Goal: Task Accomplishment & Management: Manage account settings

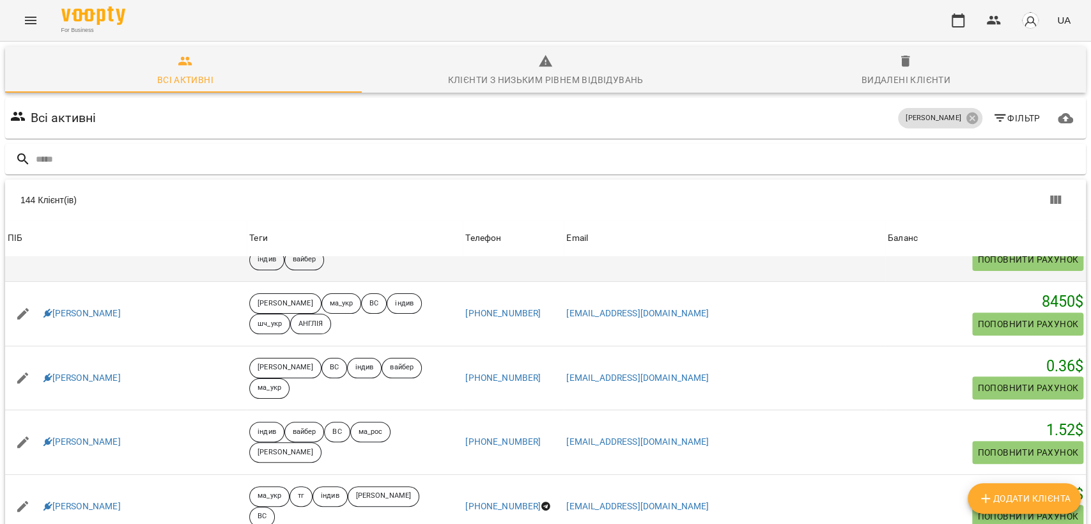
scroll to position [355, 0]
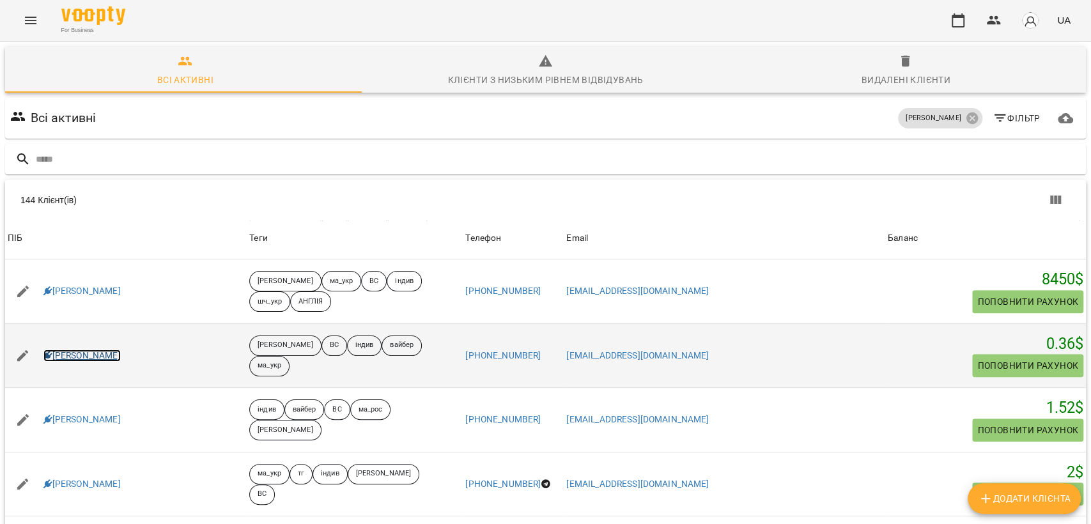
click at [104, 359] on link "Іванка Штира" at bounding box center [81, 356] width 77 height 13
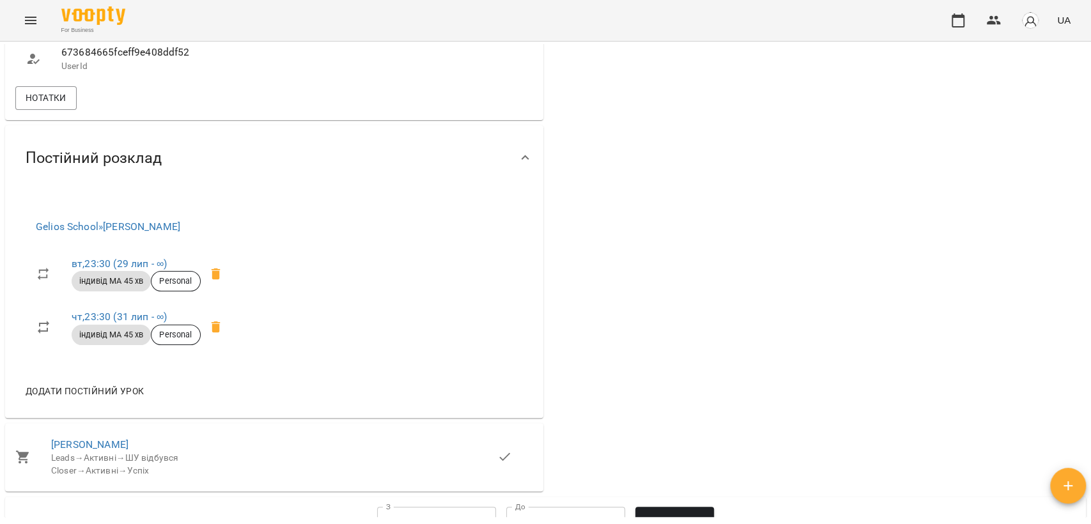
scroll to position [994, 0]
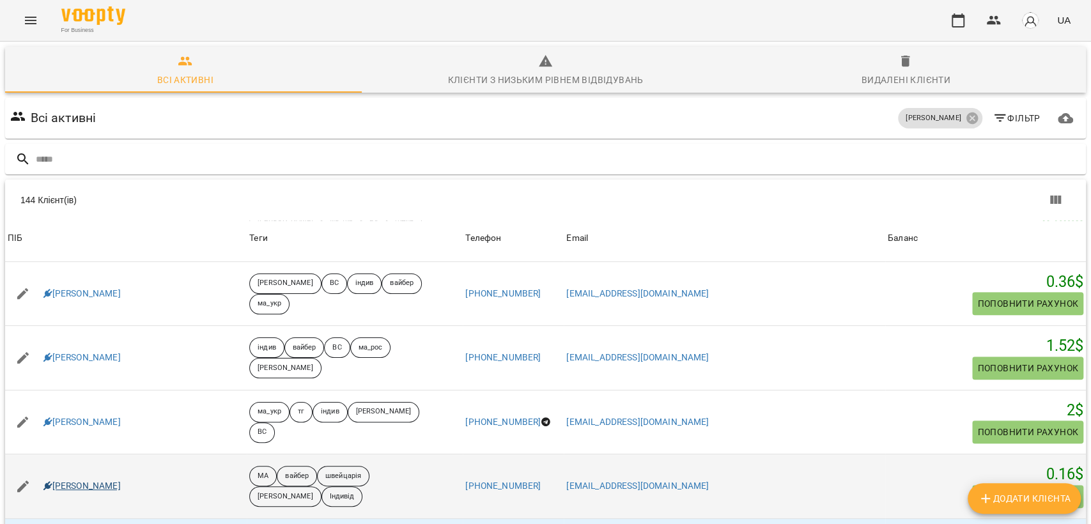
scroll to position [426, 0]
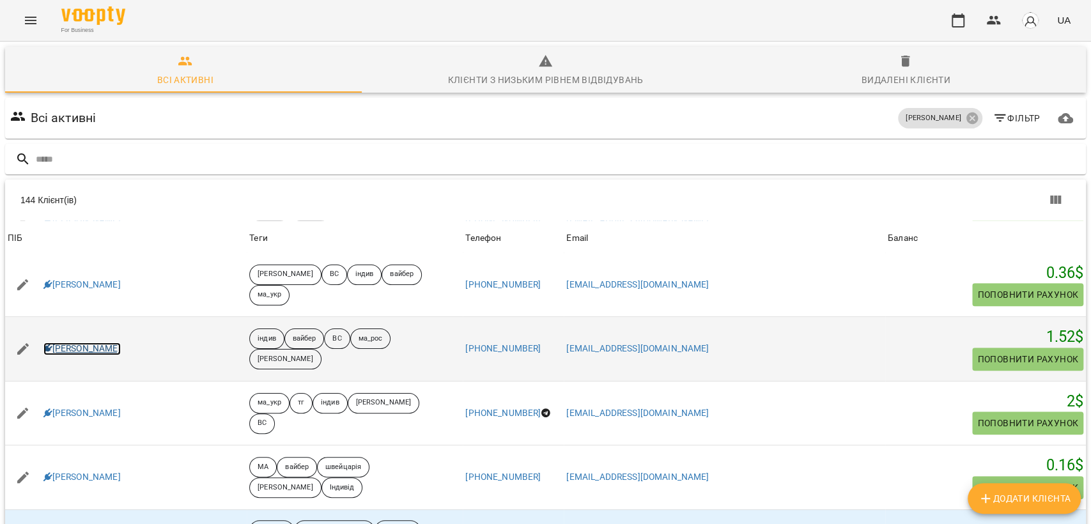
click at [96, 353] on link "Ісаєв Святослав" at bounding box center [81, 349] width 77 height 13
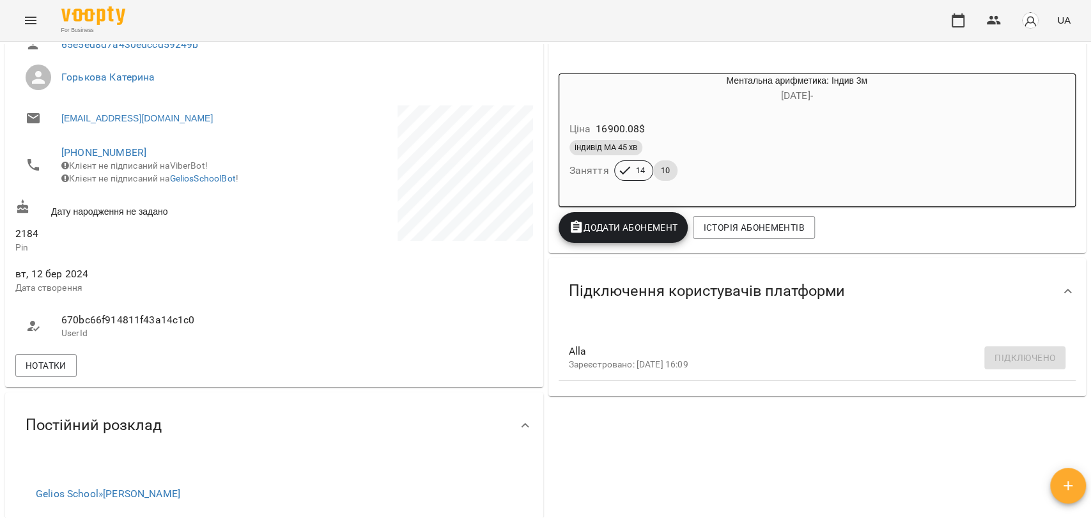
scroll to position [71, 0]
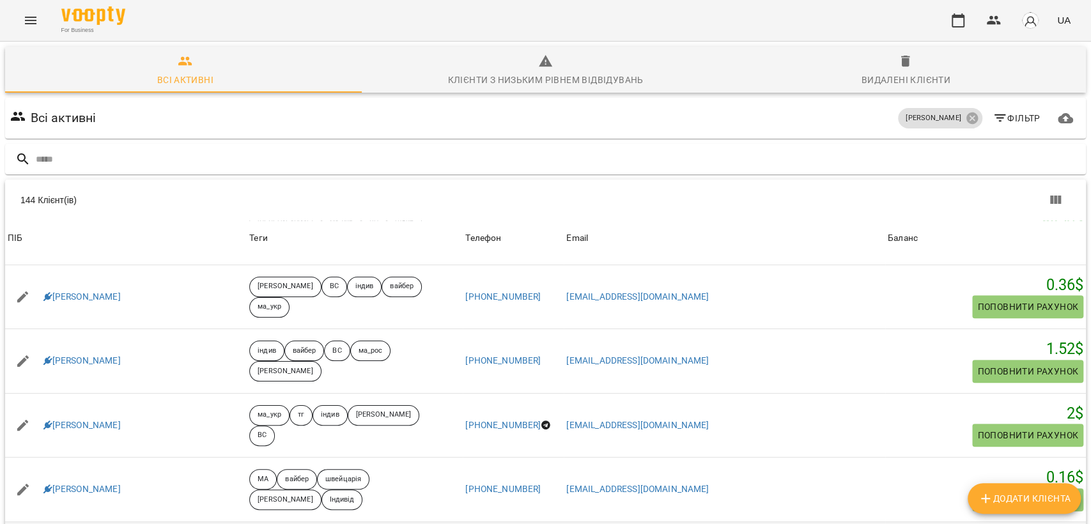
scroll to position [497, 0]
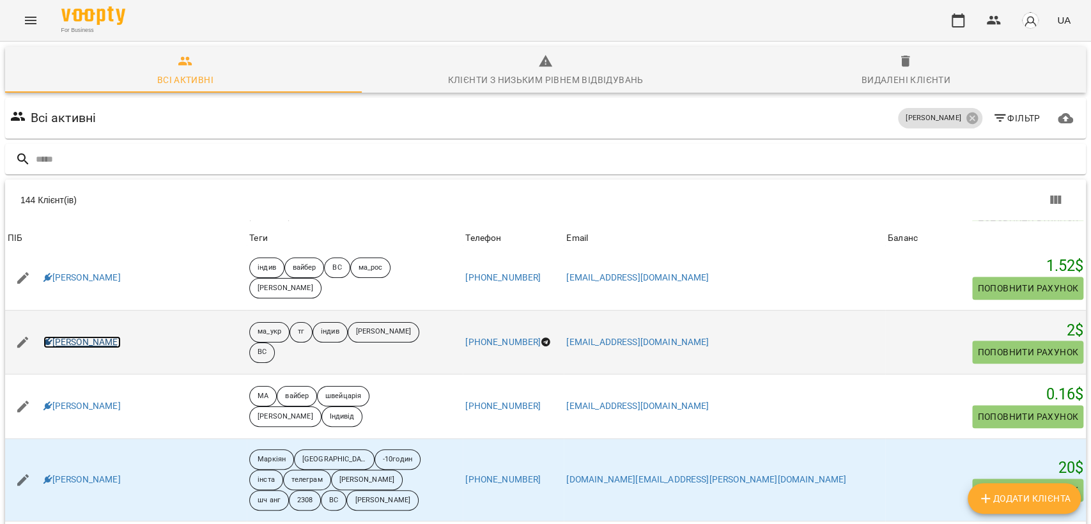
click at [63, 340] on link "Агата Кротова" at bounding box center [81, 342] width 77 height 13
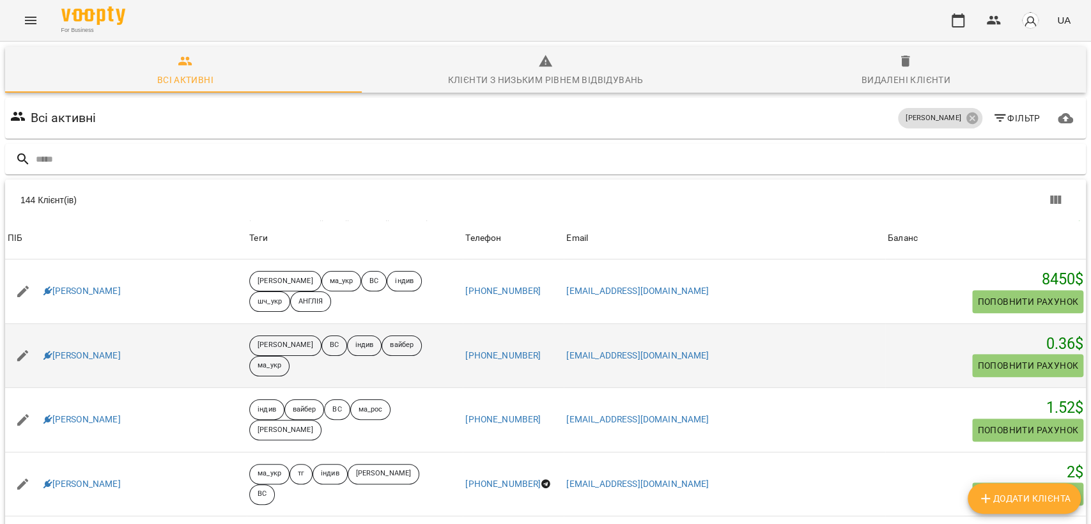
scroll to position [426, 0]
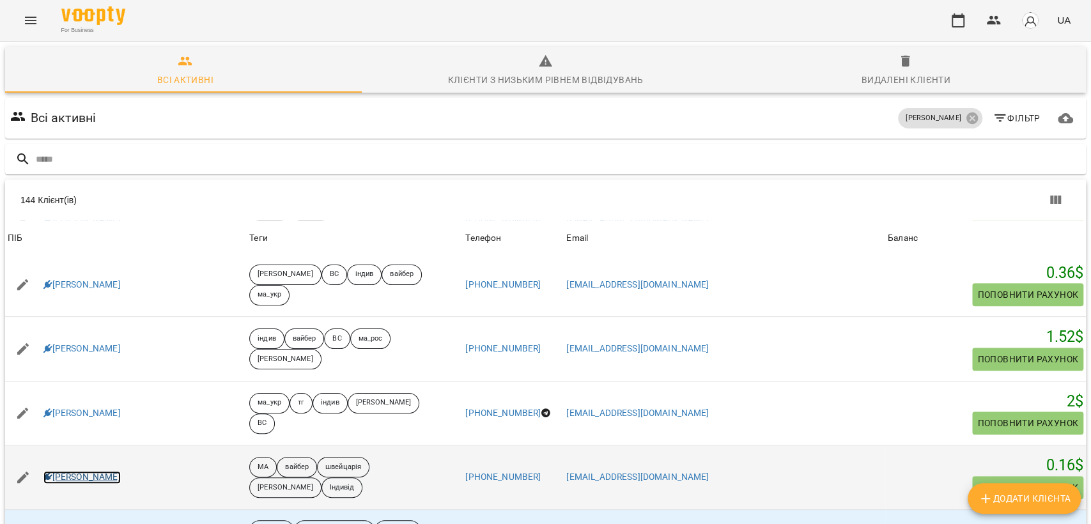
click at [100, 471] on link "Агата Мединська" at bounding box center [81, 477] width 77 height 13
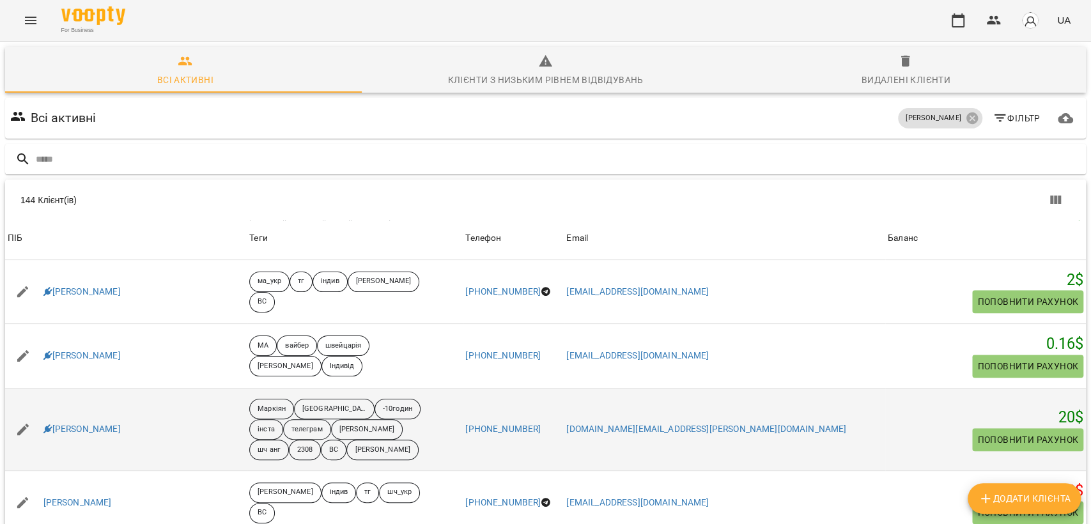
scroll to position [568, 0]
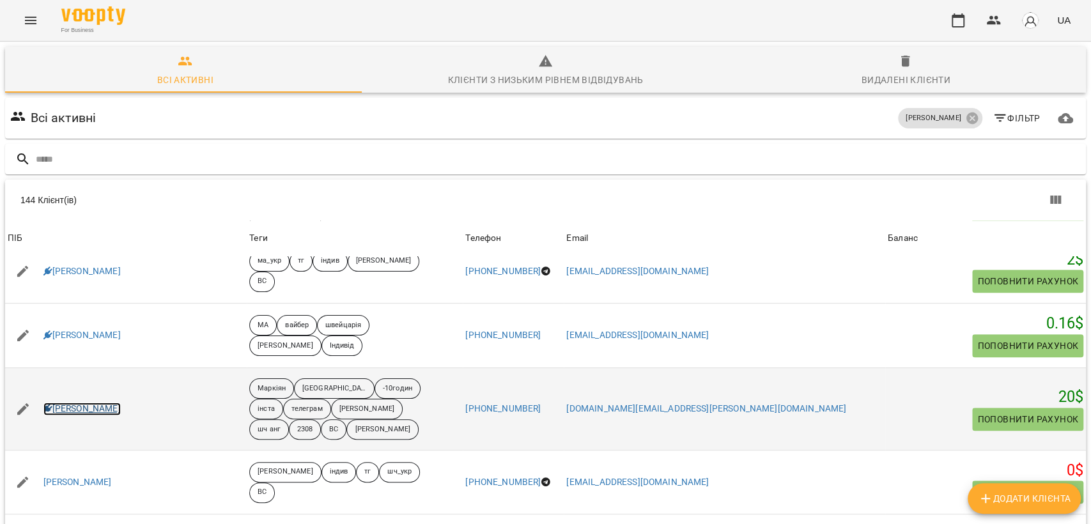
click at [77, 409] on link "Аліса Ткаченко" at bounding box center [81, 409] width 77 height 13
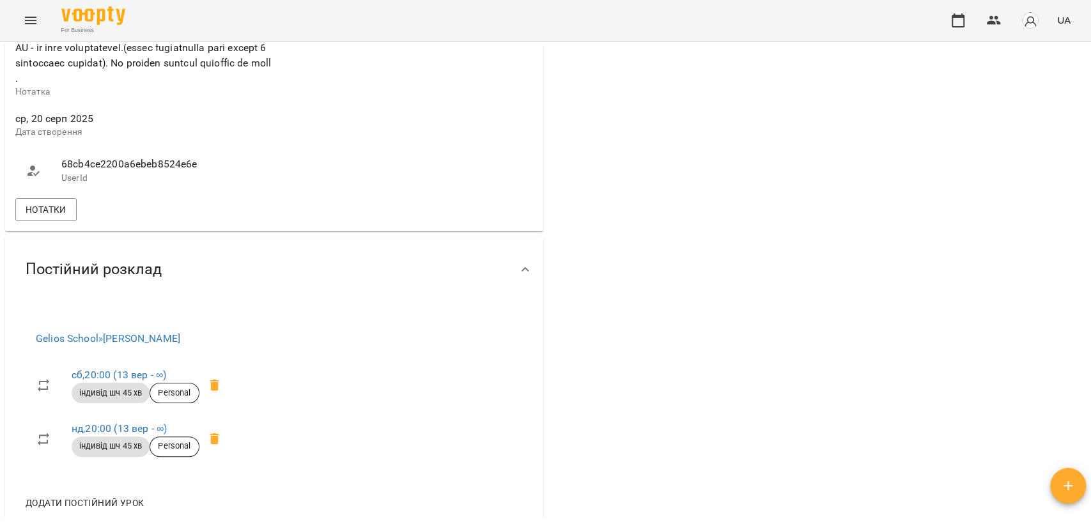
scroll to position [923, 0]
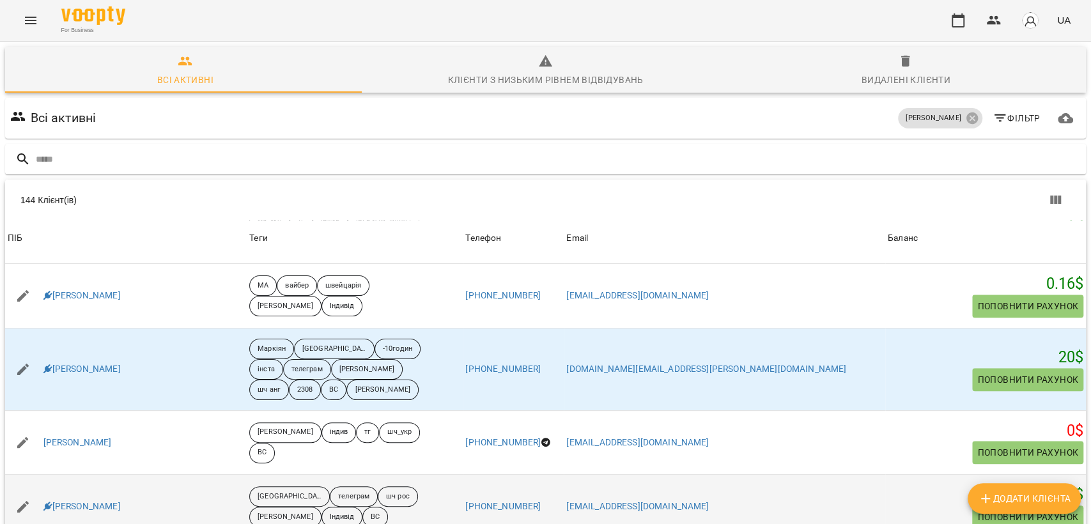
scroll to position [710, 0]
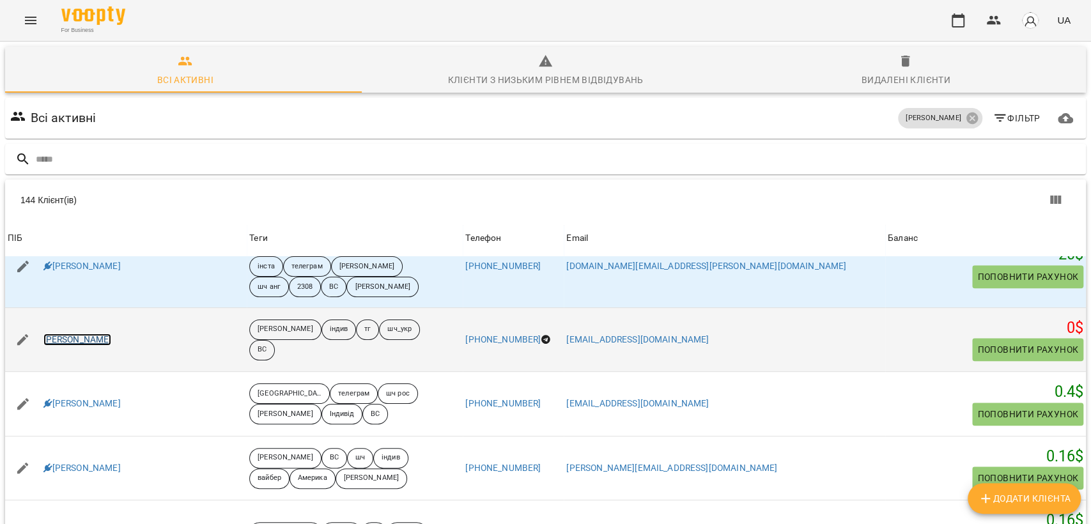
click at [56, 339] on link "Амелія Гордієнко" at bounding box center [77, 340] width 68 height 13
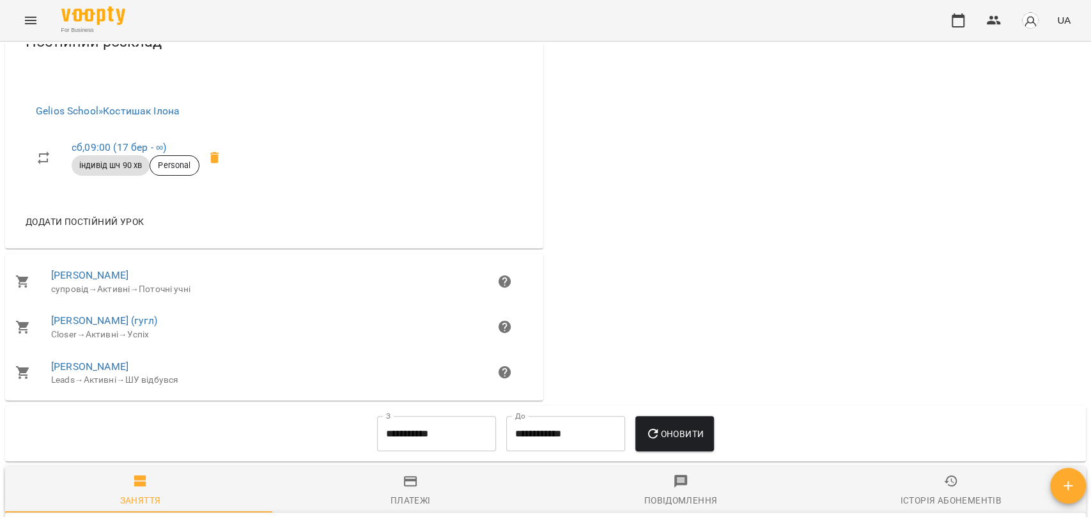
scroll to position [852, 0]
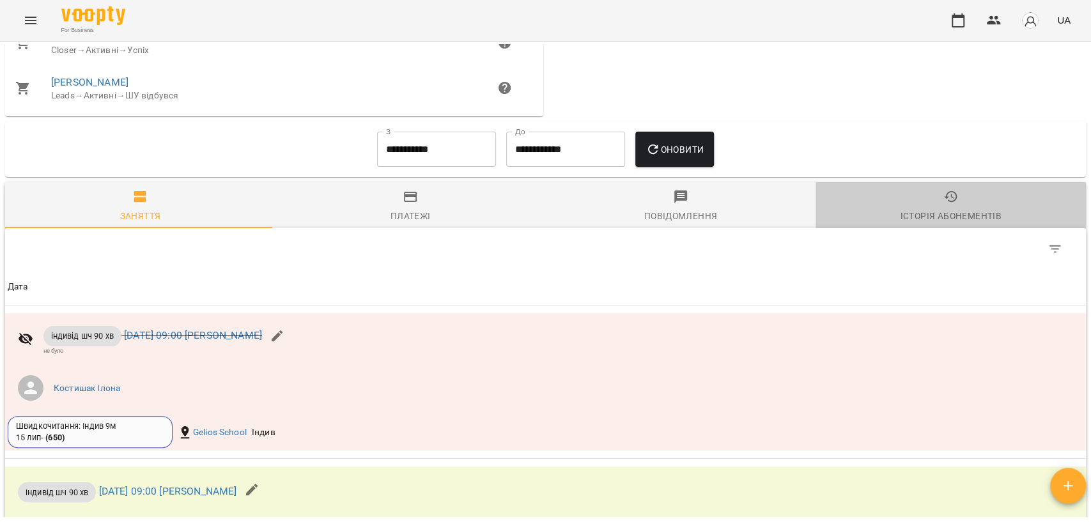
click at [846, 217] on div "Історія абонементів" at bounding box center [950, 215] width 101 height 15
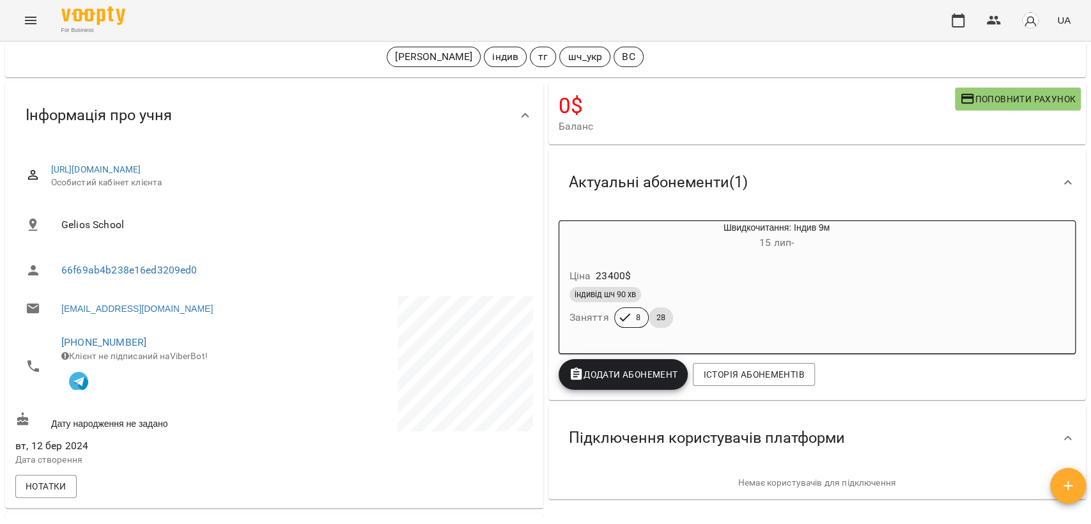
scroll to position [0, 0]
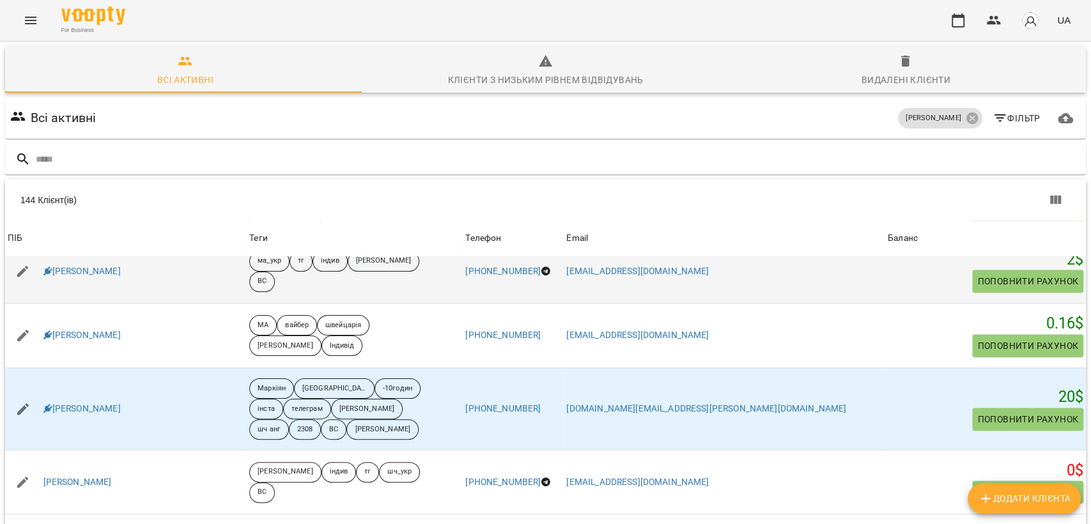
scroll to position [710, 0]
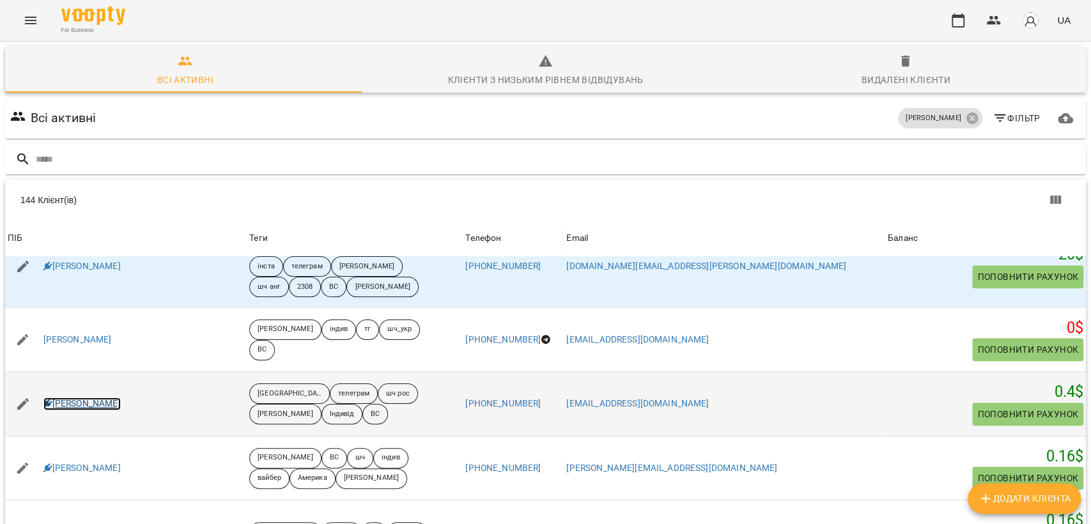
click at [112, 405] on link "Андрій Борзенок" at bounding box center [81, 404] width 77 height 13
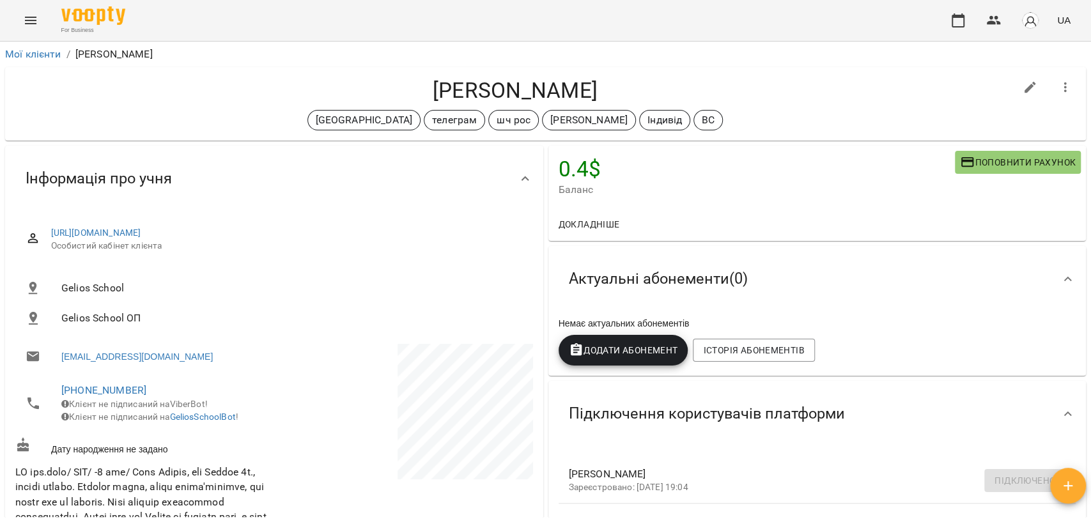
drag, startPoint x: 426, startPoint y: 92, endPoint x: 597, endPoint y: 86, distance: 170.7
click at [597, 86] on h4 "Андрій Борзенок" at bounding box center [515, 90] width 1000 height 26
copy h4 "Андрій Борзенок"
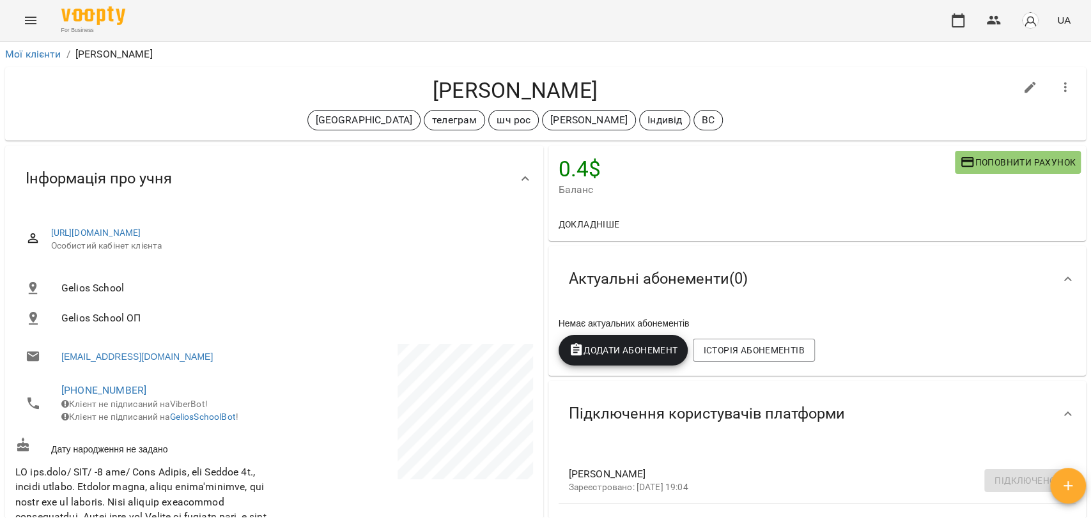
click at [846, 89] on icon "button" at bounding box center [1065, 87] width 15 height 15
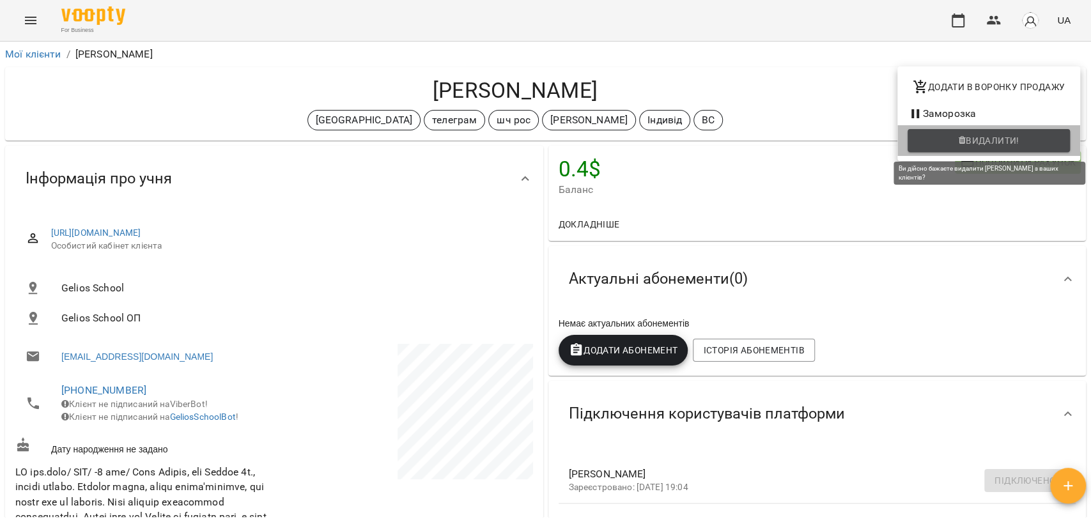
click at [846, 135] on span "Видалити!" at bounding box center [993, 140] width 54 height 15
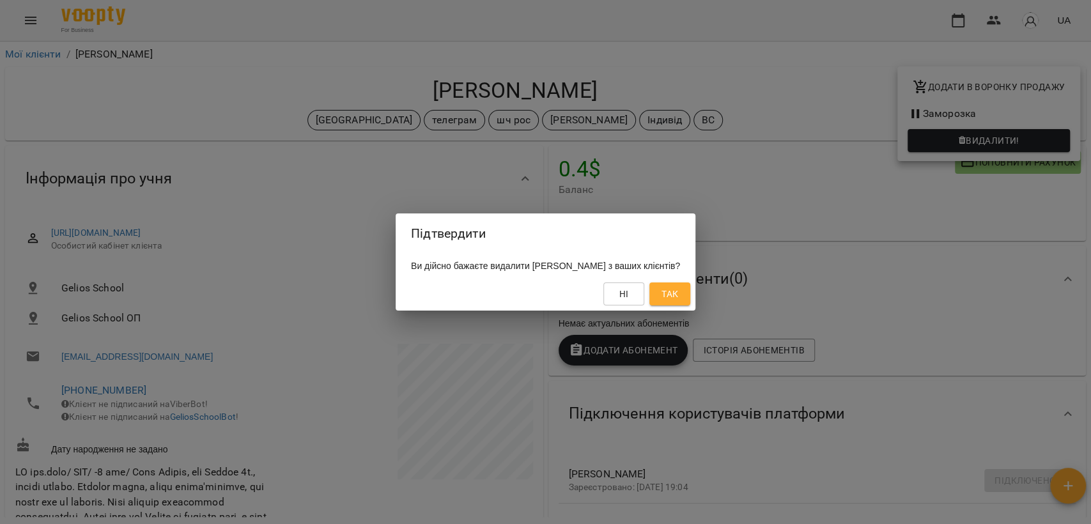
click at [690, 290] on button "Так" at bounding box center [669, 293] width 41 height 23
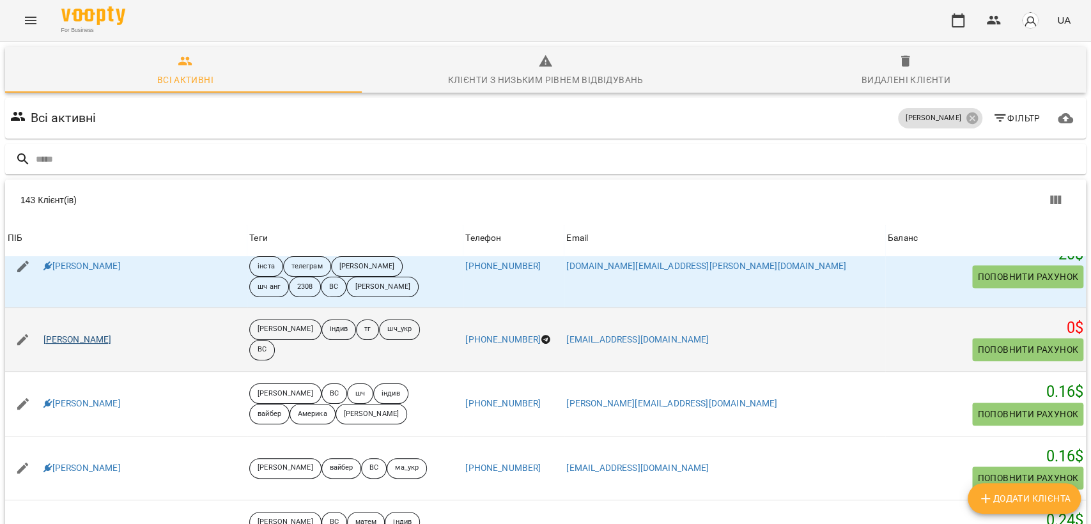
scroll to position [781, 0]
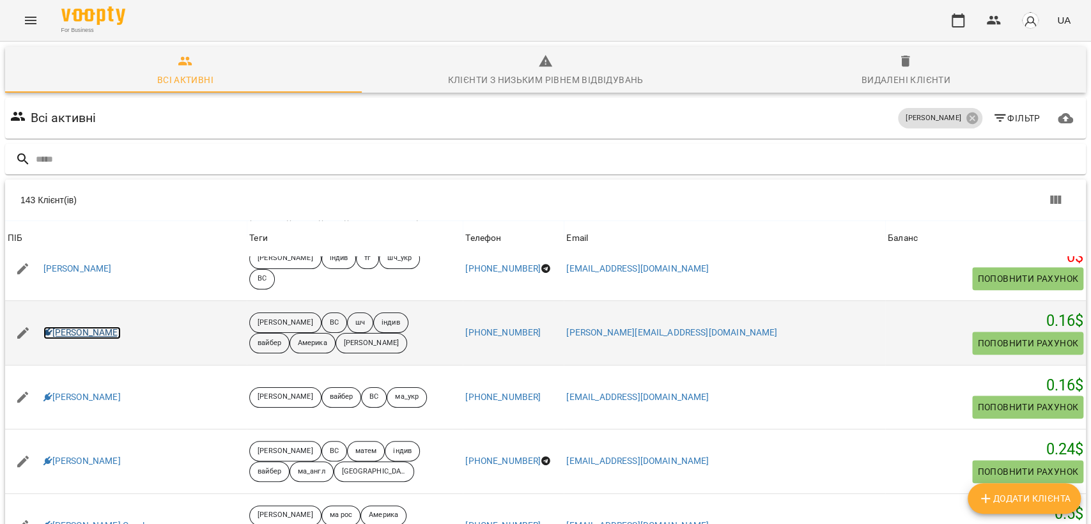
click at [93, 332] on link "Антоніна Вовк" at bounding box center [81, 333] width 77 height 13
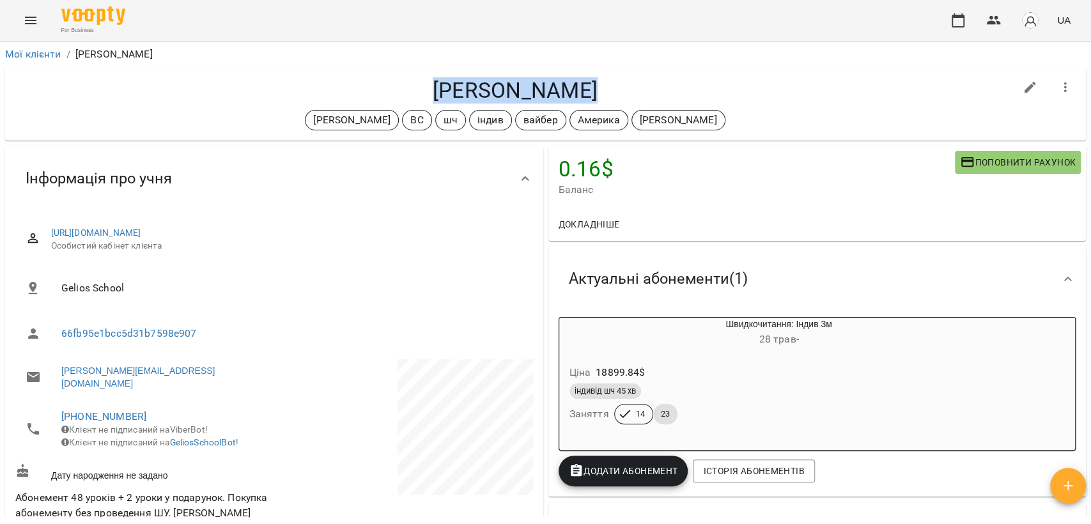
drag, startPoint x: 436, startPoint y: 91, endPoint x: 594, endPoint y: 93, distance: 157.9
click at [594, 93] on h4 "Антоніна Вовк" at bounding box center [515, 90] width 1000 height 26
copy h4 "Антоніна Вовк"
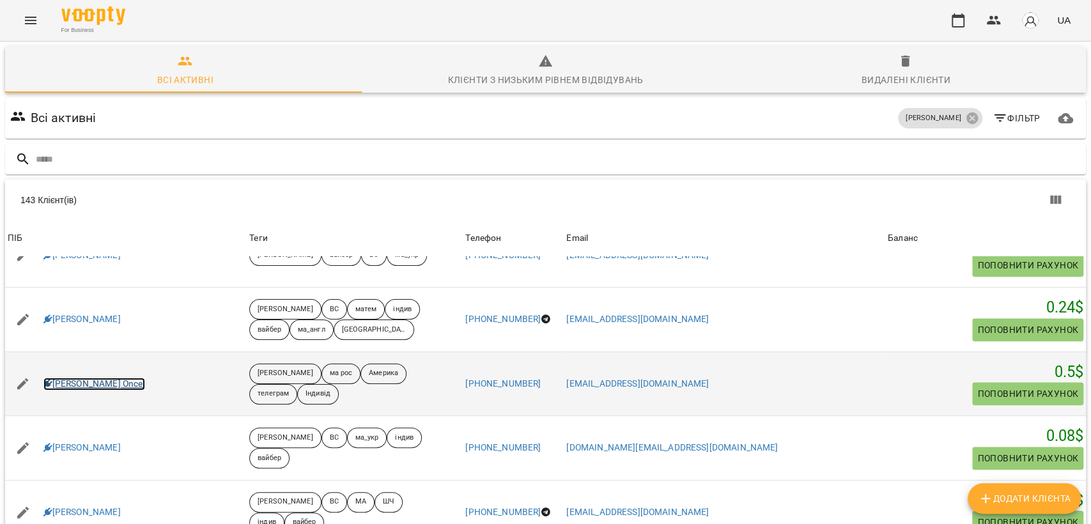
scroll to position [994, 0]
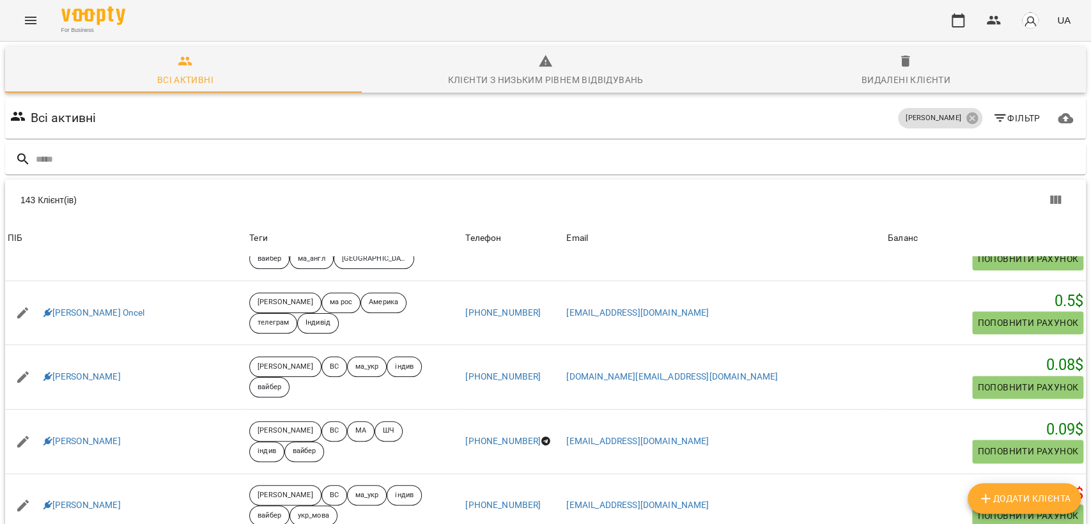
drag, startPoint x: 98, startPoint y: 438, endPoint x: 350, endPoint y: 131, distance: 397.3
click at [350, 131] on div "Всі активні Черткова Ірина Фільтр" at bounding box center [546, 118] width 1076 height 36
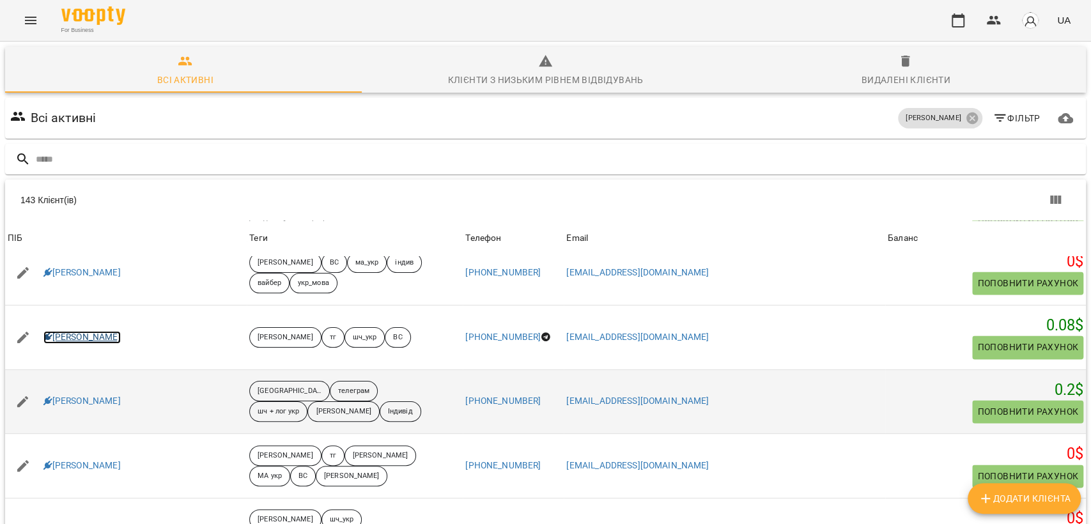
scroll to position [1278, 0]
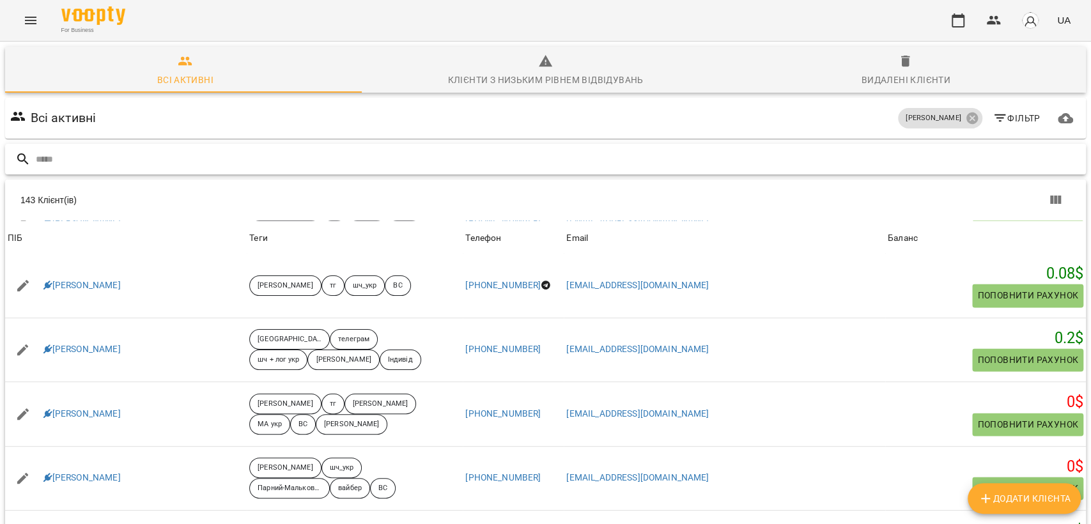
drag, startPoint x: 100, startPoint y: 350, endPoint x: 429, endPoint y: 201, distance: 361.0
click at [511, 160] on input "text" at bounding box center [558, 159] width 1045 height 21
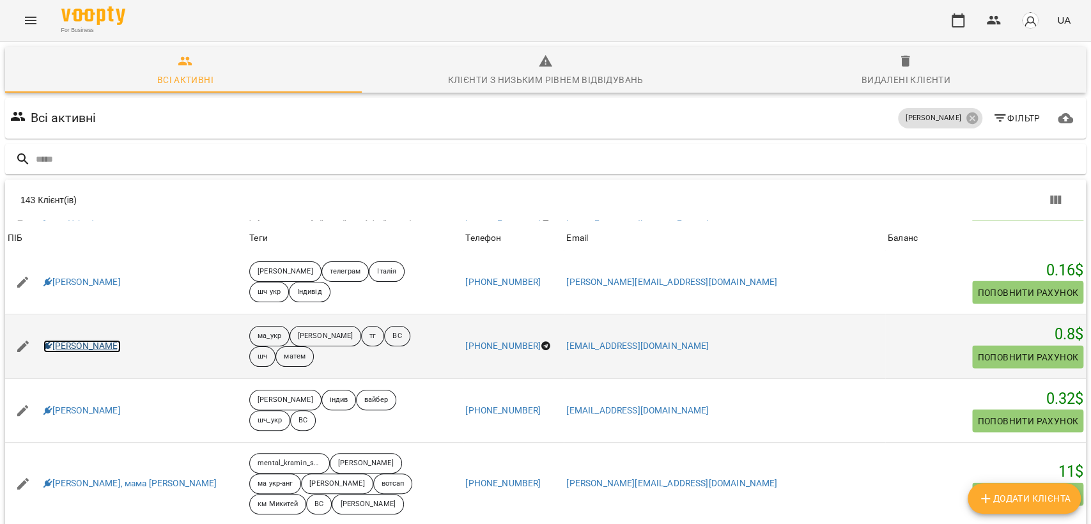
scroll to position [1633, 0]
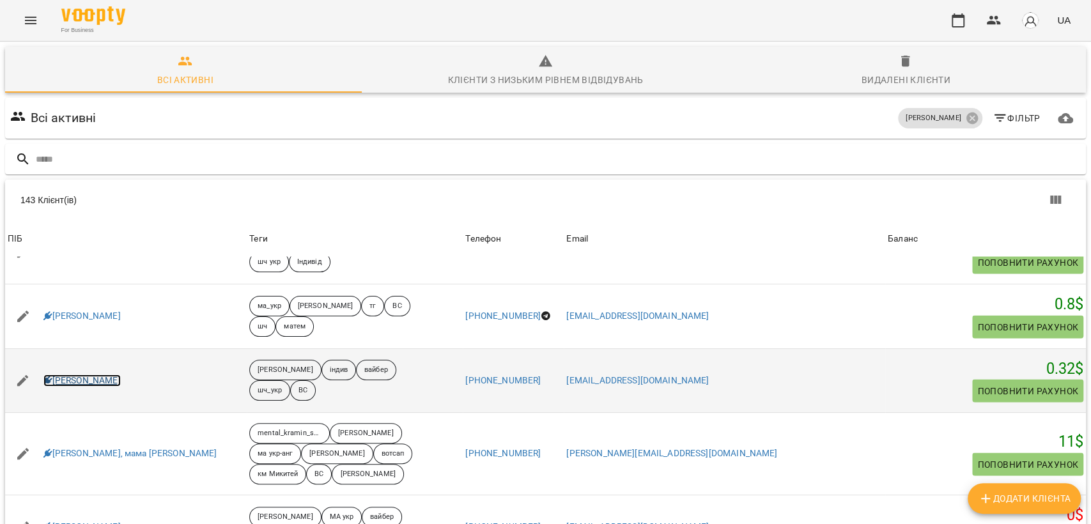
click at [100, 380] on link "Вероніка Гордієнко" at bounding box center [81, 381] width 77 height 13
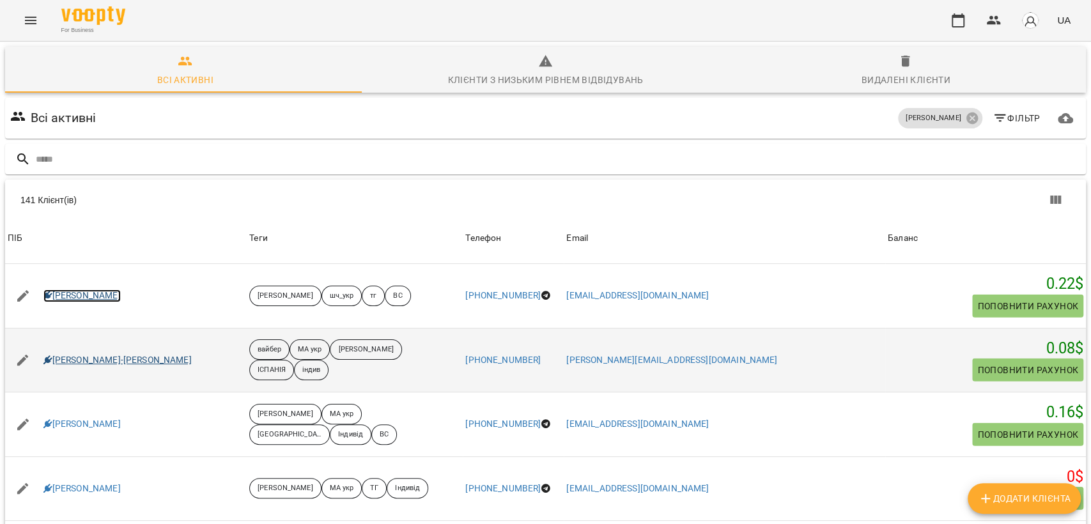
scroll to position [2059, 0]
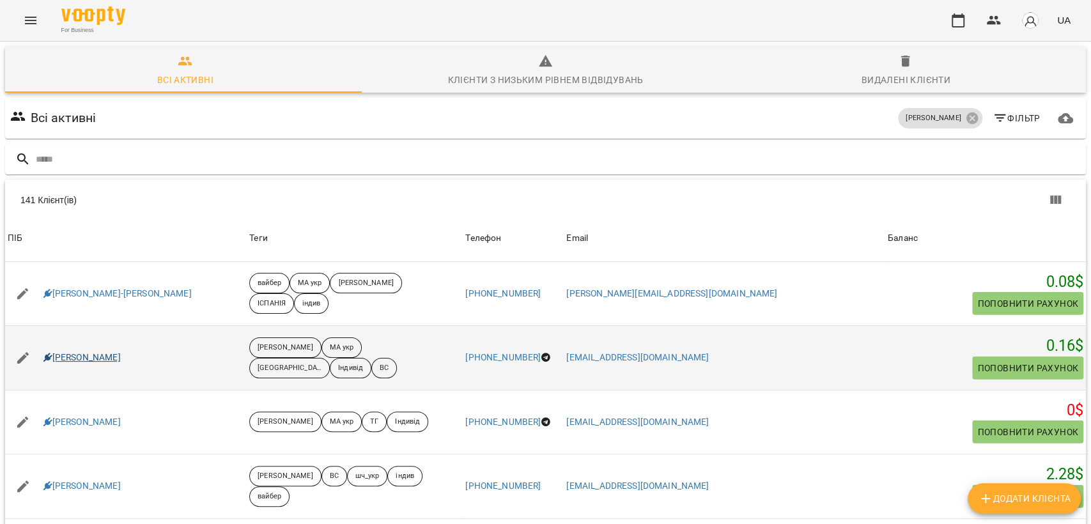
click at [122, 351] on div "Герявенко Данило" at bounding box center [126, 358] width 242 height 36
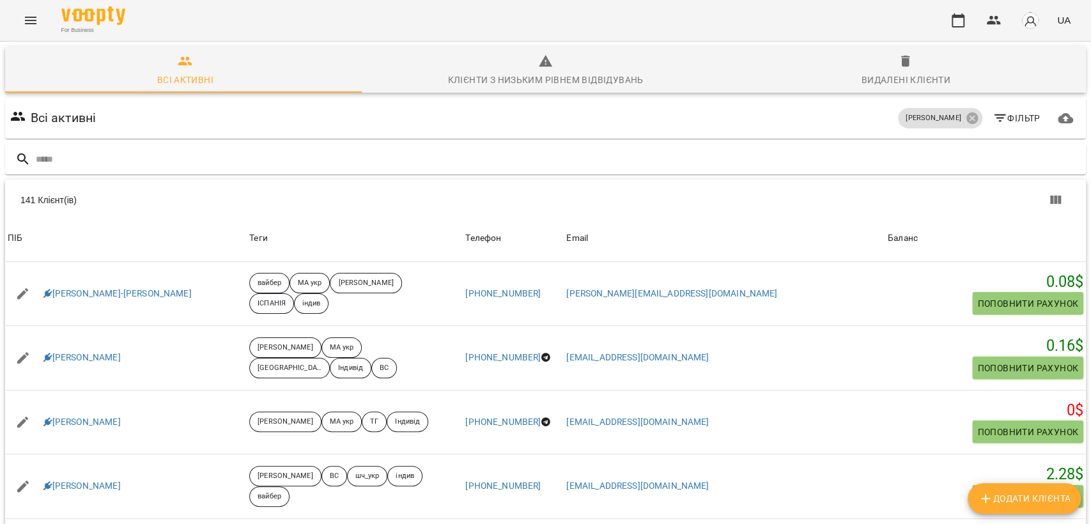
click at [426, 120] on div "Всі активні Черткова Ірина Фільтр" at bounding box center [546, 118] width 1076 height 36
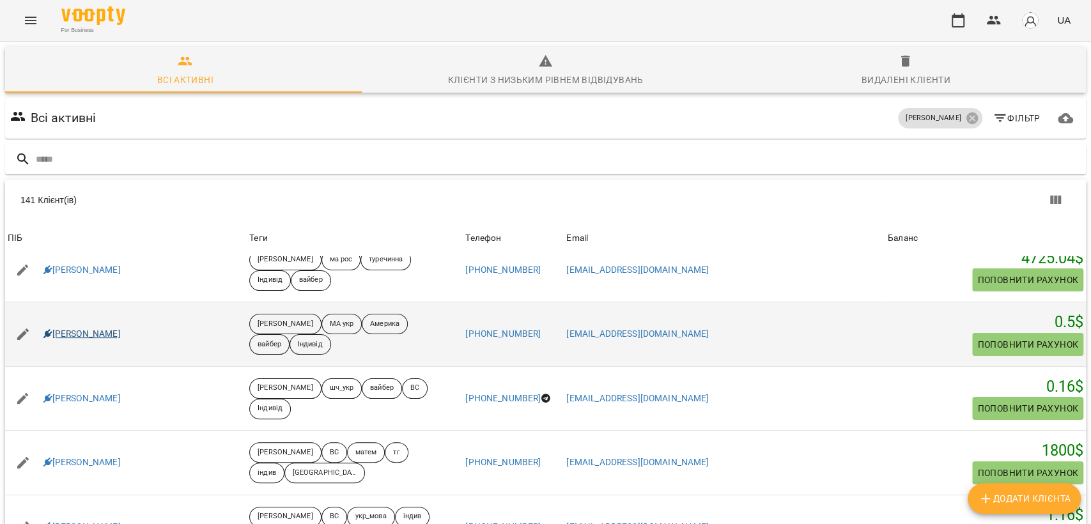
scroll to position [2997, 0]
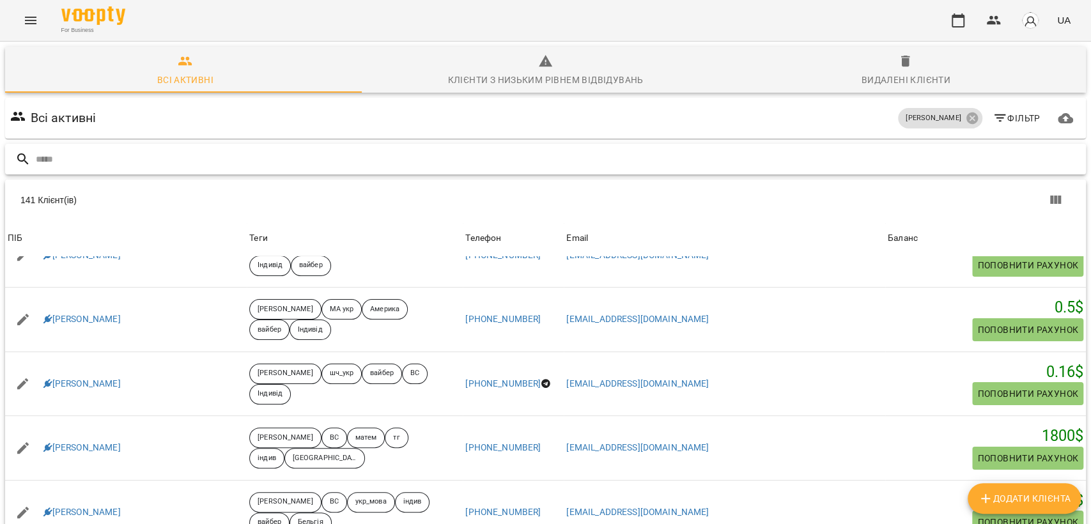
click at [194, 158] on input "text" at bounding box center [558, 159] width 1045 height 21
paste input "**********"
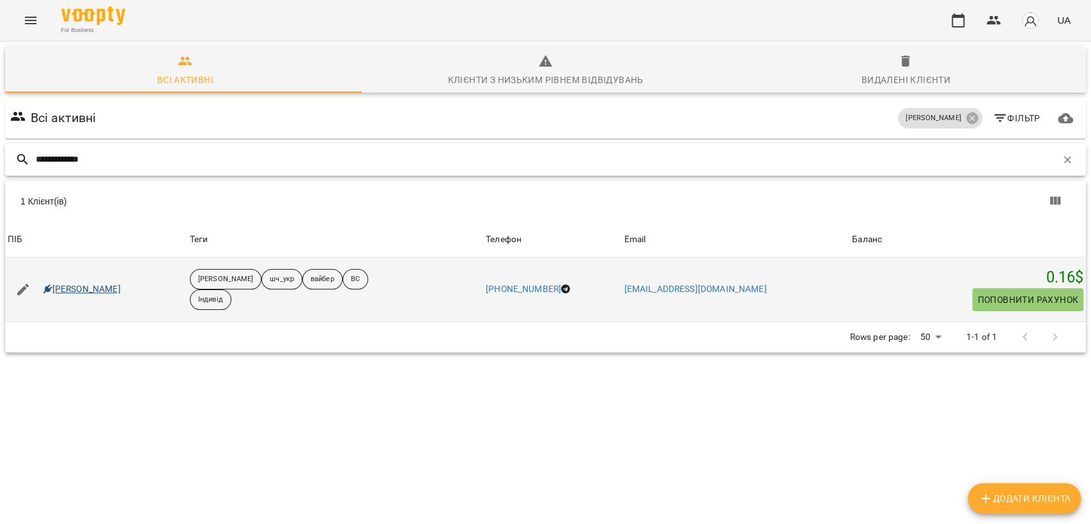
type input "**********"
click at [77, 290] on link "Дєніс Гепалов" at bounding box center [81, 289] width 77 height 13
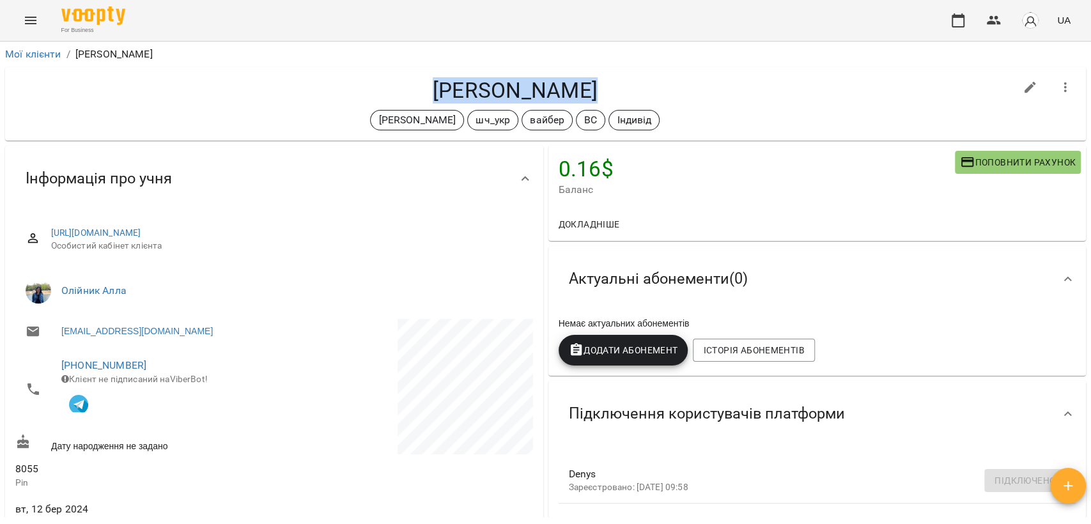
drag, startPoint x: 440, startPoint y: 94, endPoint x: 598, endPoint y: 92, distance: 158.5
click at [598, 92] on h4 "Дєніс Гепалов" at bounding box center [515, 90] width 1000 height 26
copy h4 "Дєніс Гепалов"
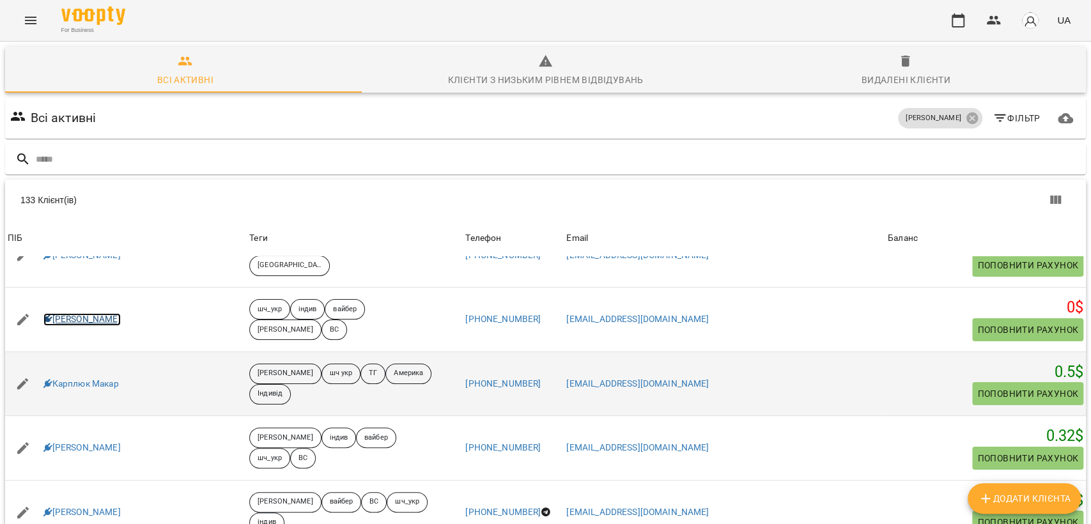
scroll to position [56, 0]
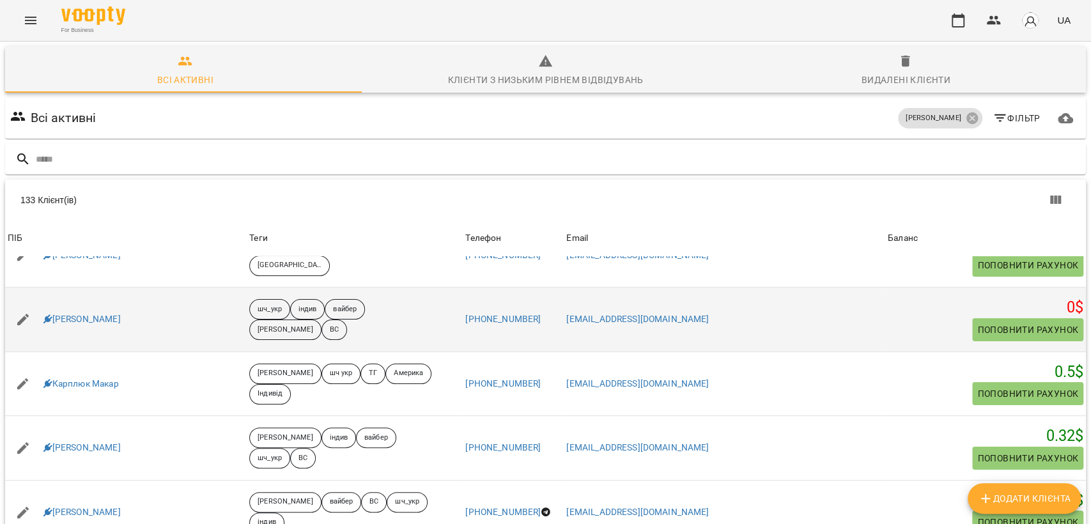
drag, startPoint x: 87, startPoint y: 448, endPoint x: 180, endPoint y: 276, distance: 195.3
click at [180, 302] on div "Зоя Рижов" at bounding box center [126, 320] width 242 height 36
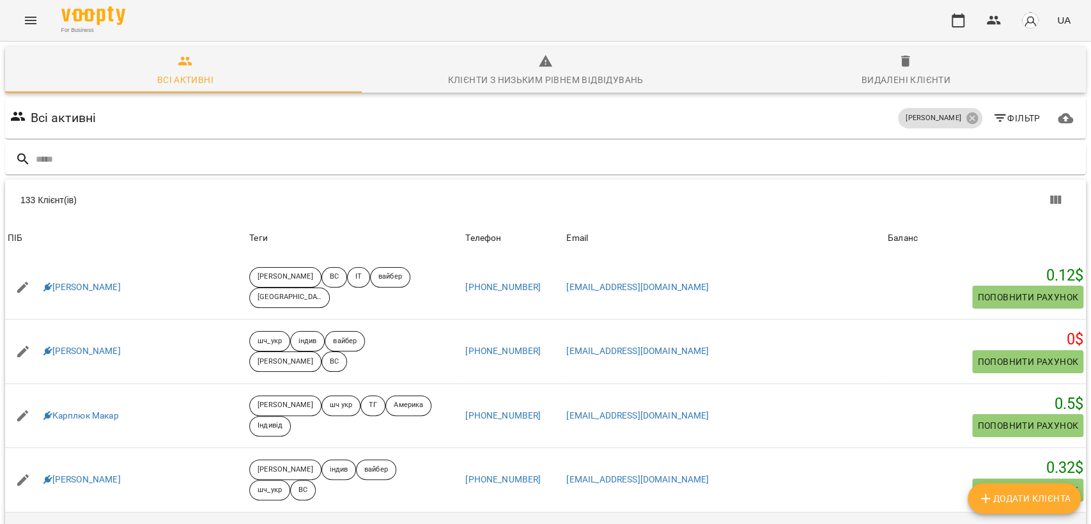
scroll to position [2997, 0]
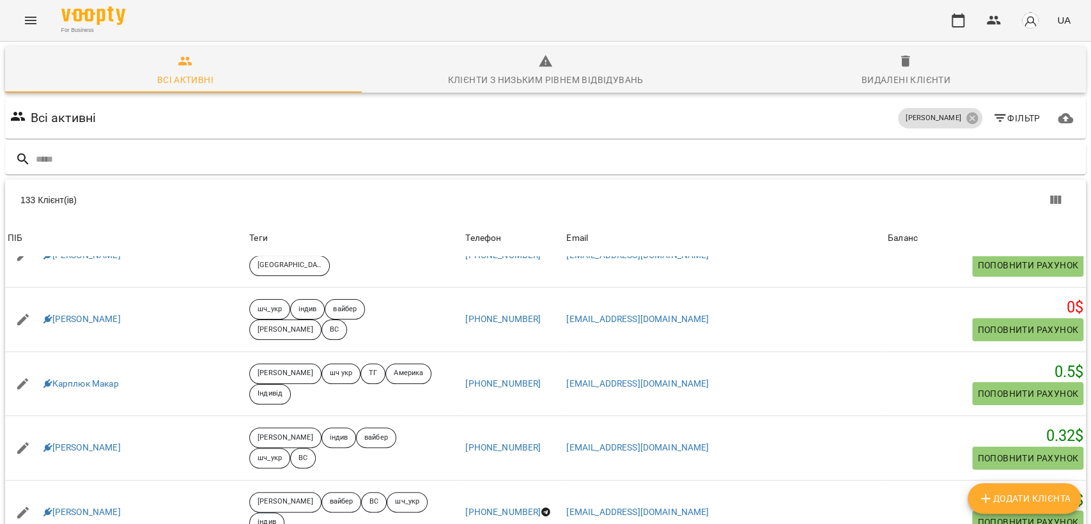
drag, startPoint x: 951, startPoint y: 500, endPoint x: 943, endPoint y: 500, distance: 8.3
click at [846, 500] on body "For Business UA Всі активні Клієнти з низьким рівнем відвідувань Видалені клієн…" at bounding box center [545, 332] width 1091 height 665
click at [846, 493] on li "Всі" at bounding box center [908, 497] width 38 height 23
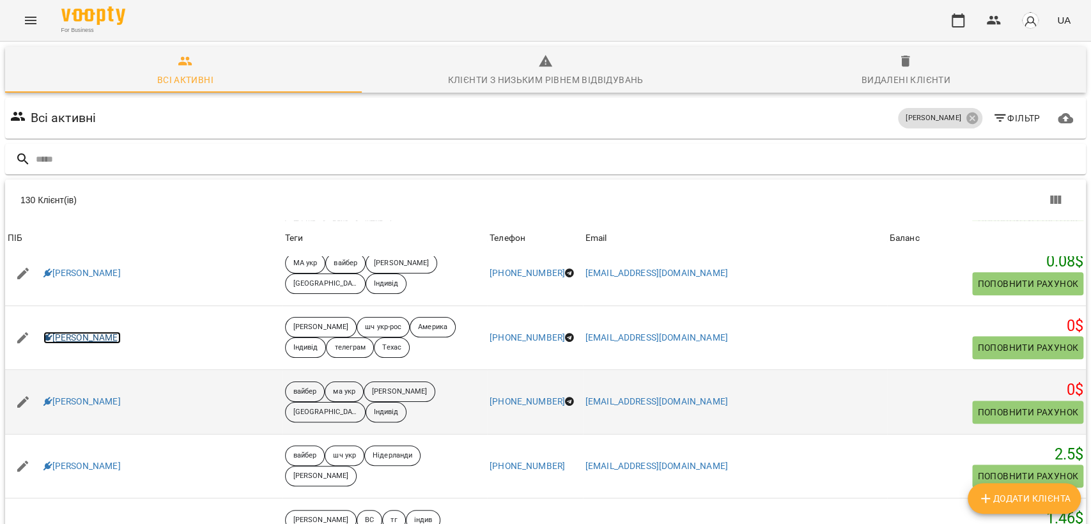
scroll to position [3692, 0]
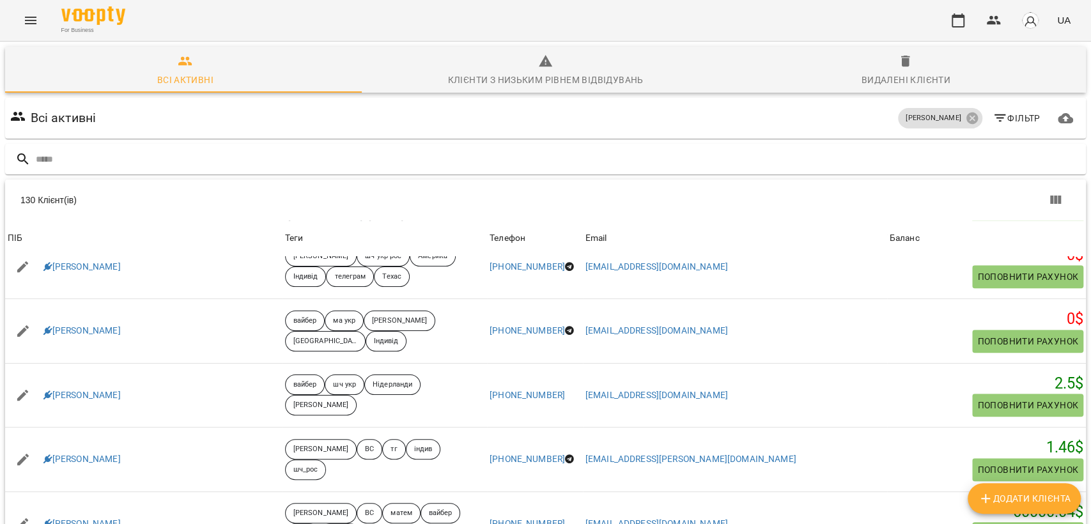
drag, startPoint x: 98, startPoint y: 272, endPoint x: 372, endPoint y: 57, distance: 348.1
click at [372, 100] on div "Всі активні Черткова Ірина Фільтр" at bounding box center [546, 118] width 1076 height 36
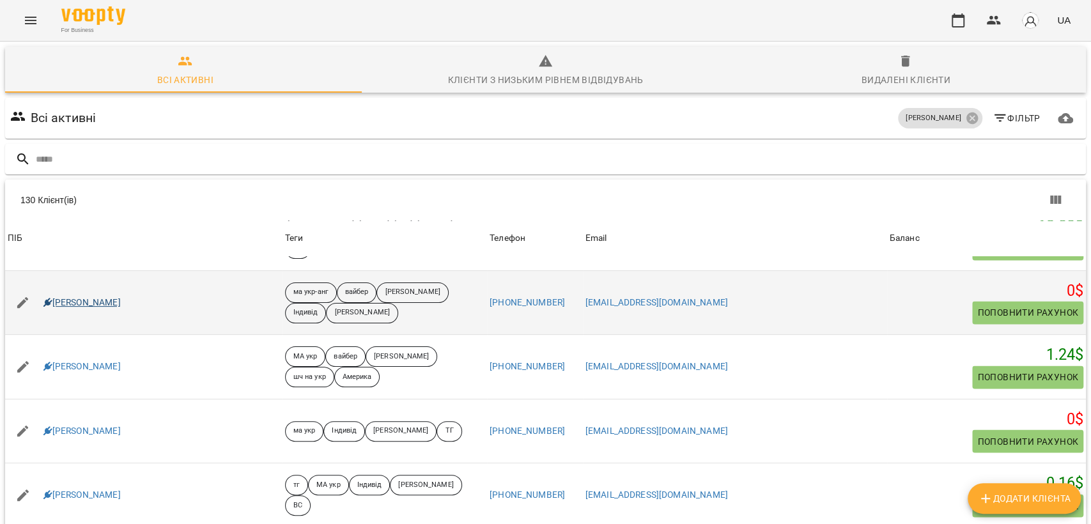
scroll to position [4686, 0]
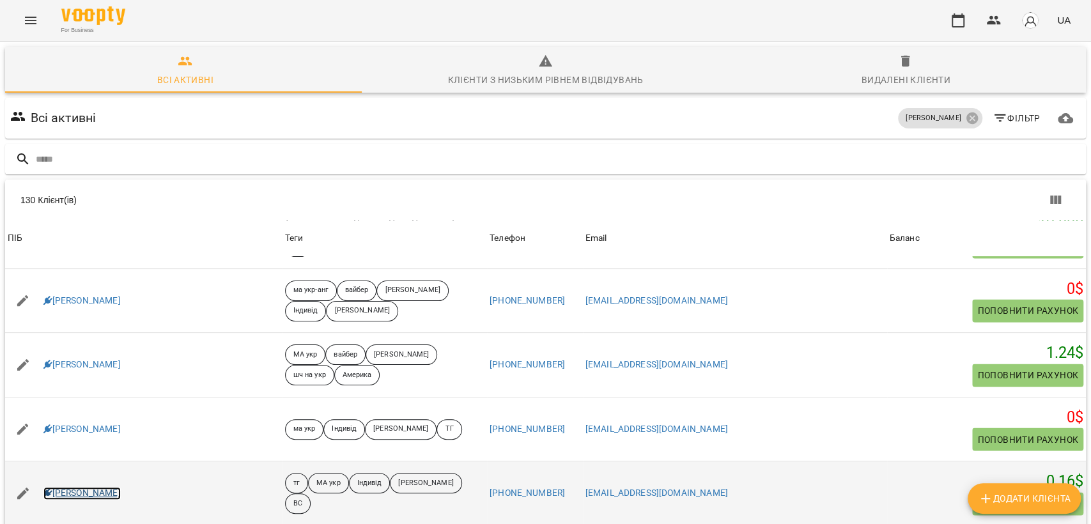
click at [98, 487] on link "Марчук Софія" at bounding box center [81, 493] width 77 height 13
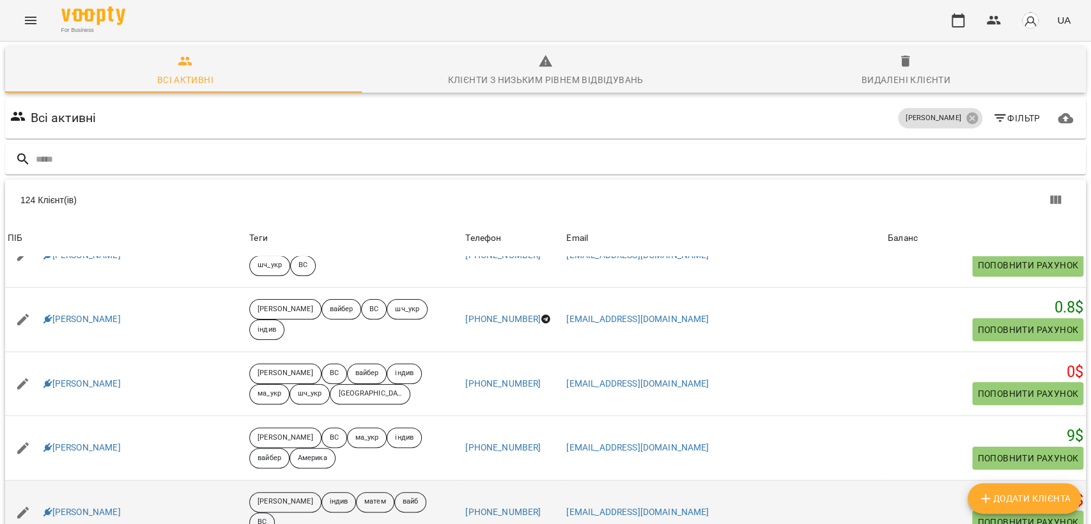
scroll to position [56, 0]
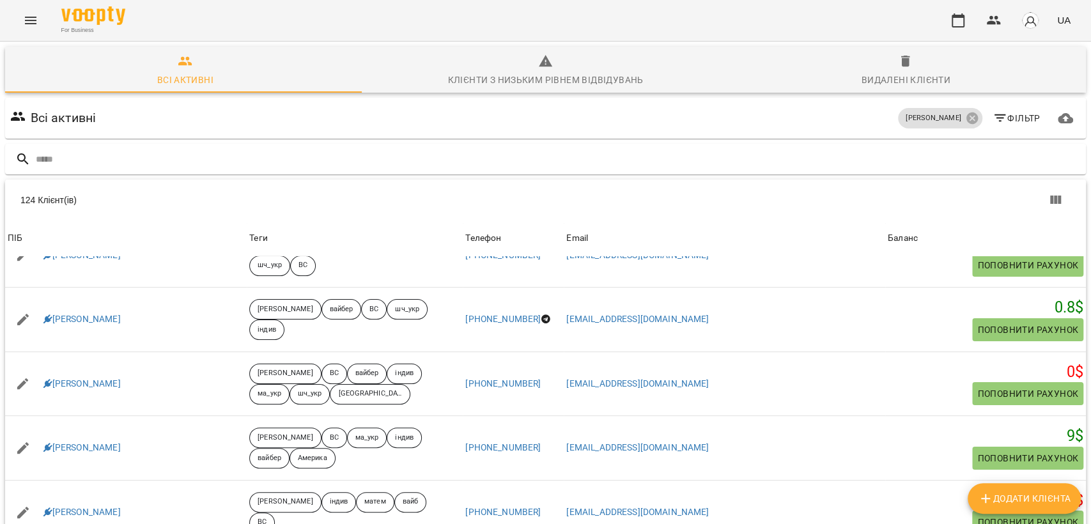
click at [846, 500] on body "For Business UA Всі активні Клієнти з низьким рівнем відвідувань Видалені клієн…" at bounding box center [545, 332] width 1091 height 665
click at [846, 491] on li "Всі" at bounding box center [908, 497] width 38 height 23
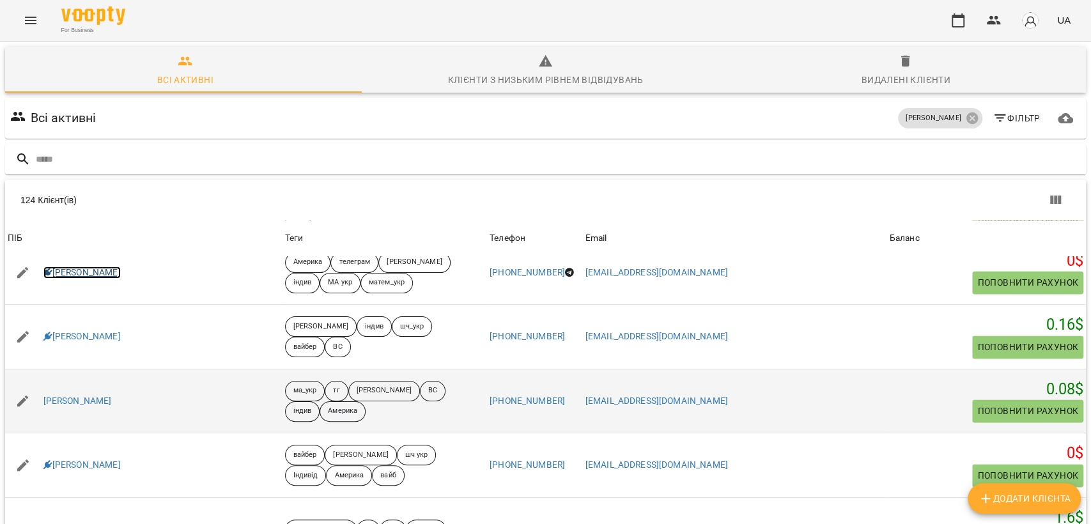
scroll to position [4656, 0]
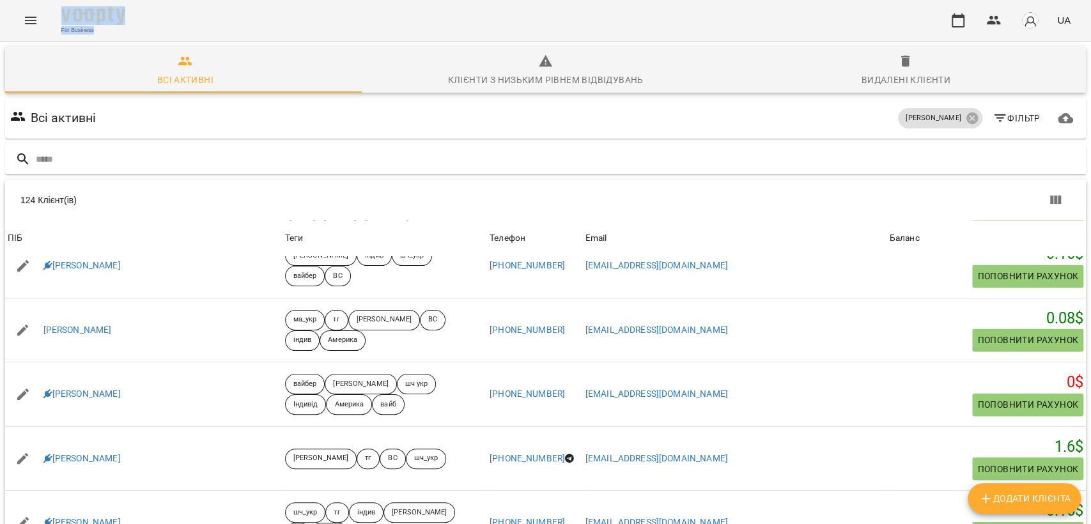
drag, startPoint x: 88, startPoint y: 200, endPoint x: 306, endPoint y: 47, distance: 266.5
click at [327, 26] on div "For Business UA" at bounding box center [545, 20] width 1091 height 41
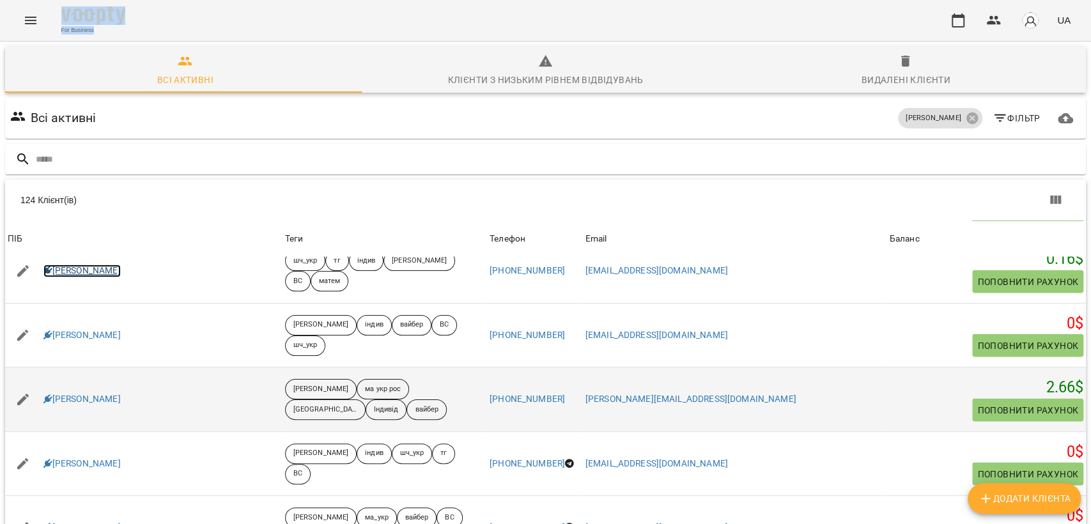
scroll to position [4940, 0]
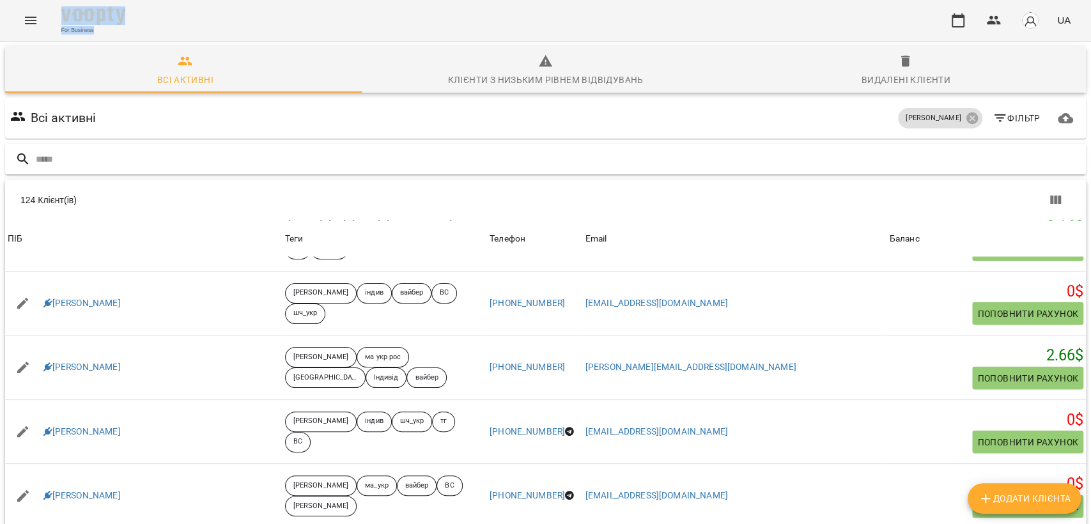
drag, startPoint x: 97, startPoint y: 436, endPoint x: 418, endPoint y: 103, distance: 462.4
click at [468, 194] on div "124 Клієнт(ів)" at bounding box center [289, 200] width 538 height 13
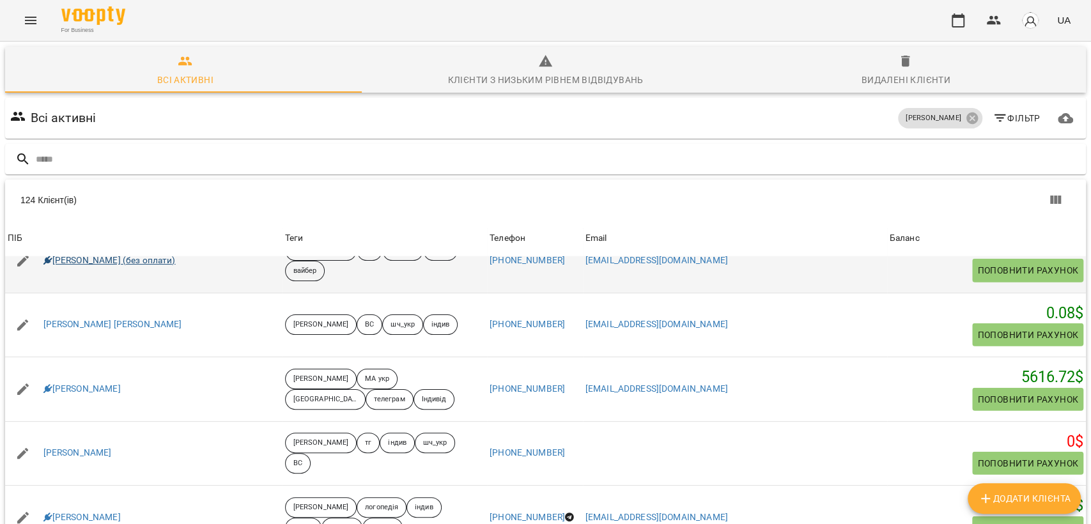
scroll to position [5508, 0]
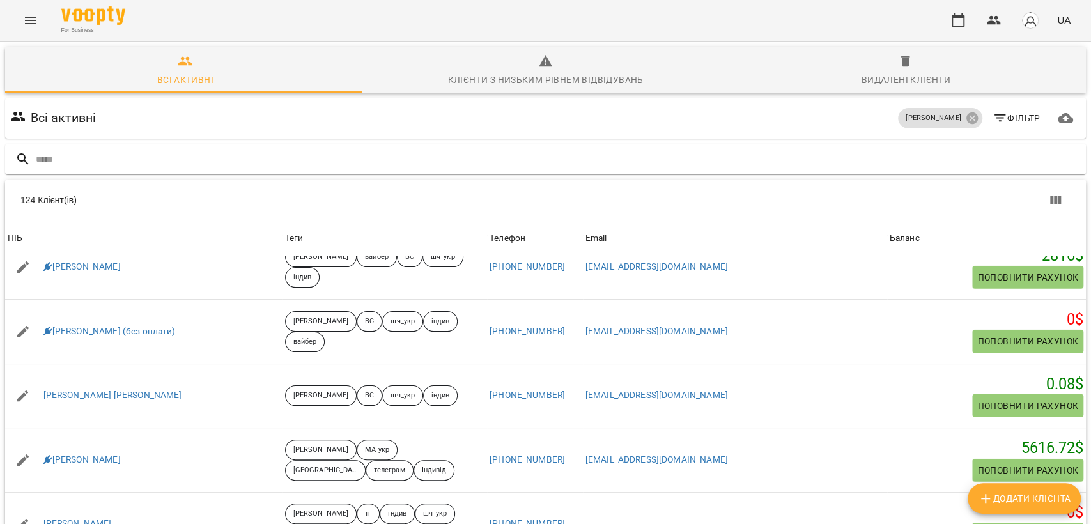
drag, startPoint x: 107, startPoint y: 327, endPoint x: 428, endPoint y: 132, distance: 375.2
click at [470, 100] on div "Всі активні Черткова Ірина Фільтр" at bounding box center [546, 118] width 1076 height 36
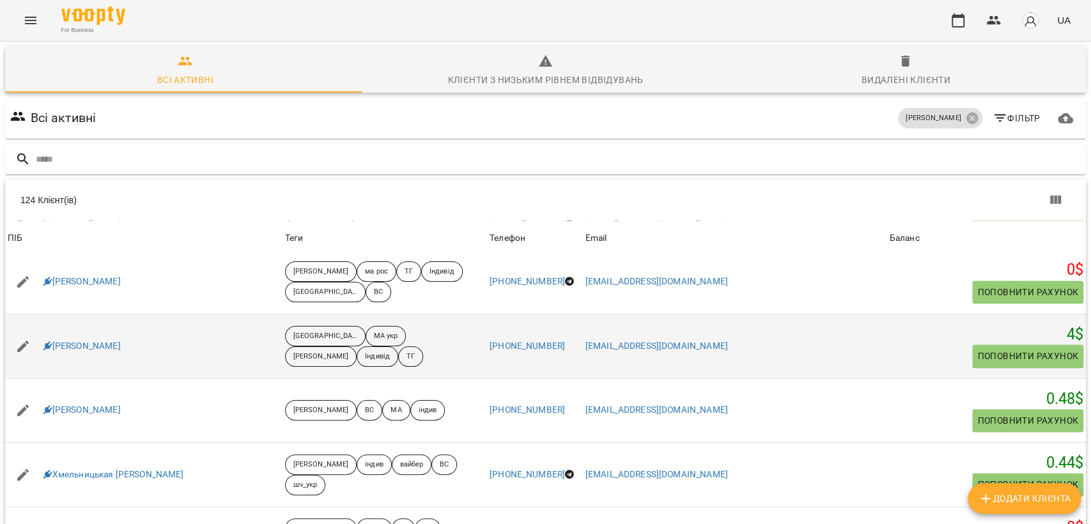
scroll to position [7497, 0]
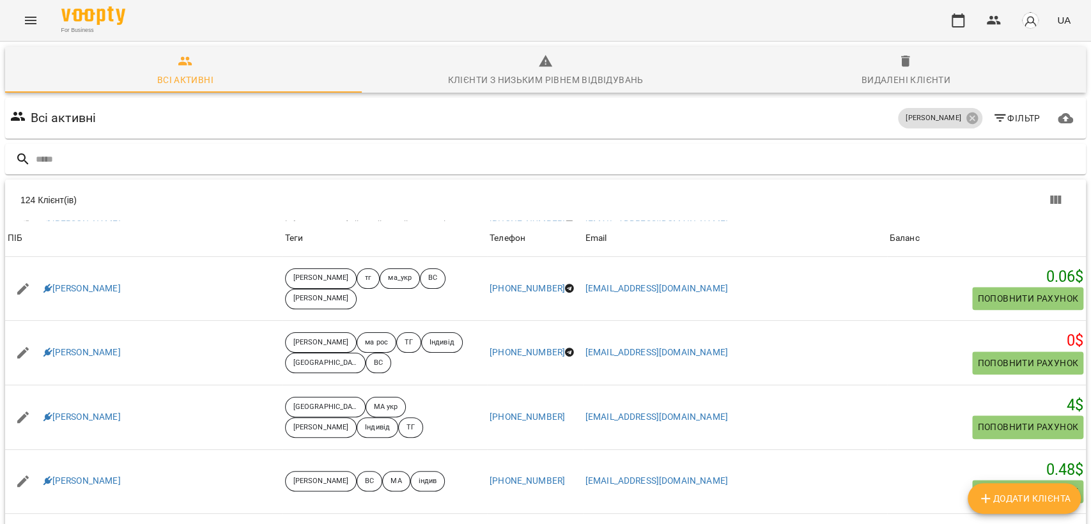
drag, startPoint x: 102, startPoint y: 207, endPoint x: 383, endPoint y: 52, distance: 321.2
click at [383, 100] on div "Всі активні Черткова Ірина Фільтр" at bounding box center [546, 118] width 1076 height 36
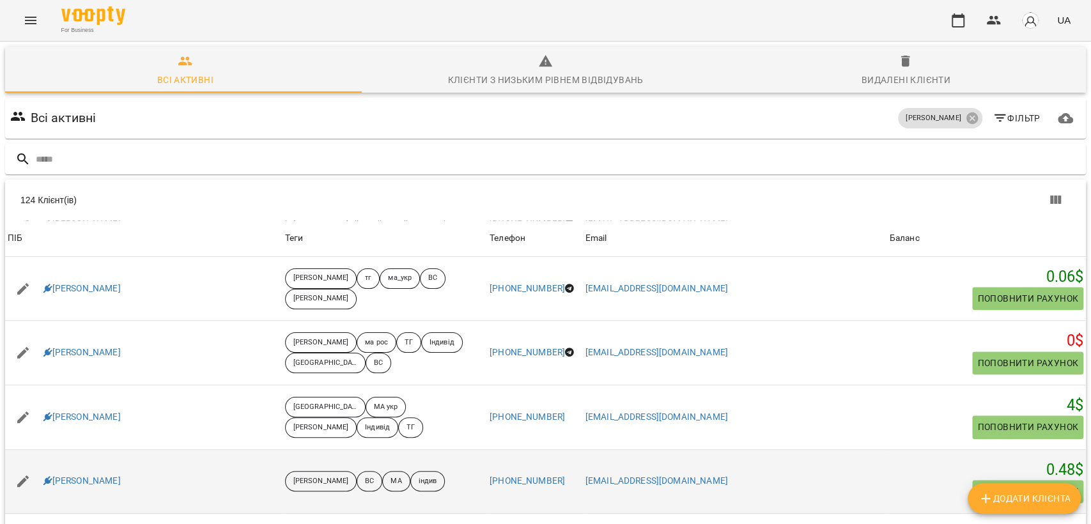
drag, startPoint x: 87, startPoint y: 467, endPoint x: 207, endPoint y: 395, distance: 139.9
click at [555, 100] on div "Всі активні Черткова Ірина Фільтр" at bounding box center [546, 118] width 1076 height 36
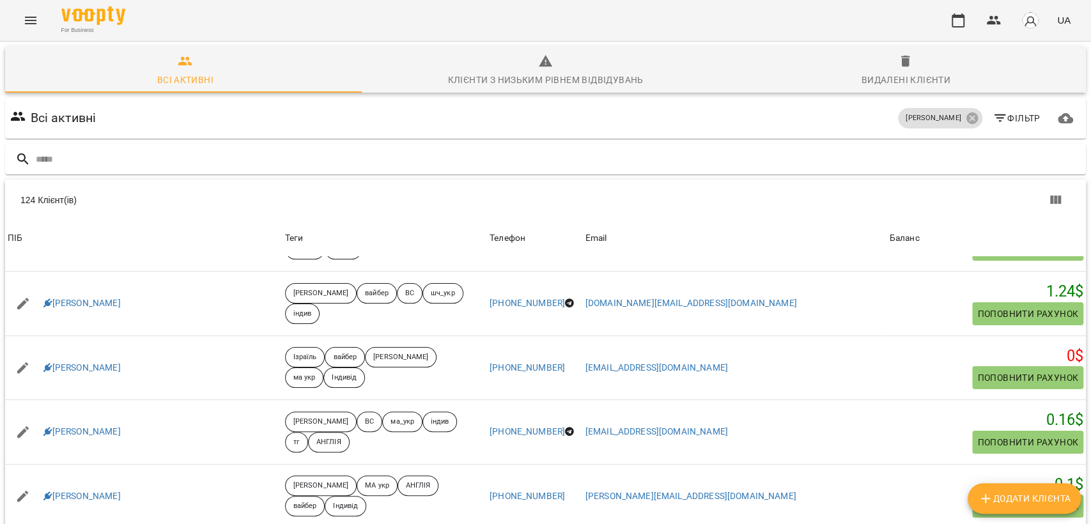
scroll to position [6076, 0]
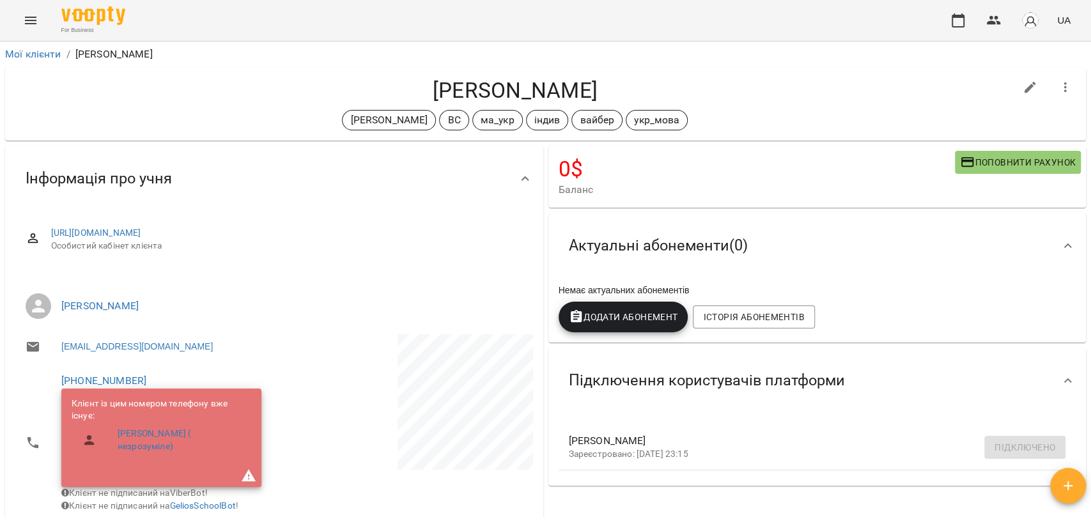
drag, startPoint x: 422, startPoint y: 93, endPoint x: 603, endPoint y: 77, distance: 181.6
click at [603, 78] on h4 "Баданін Даниил" at bounding box center [515, 90] width 1000 height 26
copy h4 "Баданін Даниил"
click at [1064, 82] on icon "button" at bounding box center [1065, 87] width 3 height 10
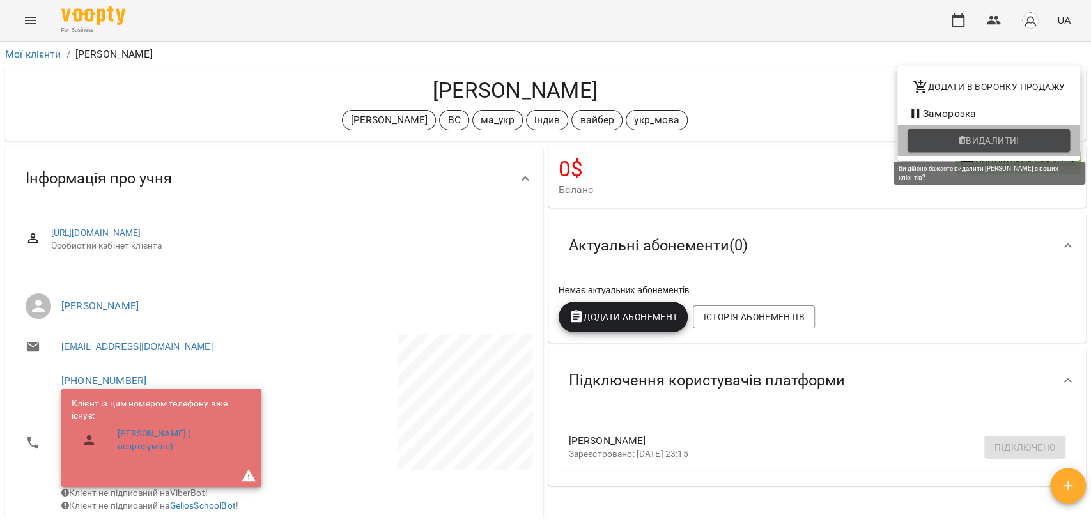
click at [1005, 136] on span "Видалити!" at bounding box center [993, 140] width 54 height 15
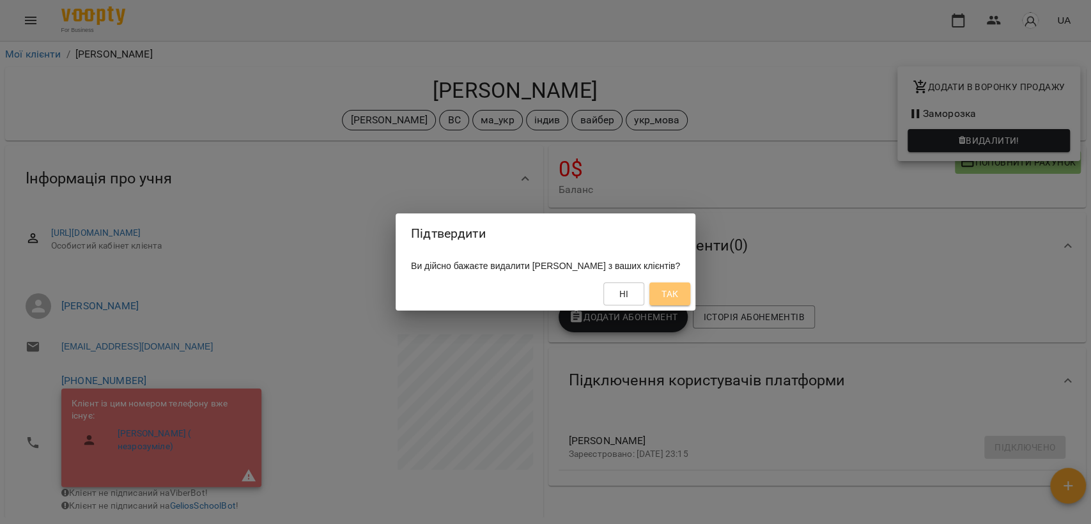
click at [678, 295] on span "Так" at bounding box center [669, 293] width 17 height 15
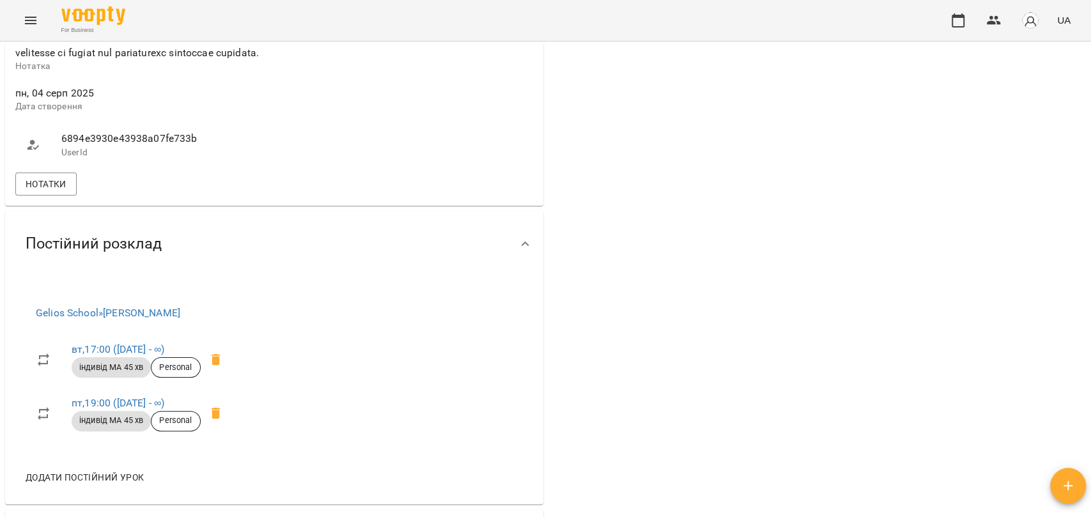
scroll to position [1065, 0]
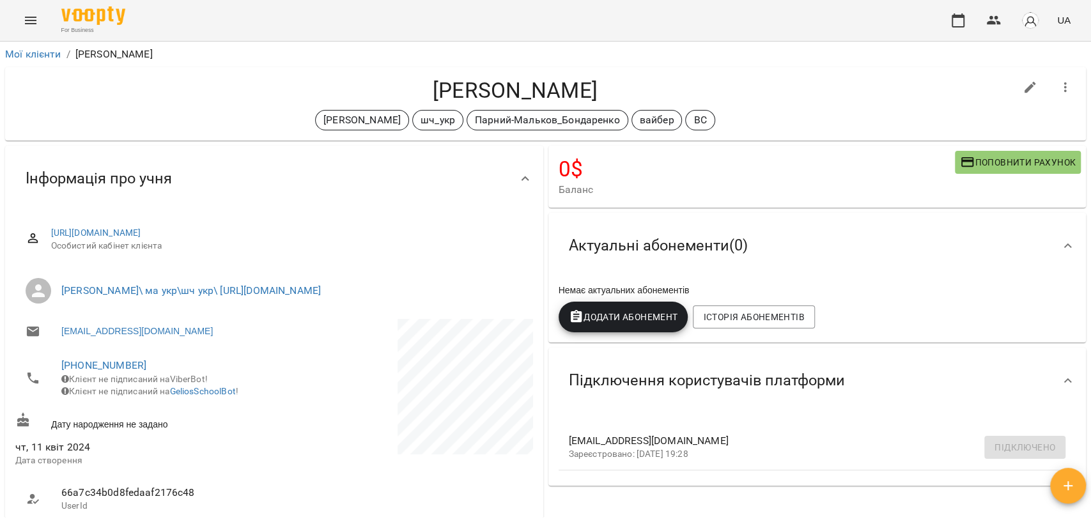
drag, startPoint x: 380, startPoint y: 80, endPoint x: 633, endPoint y: 81, distance: 253.1
click at [633, 81] on h4 "Бондаренко Мирослава" at bounding box center [515, 90] width 1000 height 26
copy h4 "Бондаренко Мирослава"
click at [1058, 88] on icon "button" at bounding box center [1065, 87] width 15 height 15
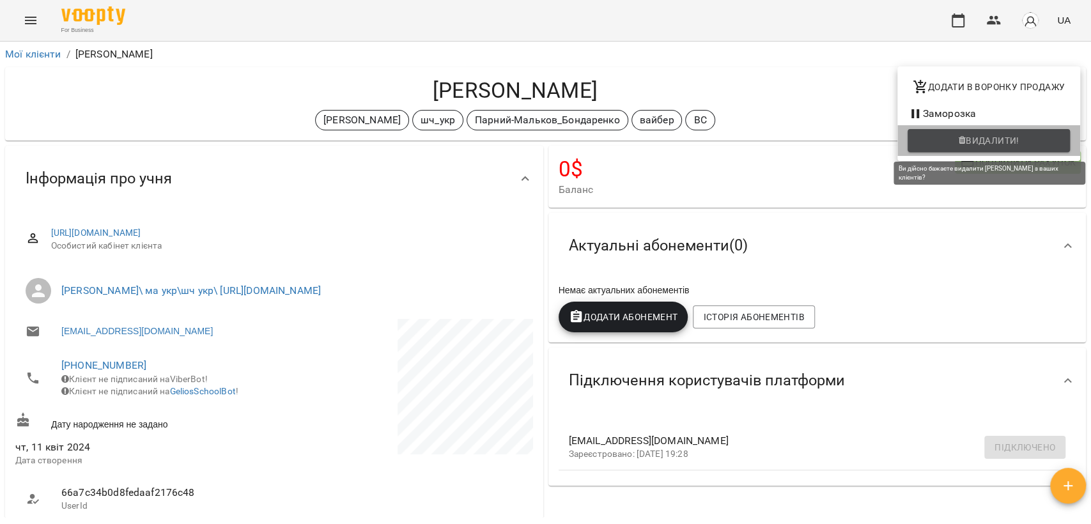
click at [1016, 135] on span "Видалити!" at bounding box center [993, 140] width 54 height 15
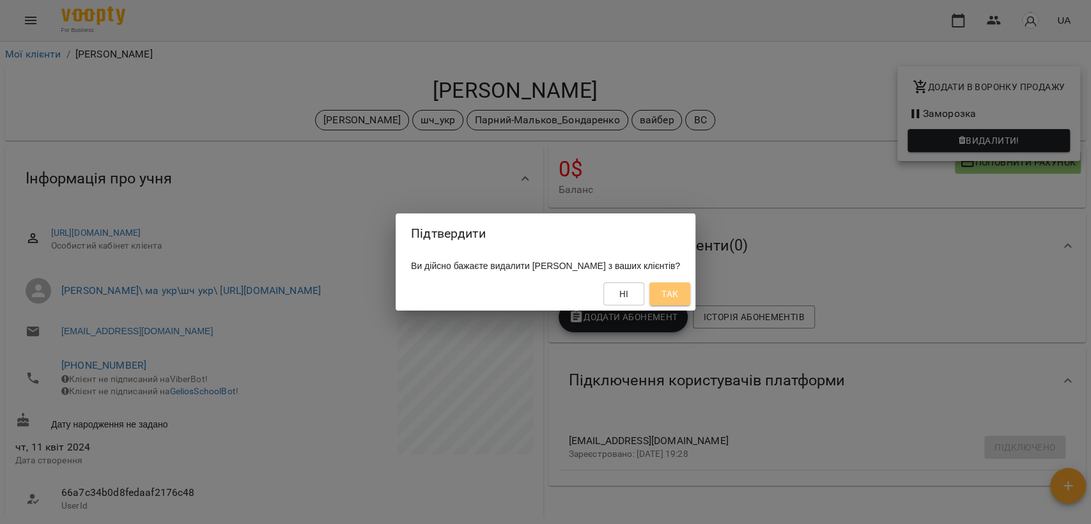
click at [678, 293] on span "Так" at bounding box center [669, 293] width 17 height 15
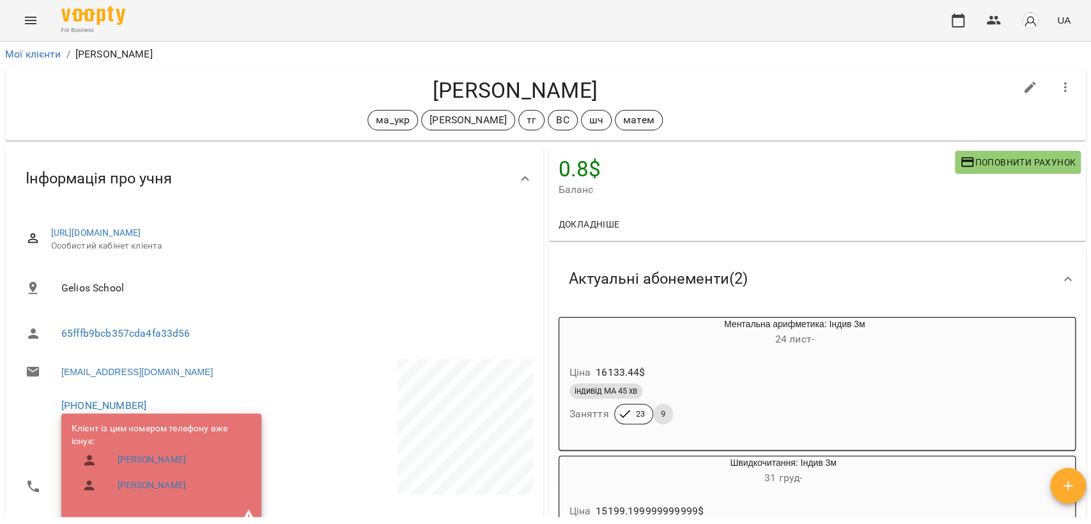
drag, startPoint x: 419, startPoint y: 56, endPoint x: 619, endPoint y: 77, distance: 200.6
click at [619, 77] on h4 "[PERSON_NAME]" at bounding box center [515, 90] width 1000 height 26
copy h4 "[PERSON_NAME]"
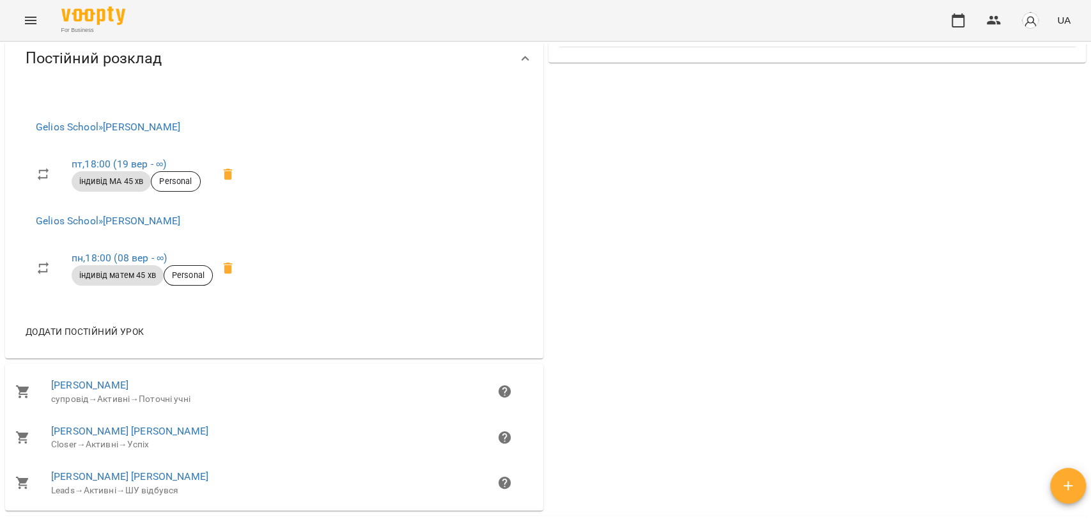
scroll to position [923, 0]
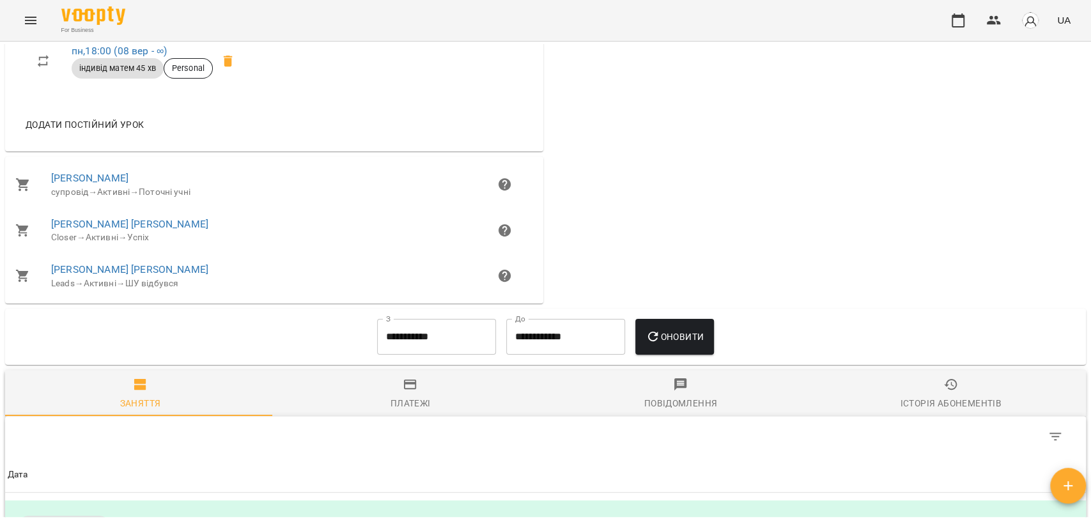
click at [944, 403] on div "Історія абонементів" at bounding box center [950, 403] width 101 height 15
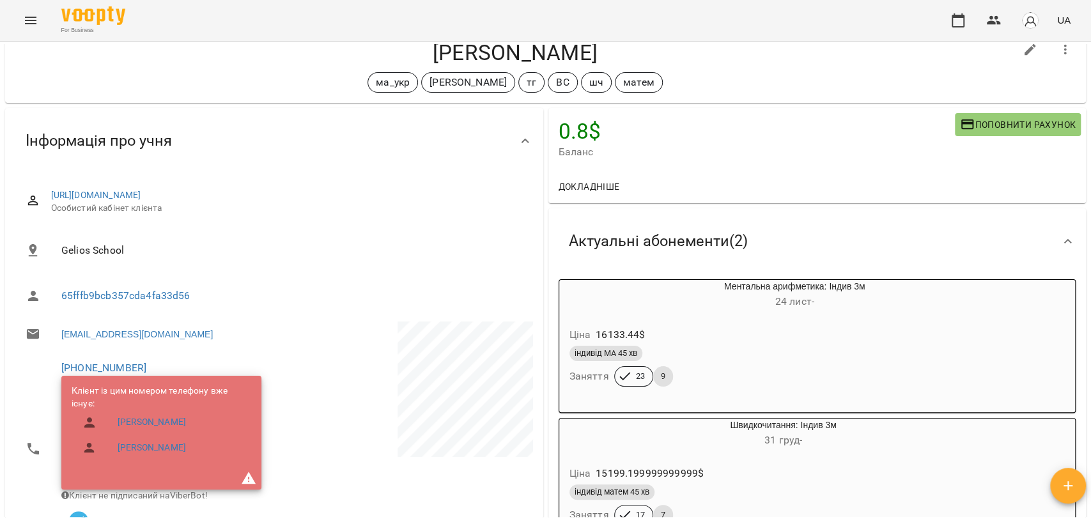
scroll to position [0, 0]
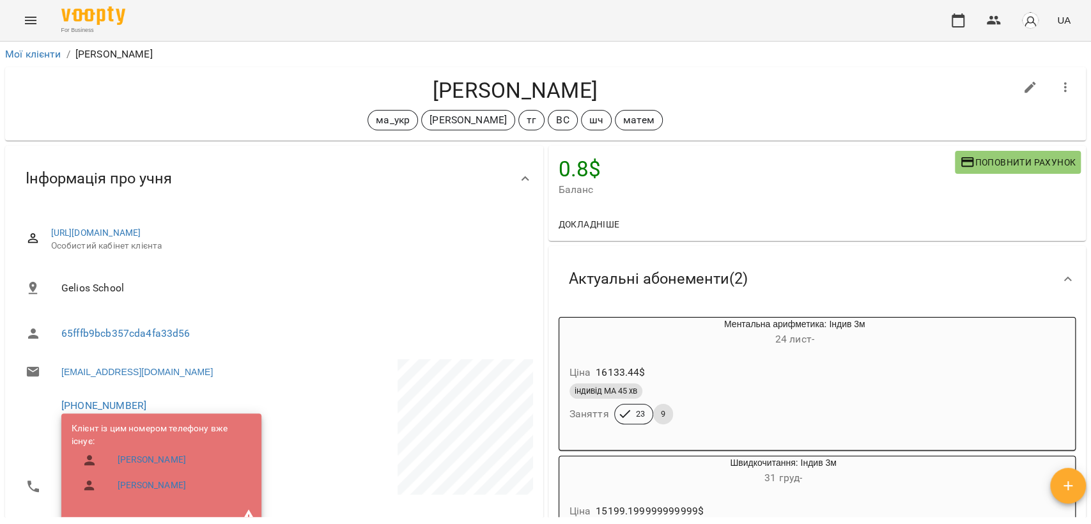
copy h4 "[PERSON_NAME]"
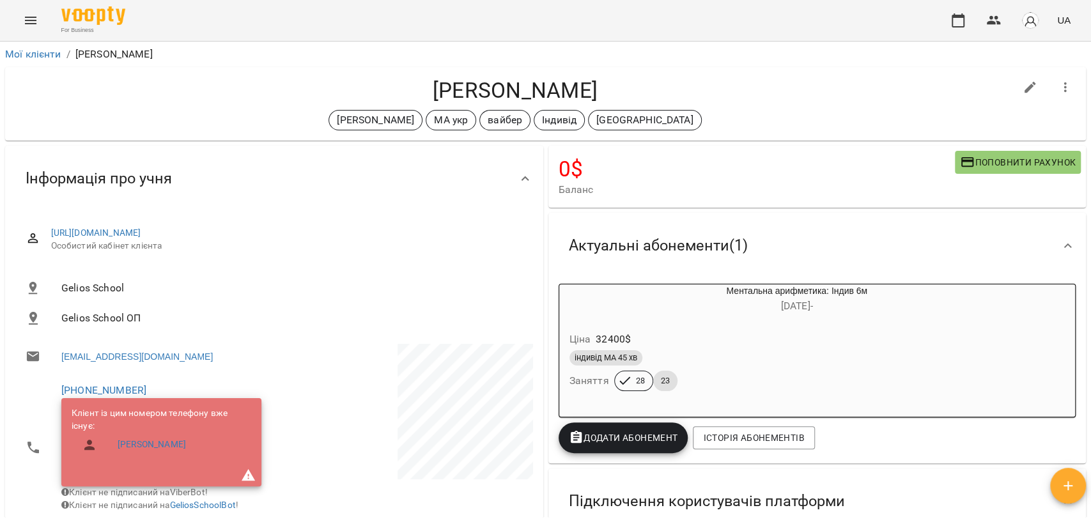
drag, startPoint x: 399, startPoint y: 88, endPoint x: 595, endPoint y: 83, distance: 195.6
click at [595, 83] on h4 "Водовіз Максим" at bounding box center [515, 90] width 1000 height 26
copy h4 "Водовіз Максим"
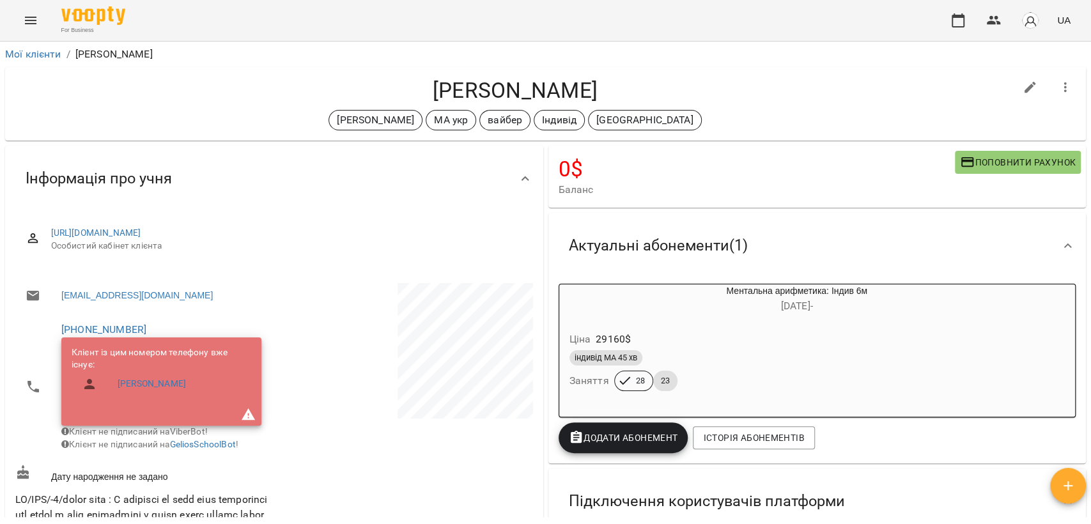
drag, startPoint x: 414, startPoint y: 91, endPoint x: 605, endPoint y: 88, distance: 191.1
click at [605, 88] on h4 "Водовіз Олександр" at bounding box center [515, 90] width 1000 height 26
copy h4 "Водовіз Олександр"
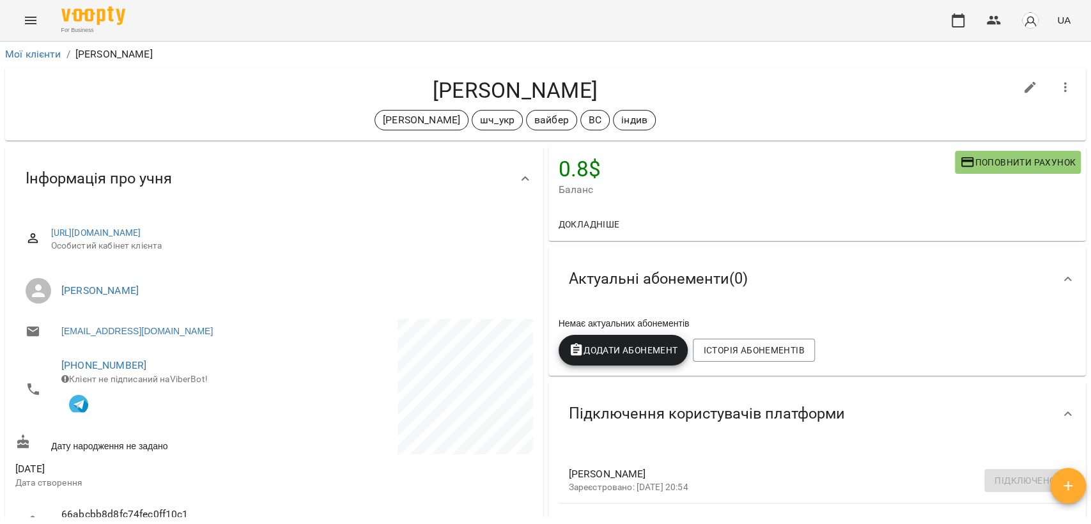
drag, startPoint x: 383, startPoint y: 81, endPoint x: 635, endPoint y: 82, distance: 251.8
click at [635, 82] on h4 "Всеволод Кальченко" at bounding box center [515, 90] width 1000 height 26
copy h4 "Всеволод Кальченко"
click at [1064, 88] on icon "button" at bounding box center [1065, 87] width 3 height 10
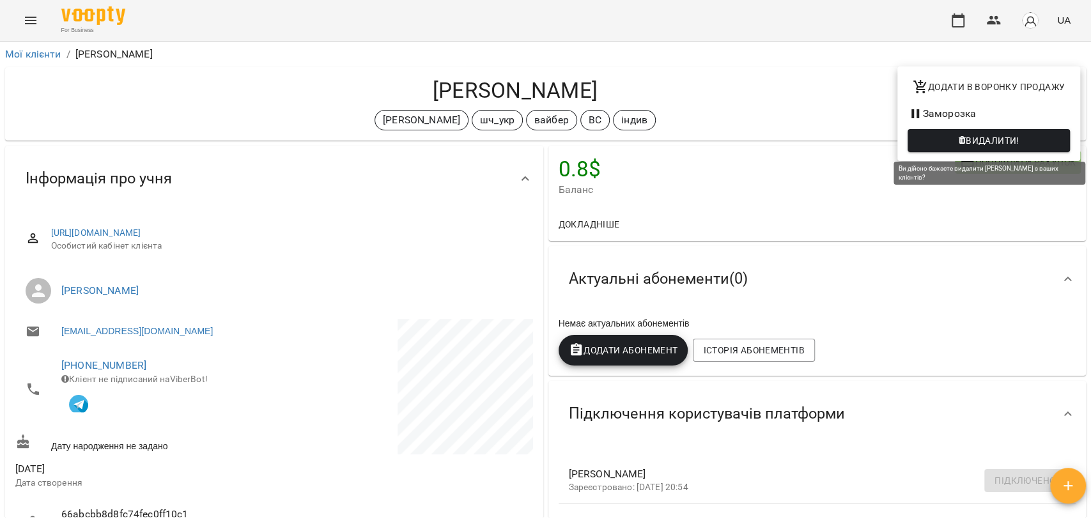
click at [987, 136] on span "Видалити!" at bounding box center [993, 140] width 54 height 15
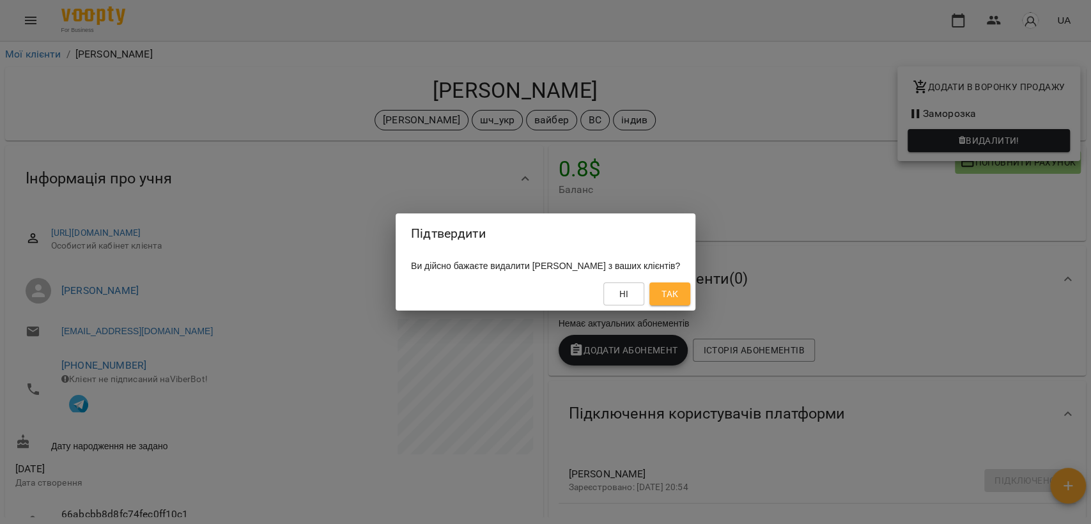
click at [690, 296] on button "Так" at bounding box center [669, 293] width 41 height 23
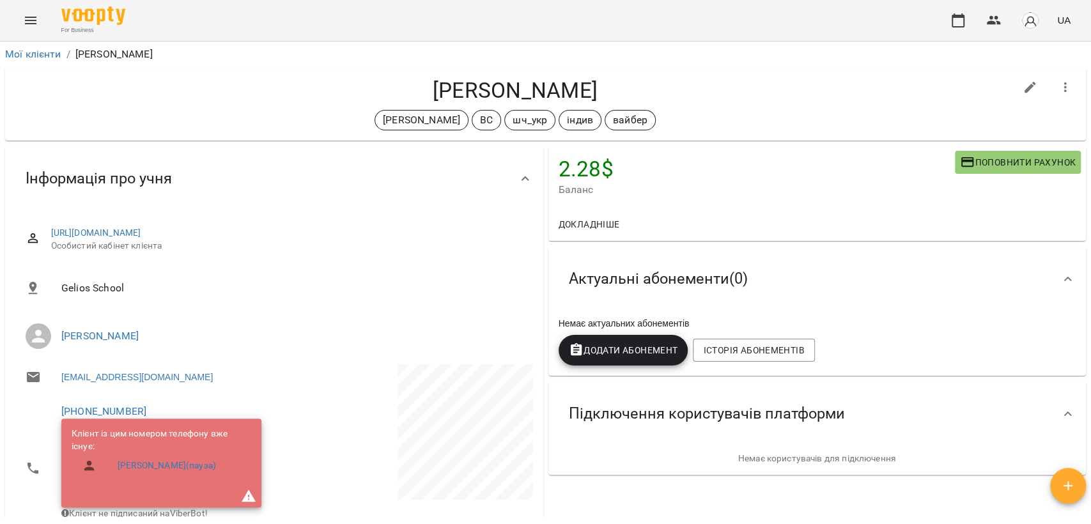
drag, startPoint x: 437, startPoint y: 90, endPoint x: 596, endPoint y: 89, distance: 158.5
click at [596, 89] on h4 "[PERSON_NAME]" at bounding box center [515, 90] width 1000 height 26
click at [1058, 89] on icon "button" at bounding box center [1065, 87] width 15 height 15
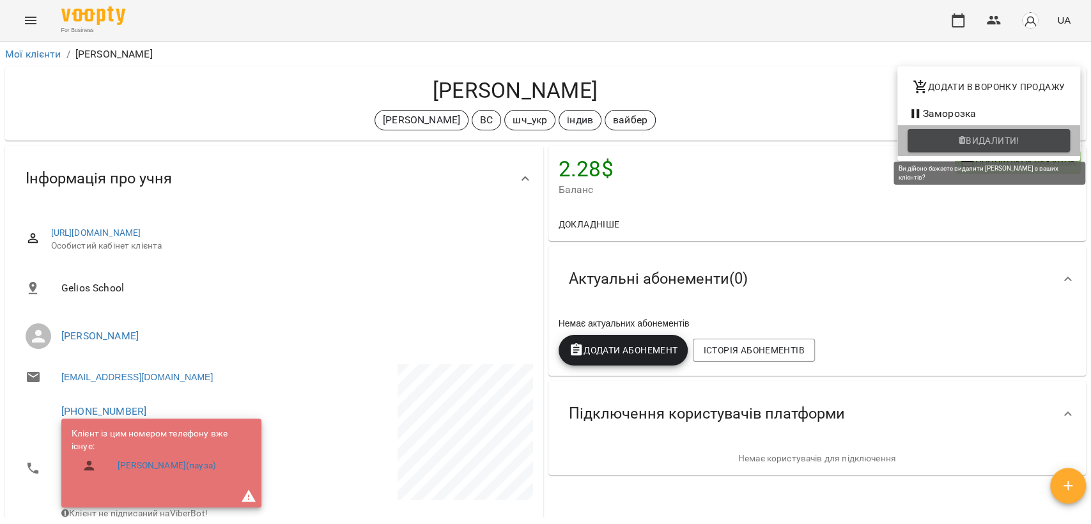
click at [956, 144] on span "Видалити!" at bounding box center [989, 140] width 142 height 15
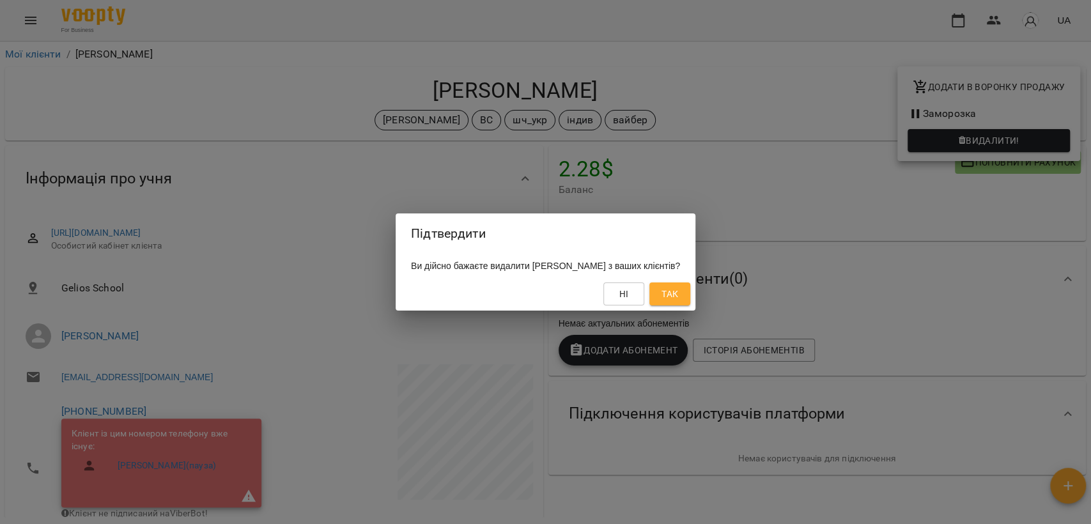
click at [690, 289] on button "Так" at bounding box center [669, 293] width 41 height 23
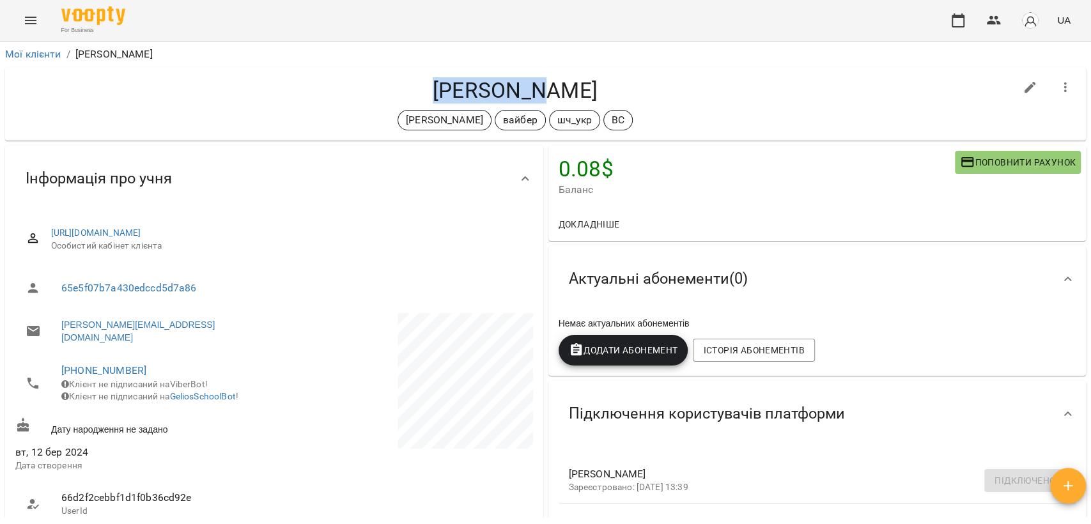
drag, startPoint x: 457, startPoint y: 86, endPoint x: 573, endPoint y: 84, distance: 116.3
click at [573, 84] on h4 "Гук Давід" at bounding box center [515, 90] width 1000 height 26
copy h4 "Гук Давід"
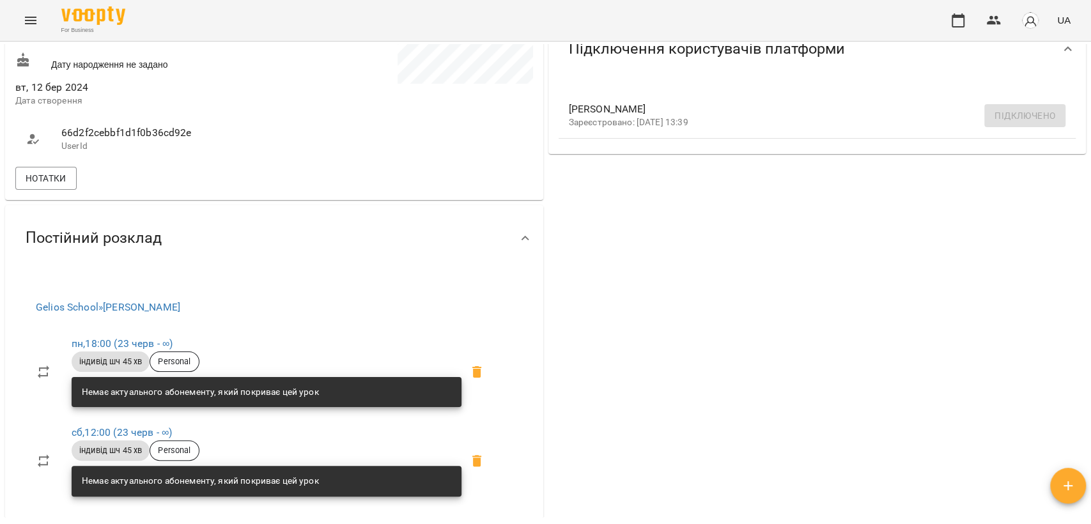
scroll to position [426, 0]
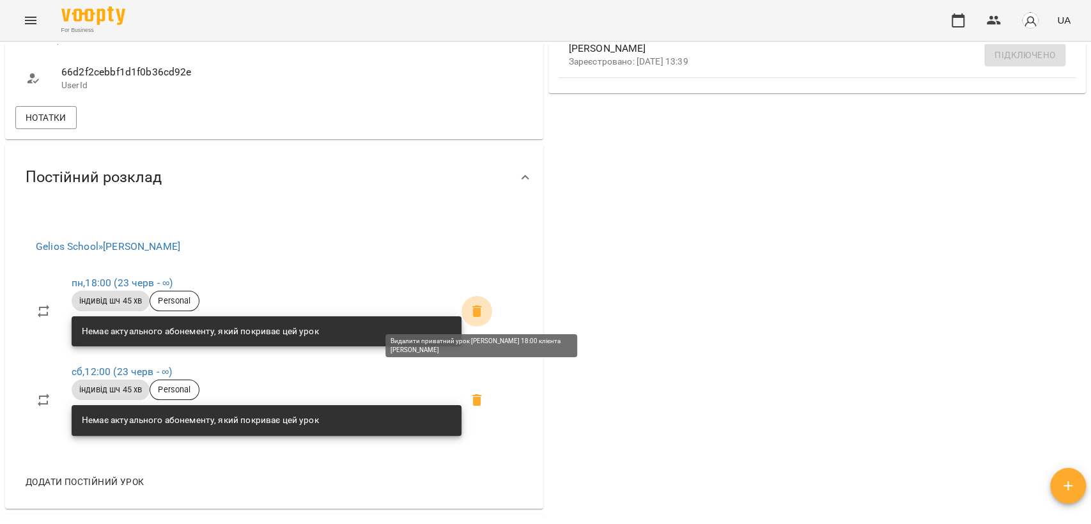
click at [484, 313] on icon at bounding box center [476, 311] width 15 height 15
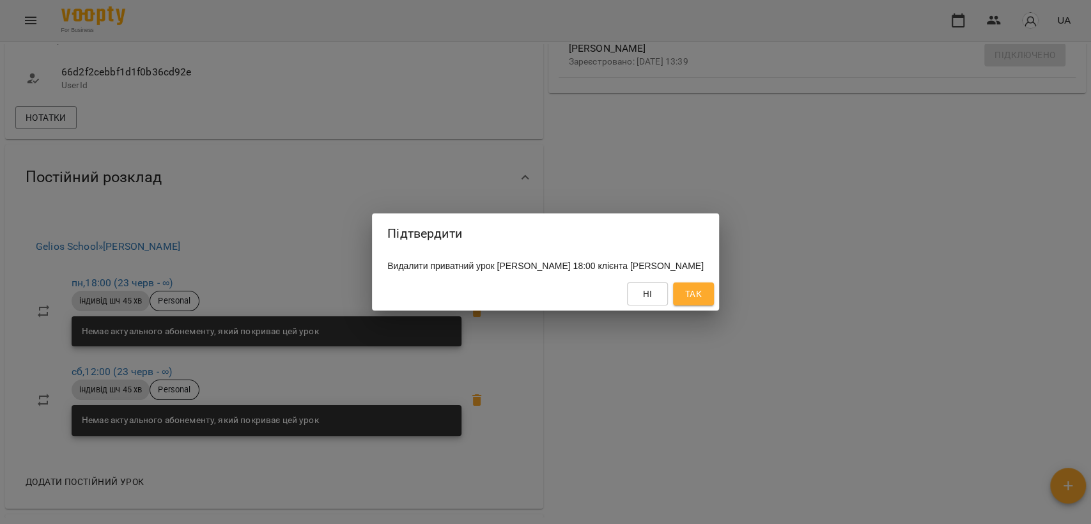
click at [695, 294] on span "Так" at bounding box center [693, 293] width 17 height 15
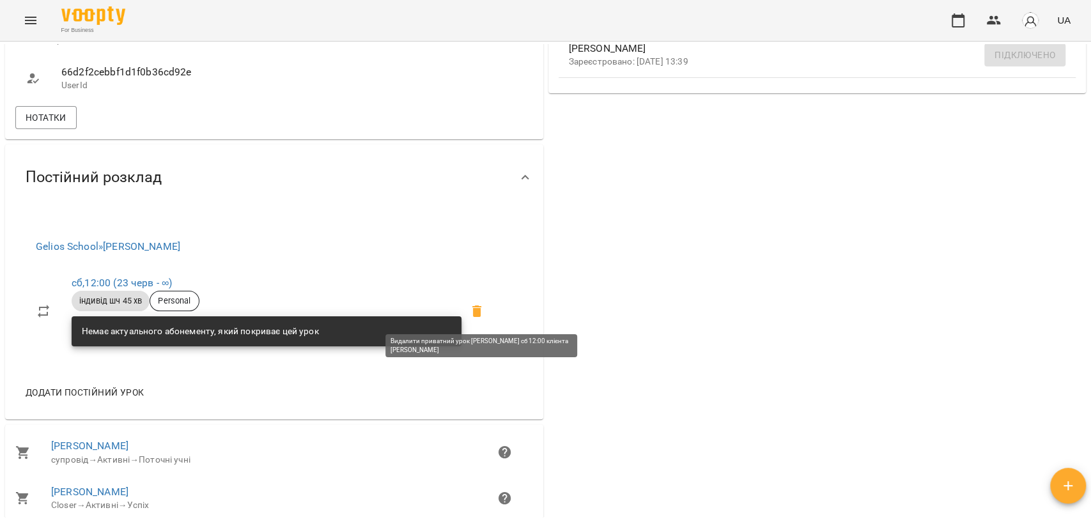
click at [481, 316] on icon at bounding box center [476, 311] width 15 height 15
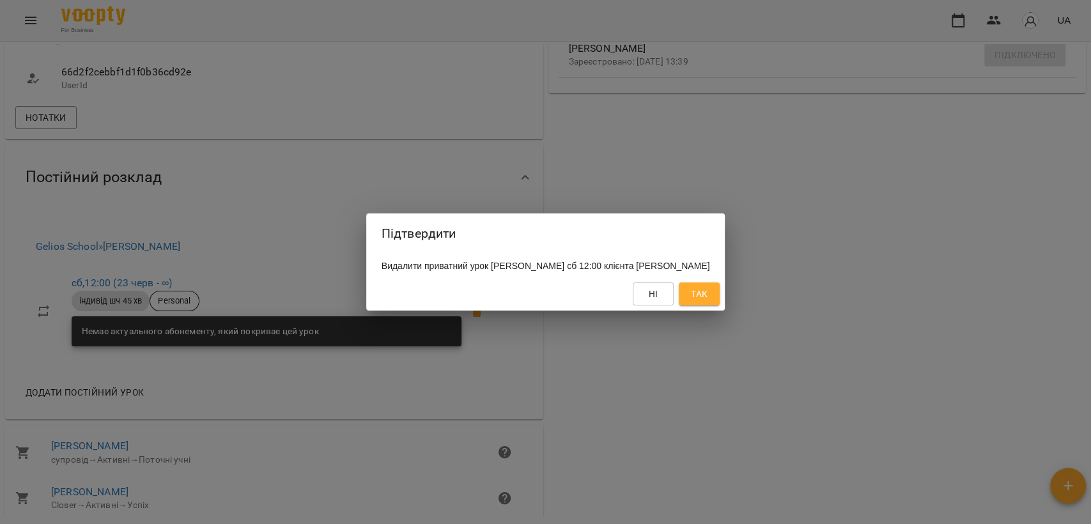
click at [702, 297] on span "Так" at bounding box center [699, 293] width 17 height 15
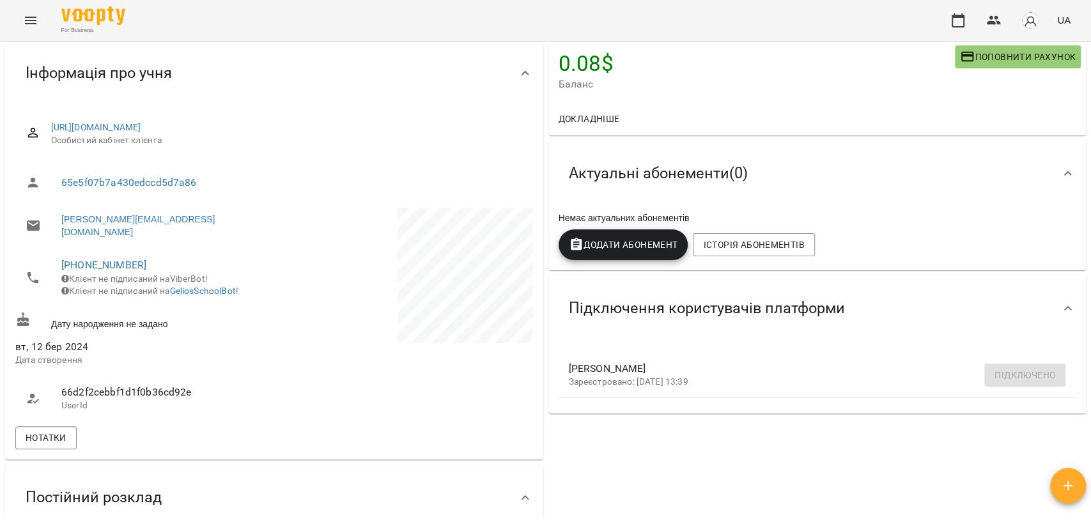
scroll to position [0, 0]
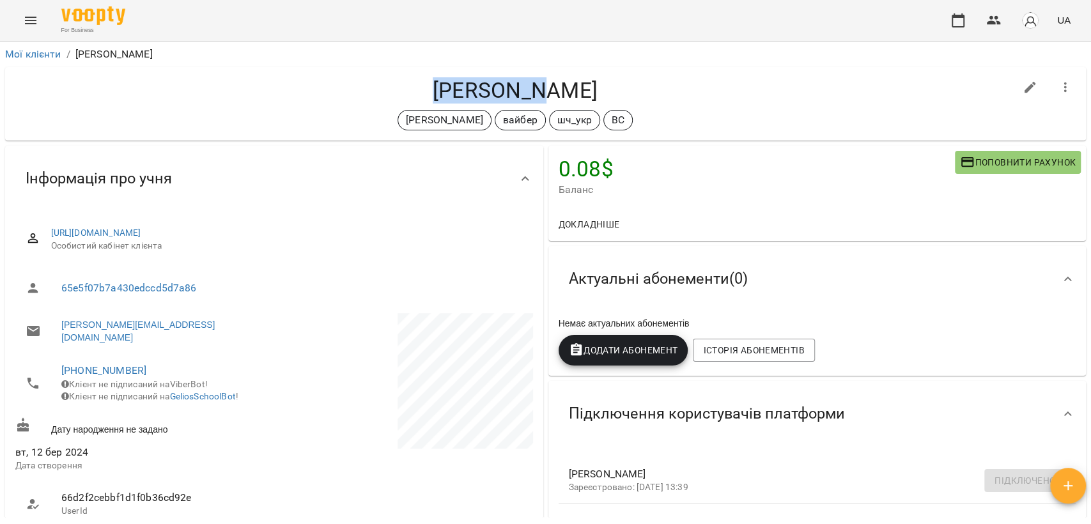
click at [1058, 88] on icon "button" at bounding box center [1065, 87] width 15 height 15
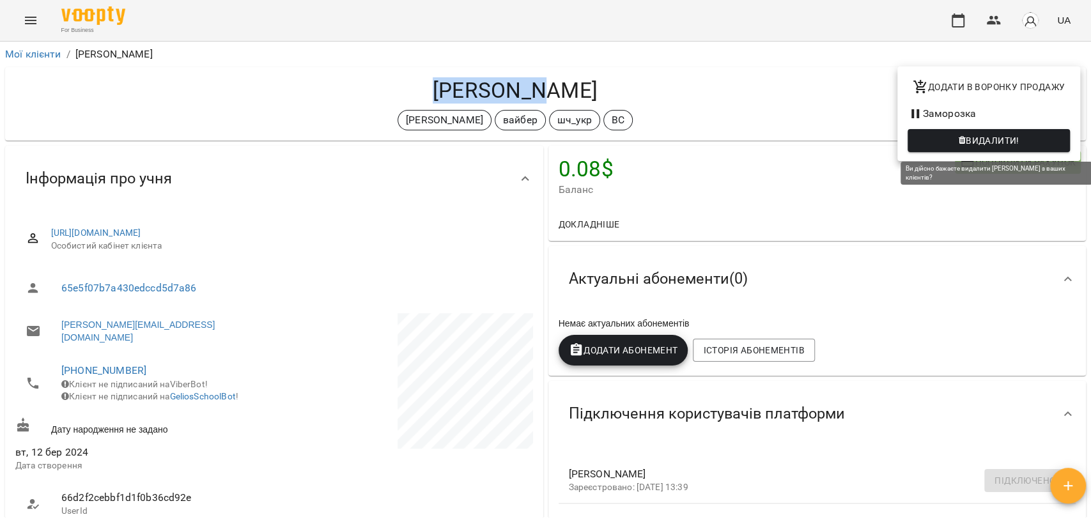
click at [972, 146] on span "Видалити!" at bounding box center [993, 140] width 54 height 15
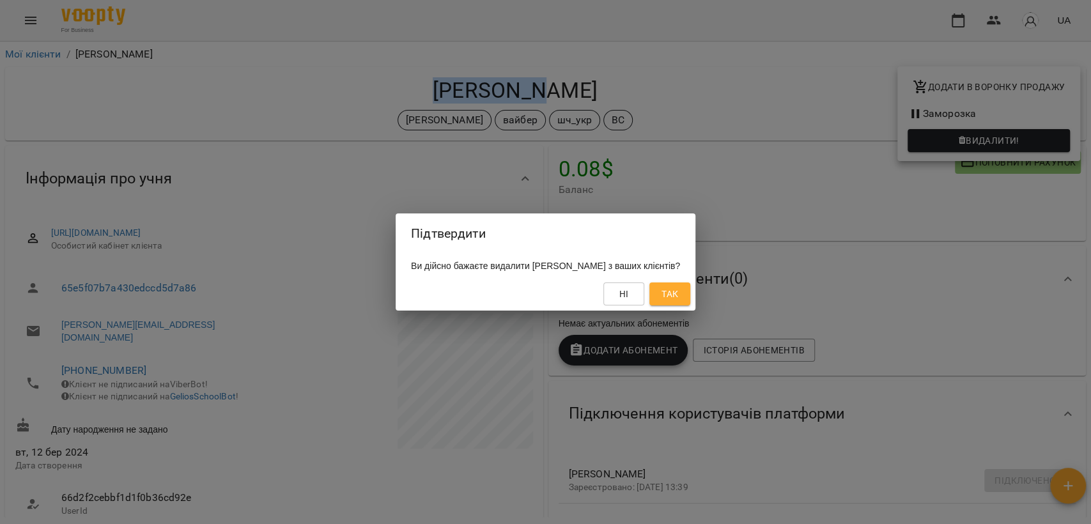
click at [677, 284] on button "Так" at bounding box center [669, 293] width 41 height 23
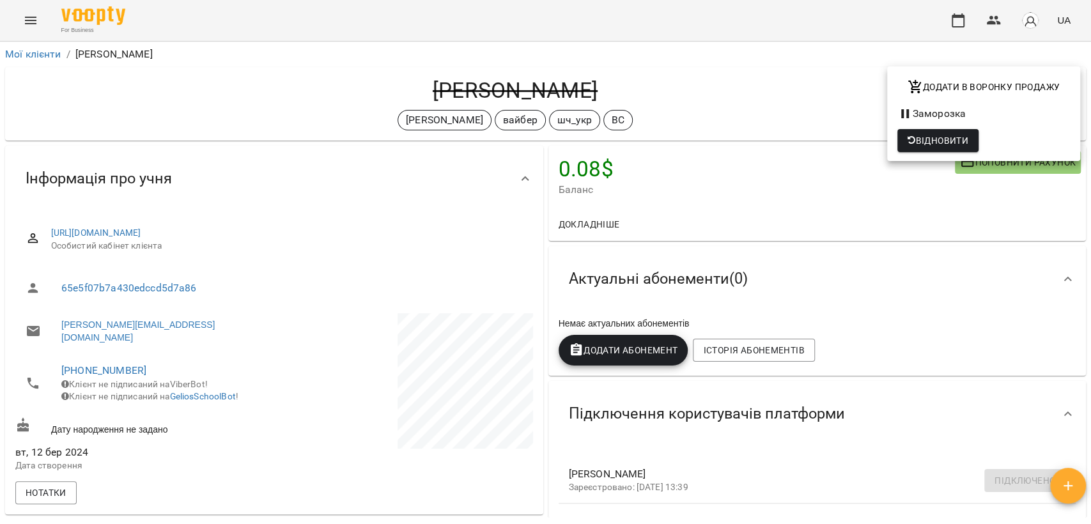
click at [313, 82] on div at bounding box center [545, 262] width 1091 height 524
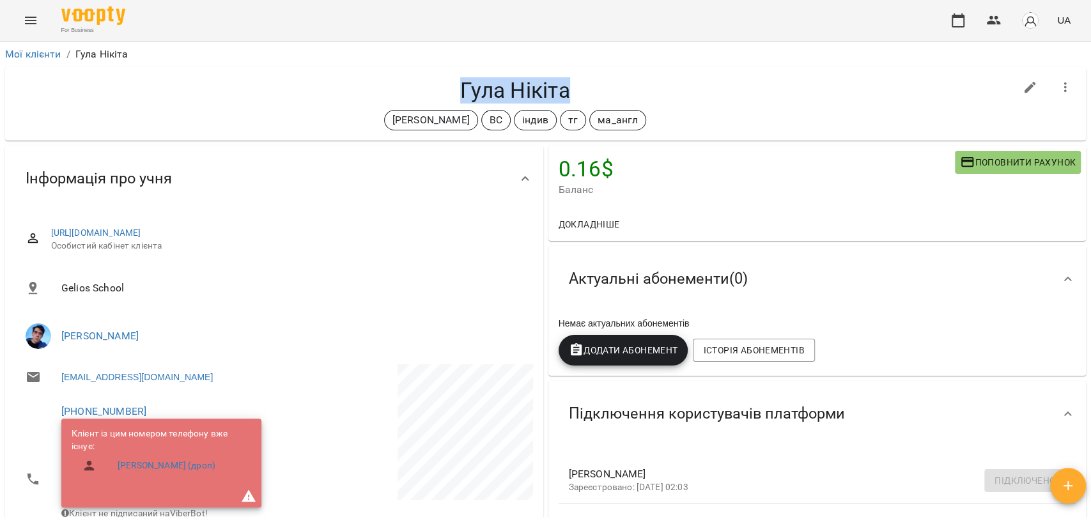
drag, startPoint x: 450, startPoint y: 91, endPoint x: 597, endPoint y: 90, distance: 147.0
click at [597, 90] on h4 "Гула Нікіта" at bounding box center [515, 90] width 1000 height 26
copy h4 "Гула Нікіта"
click at [1060, 90] on icon "button" at bounding box center [1065, 87] width 15 height 15
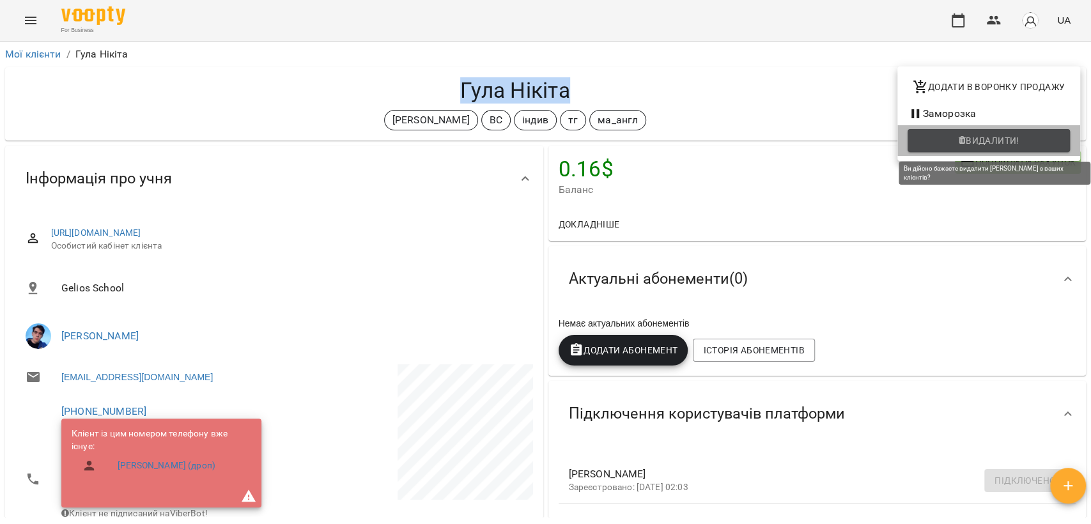
click at [1007, 146] on span "Видалити!" at bounding box center [993, 140] width 54 height 15
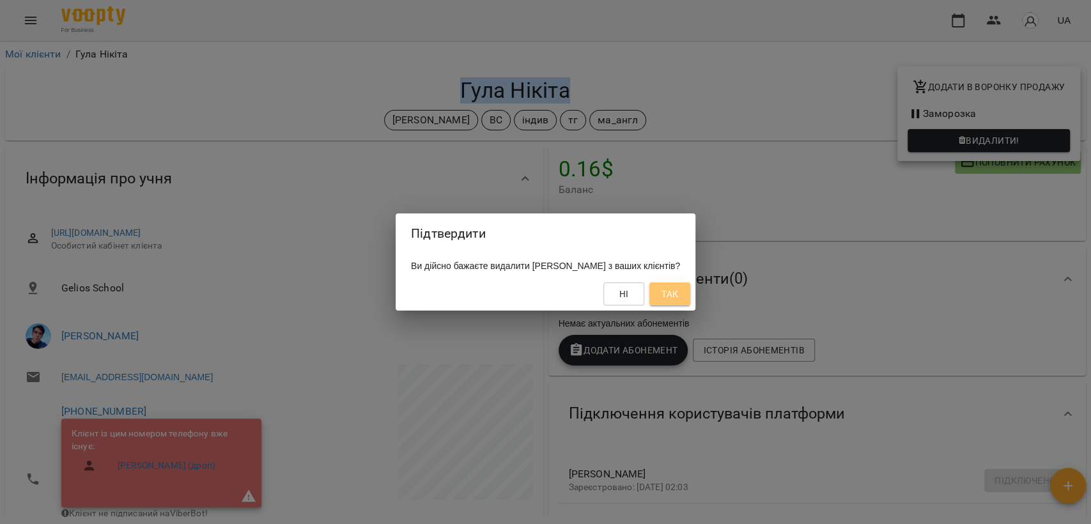
click at [685, 295] on button "Так" at bounding box center [669, 293] width 41 height 23
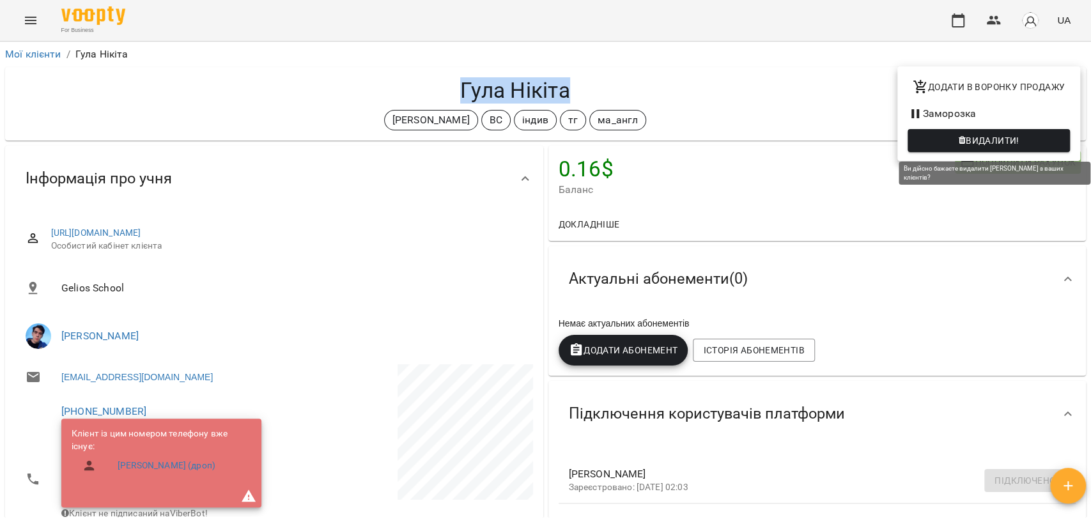
click at [939, 137] on span "Видалити!" at bounding box center [989, 140] width 142 height 15
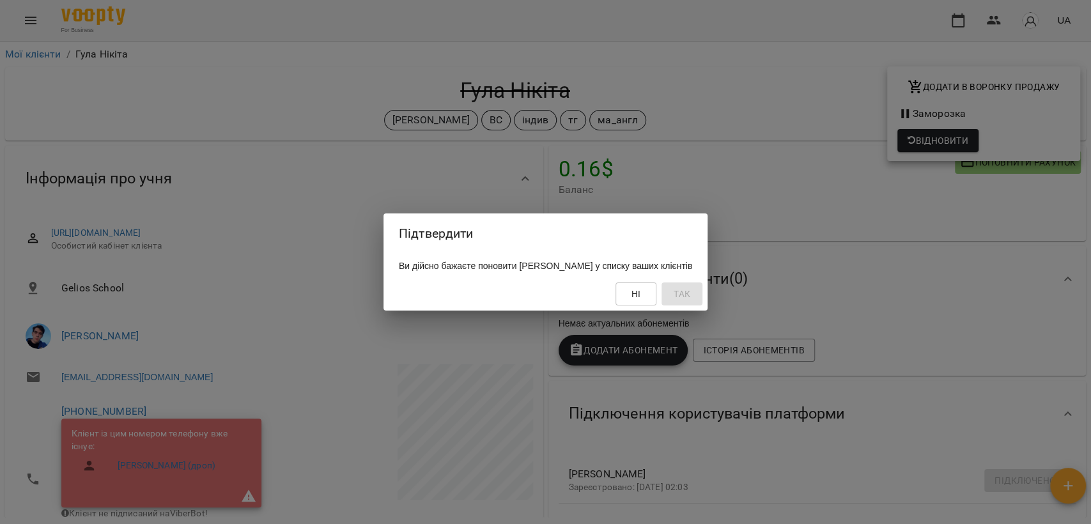
click at [735, 97] on div "Підтвердити Ви дійсно бажаєте поновити Гула Нікіта у списку ваших клієнтів Ні Т…" at bounding box center [545, 262] width 1091 height 524
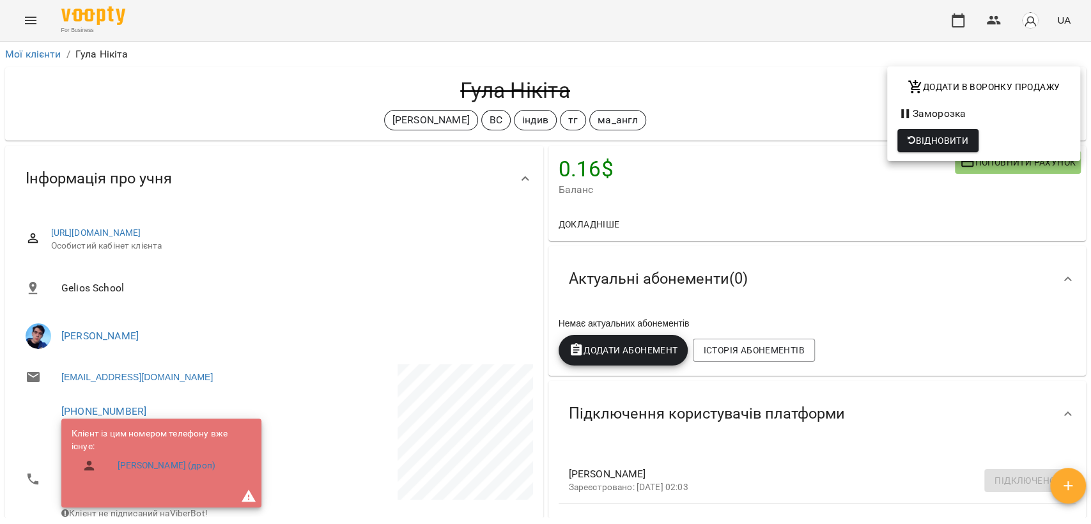
drag, startPoint x: 445, startPoint y: 86, endPoint x: 550, endPoint y: 86, distance: 104.8
click at [550, 86] on div at bounding box center [545, 262] width 1091 height 524
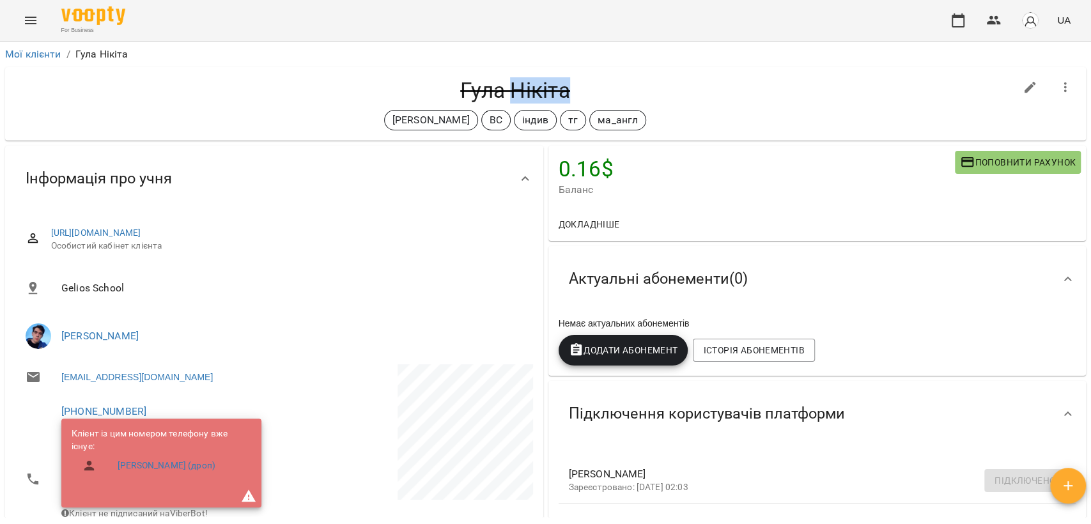
click at [549, 86] on h4 "Гула Нікіта" at bounding box center [515, 90] width 1000 height 26
copy div "Гула Нікіта Черткова Ірина ВС індив тг ма_англ"
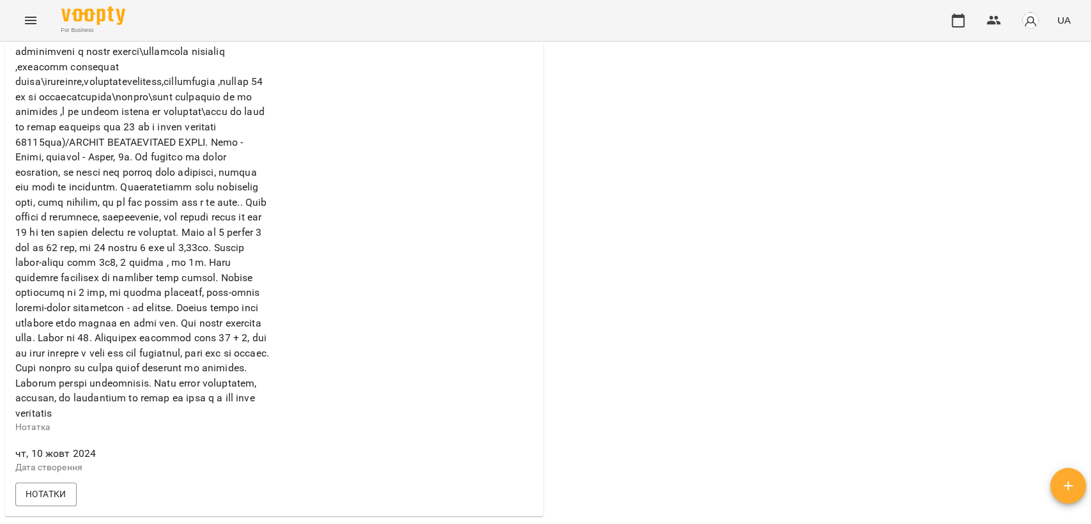
scroll to position [639, 0]
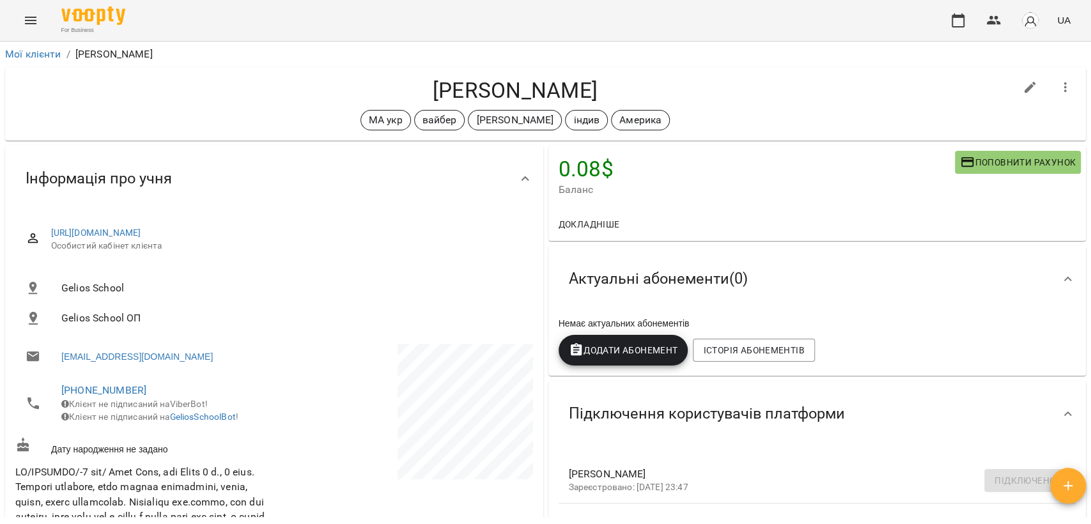
drag, startPoint x: 424, startPoint y: 89, endPoint x: 604, endPoint y: 82, distance: 179.7
click at [604, 82] on h4 "[PERSON_NAME]" at bounding box center [515, 90] width 1000 height 26
copy h4 "[PERSON_NAME]"
click at [1058, 82] on icon "button" at bounding box center [1065, 87] width 15 height 15
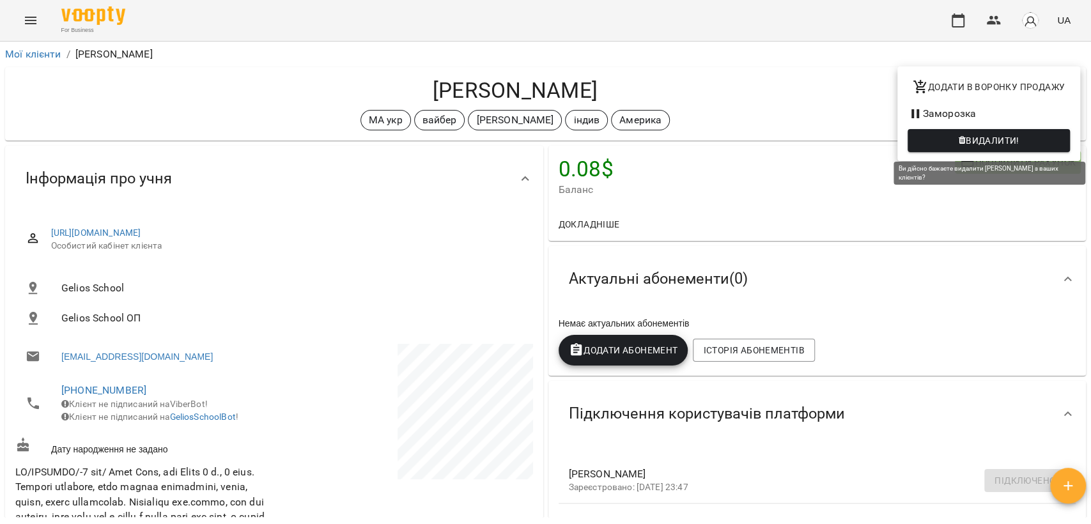
click at [993, 143] on span "Видалити!" at bounding box center [993, 140] width 54 height 15
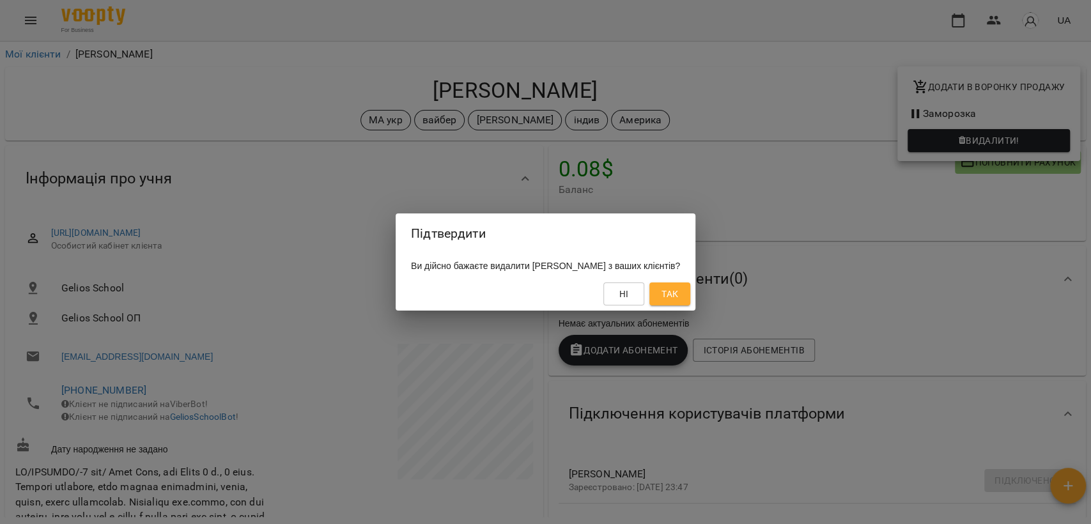
click at [690, 295] on button "Так" at bounding box center [669, 293] width 41 height 23
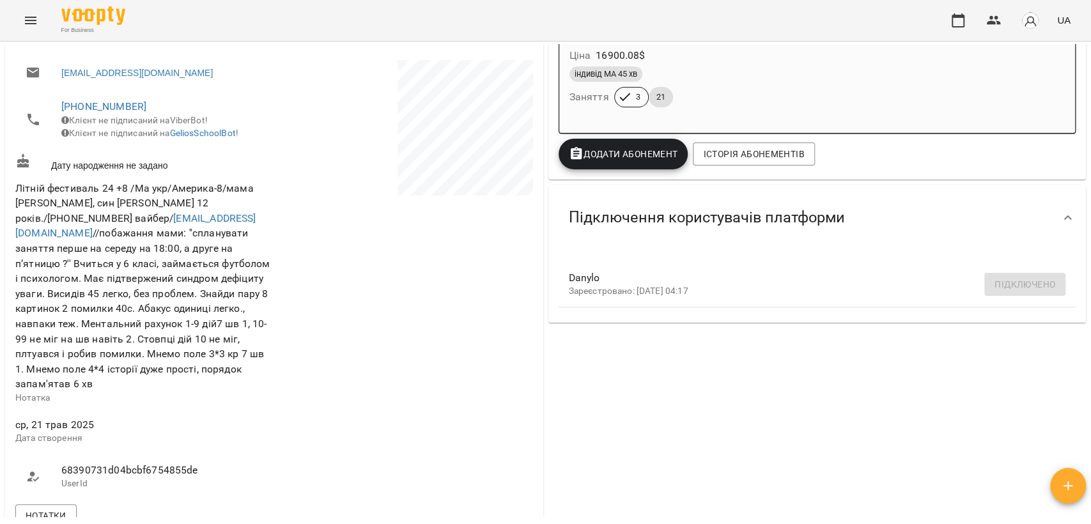
scroll to position [568, 0]
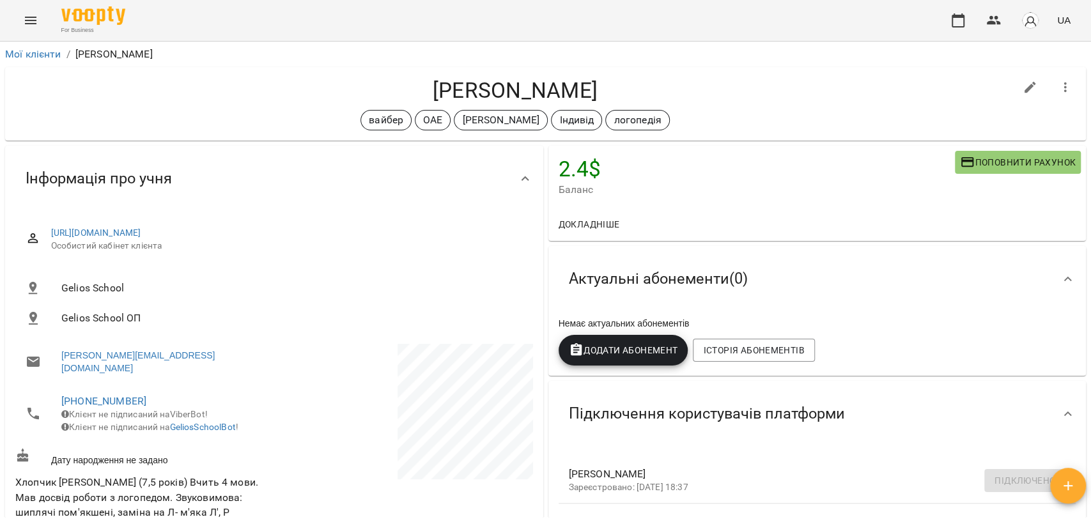
drag, startPoint x: 433, startPoint y: 93, endPoint x: 611, endPoint y: 91, distance: 177.7
click at [611, 91] on h4 "[PERSON_NAME]" at bounding box center [515, 90] width 1000 height 26
copy h4 "[PERSON_NAME]"
click at [1063, 90] on button "button" at bounding box center [1065, 87] width 31 height 31
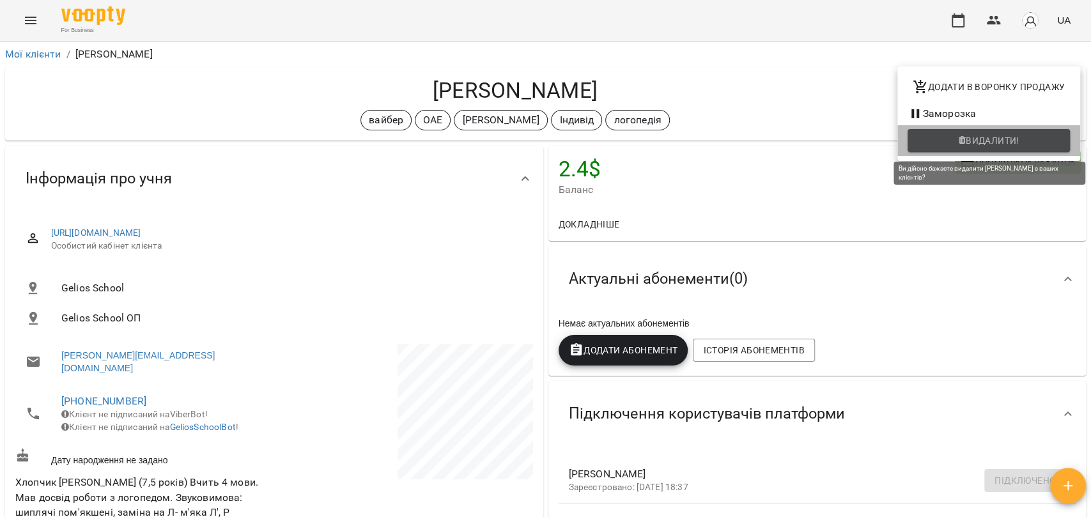
click at [1019, 142] on span "Видалити!" at bounding box center [993, 140] width 54 height 15
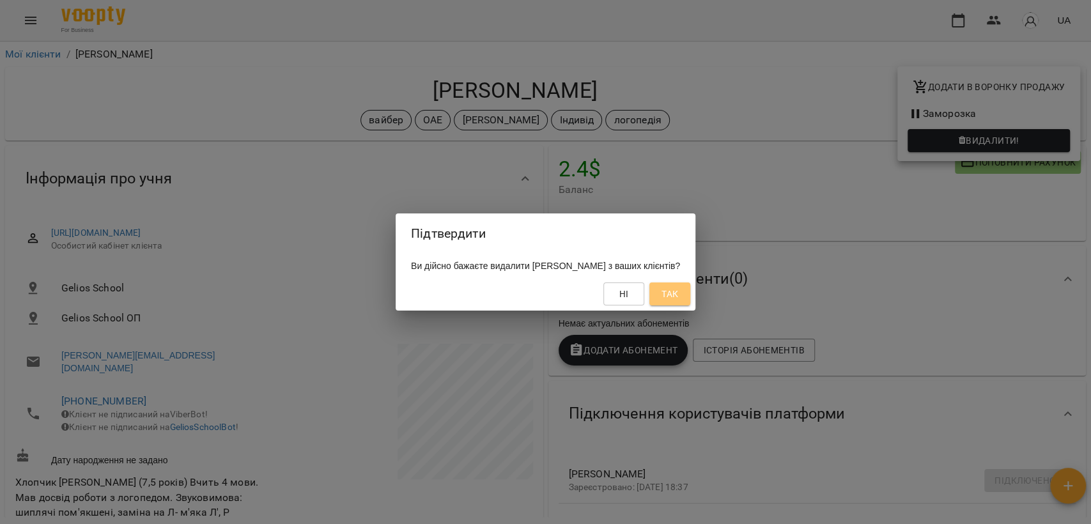
click at [678, 300] on span "Так" at bounding box center [669, 293] width 17 height 15
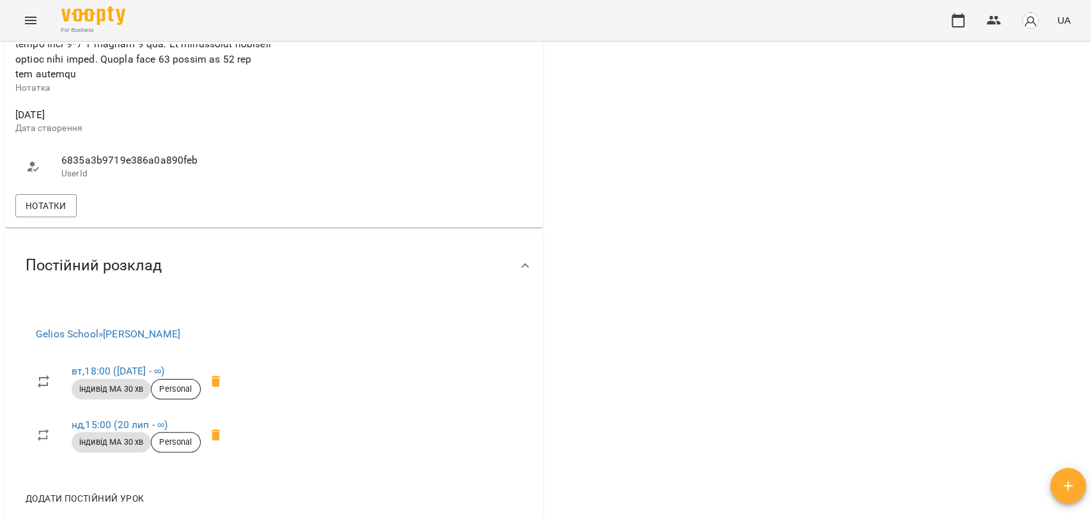
scroll to position [781, 0]
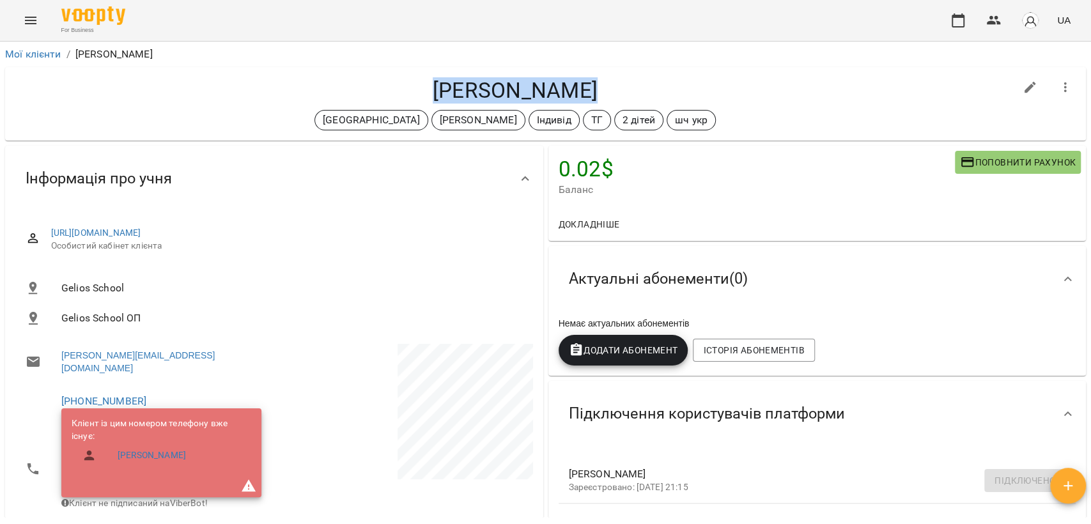
drag, startPoint x: 429, startPoint y: 83, endPoint x: 626, endPoint y: 88, distance: 196.9
click at [626, 88] on h4 "Дем'ян Юрчило" at bounding box center [515, 90] width 1000 height 26
copy h4 "Дем'ян Юрчило"
click at [1064, 91] on icon "button" at bounding box center [1065, 87] width 3 height 10
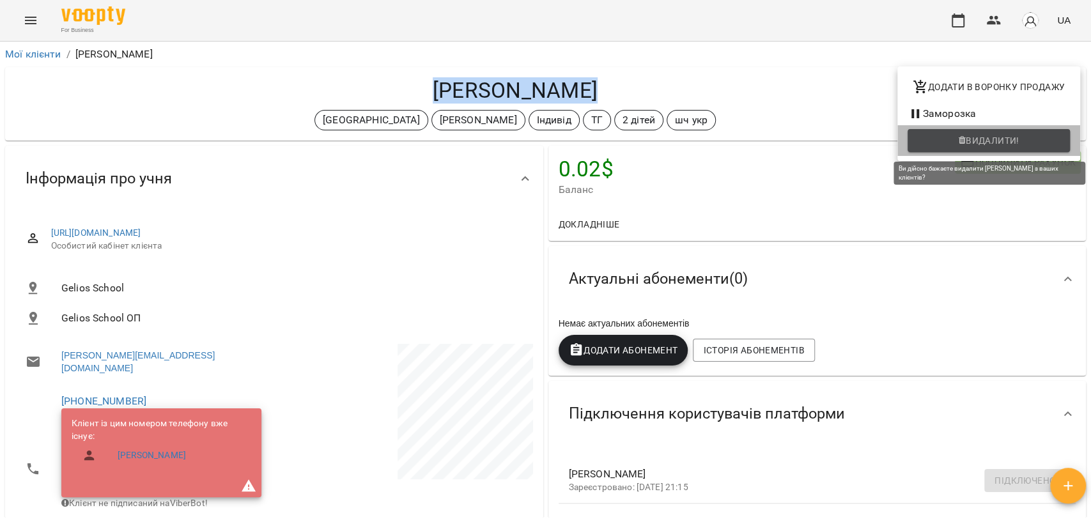
click at [997, 144] on span "Видалити!" at bounding box center [993, 140] width 54 height 15
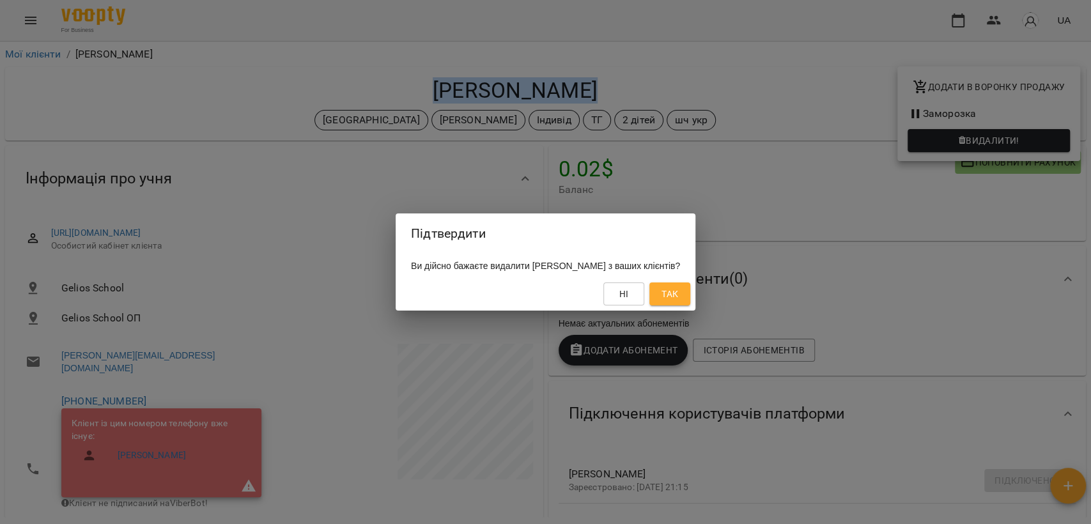
click at [674, 291] on button "Так" at bounding box center [669, 293] width 41 height 23
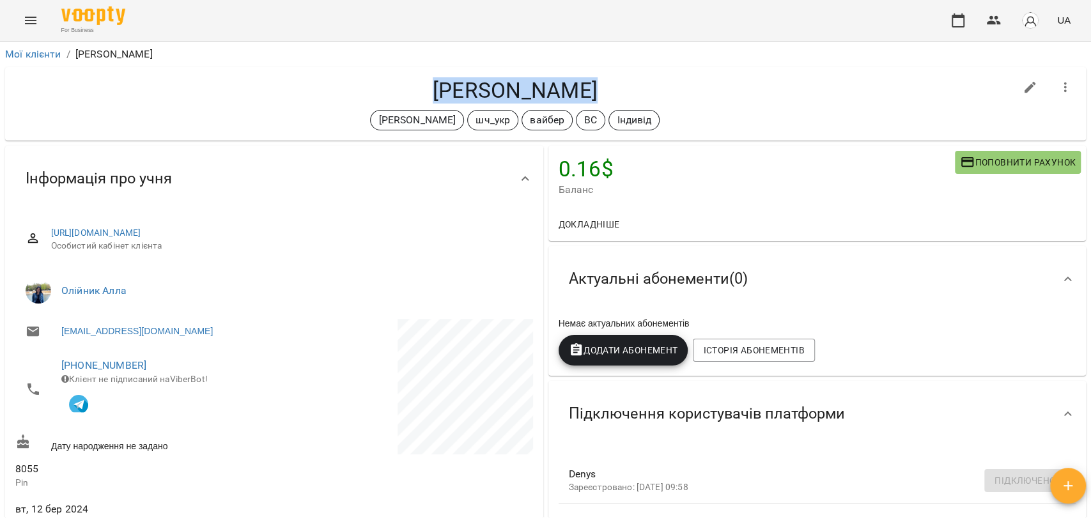
drag, startPoint x: 440, startPoint y: 87, endPoint x: 632, endPoint y: 88, distance: 192.4
click at [632, 88] on h4 "Дєніс Гепалов" at bounding box center [515, 90] width 1000 height 26
copy h4 "Дєніс Гепалов"
click at [1058, 82] on icon "button" at bounding box center [1065, 87] width 15 height 15
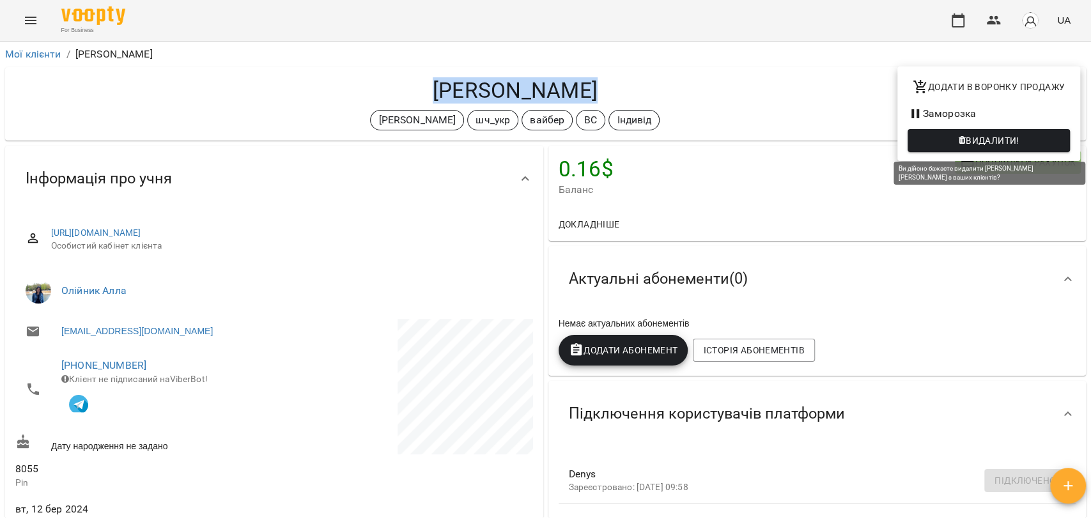
click at [987, 137] on span "Видалити!" at bounding box center [993, 140] width 54 height 15
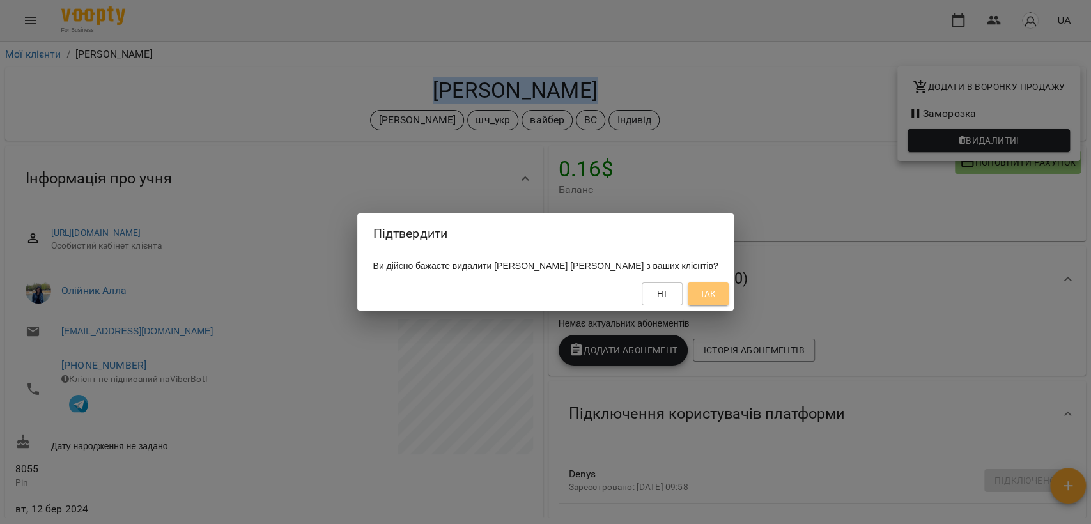
click at [695, 284] on button "Так" at bounding box center [708, 293] width 41 height 23
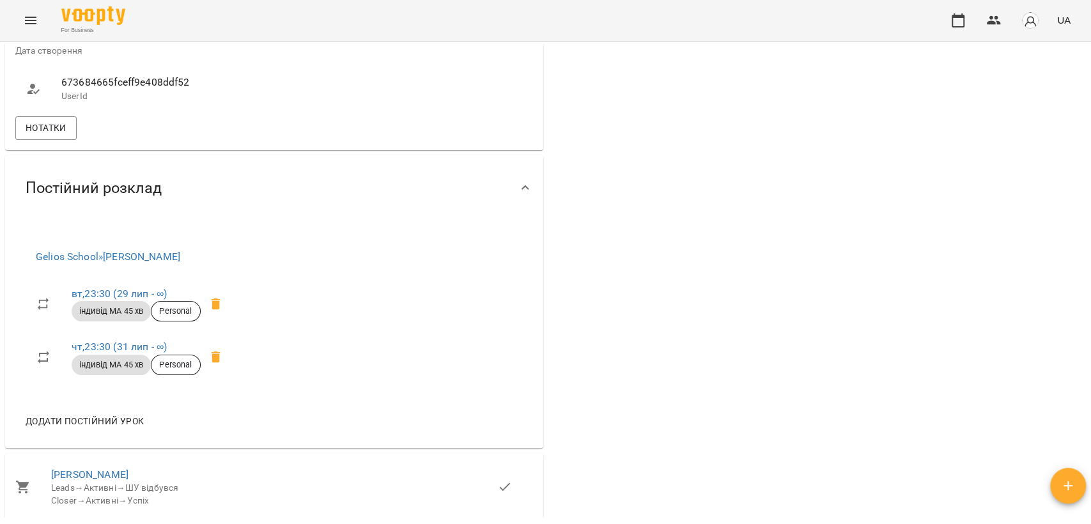
scroll to position [923, 0]
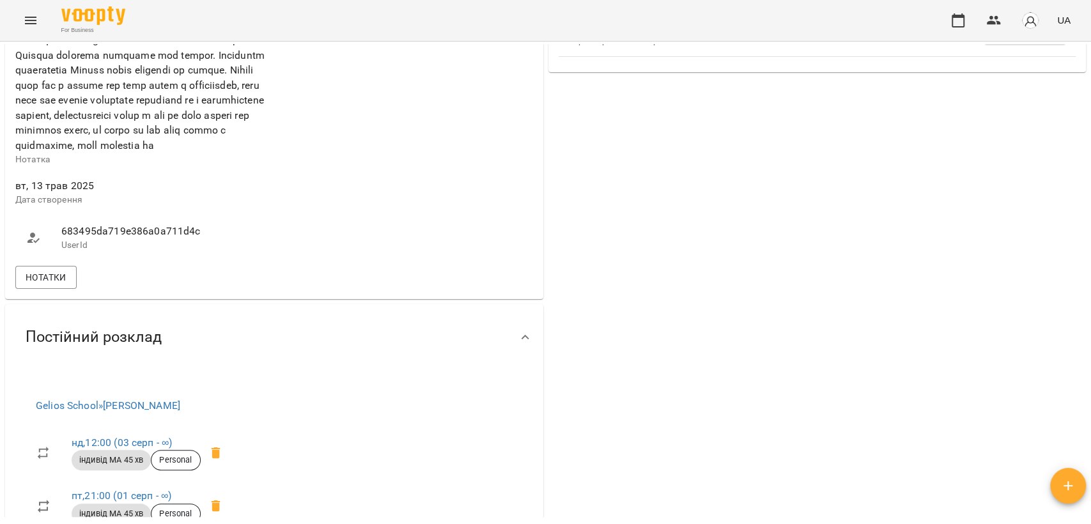
scroll to position [852, 0]
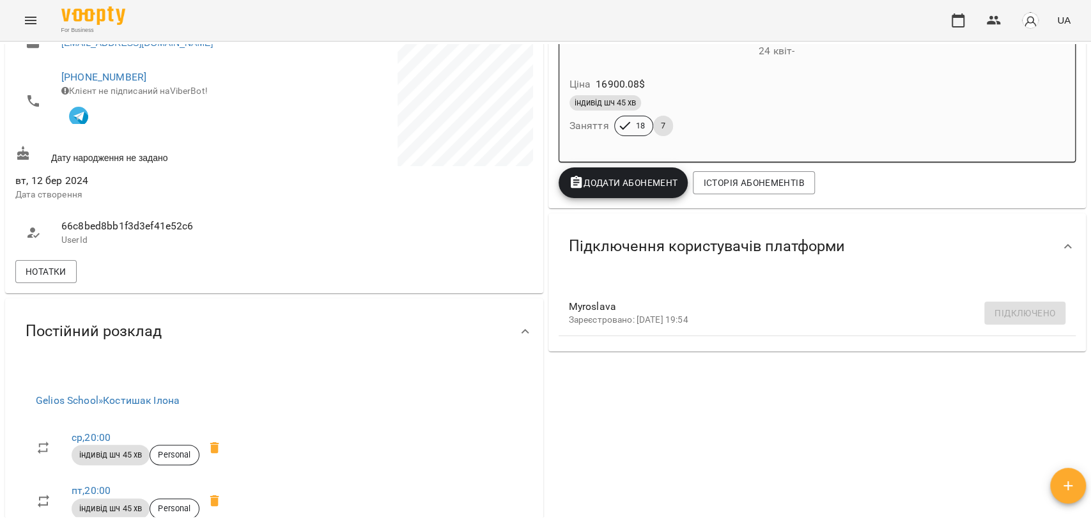
scroll to position [639, 0]
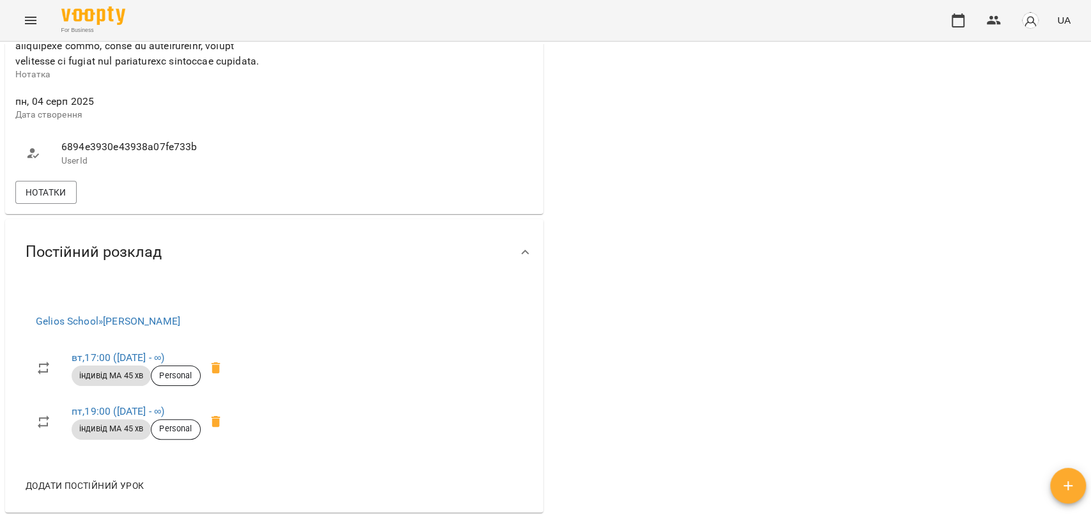
scroll to position [852, 0]
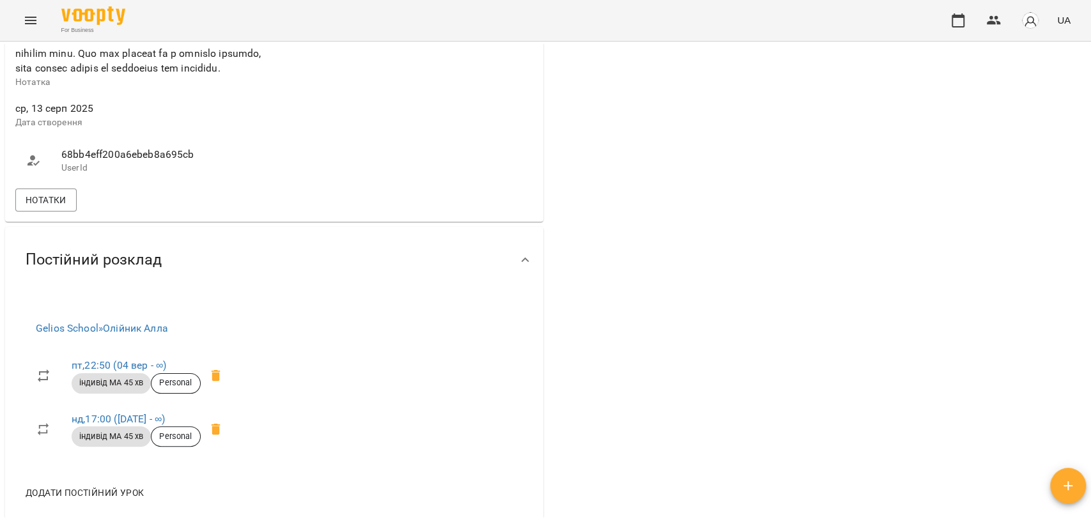
scroll to position [781, 0]
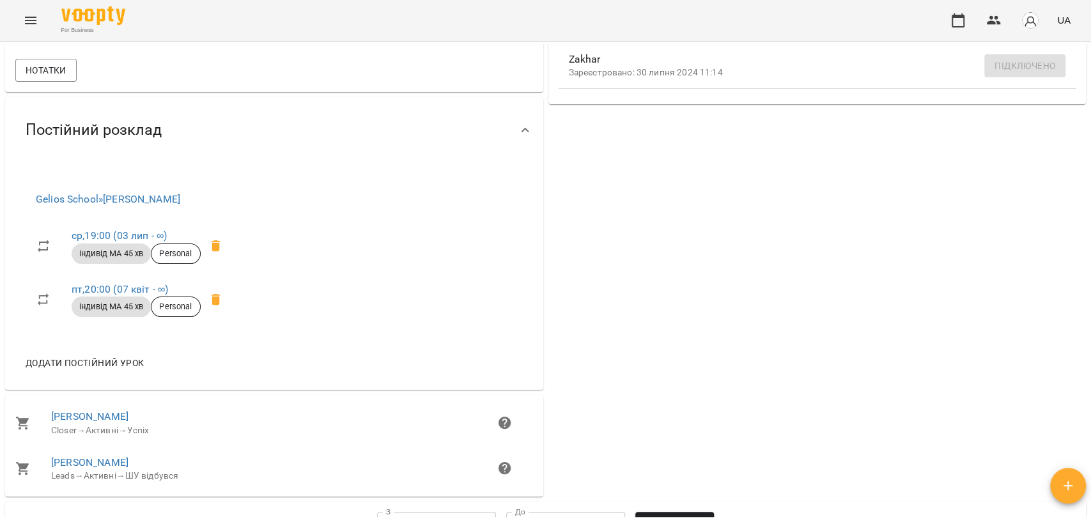
scroll to position [639, 0]
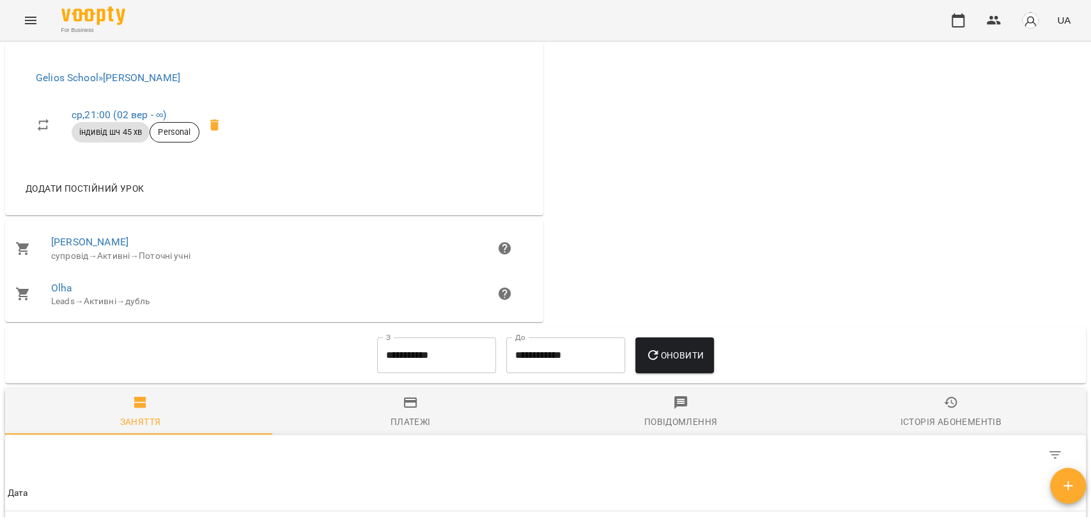
scroll to position [497, 0]
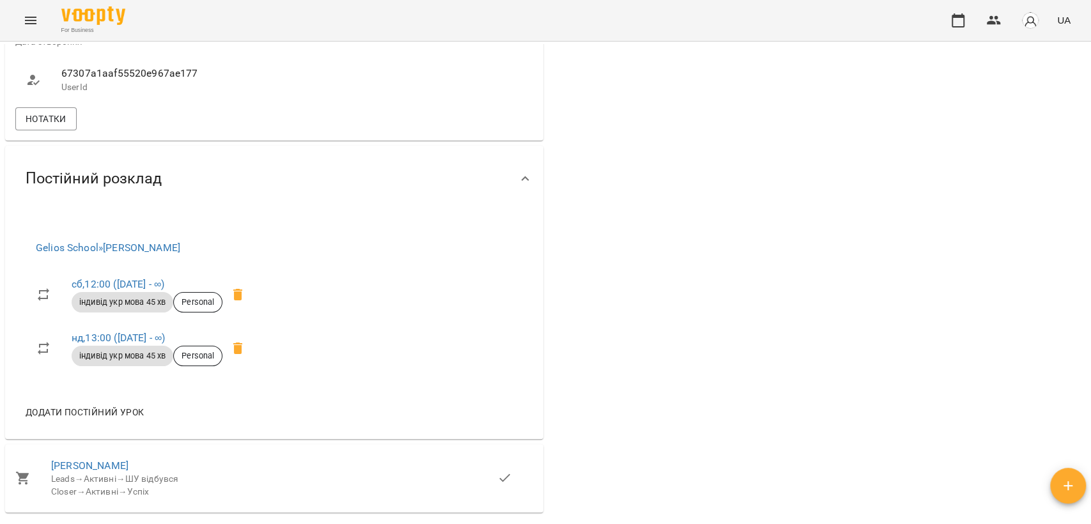
scroll to position [710, 0]
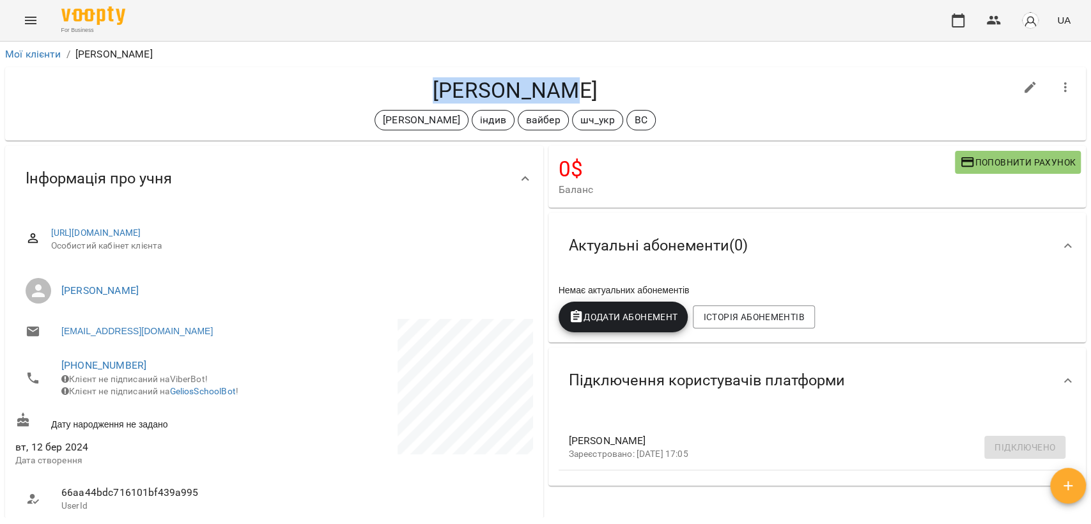
drag, startPoint x: 453, startPoint y: 95, endPoint x: 576, endPoint y: 100, distance: 122.8
click at [576, 100] on h4 "Ерік Деркач" at bounding box center [515, 90] width 1000 height 26
copy h4 "Ерік Деркач"
click at [1063, 88] on button "button" at bounding box center [1065, 87] width 31 height 31
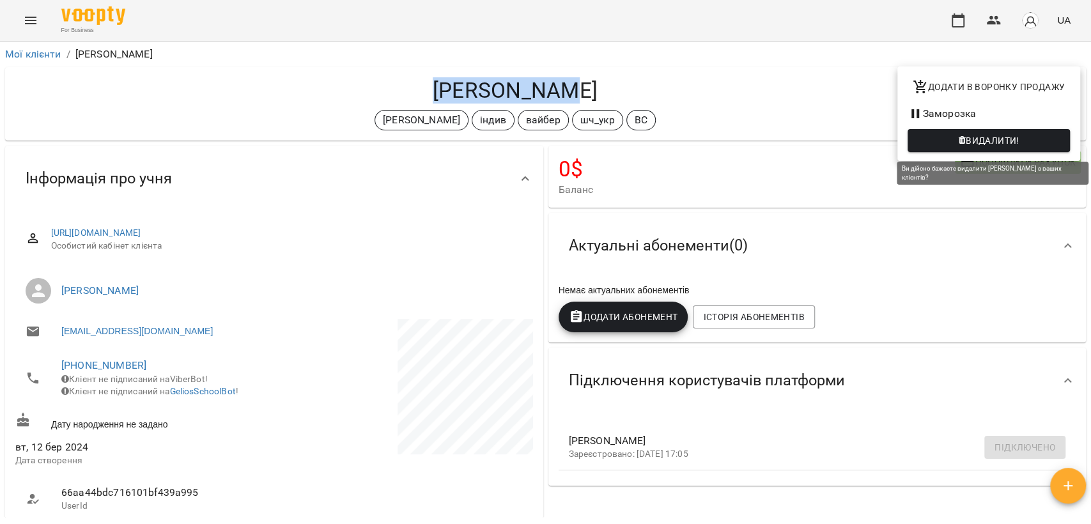
click at [1009, 136] on span "Видалити!" at bounding box center [993, 140] width 54 height 15
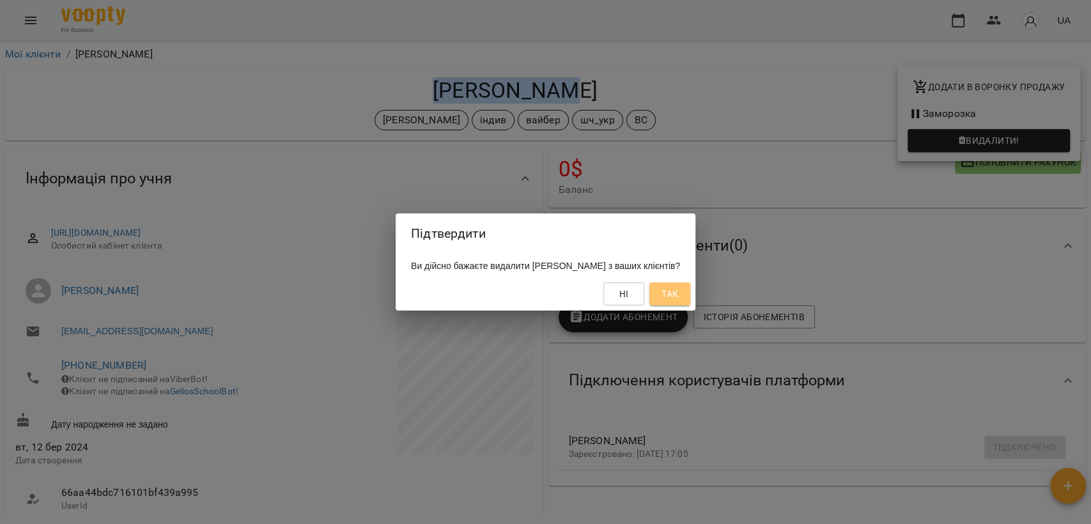
click at [690, 298] on button "Так" at bounding box center [669, 293] width 41 height 23
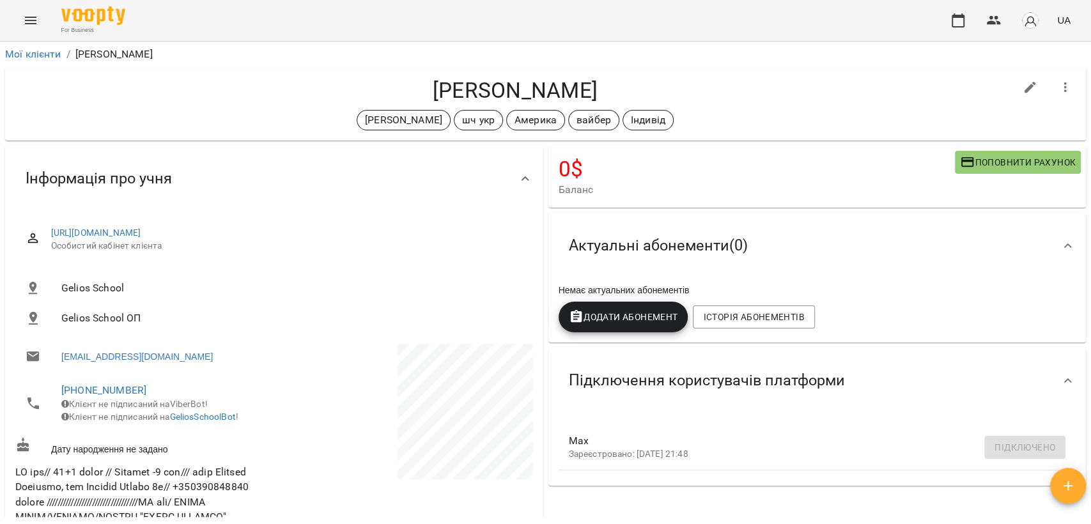
drag, startPoint x: 424, startPoint y: 84, endPoint x: 638, endPoint y: 89, distance: 214.2
click at [638, 89] on h4 "[PERSON_NAME]" at bounding box center [515, 90] width 1000 height 26
copy h4 "[PERSON_NAME]"
click at [1056, 77] on button "button" at bounding box center [1065, 87] width 31 height 31
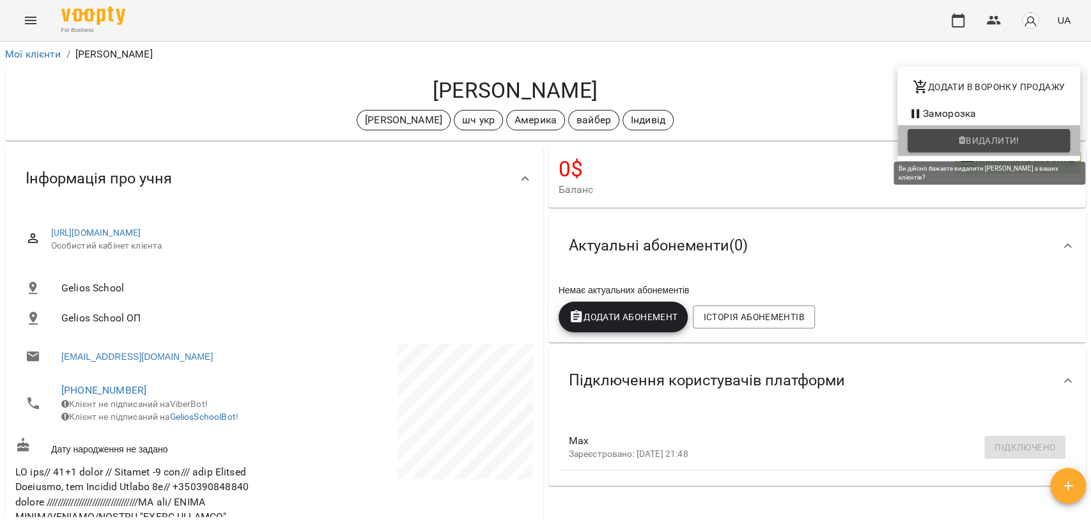
click at [938, 146] on span "Видалити!" at bounding box center [989, 140] width 142 height 15
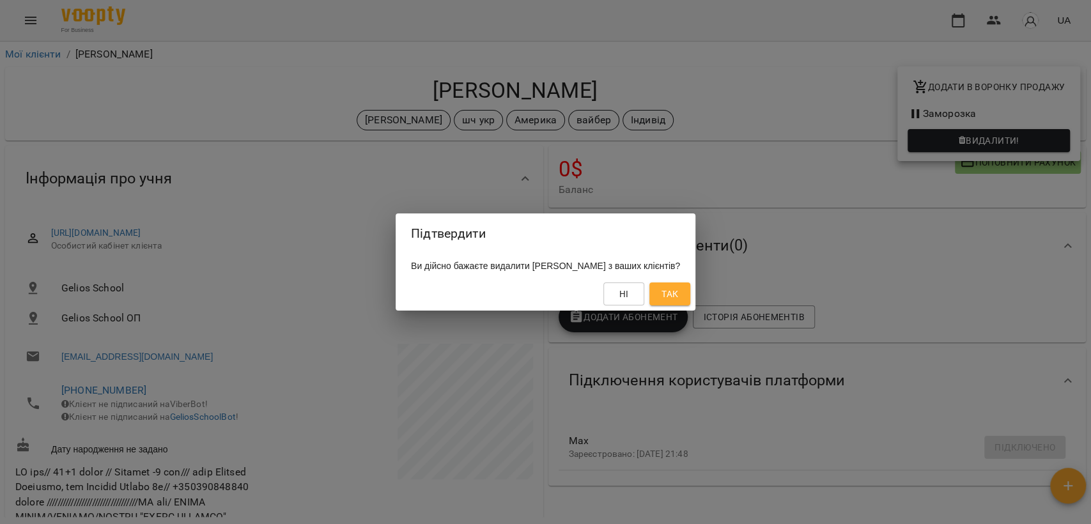
click at [678, 295] on span "Так" at bounding box center [669, 293] width 17 height 15
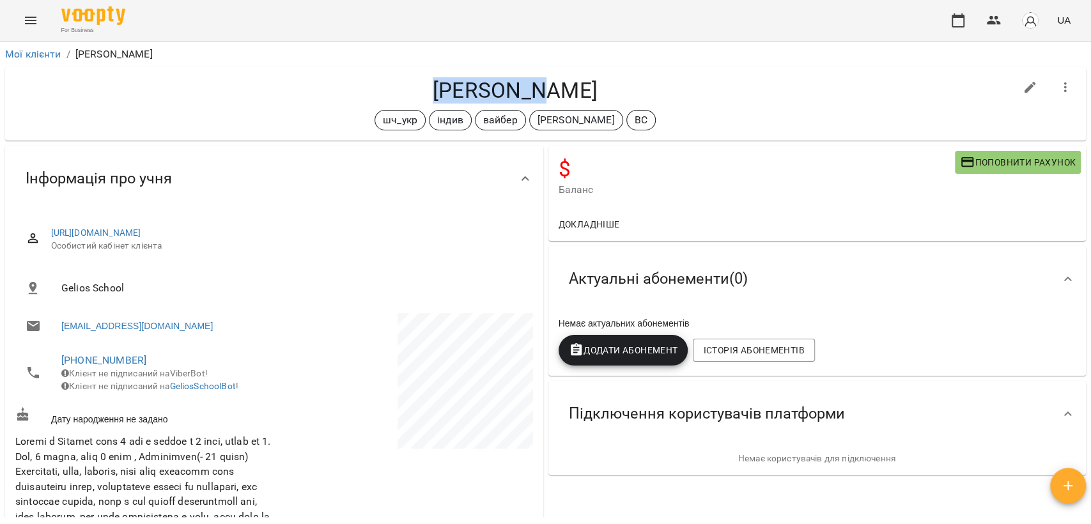
drag, startPoint x: 445, startPoint y: 89, endPoint x: 575, endPoint y: 88, distance: 129.1
click at [575, 88] on h4 "[PERSON_NAME]" at bounding box center [515, 90] width 1000 height 26
copy h4 "[PERSON_NAME]"
click at [1060, 92] on icon "button" at bounding box center [1065, 87] width 15 height 15
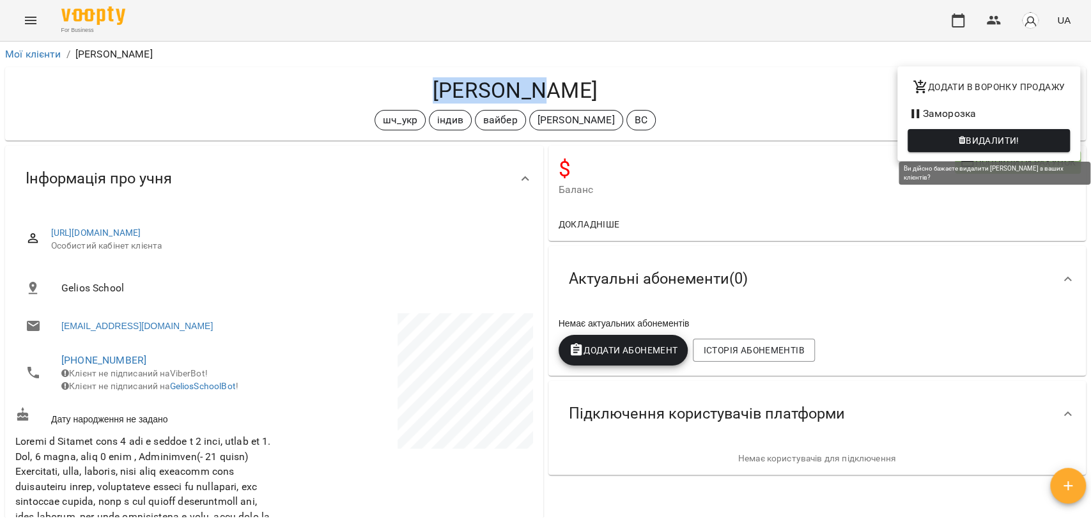
click at [987, 139] on span "Видалити!" at bounding box center [993, 140] width 54 height 15
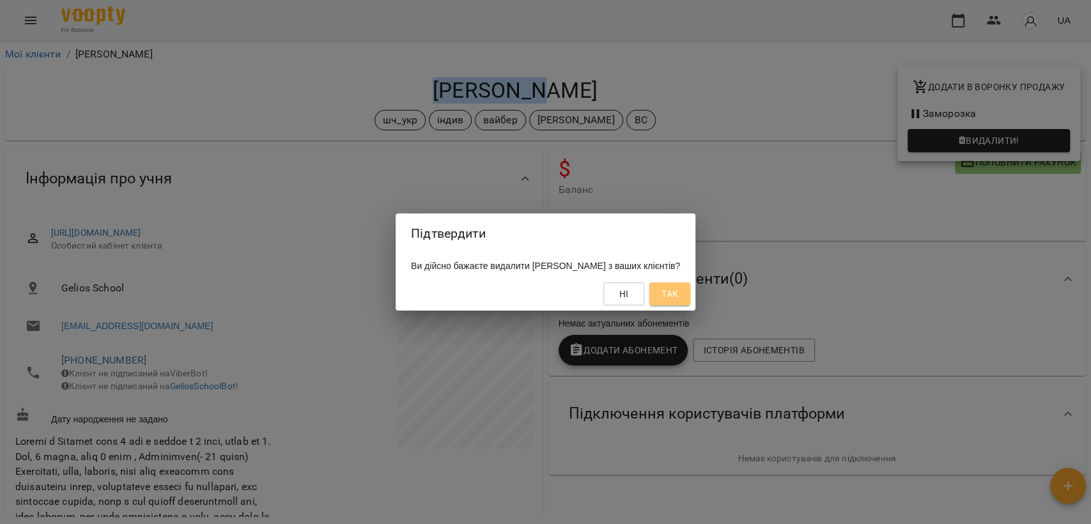
click at [670, 293] on span "Так" at bounding box center [669, 293] width 17 height 15
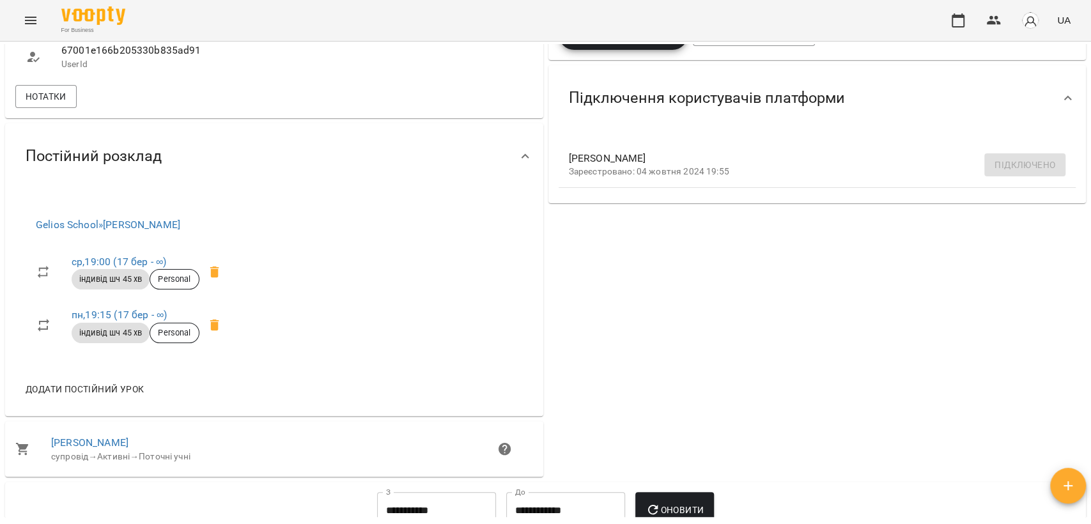
scroll to position [568, 0]
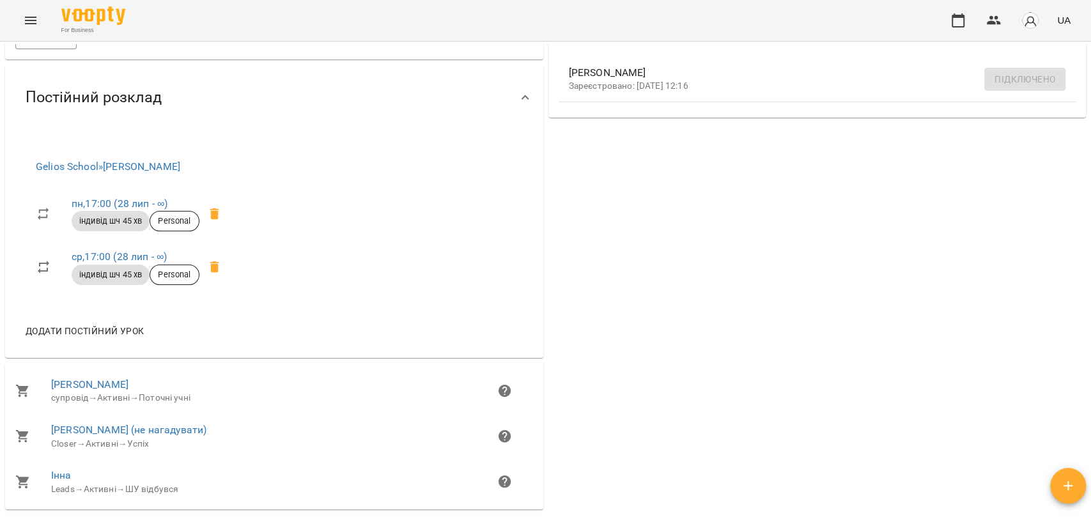
scroll to position [568, 0]
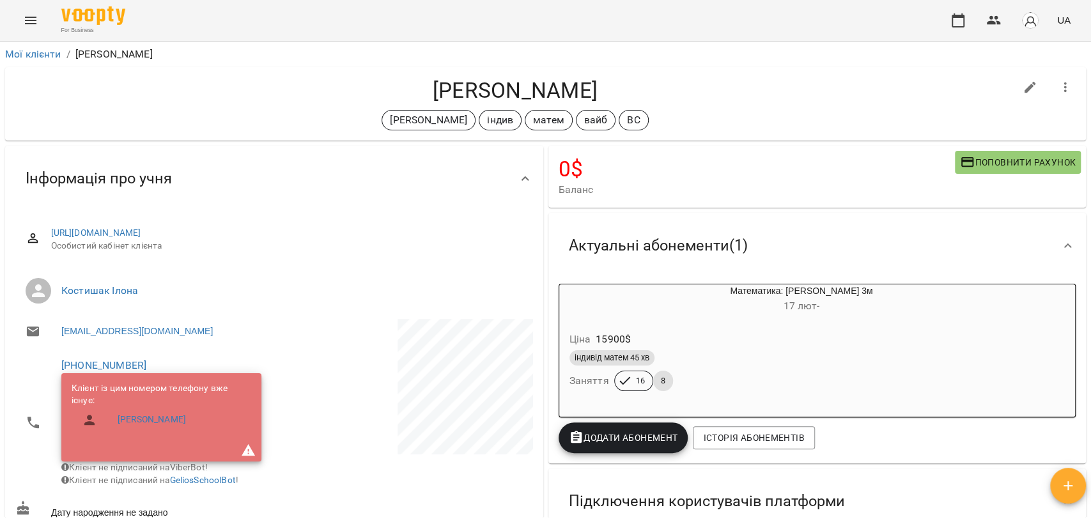
drag, startPoint x: 419, startPoint y: 97, endPoint x: 651, endPoint y: 85, distance: 232.3
click at [651, 85] on h4 "Кирил Ларченко" at bounding box center [515, 90] width 1000 height 26
copy h4 "Кирил Ларченко"
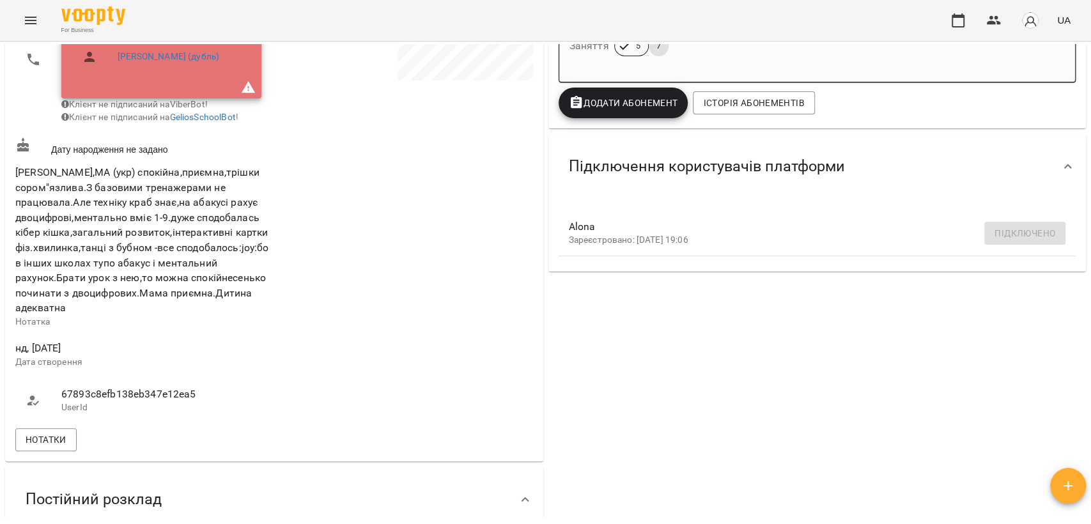
scroll to position [639, 0]
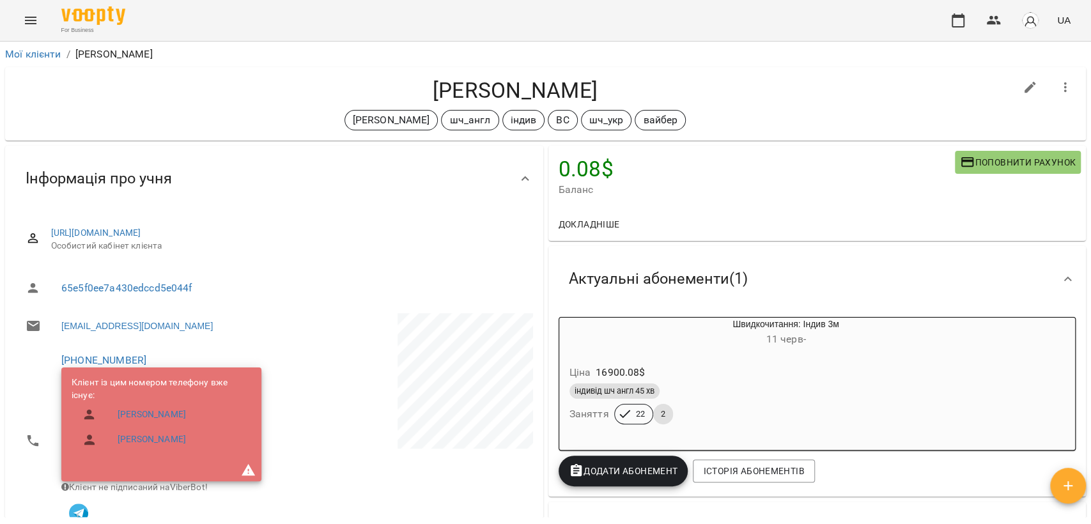
drag, startPoint x: 420, startPoint y: 90, endPoint x: 603, endPoint y: 79, distance: 183.7
click at [603, 79] on h4 "Ковальов Нікіта" at bounding box center [515, 90] width 1000 height 26
copy h4 "Ковальов Нікіта"
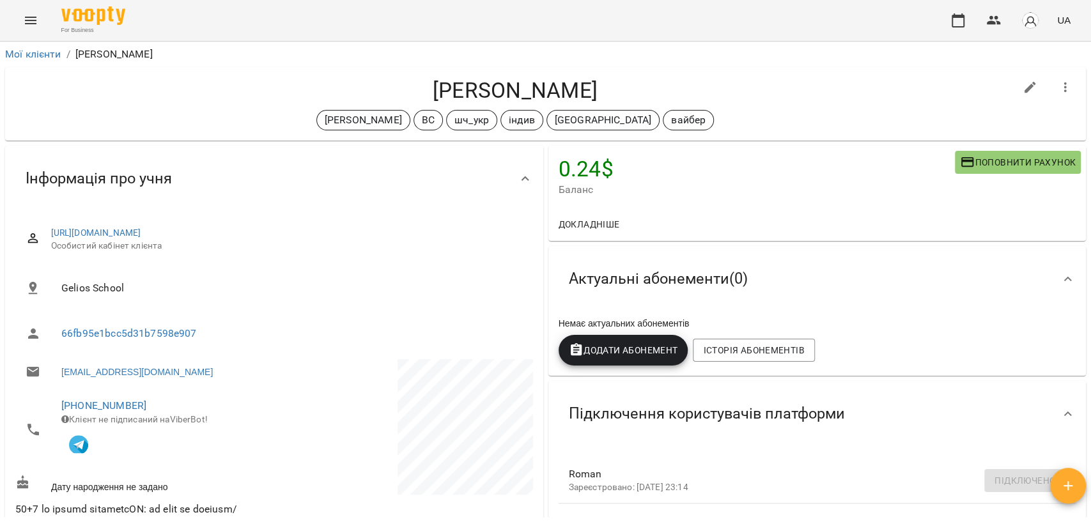
drag, startPoint x: 405, startPoint y: 84, endPoint x: 617, endPoint y: 86, distance: 212.8
click at [617, 86] on h4 "[PERSON_NAME]" at bounding box center [515, 90] width 1000 height 26
copy h4 "[PERSON_NAME]"
click at [1064, 83] on icon "button" at bounding box center [1065, 87] width 3 height 10
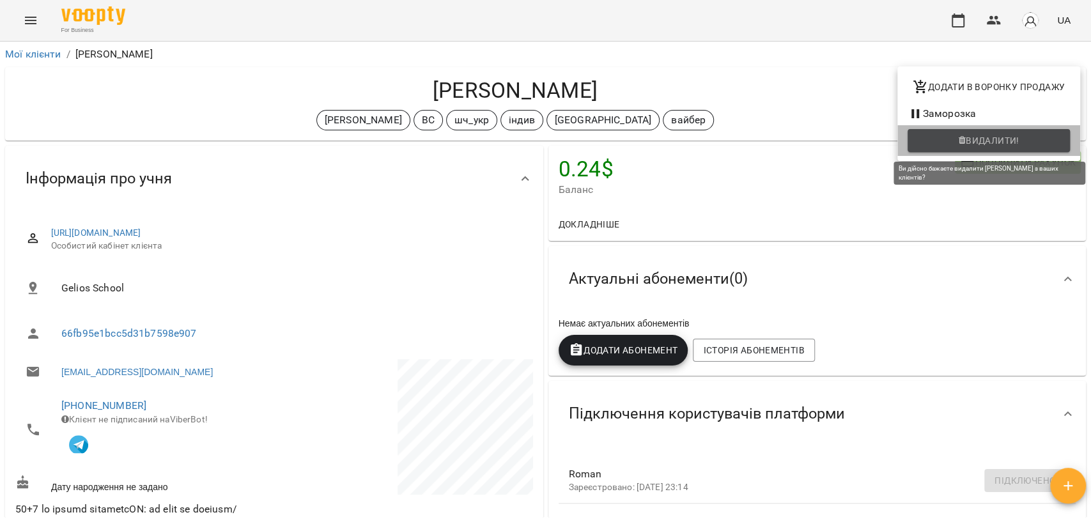
click at [1015, 144] on span "Видалити!" at bounding box center [993, 140] width 54 height 15
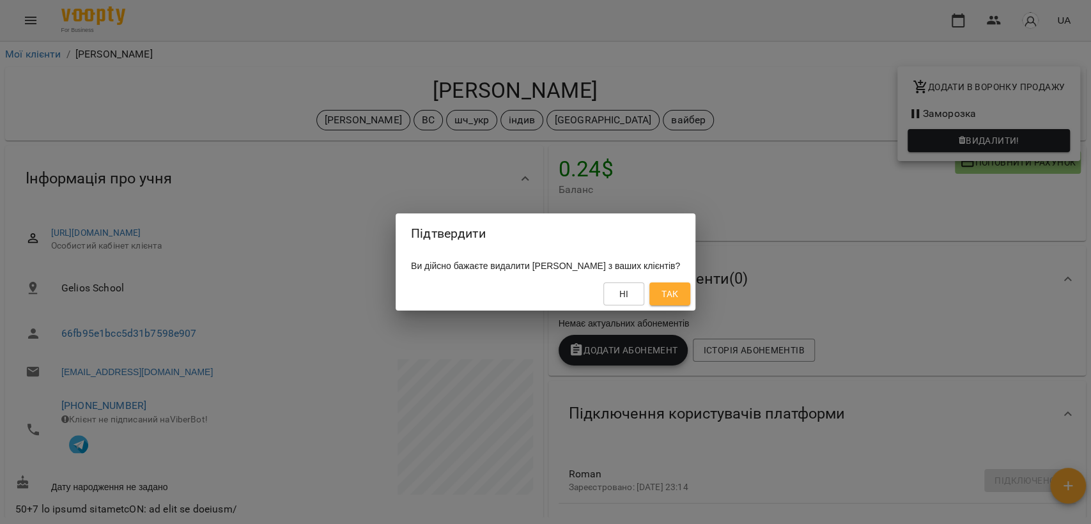
click at [678, 299] on span "Так" at bounding box center [669, 293] width 17 height 15
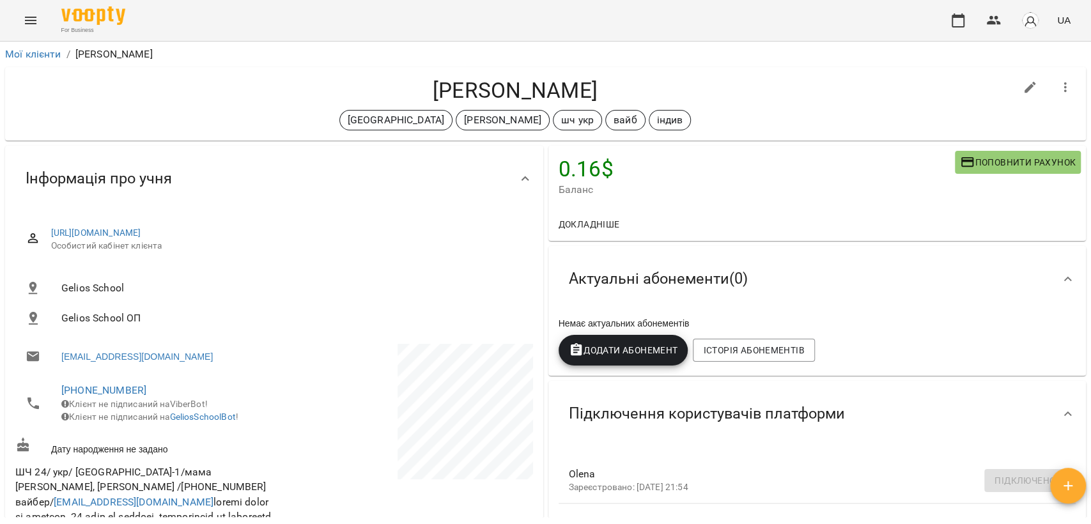
drag, startPoint x: 404, startPoint y: 89, endPoint x: 695, endPoint y: 84, distance: 291.5
click at [695, 84] on h4 "[PERSON_NAME]" at bounding box center [515, 90] width 1000 height 26
copy h4 "[PERSON_NAME]"
click at [1062, 83] on button "button" at bounding box center [1065, 87] width 31 height 31
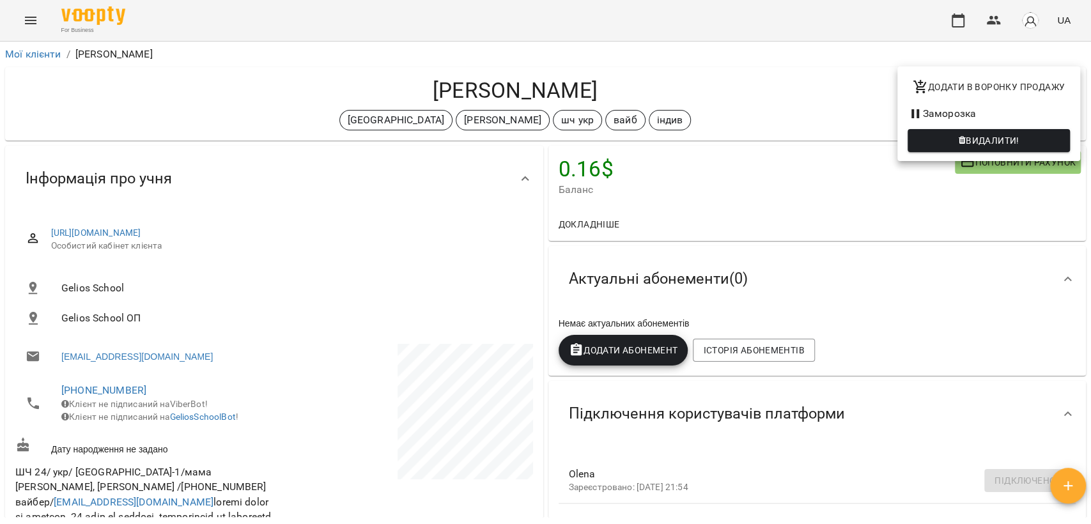
click at [994, 146] on span "Видалити!" at bounding box center [993, 140] width 54 height 15
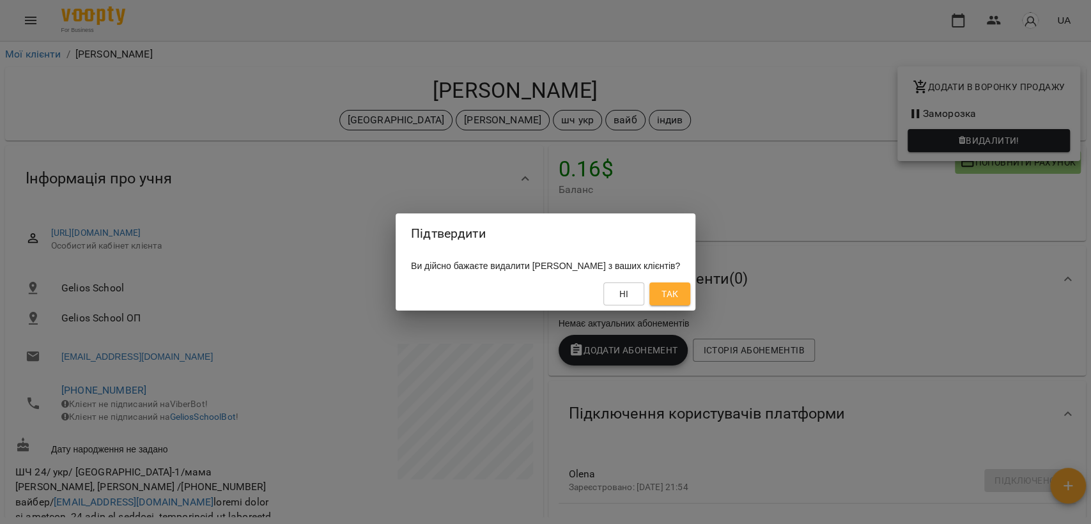
click at [678, 294] on span "Так" at bounding box center [669, 293] width 17 height 15
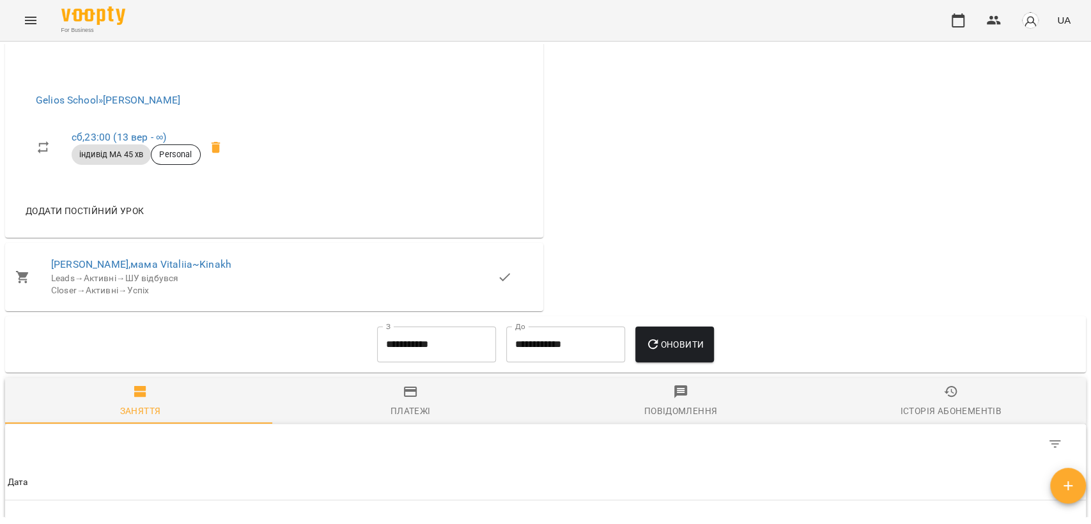
scroll to position [1136, 0]
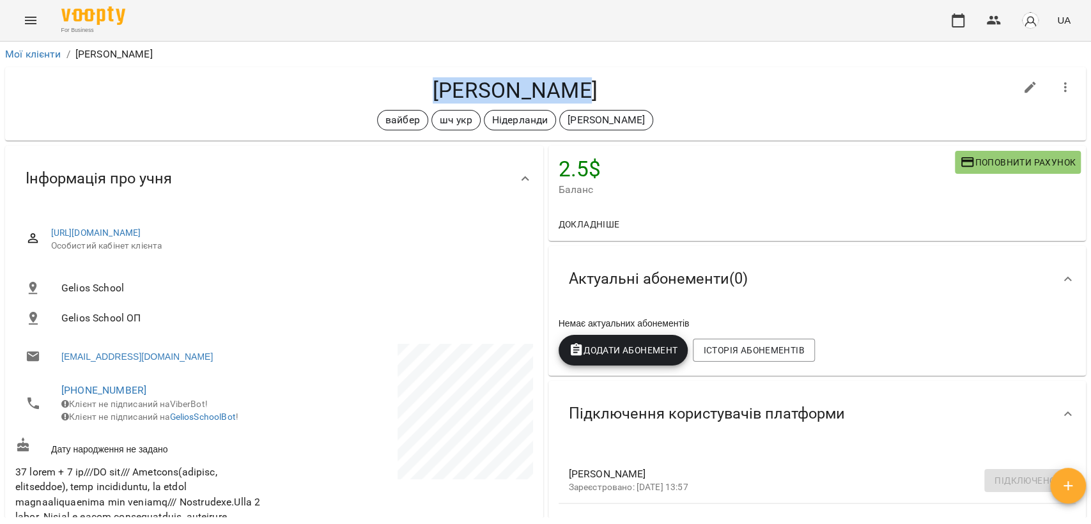
drag, startPoint x: 449, startPoint y: 91, endPoint x: 604, endPoint y: 91, distance: 154.7
click at [604, 91] on h4 "Кіра Бахірка" at bounding box center [515, 90] width 1000 height 26
click at [1064, 86] on icon "button" at bounding box center [1065, 87] width 3 height 10
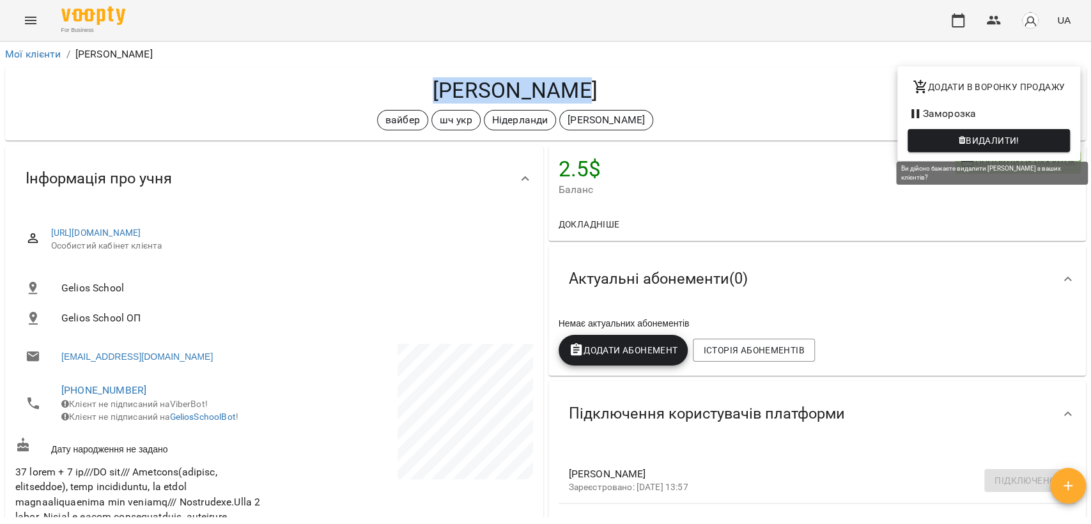
click at [1002, 135] on span "Видалити!" at bounding box center [993, 140] width 54 height 15
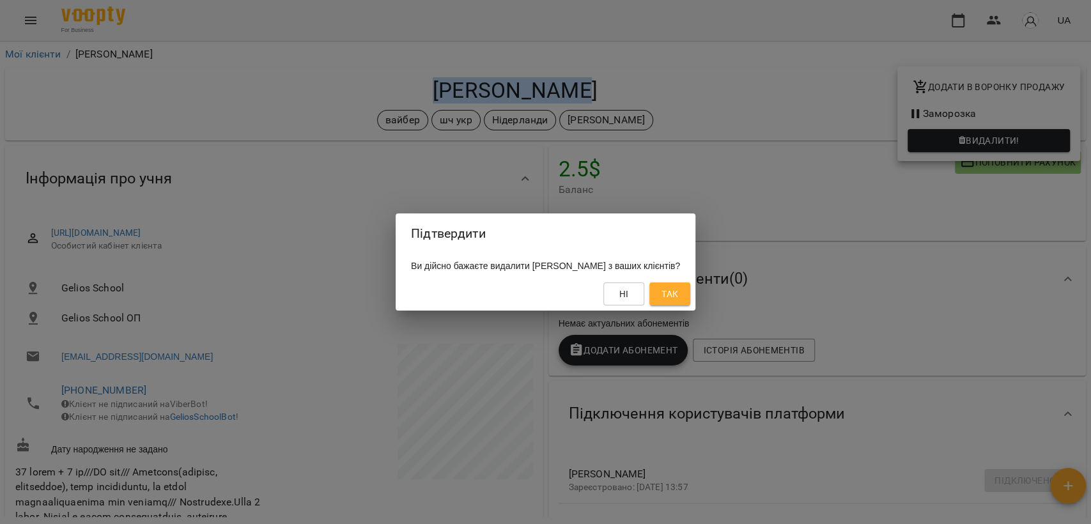
click at [680, 295] on span "Так" at bounding box center [670, 293] width 20 height 15
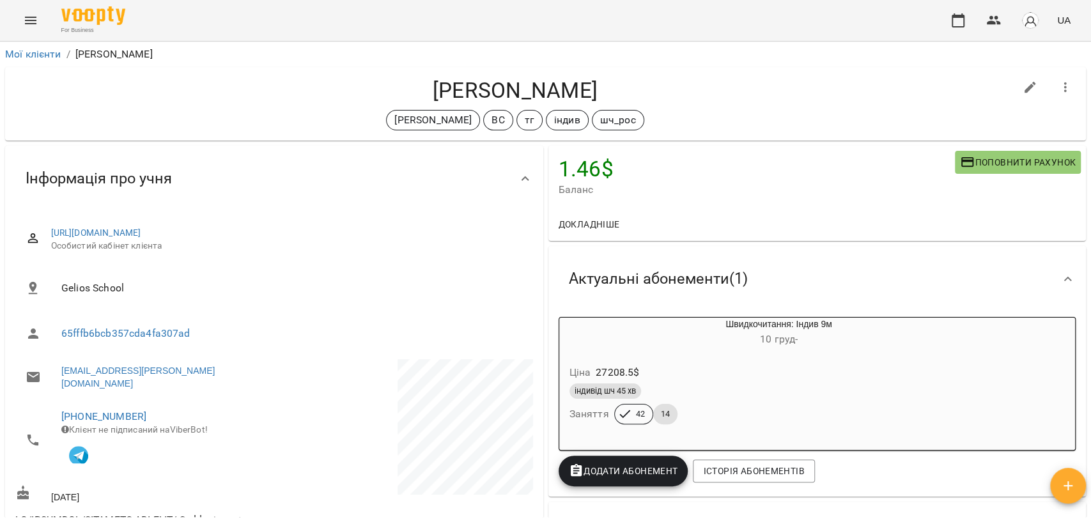
drag, startPoint x: 381, startPoint y: 81, endPoint x: 660, endPoint y: 69, distance: 278.9
click at [660, 69] on div "Кіслов Всеволод Юрієвич Черткова Ірина ВС тг індив шч_рос" at bounding box center [545, 103] width 1081 height 73
copy h4 "Кіслов Всеволод Юрієвич"
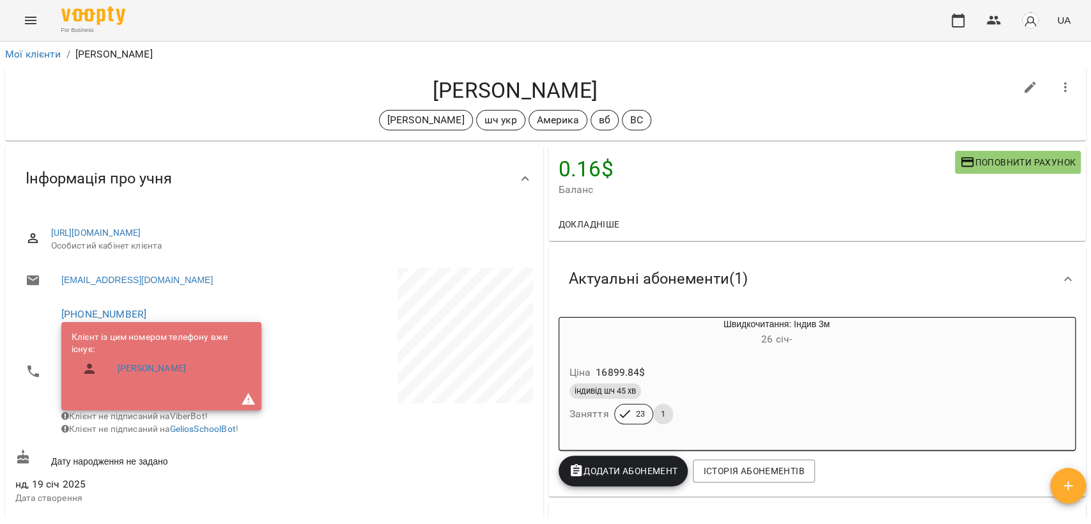
drag, startPoint x: 358, startPoint y: 90, endPoint x: 525, endPoint y: 89, distance: 167.4
click at [525, 89] on h4 "Ларченко Андрій Олексійович" at bounding box center [515, 90] width 1000 height 26
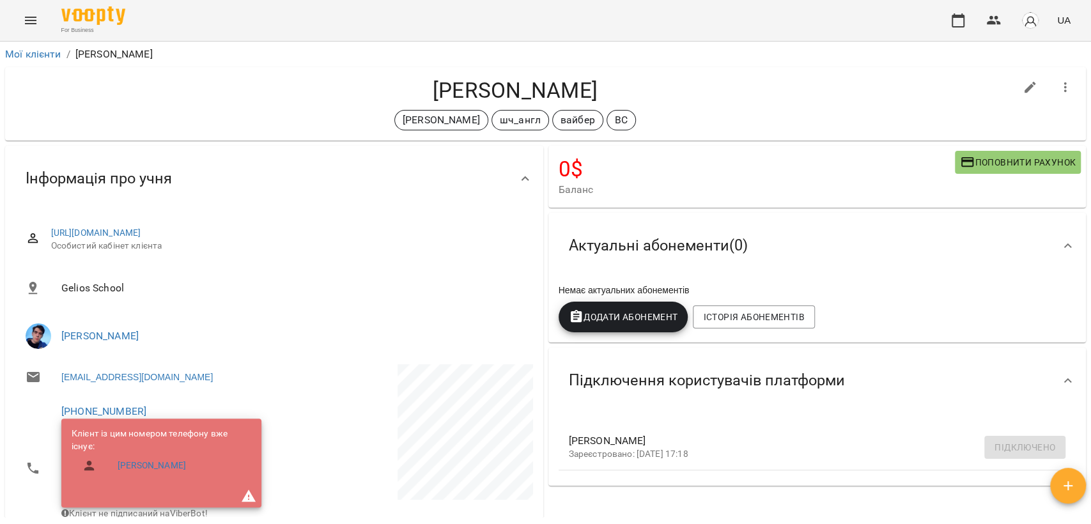
drag, startPoint x: 419, startPoint y: 81, endPoint x: 605, endPoint y: 81, distance: 186.0
click at [605, 81] on h4 "Леонід Бородулін" at bounding box center [515, 90] width 1000 height 26
copy h4 "Леонід Бородулін"
click at [1050, 88] on button "button" at bounding box center [1065, 87] width 31 height 31
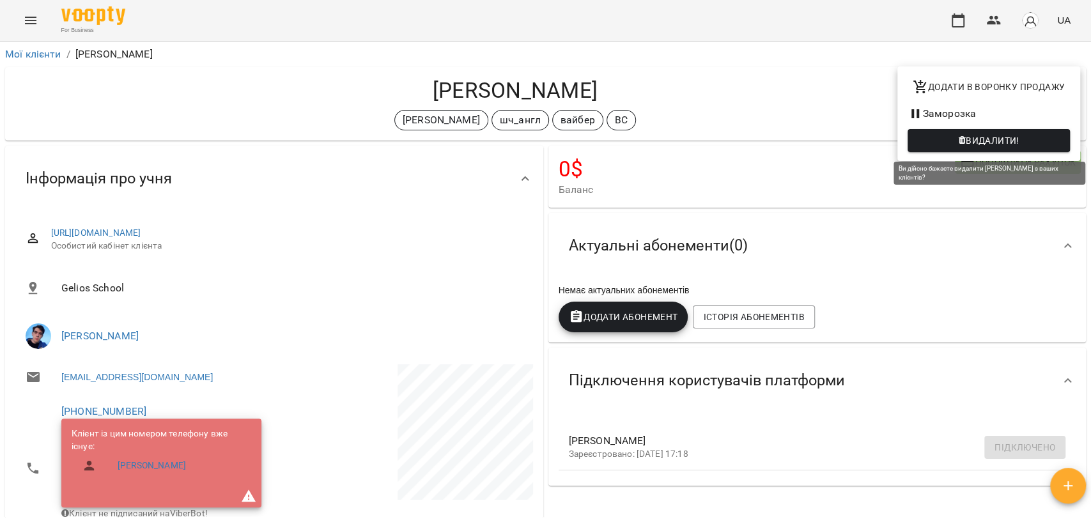
click at [1000, 132] on button "Видалити!" at bounding box center [989, 140] width 162 height 23
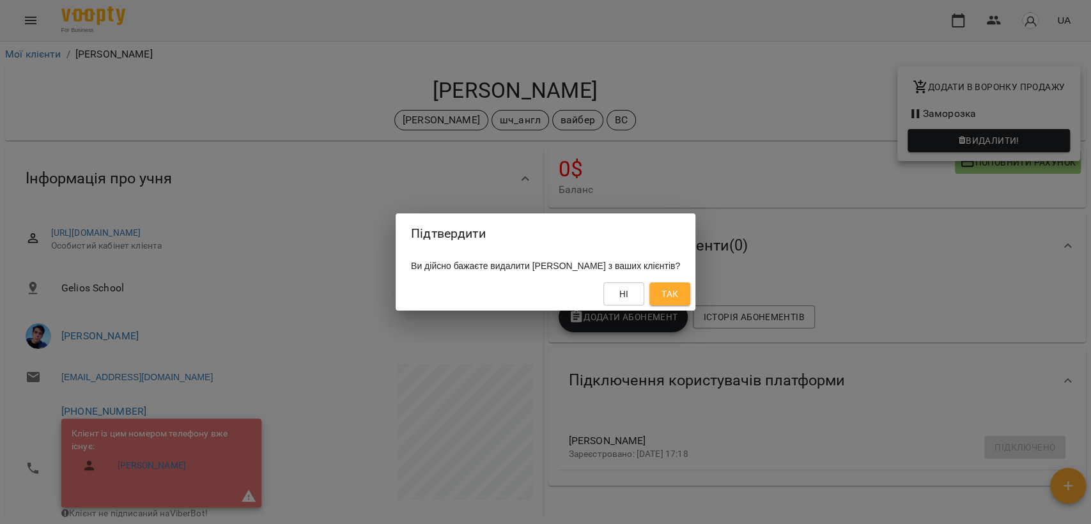
click at [678, 297] on span "Так" at bounding box center [669, 293] width 17 height 15
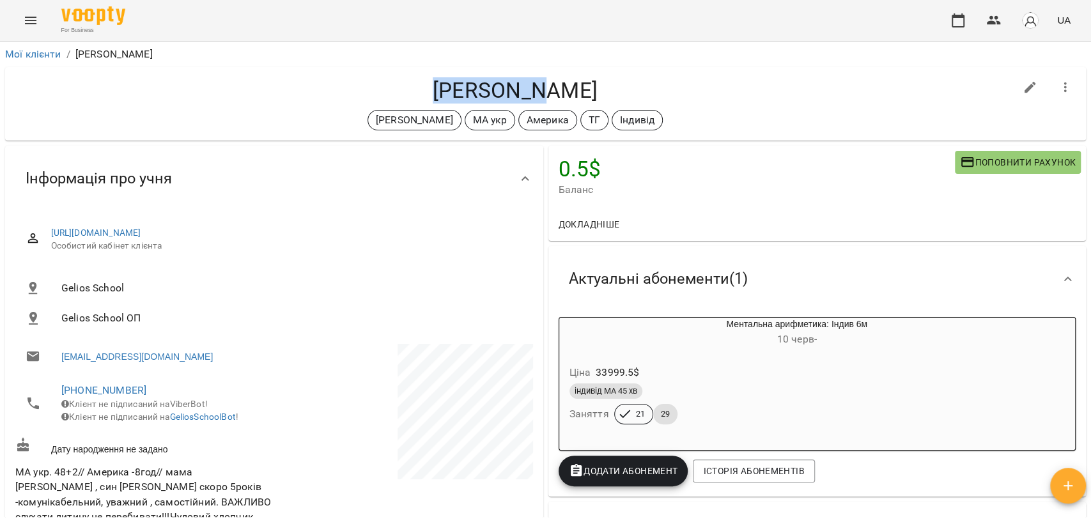
drag, startPoint x: 450, startPoint y: 90, endPoint x: 588, endPoint y: 90, distance: 138.0
click at [588, 90] on h4 "[PERSON_NAME]" at bounding box center [515, 90] width 1000 height 26
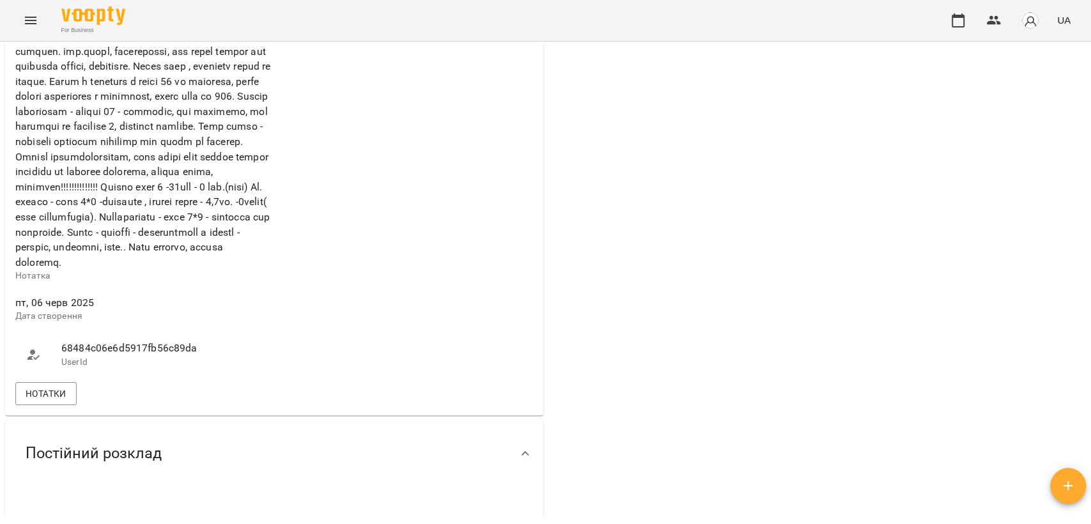
scroll to position [923, 0]
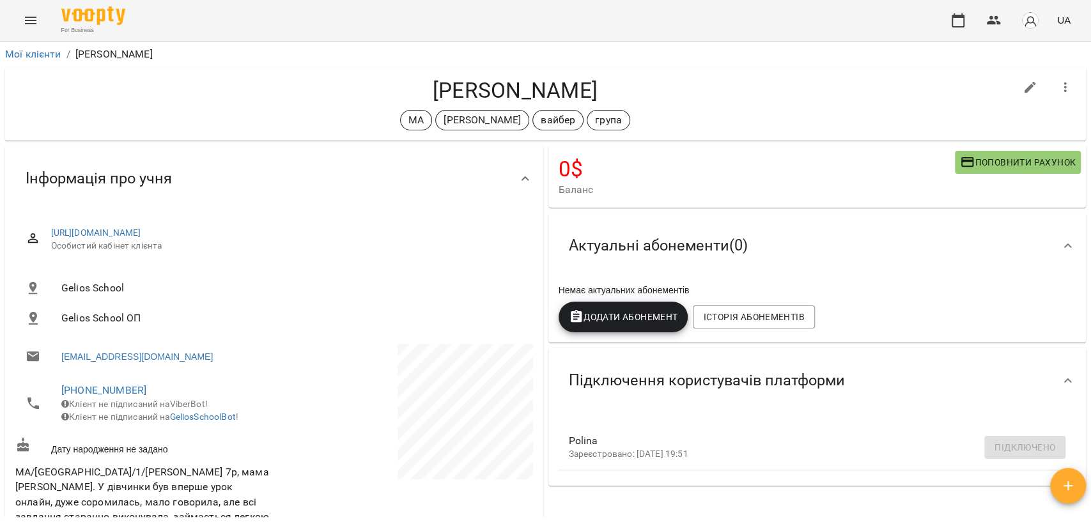
drag, startPoint x: 419, startPoint y: 76, endPoint x: 649, endPoint y: 101, distance: 231.4
click at [649, 101] on div "[PERSON_NAME] МА [PERSON_NAME] група" at bounding box center [545, 103] width 1081 height 73
copy h4 "[PERSON_NAME]"
click at [1064, 86] on icon "button" at bounding box center [1065, 87] width 3 height 10
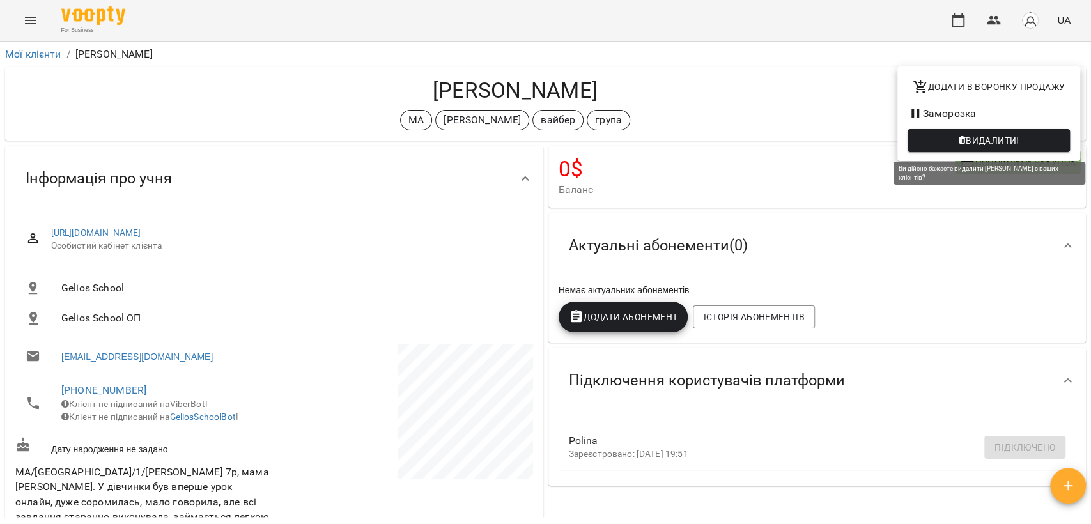
click at [991, 135] on span "Видалити!" at bounding box center [993, 140] width 54 height 15
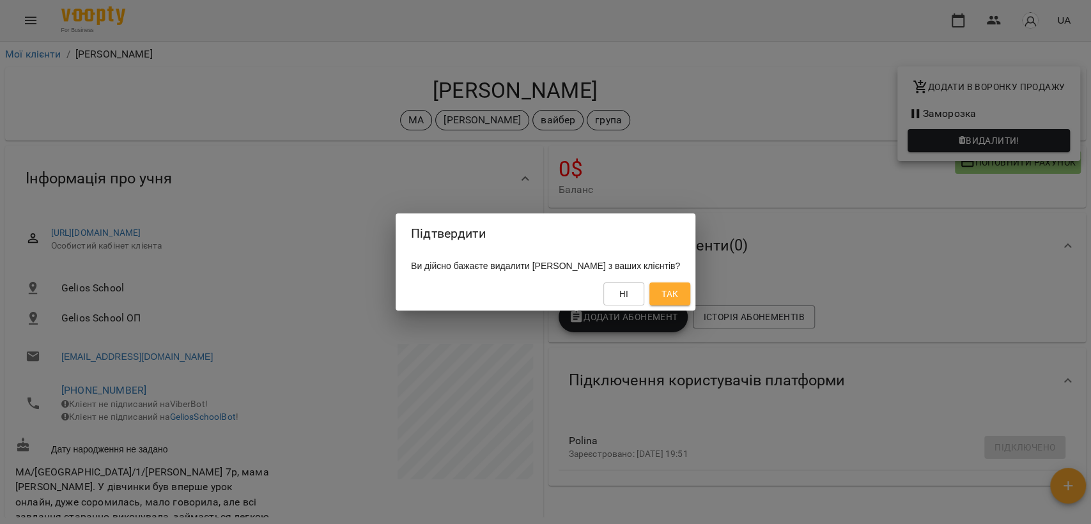
click at [678, 288] on span "Так" at bounding box center [669, 293] width 17 height 15
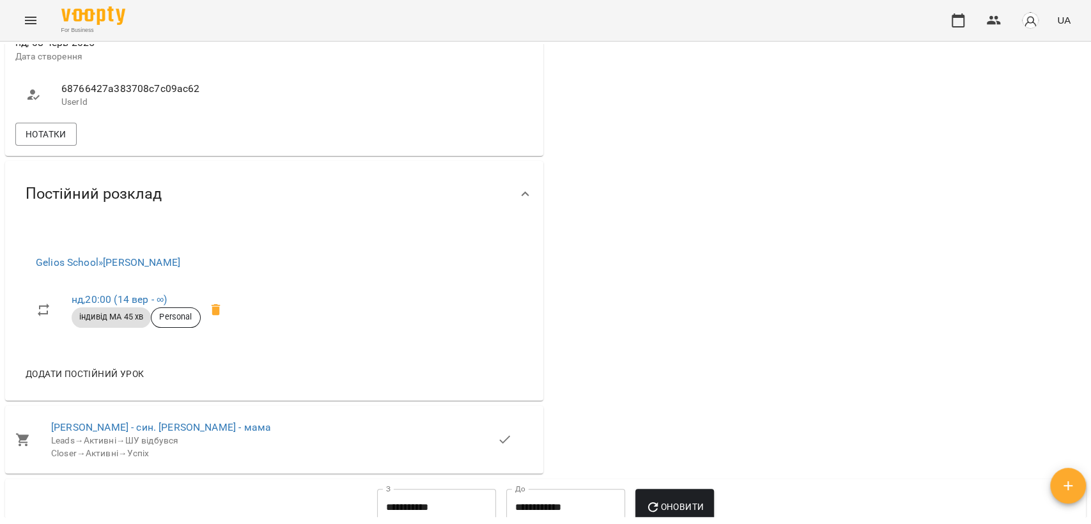
scroll to position [781, 0]
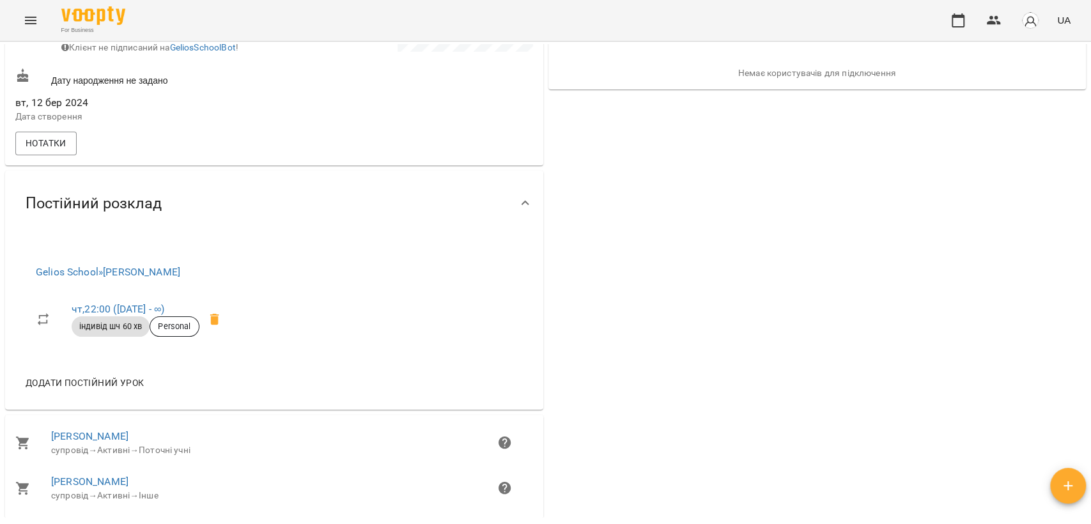
scroll to position [426, 0]
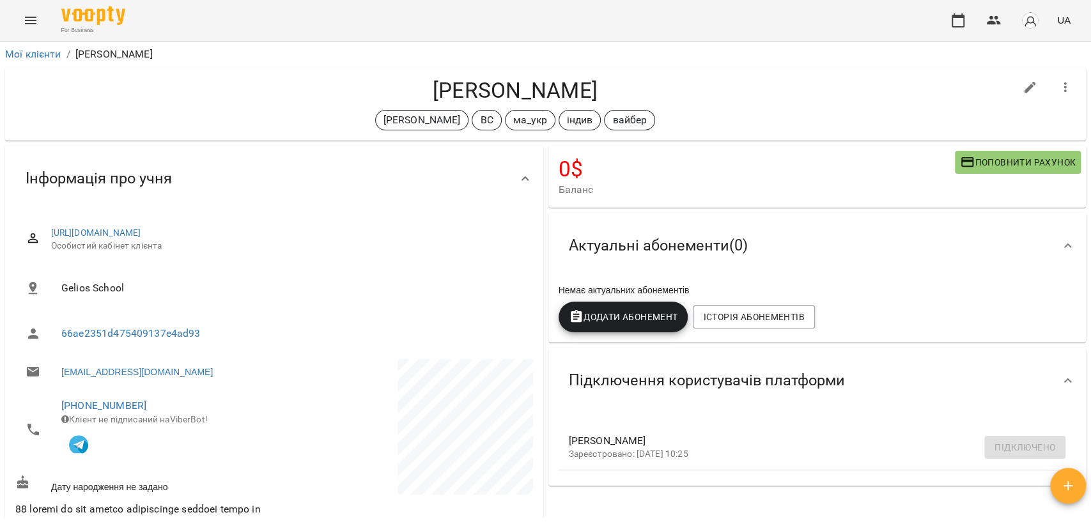
drag, startPoint x: 422, startPoint y: 93, endPoint x: 612, endPoint y: 89, distance: 190.5
click at [612, 89] on h4 "[PERSON_NAME]" at bounding box center [515, 90] width 1000 height 26
copy h4 "[PERSON_NAME]"
click at [749, 101] on h4 "Максимів Іринка" at bounding box center [515, 90] width 1000 height 26
click at [1058, 86] on icon "button" at bounding box center [1065, 87] width 15 height 15
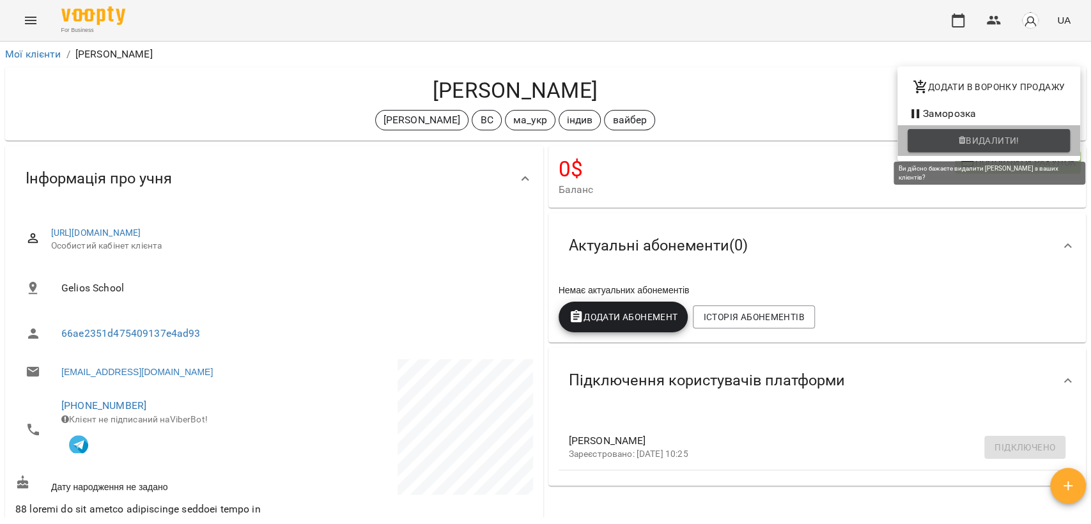
click at [964, 144] on icon "button" at bounding box center [962, 140] width 7 height 9
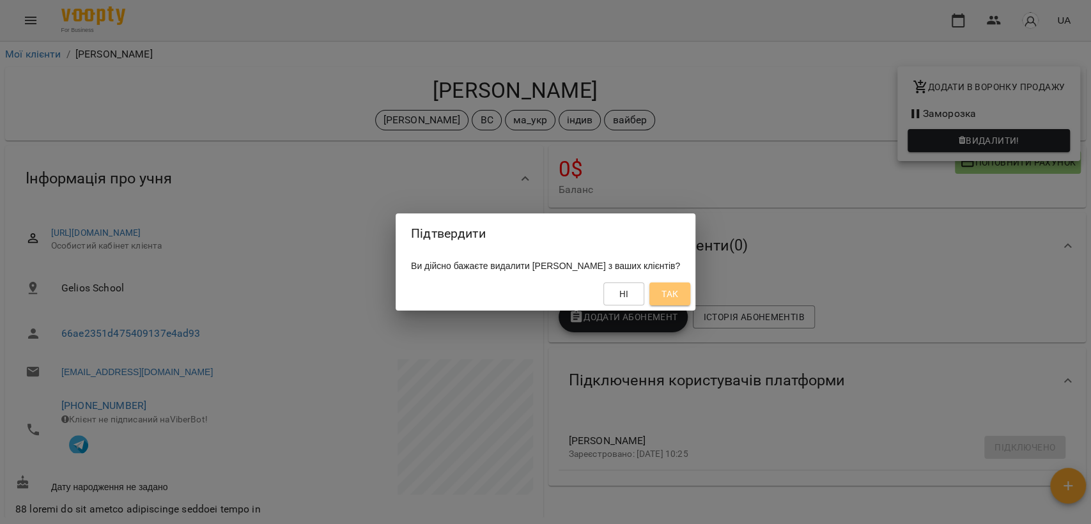
click at [690, 293] on button "Так" at bounding box center [669, 293] width 41 height 23
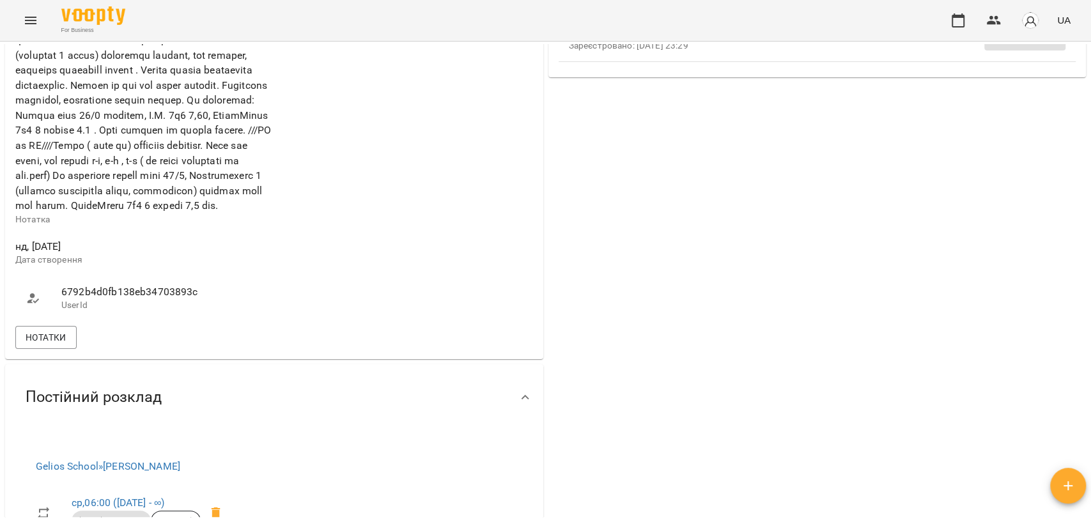
scroll to position [639, 0]
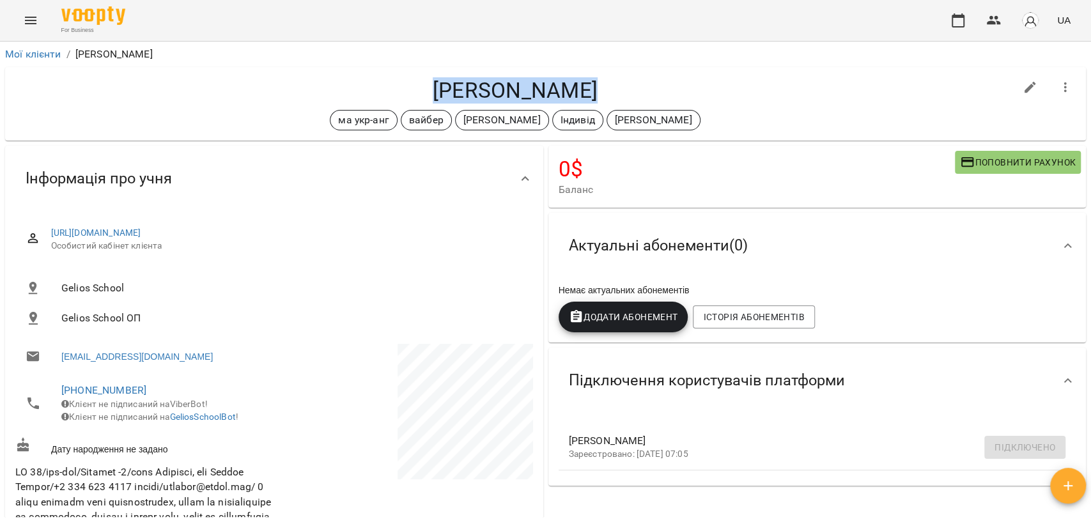
drag, startPoint x: 415, startPoint y: 75, endPoint x: 621, endPoint y: 79, distance: 205.2
click at [621, 79] on div "[PERSON_NAME] ма укр-анг [PERSON_NAME] [PERSON_NAME]" at bounding box center [545, 103] width 1081 height 73
copy h4 "[PERSON_NAME]"
click at [1058, 84] on icon "button" at bounding box center [1065, 87] width 15 height 15
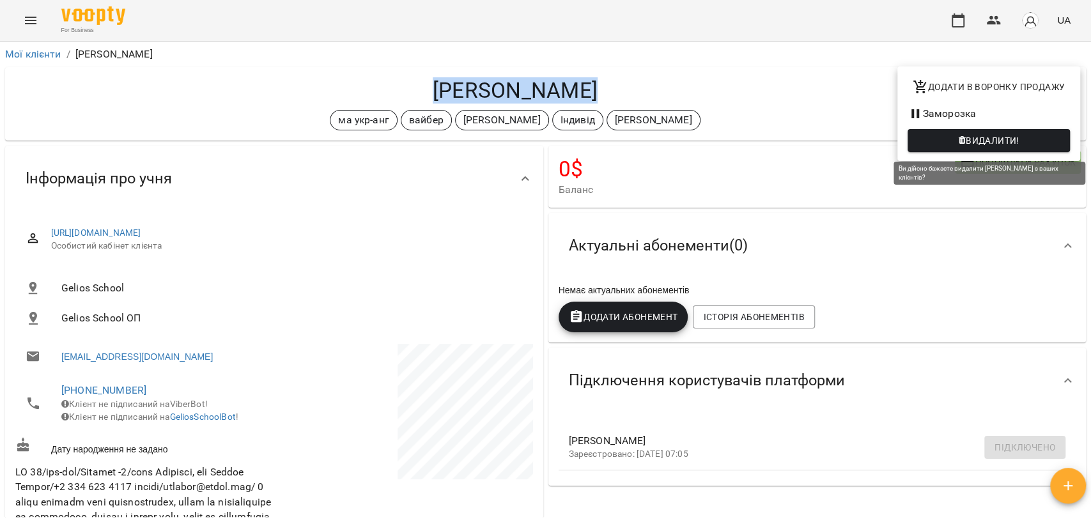
click at [984, 141] on span "Видалити!" at bounding box center [993, 140] width 54 height 15
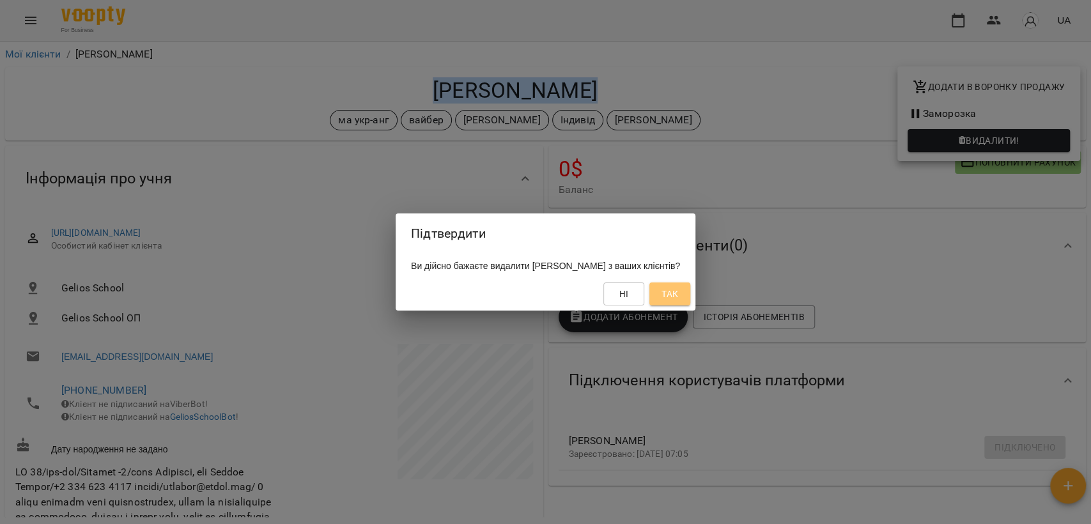
click at [678, 294] on span "Так" at bounding box center [669, 293] width 17 height 15
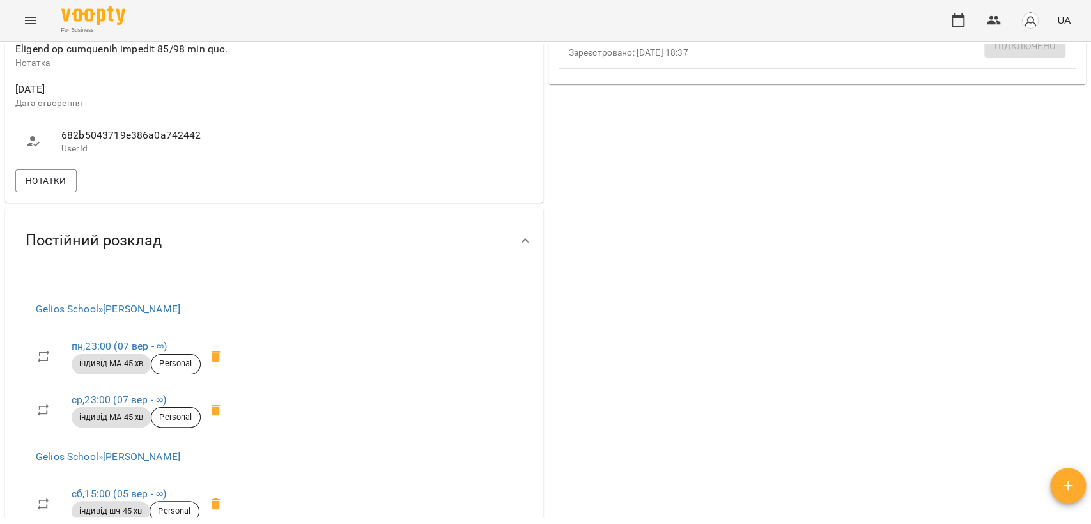
scroll to position [781, 0]
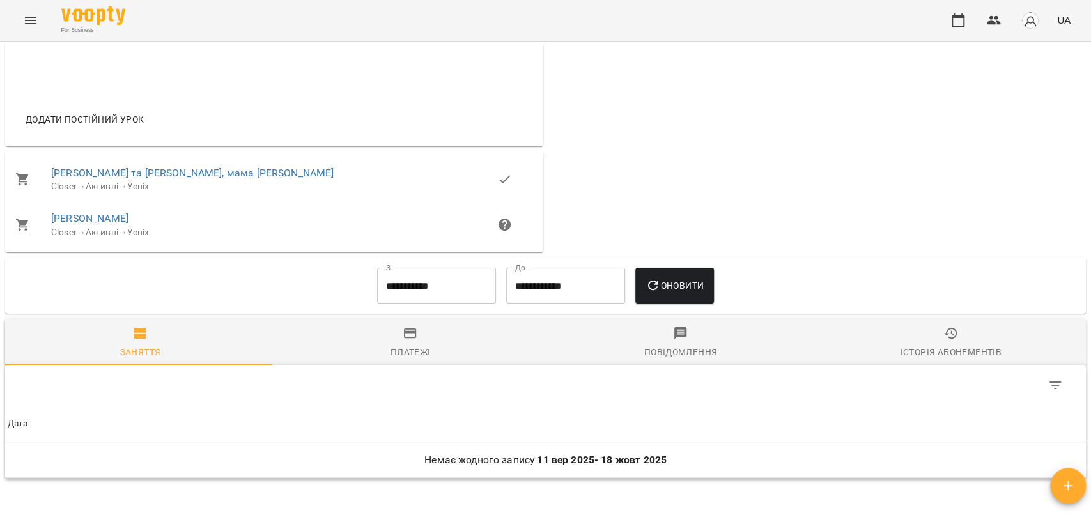
scroll to position [994, 0]
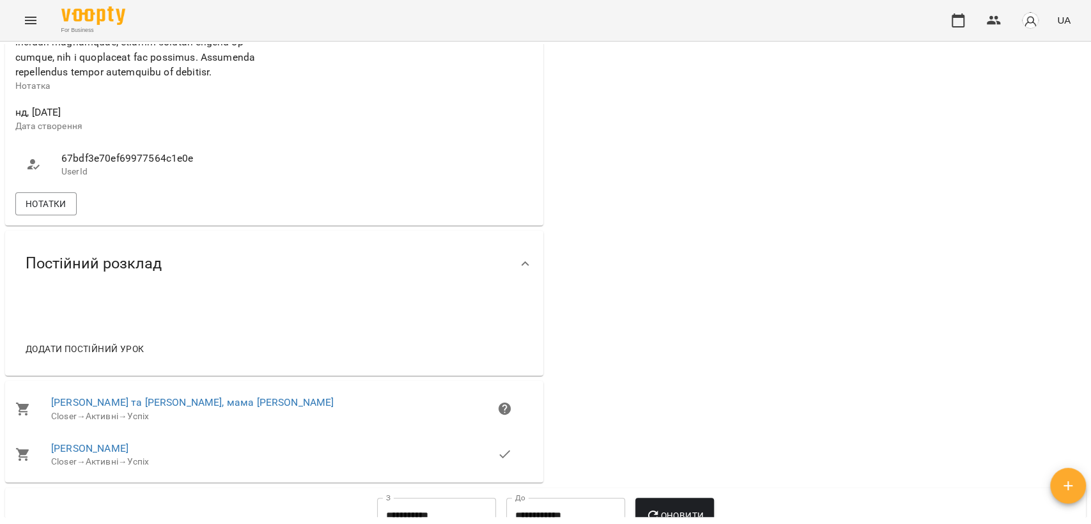
scroll to position [781, 0]
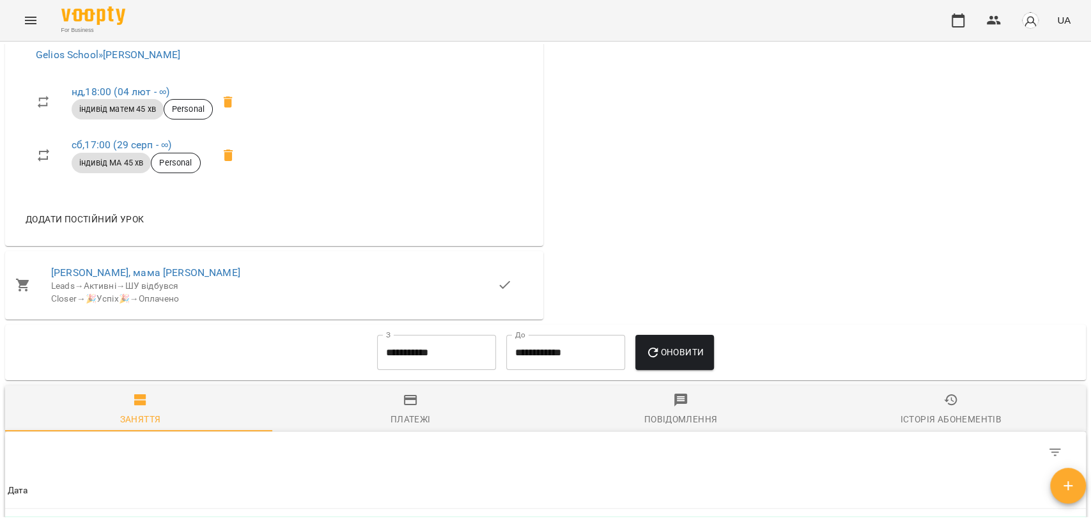
scroll to position [1278, 0]
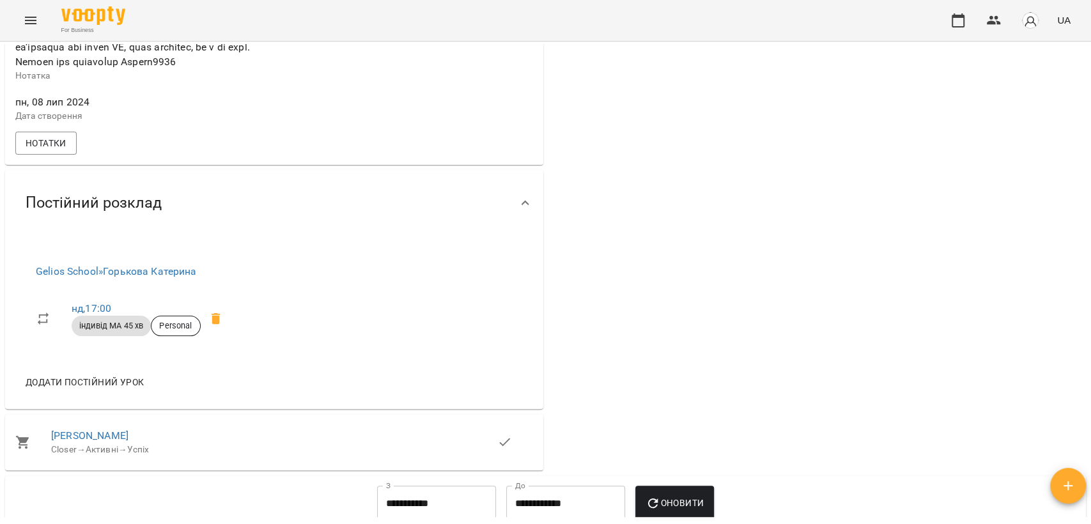
scroll to position [923, 0]
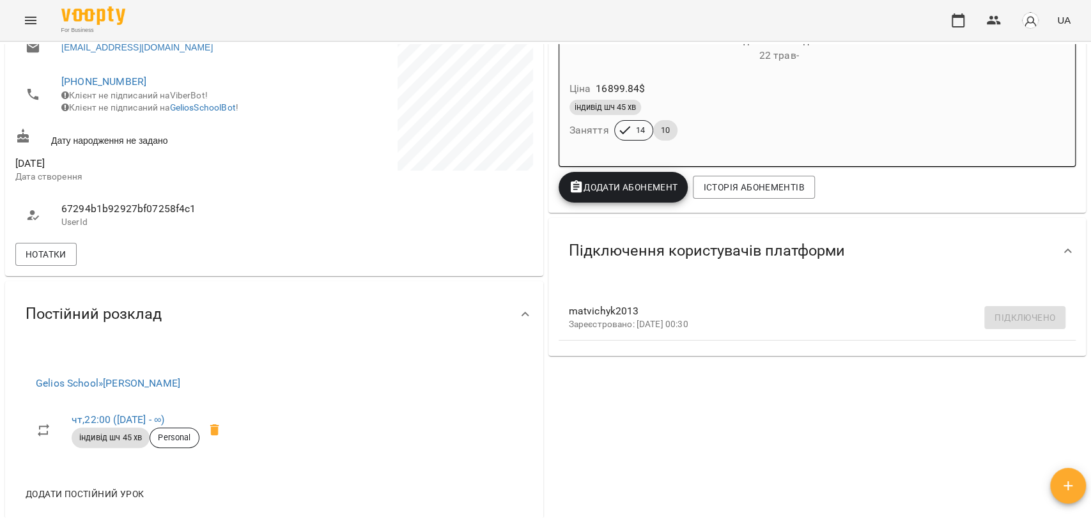
scroll to position [639, 0]
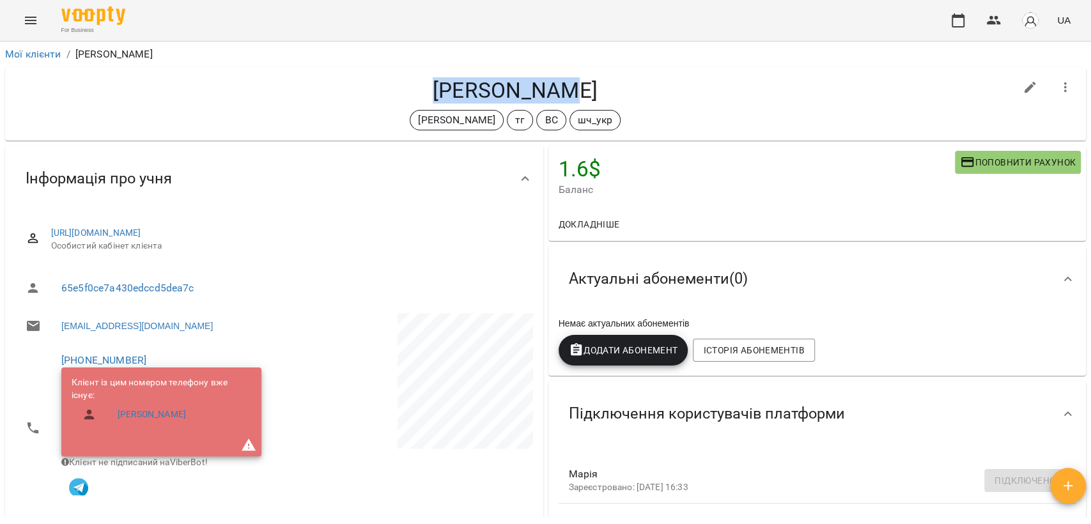
drag, startPoint x: 426, startPoint y: 86, endPoint x: 648, endPoint y: 86, distance: 222.4
click at [648, 86] on h4 "[PERSON_NAME]" at bounding box center [515, 90] width 1000 height 26
copy h4 "[PERSON_NAME]"
click at [1058, 88] on icon "button" at bounding box center [1065, 87] width 15 height 15
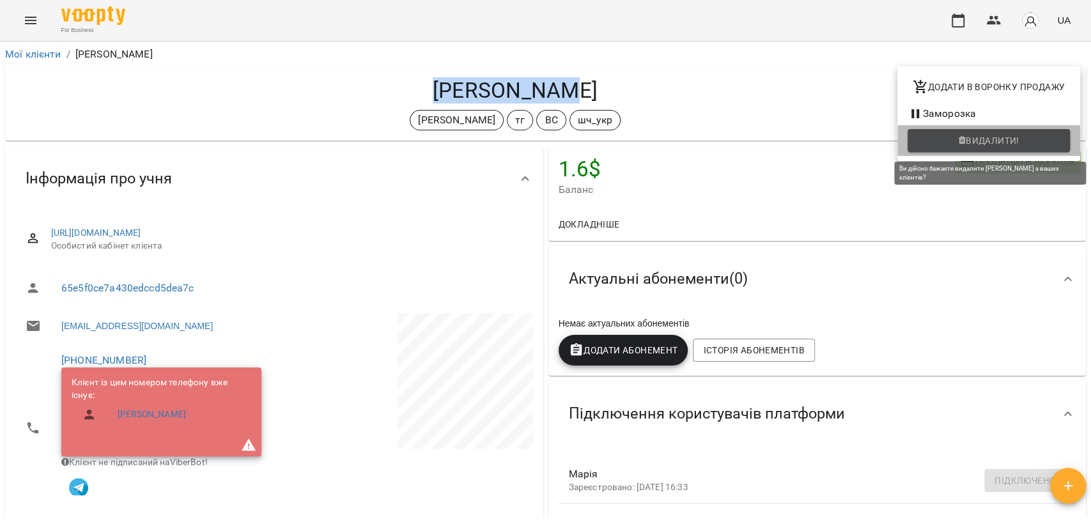
click at [987, 141] on span "Видалити!" at bounding box center [993, 140] width 54 height 15
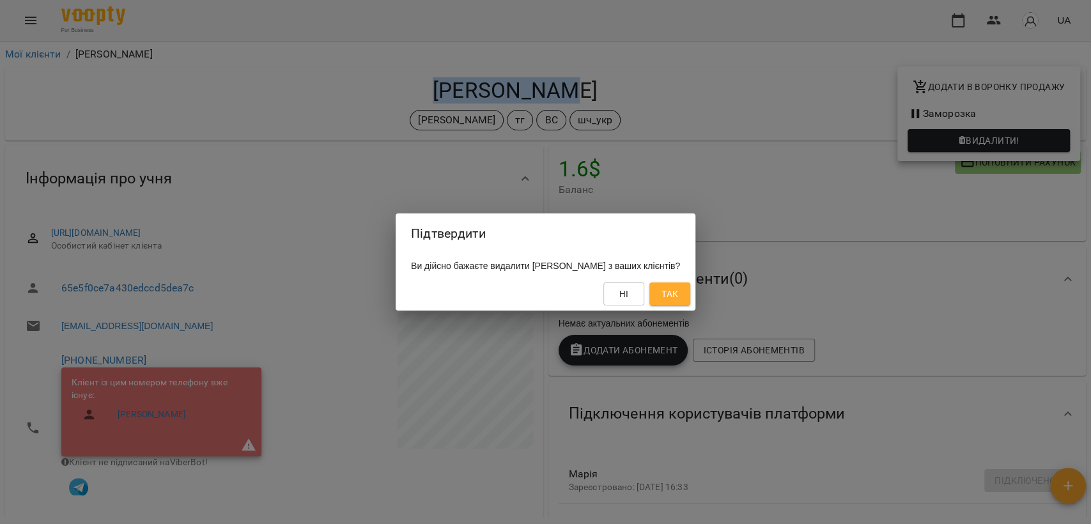
click at [690, 293] on button "Так" at bounding box center [669, 293] width 41 height 23
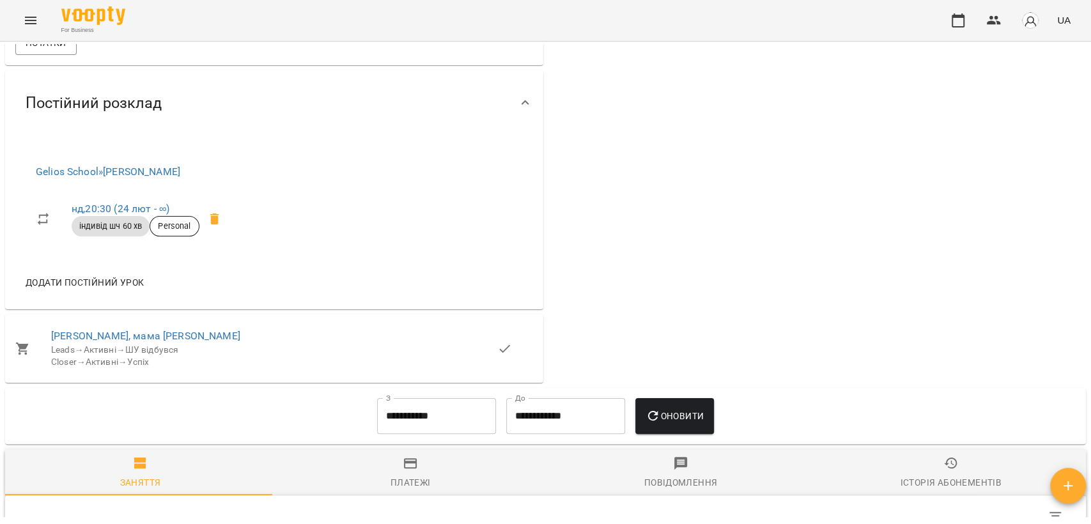
scroll to position [994, 0]
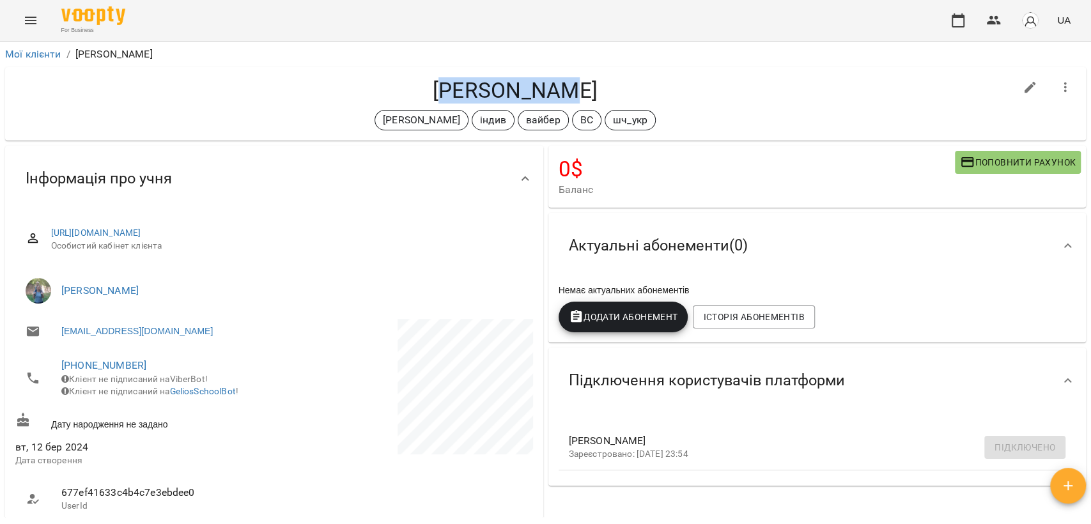
drag, startPoint x: 451, startPoint y: 88, endPoint x: 596, endPoint y: 89, distance: 144.4
click at [596, 89] on h4 "Мирон Поляк" at bounding box center [515, 90] width 1000 height 26
click at [504, 82] on h4 "Мирон Поляк" at bounding box center [515, 90] width 1000 height 26
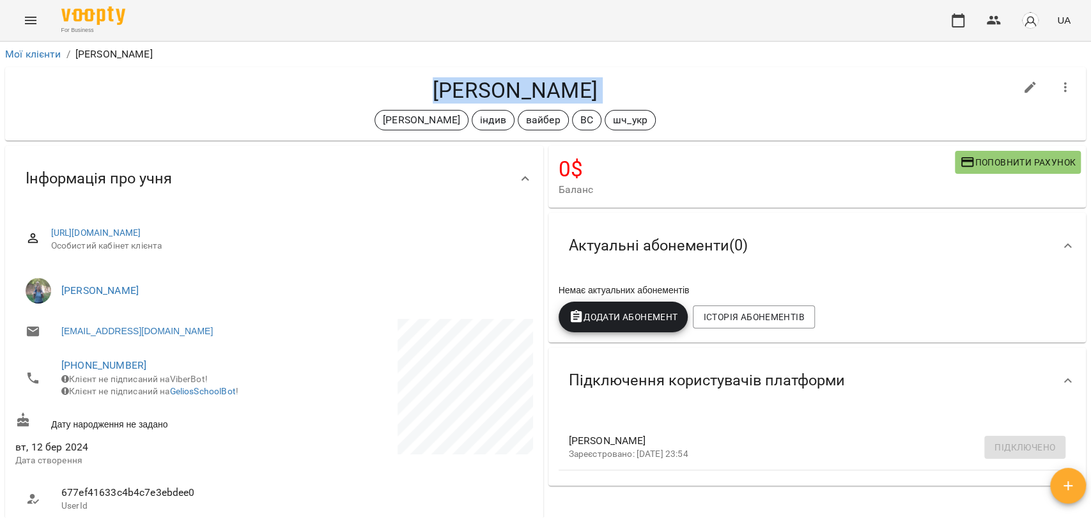
click at [1058, 85] on icon "button" at bounding box center [1065, 87] width 15 height 15
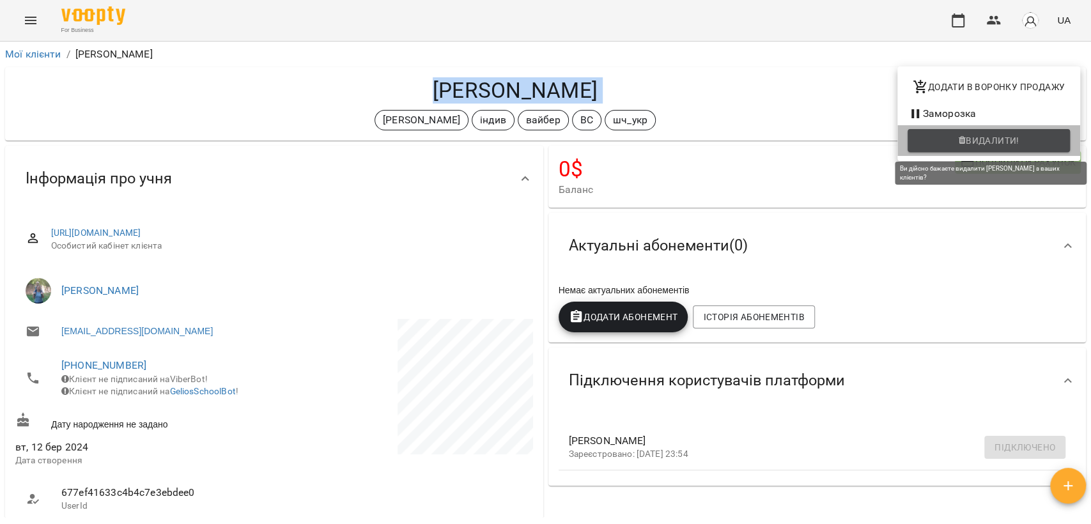
click at [985, 146] on span "Видалити!" at bounding box center [993, 140] width 54 height 15
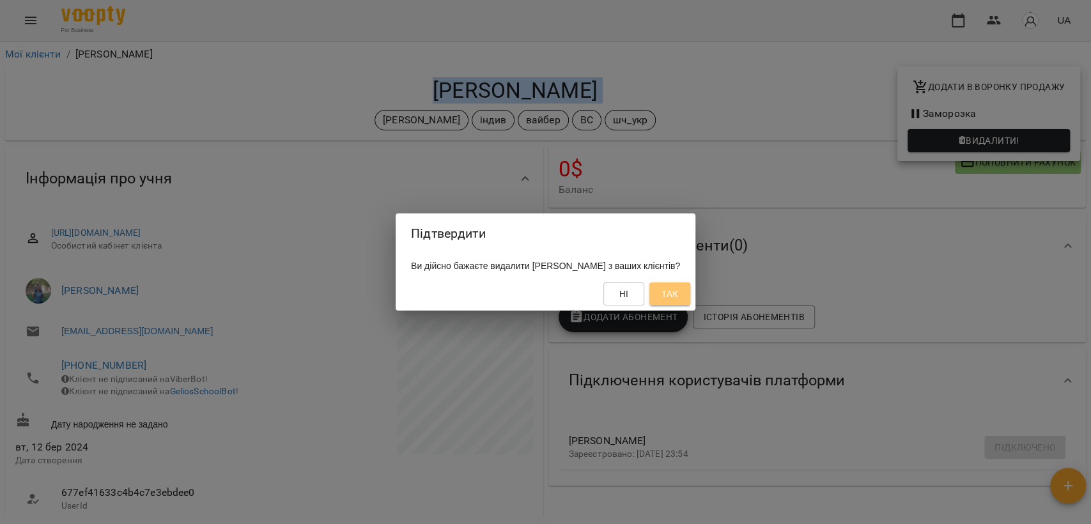
click at [678, 295] on span "Так" at bounding box center [669, 293] width 17 height 15
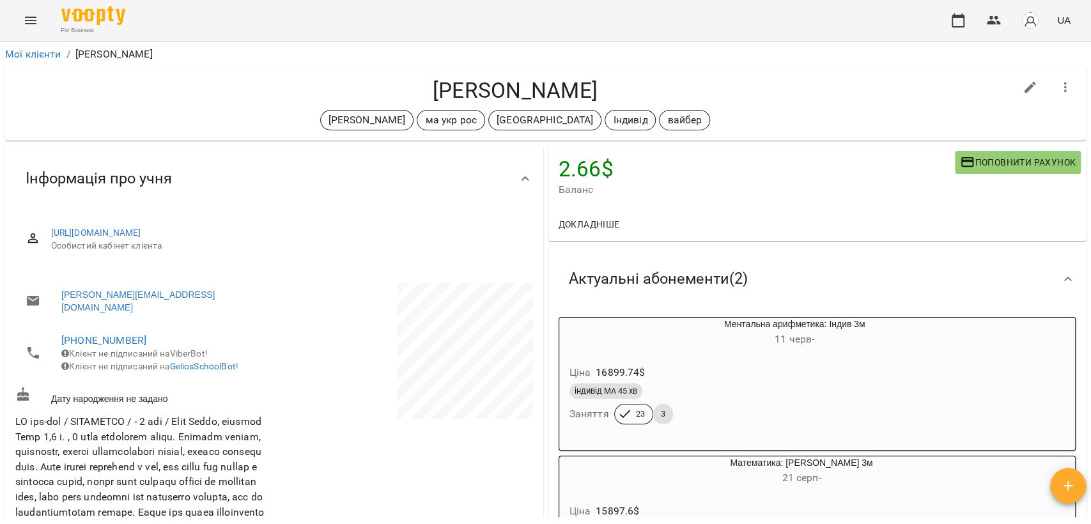
scroll to position [284, 0]
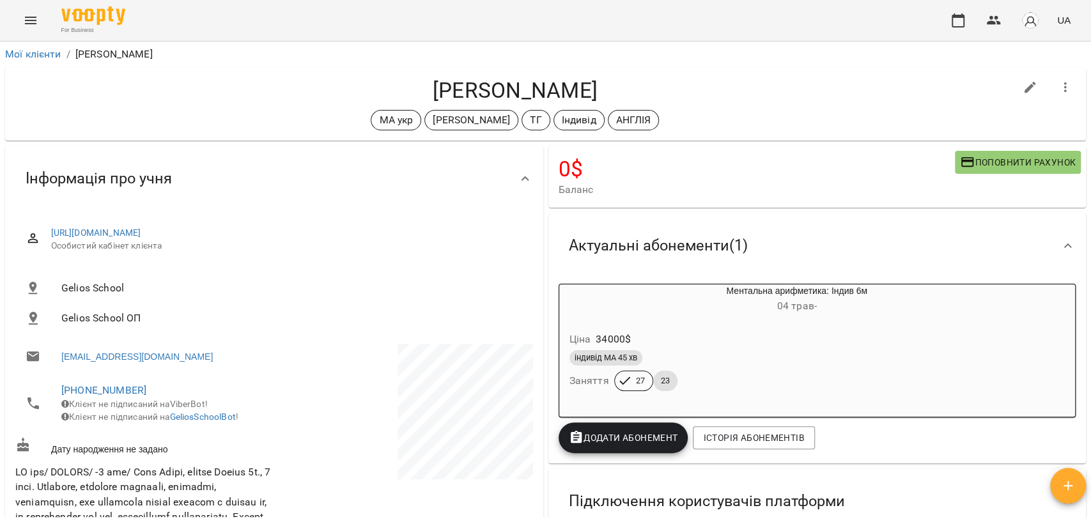
drag, startPoint x: 419, startPoint y: 89, endPoint x: 634, endPoint y: 88, distance: 215.4
click at [634, 88] on h4 "Мілана Шерстюк" at bounding box center [515, 90] width 1000 height 26
copy h4 "Мілана Шерстюк"
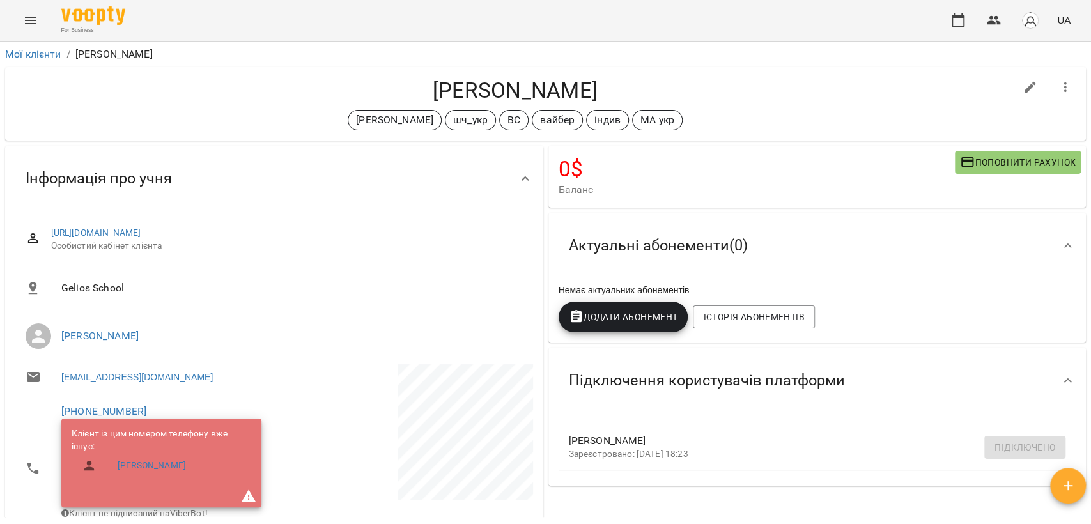
drag, startPoint x: 460, startPoint y: 86, endPoint x: 646, endPoint y: 89, distance: 186.0
click at [646, 89] on h4 "Назар Адаменко" at bounding box center [515, 90] width 1000 height 26
copy h4 "Назар Адаменко"
click at [1064, 87] on icon "button" at bounding box center [1065, 87] width 3 height 10
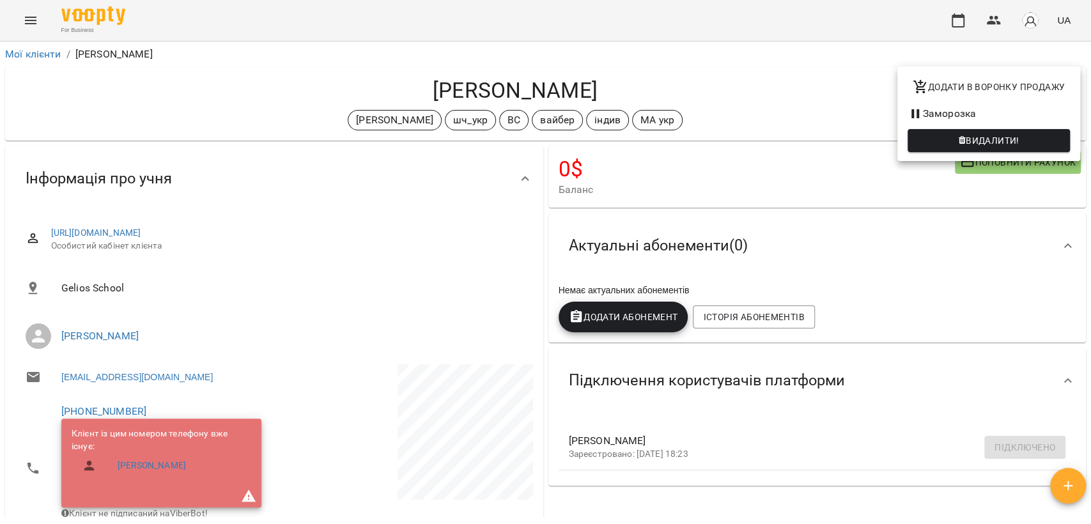
click at [709, 84] on div at bounding box center [545, 262] width 1091 height 524
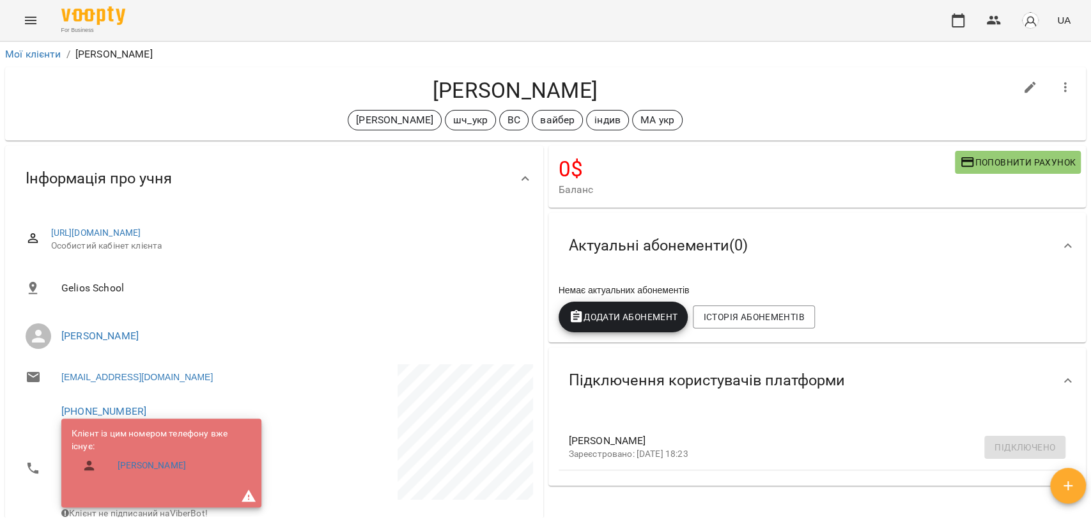
click at [1064, 91] on icon "button" at bounding box center [1065, 87] width 3 height 10
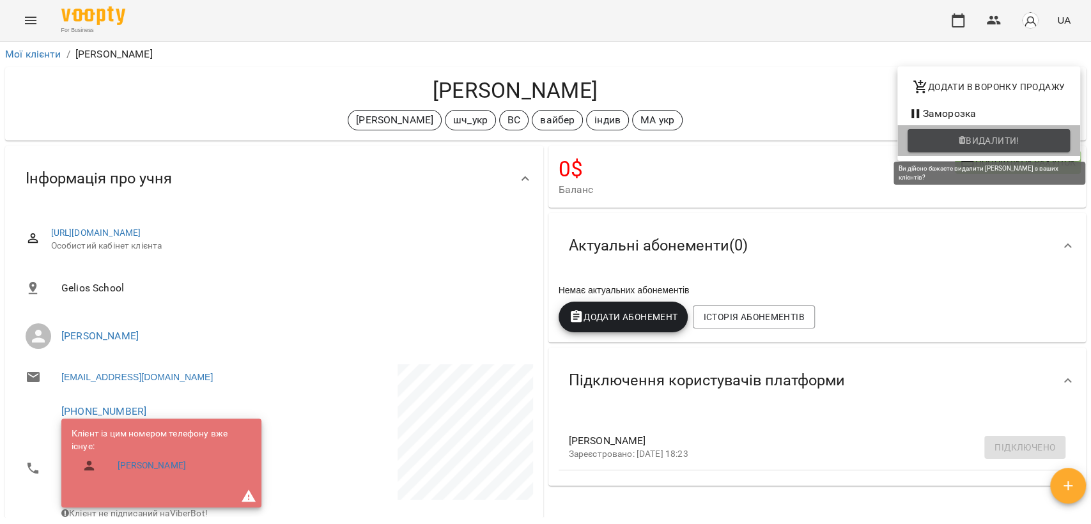
click at [983, 139] on span "Видалити!" at bounding box center [993, 140] width 54 height 15
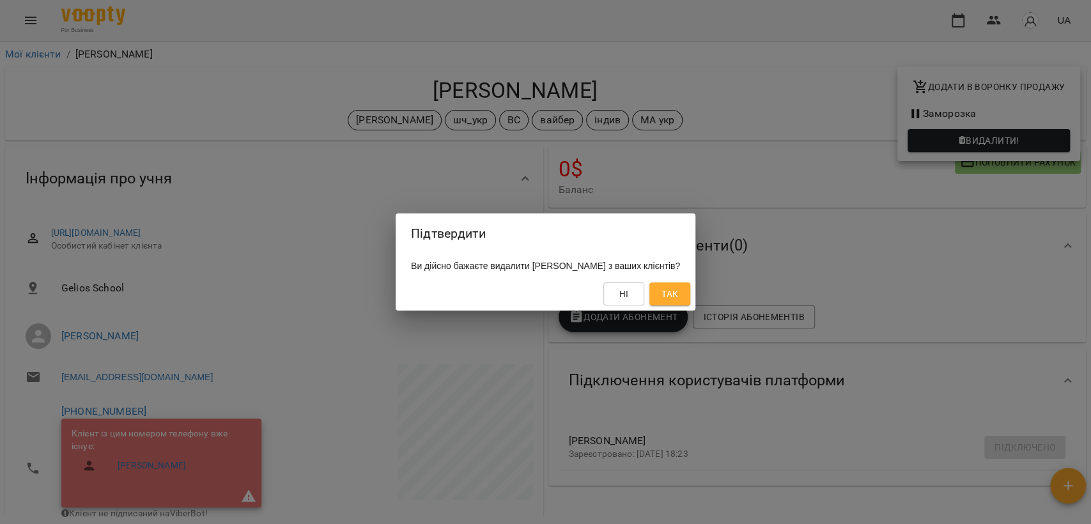
click at [690, 289] on button "Так" at bounding box center [669, 293] width 41 height 23
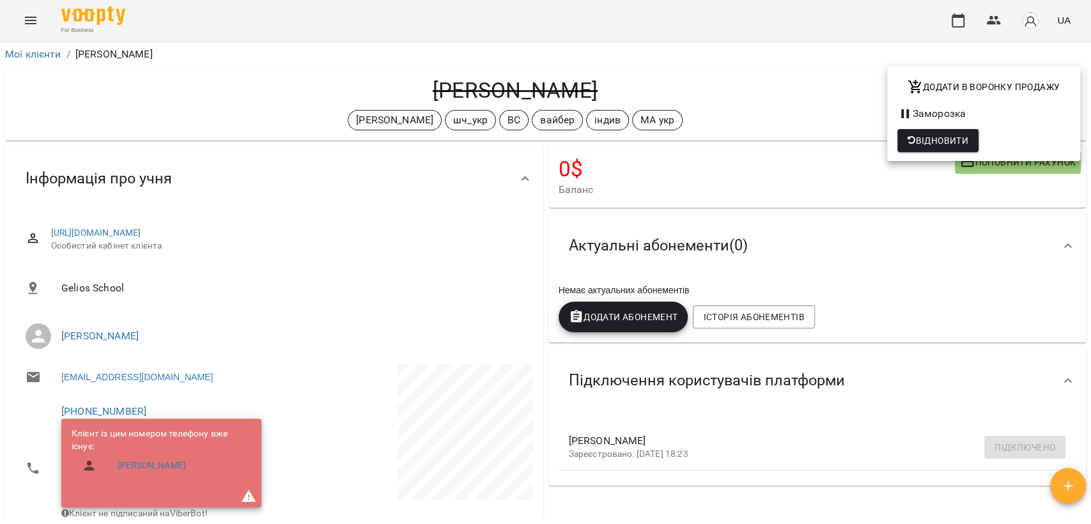
click at [312, 63] on div at bounding box center [545, 262] width 1091 height 524
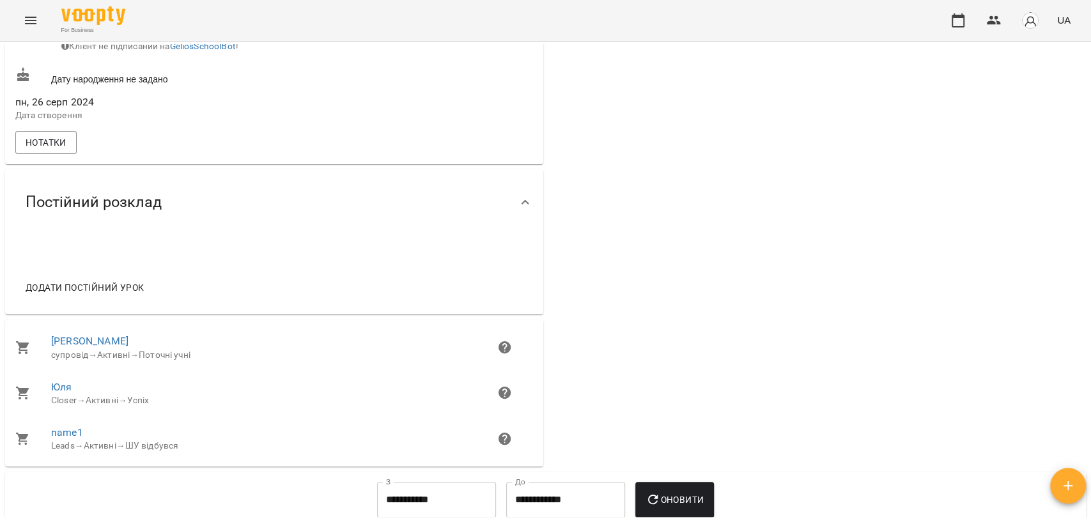
scroll to position [426, 0]
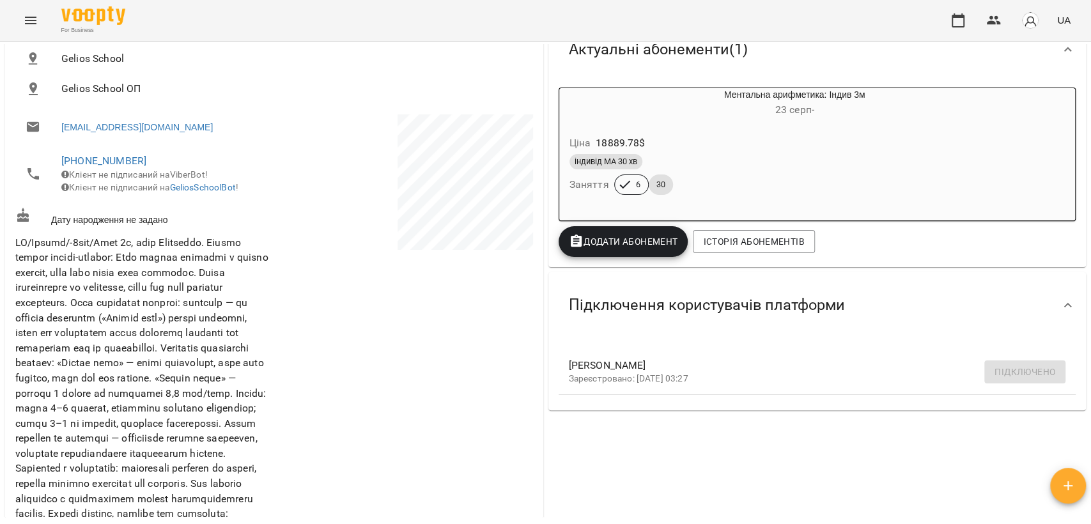
scroll to position [142, 0]
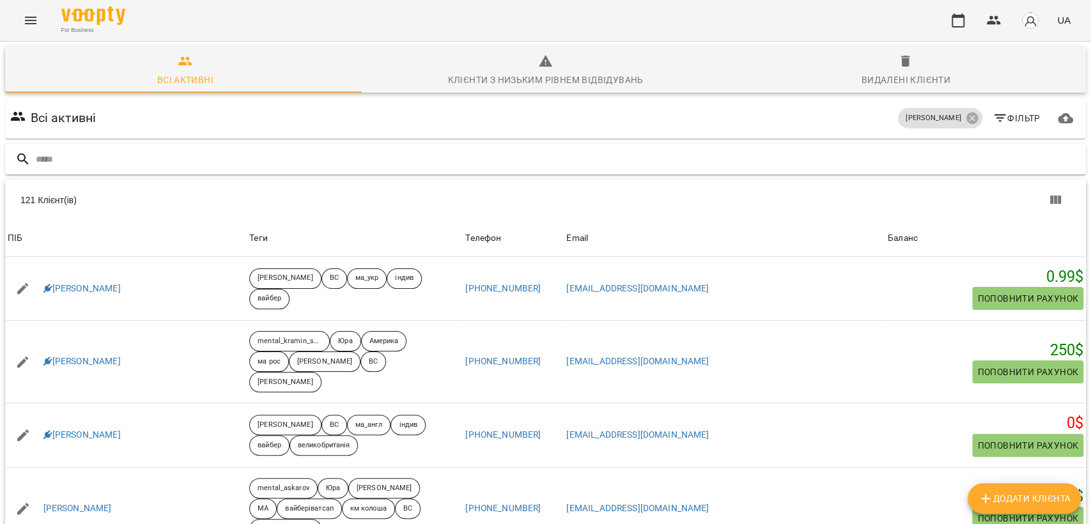
click at [268, 158] on input "text" at bounding box center [558, 159] width 1045 height 21
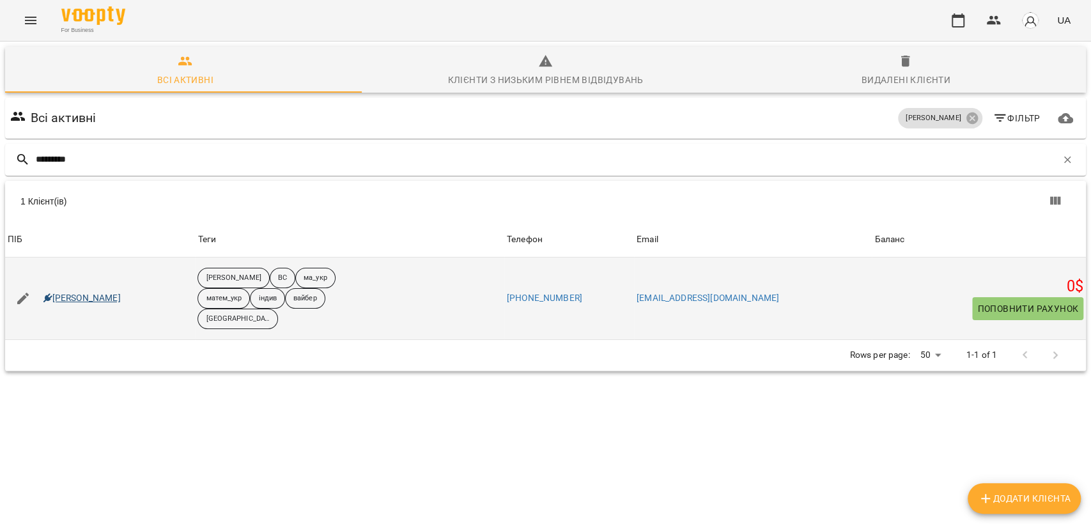
type input "*********"
click at [79, 292] on link "Федір Жук" at bounding box center [81, 298] width 77 height 13
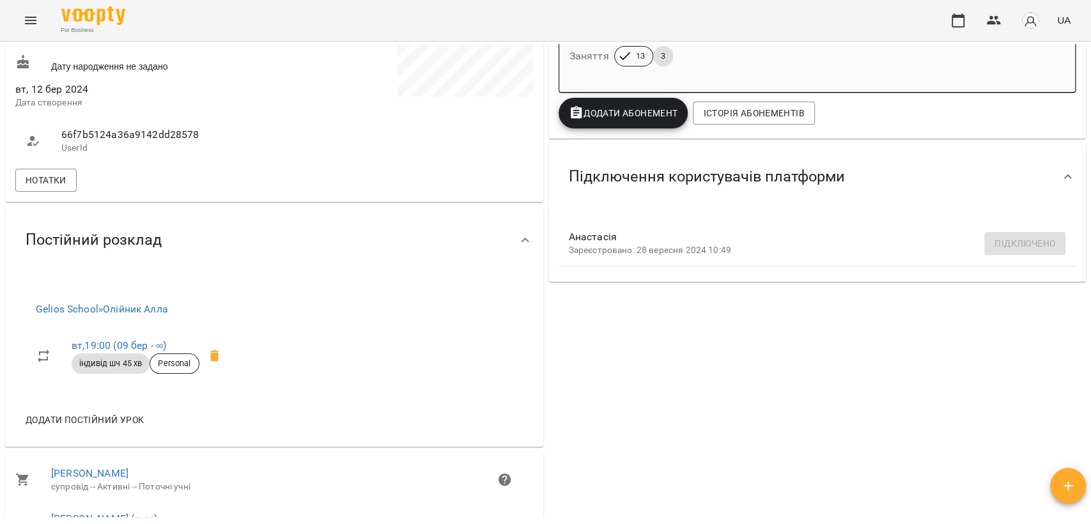
scroll to position [355, 0]
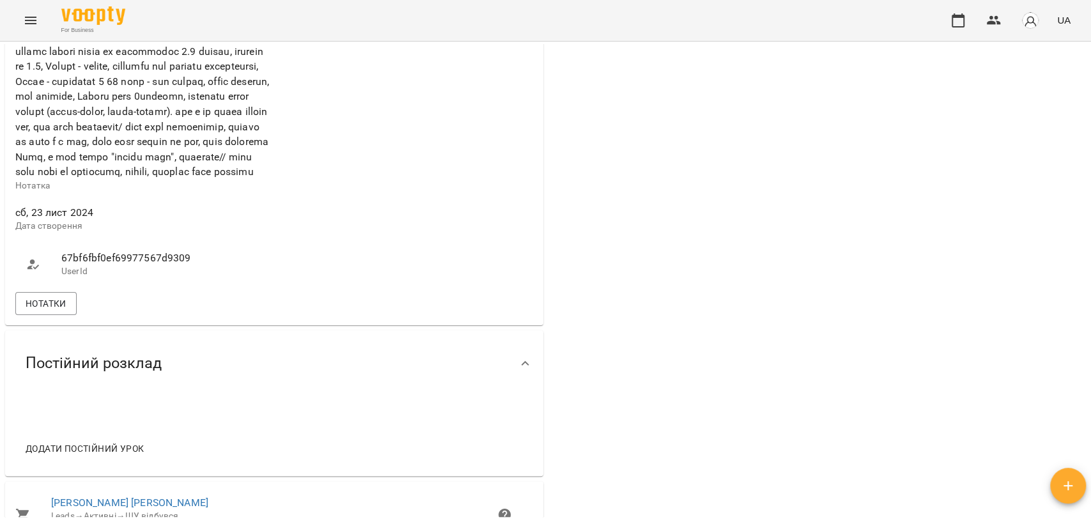
scroll to position [994, 0]
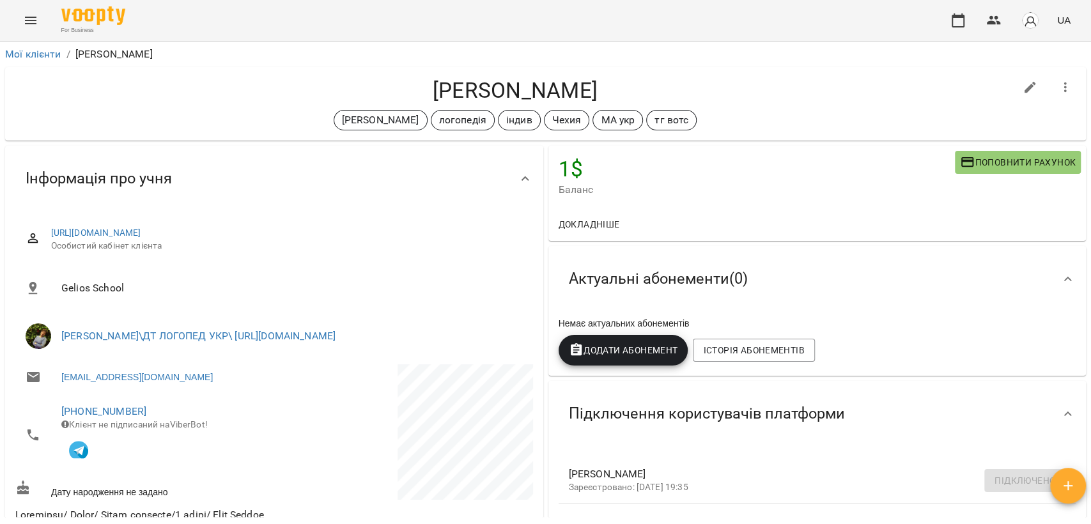
drag, startPoint x: 375, startPoint y: 86, endPoint x: 638, endPoint y: 97, distance: 263.5
click at [638, 97] on h4 "Олександра Михайльо" at bounding box center [515, 90] width 1000 height 26
copy h4 "Олександра Михайльо"
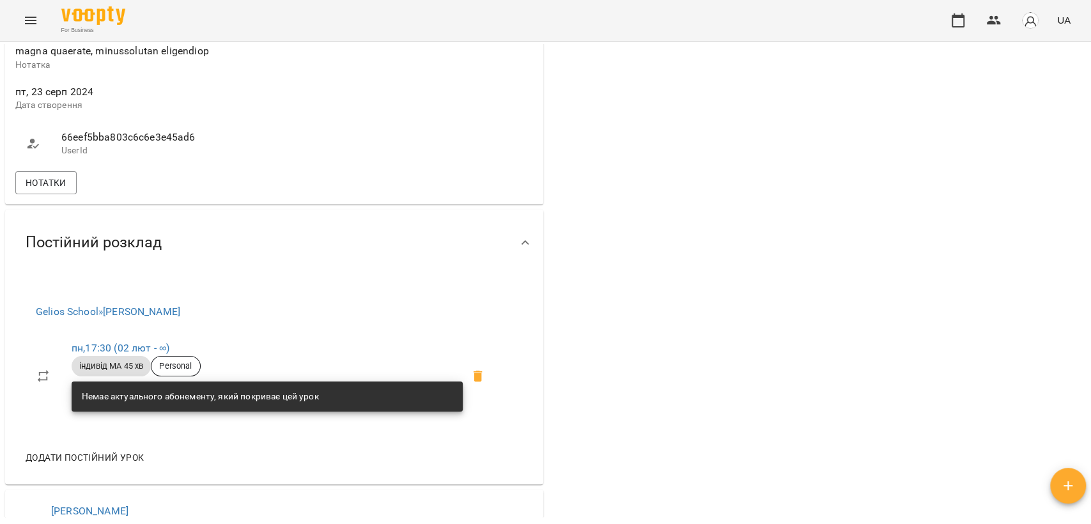
scroll to position [639, 0]
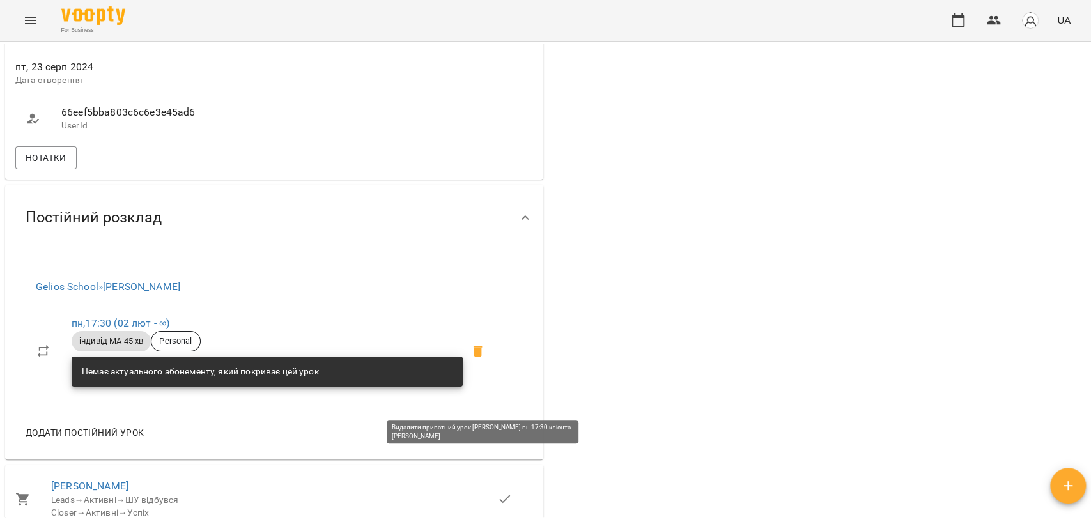
click at [476, 359] on icon at bounding box center [477, 351] width 15 height 15
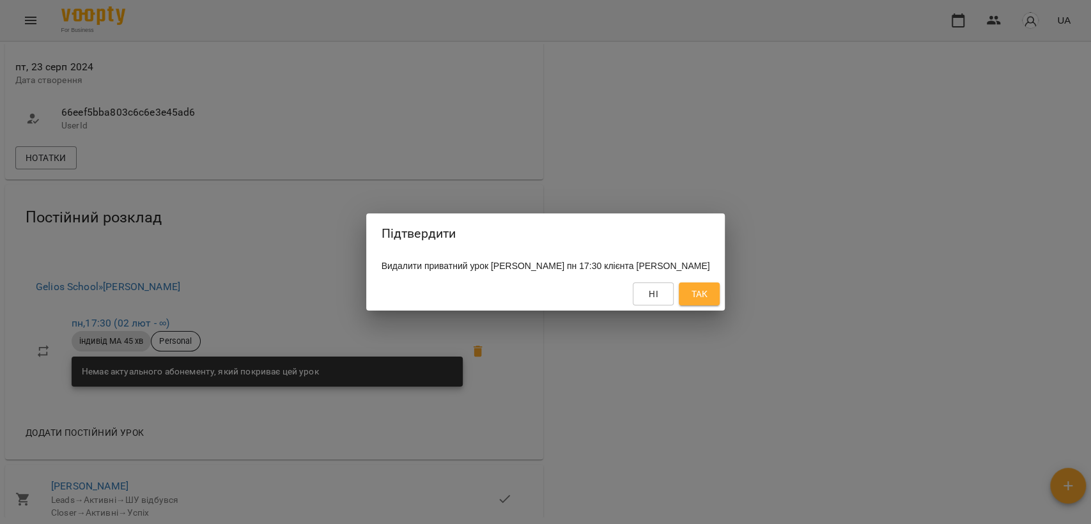
click at [776, 379] on div "Підтвердити Видалити приватний урок Єфіменко Оксана пн 17:30 клієнта Олександра…" at bounding box center [545, 262] width 1091 height 524
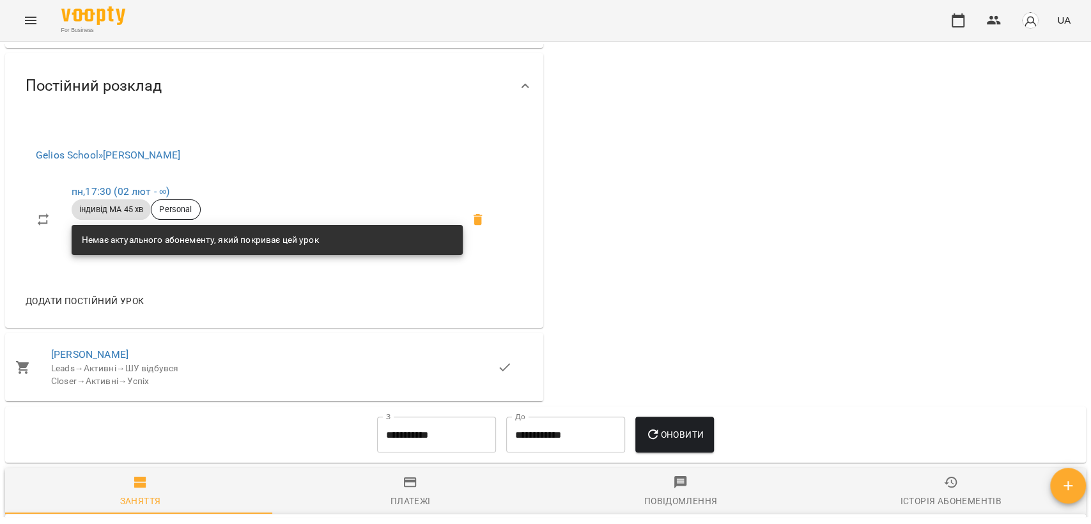
scroll to position [852, 0]
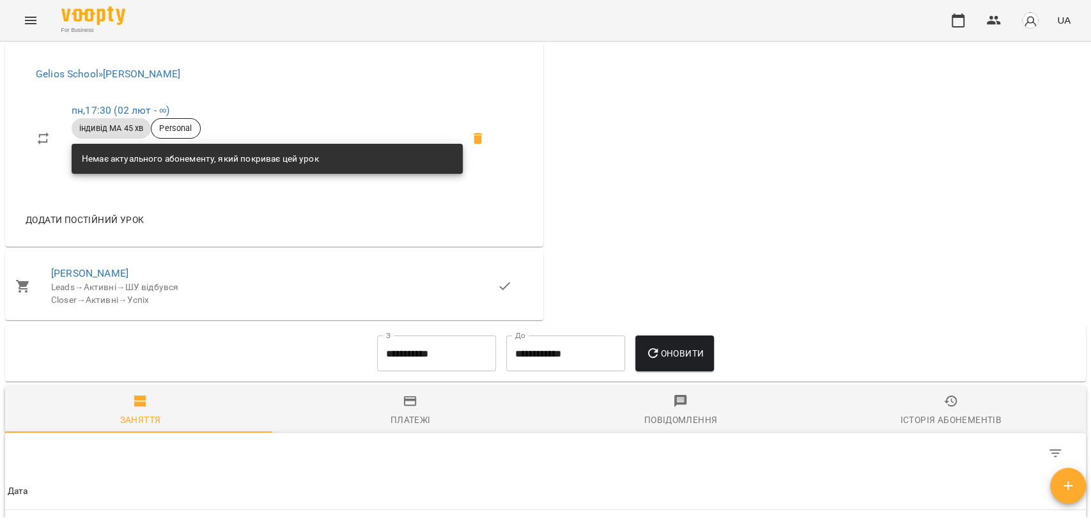
click at [480, 146] on icon at bounding box center [477, 138] width 15 height 15
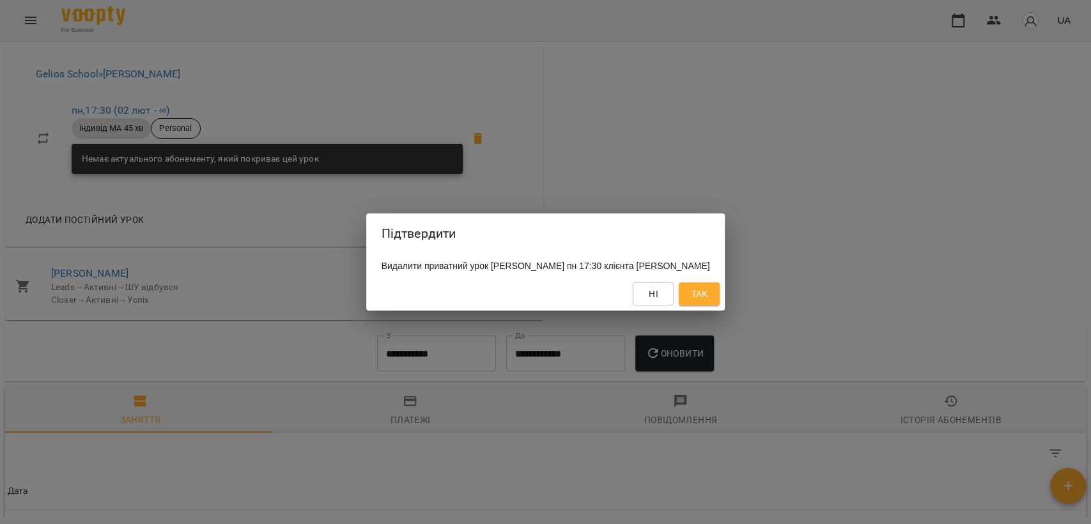
click at [707, 299] on span "Так" at bounding box center [699, 293] width 17 height 15
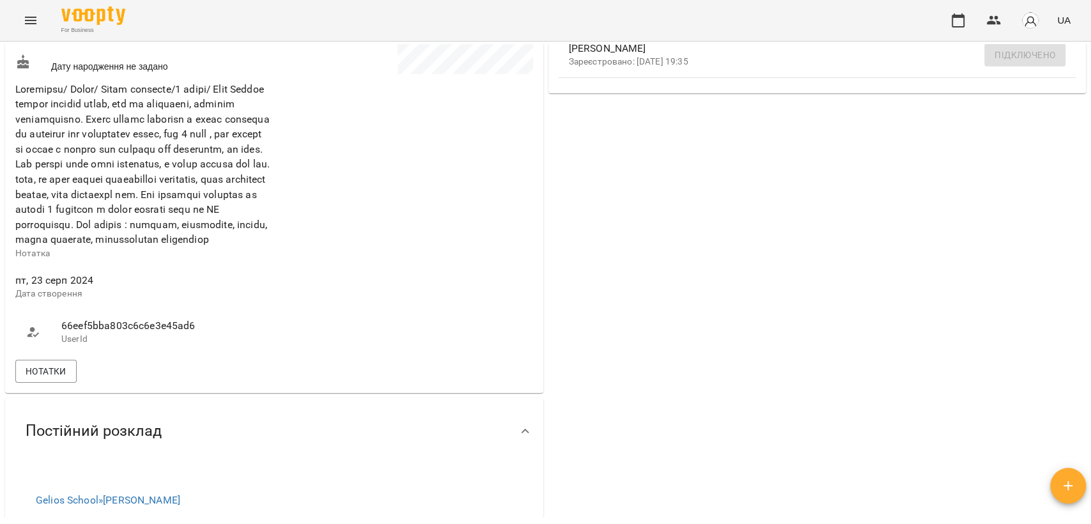
scroll to position [0, 0]
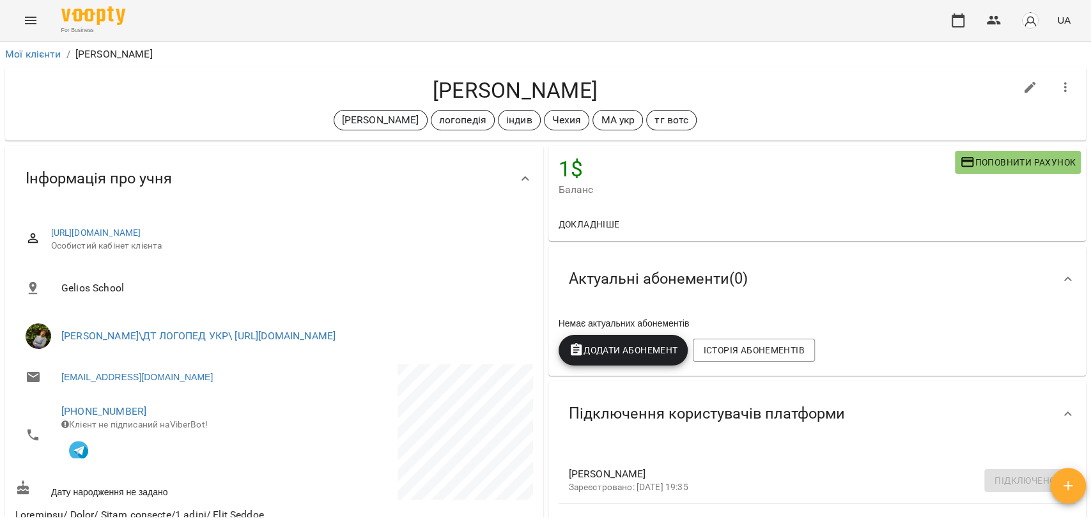
drag, startPoint x: 369, startPoint y: 91, endPoint x: 761, endPoint y: 102, distance: 391.9
click at [761, 102] on h4 "Олександра Михайльо" at bounding box center [515, 90] width 1000 height 26
copy h4 "Олександра Михайльо"
click at [1054, 95] on button "button" at bounding box center [1065, 87] width 31 height 31
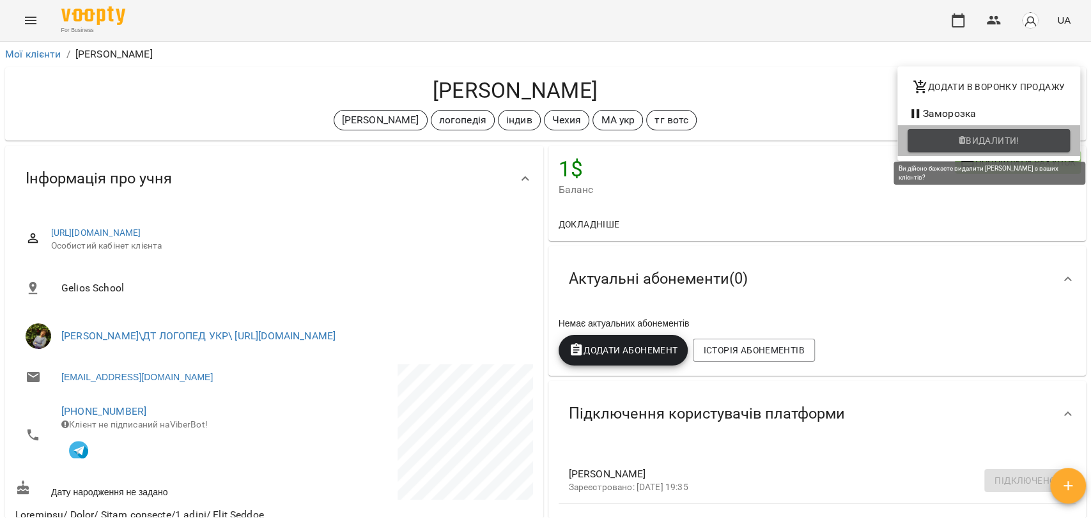
click at [1042, 146] on span "Видалити!" at bounding box center [989, 140] width 142 height 15
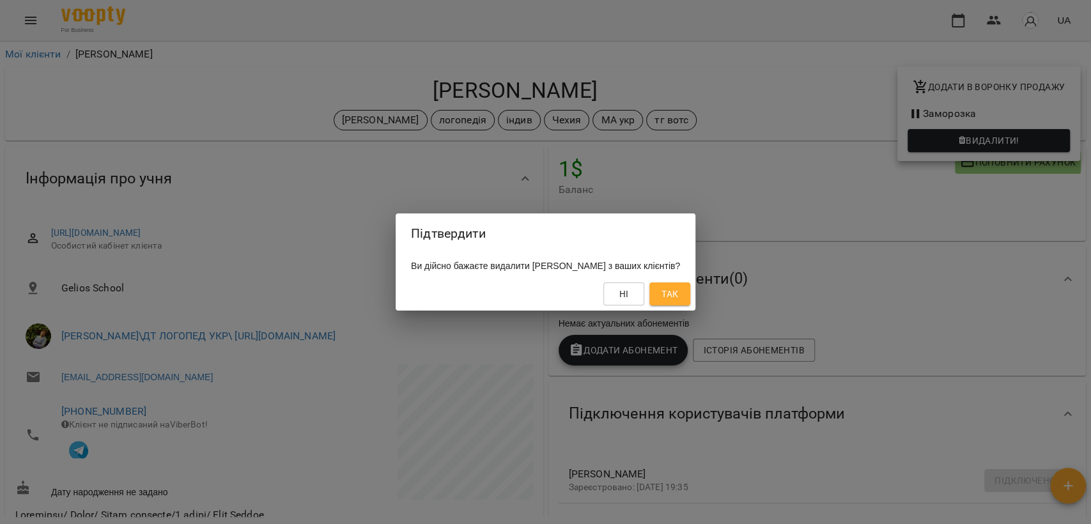
click at [678, 287] on span "Так" at bounding box center [669, 293] width 17 height 15
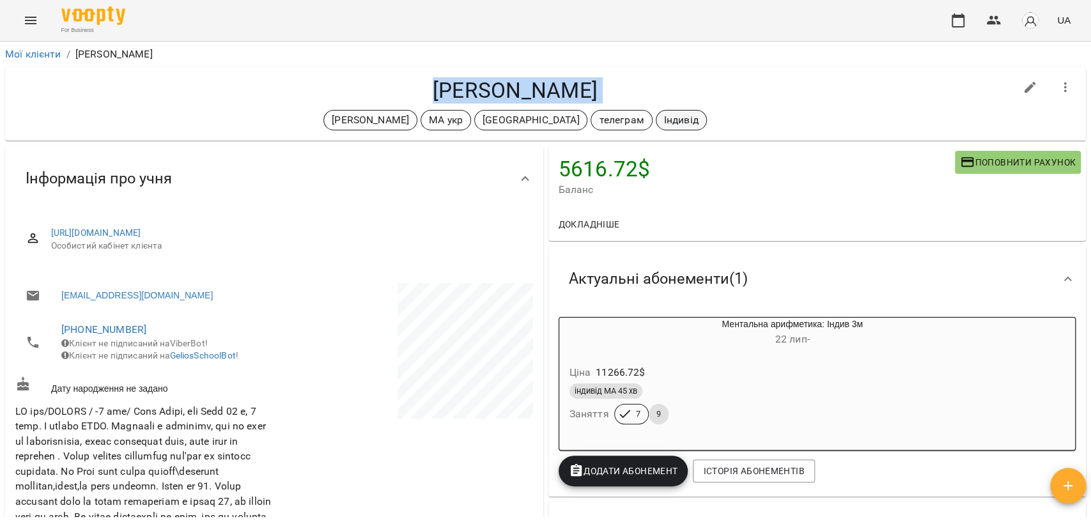
drag, startPoint x: 410, startPoint y: 91, endPoint x: 649, endPoint y: 114, distance: 240.7
click at [649, 114] on div "[PERSON_NAME] [PERSON_NAME] укр польша телеграм Індивід" at bounding box center [515, 103] width 1000 height 53
copy div "[PERSON_NAME] [PERSON_NAME] укр польша телеграм Індивід"
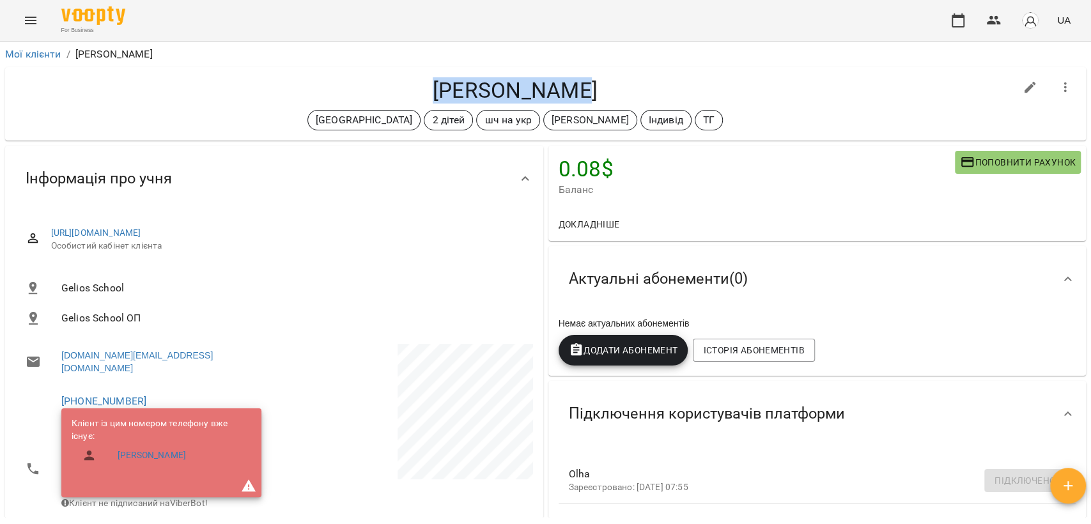
drag, startPoint x: 429, startPoint y: 90, endPoint x: 681, endPoint y: 93, distance: 251.2
click at [681, 93] on h4 "[PERSON_NAME]" at bounding box center [515, 90] width 1000 height 26
copy h4 "[PERSON_NAME]"
click at [1058, 89] on icon "button" at bounding box center [1065, 87] width 15 height 15
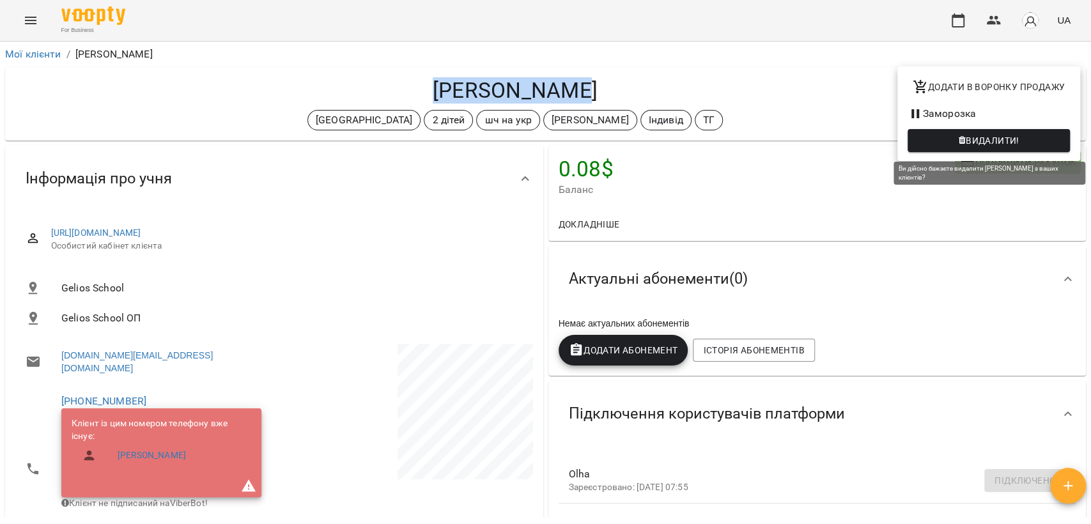
click at [968, 146] on span "Видалити!" at bounding box center [993, 140] width 54 height 15
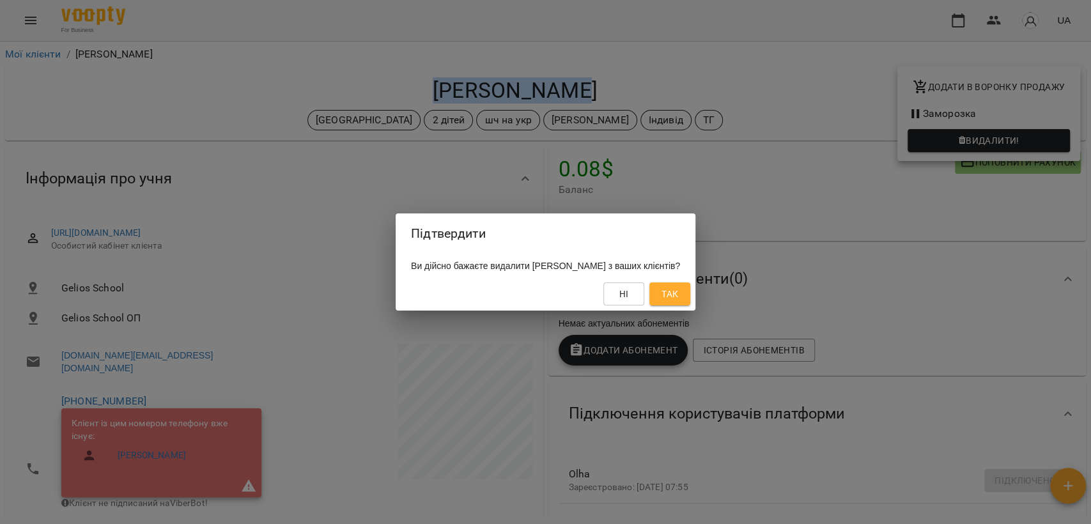
click at [678, 287] on span "Так" at bounding box center [669, 293] width 17 height 15
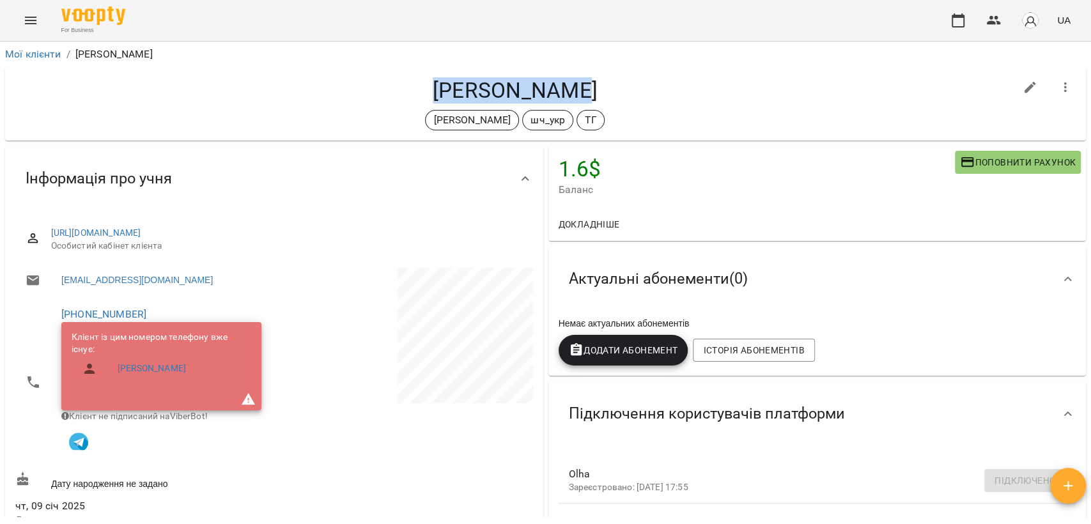
drag, startPoint x: 476, startPoint y: 93, endPoint x: 624, endPoint y: 83, distance: 147.9
click at [624, 83] on h4 "[PERSON_NAME]" at bounding box center [515, 90] width 1000 height 26
copy h4 "[PERSON_NAME]"
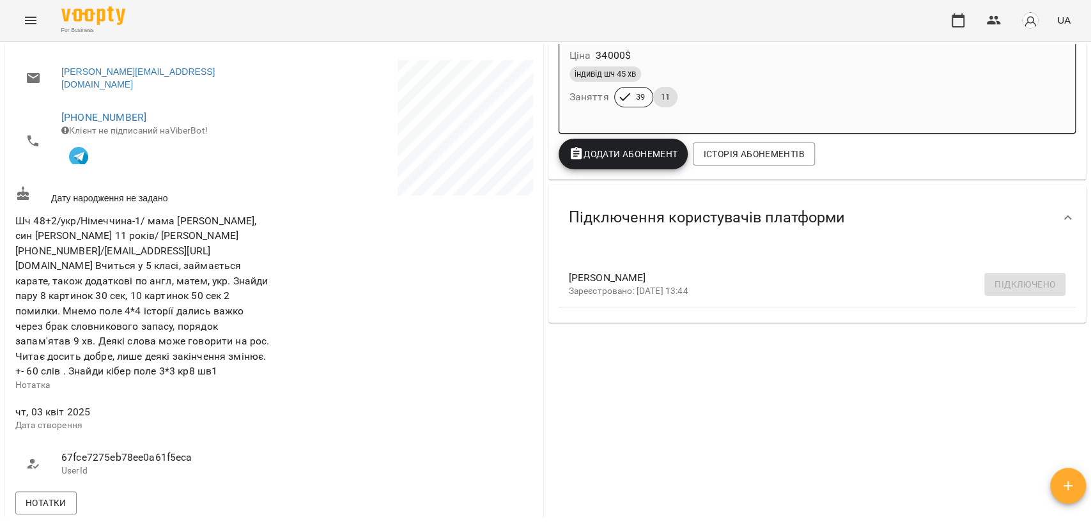
scroll to position [639, 0]
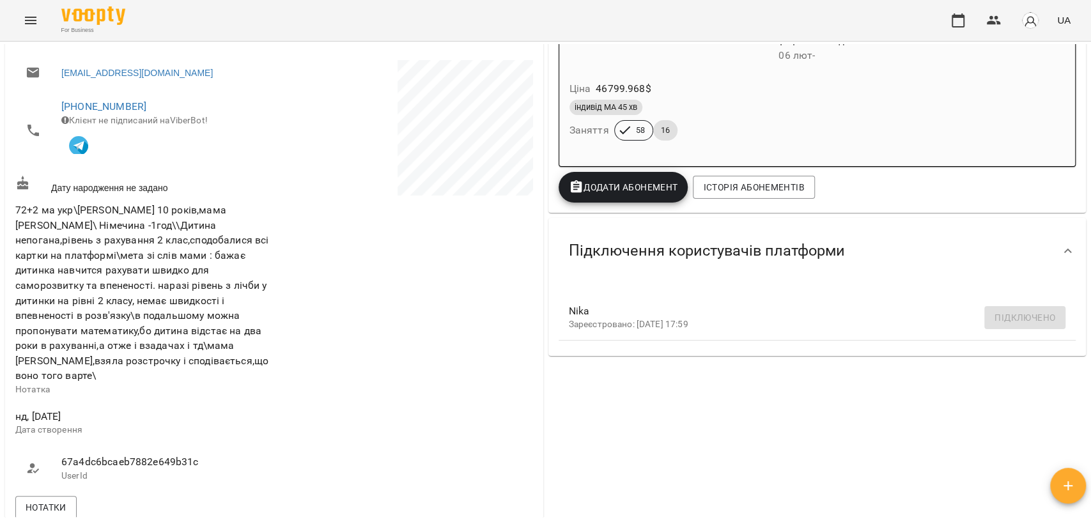
scroll to position [568, 0]
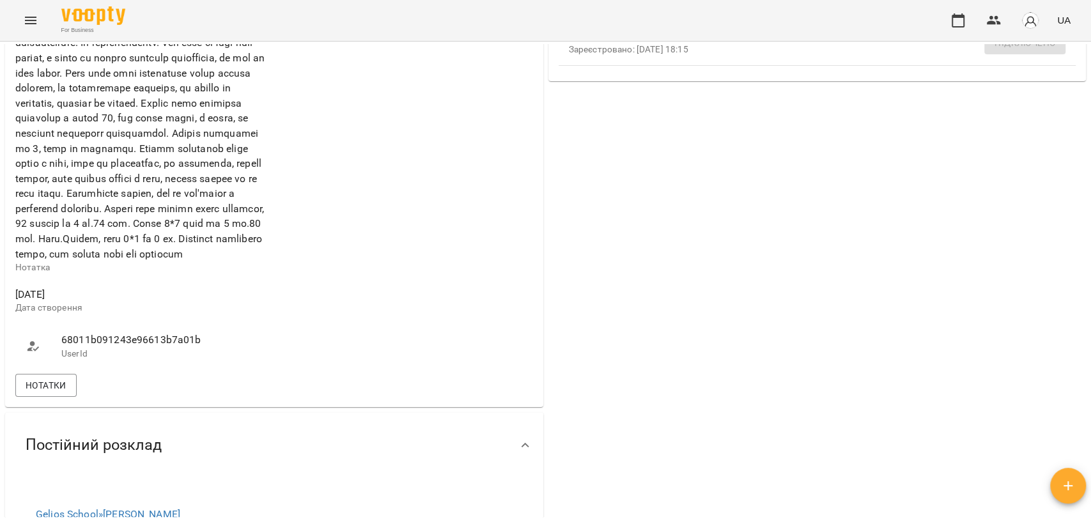
scroll to position [639, 0]
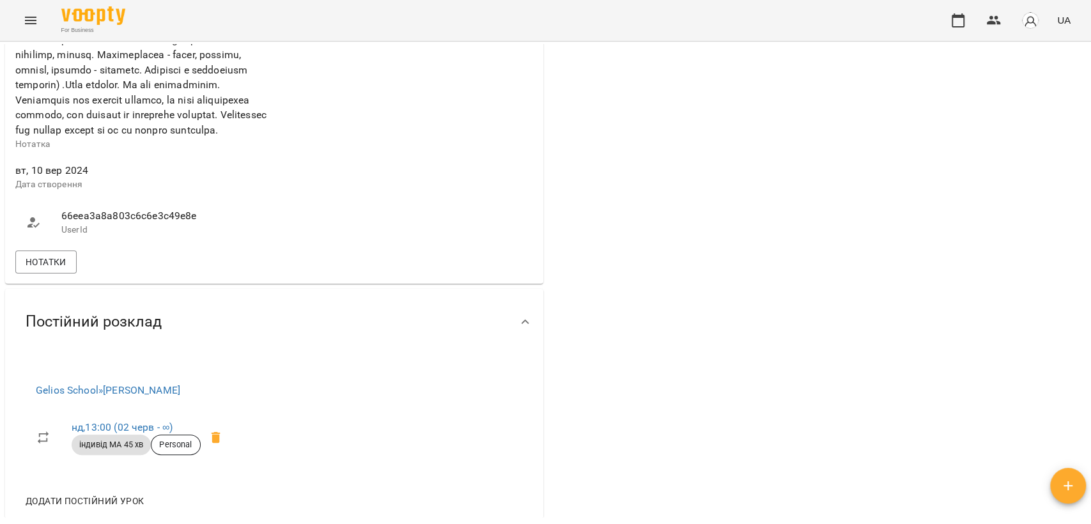
scroll to position [923, 0]
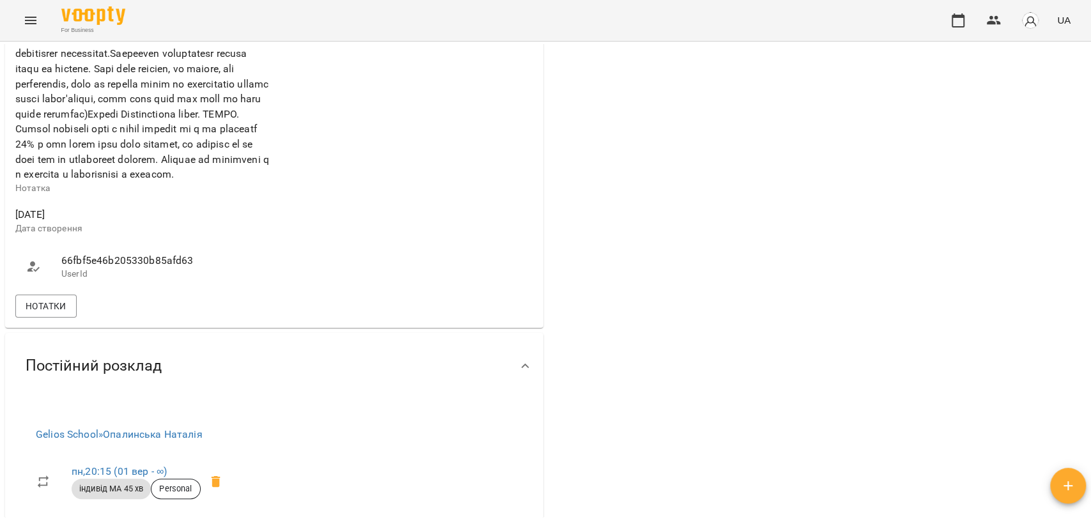
scroll to position [710, 0]
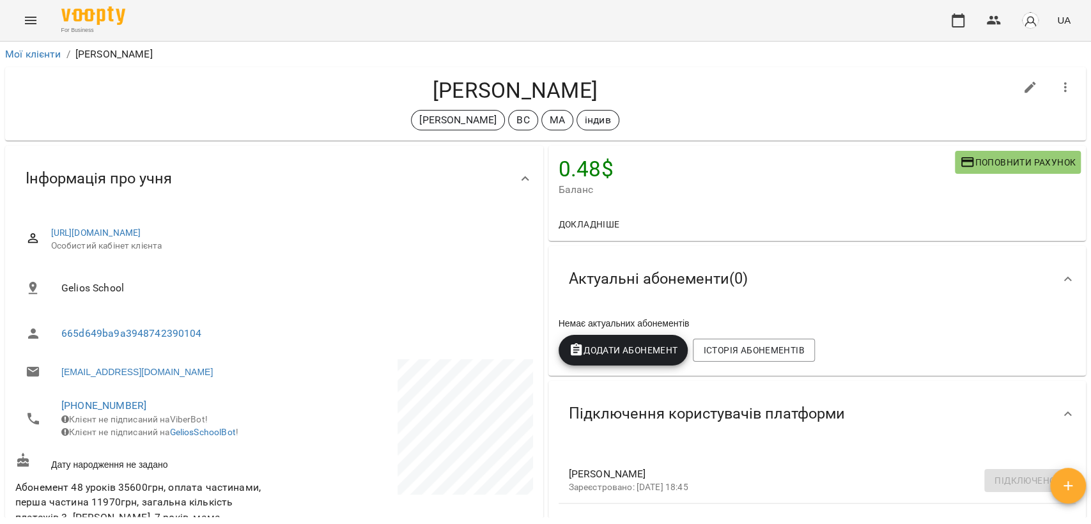
drag, startPoint x: 422, startPoint y: 95, endPoint x: 644, endPoint y: 88, distance: 221.2
click at [644, 88] on h4 "[PERSON_NAME]" at bounding box center [515, 90] width 1000 height 26
copy h4 "[PERSON_NAME]"
click at [1058, 80] on icon "button" at bounding box center [1065, 87] width 15 height 15
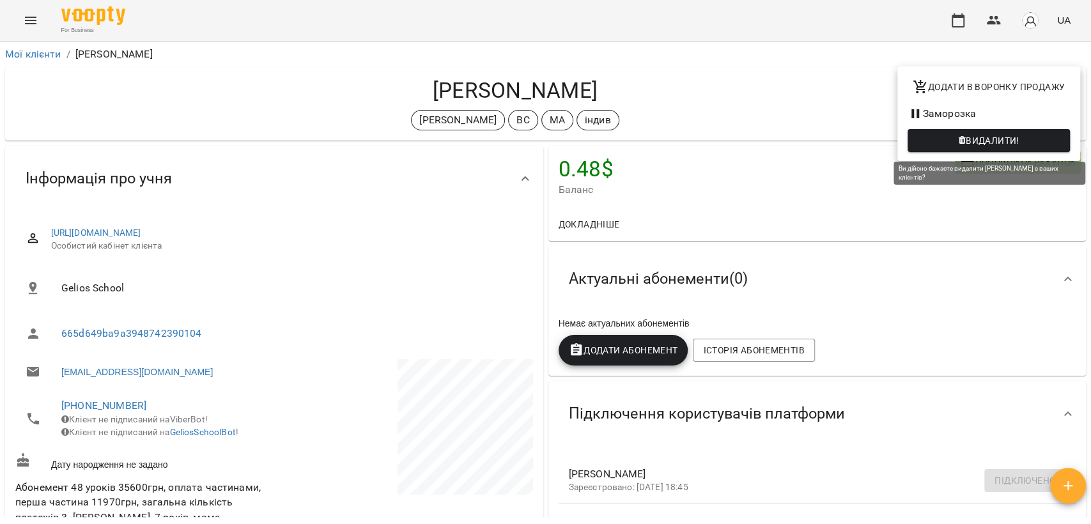
click at [1015, 137] on span "Видалити!" at bounding box center [993, 140] width 54 height 15
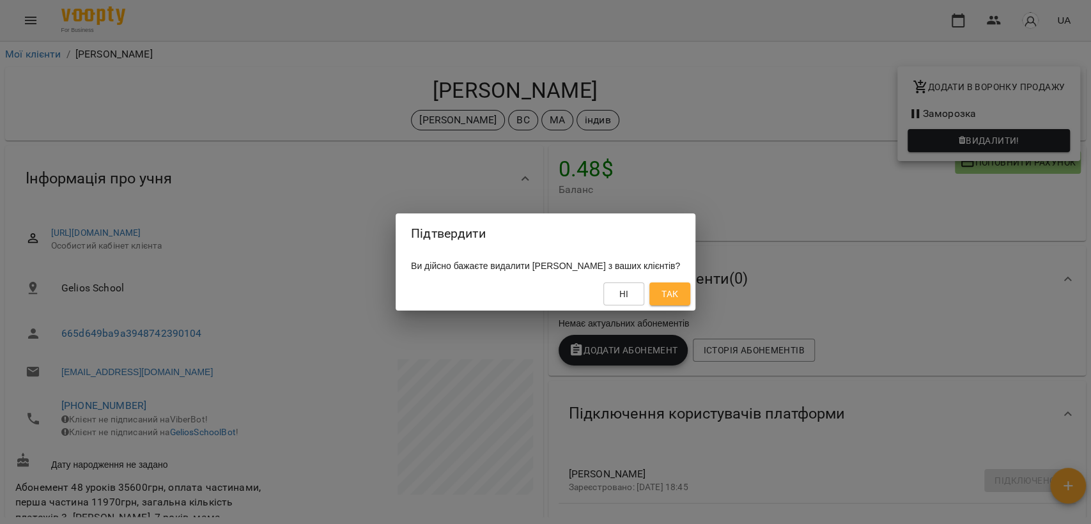
click at [690, 297] on button "Так" at bounding box center [669, 293] width 41 height 23
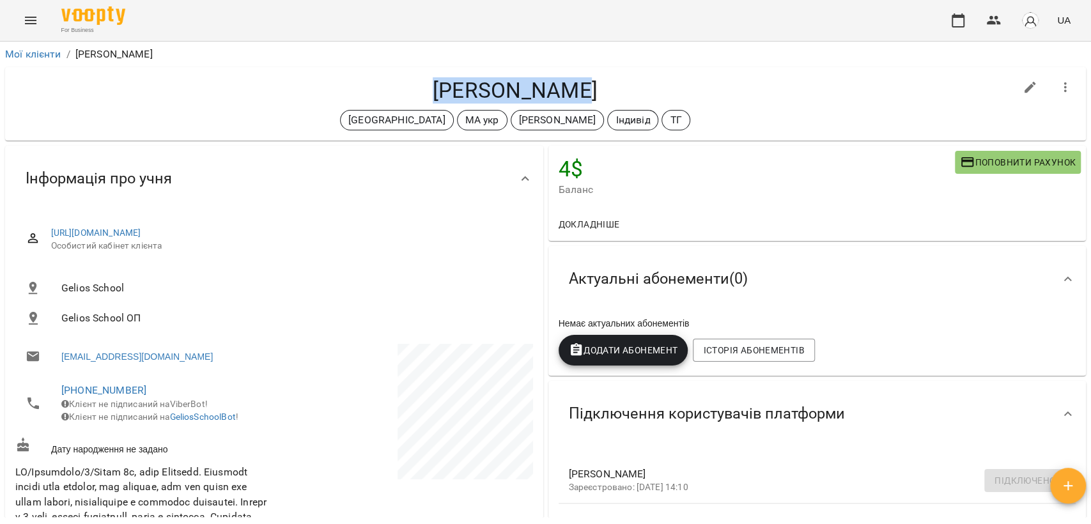
drag, startPoint x: 439, startPoint y: 88, endPoint x: 591, endPoint y: 76, distance: 151.9
click at [591, 76] on div "Харіна Аліса Німеччина МА укр Черткова Ірина Індивід ТГ" at bounding box center [545, 103] width 1081 height 73
copy h4 "Харіна Аліса"
click at [1058, 89] on icon "button" at bounding box center [1065, 87] width 15 height 15
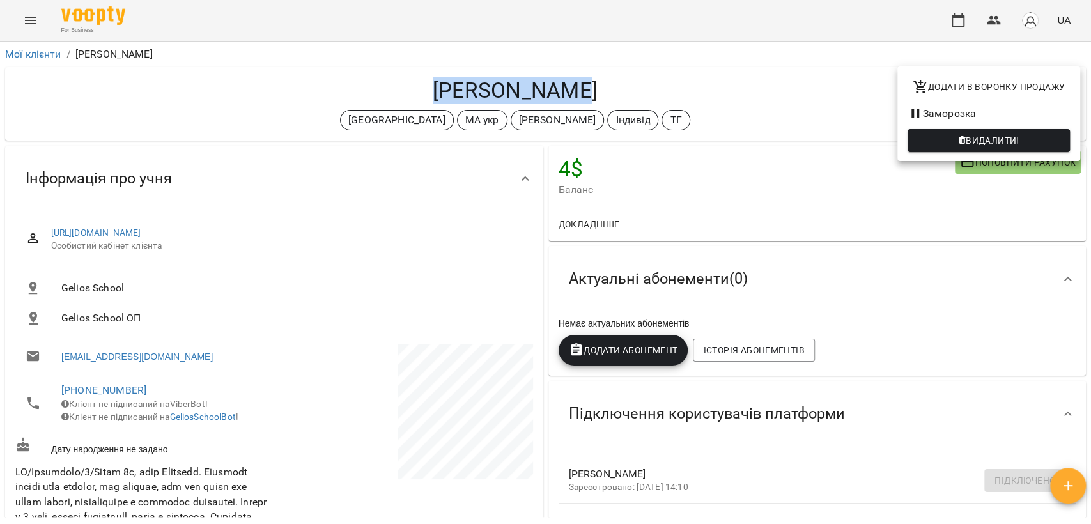
click at [944, 136] on span "Видалити!" at bounding box center [989, 140] width 142 height 15
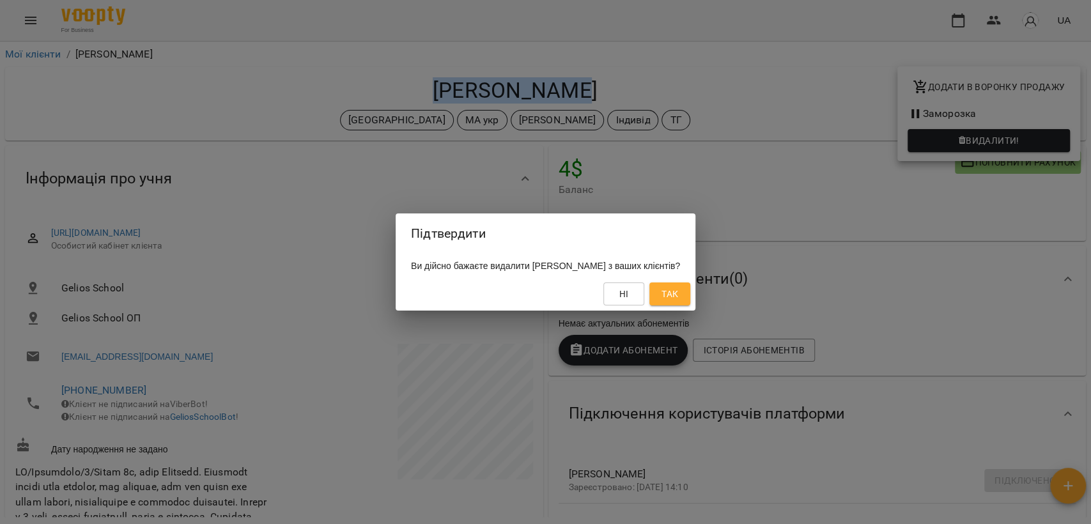
click at [668, 290] on span "Так" at bounding box center [670, 293] width 20 height 15
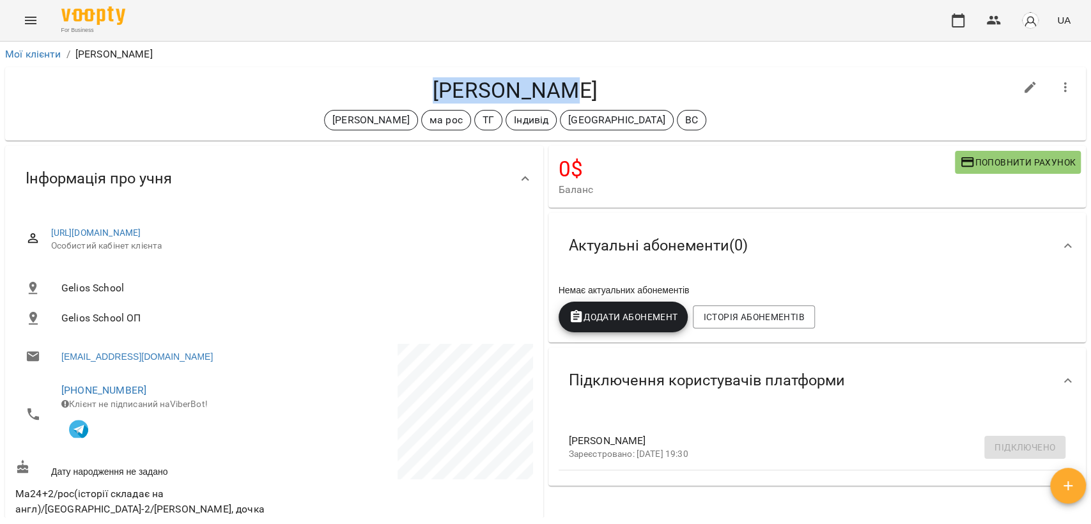
drag, startPoint x: 446, startPoint y: 91, endPoint x: 653, endPoint y: 92, distance: 207.1
click at [653, 92] on h4 "[PERSON_NAME]" at bounding box center [515, 90] width 1000 height 26
copy h4 "[PERSON_NAME]"
click at [1058, 83] on icon "button" at bounding box center [1065, 87] width 15 height 15
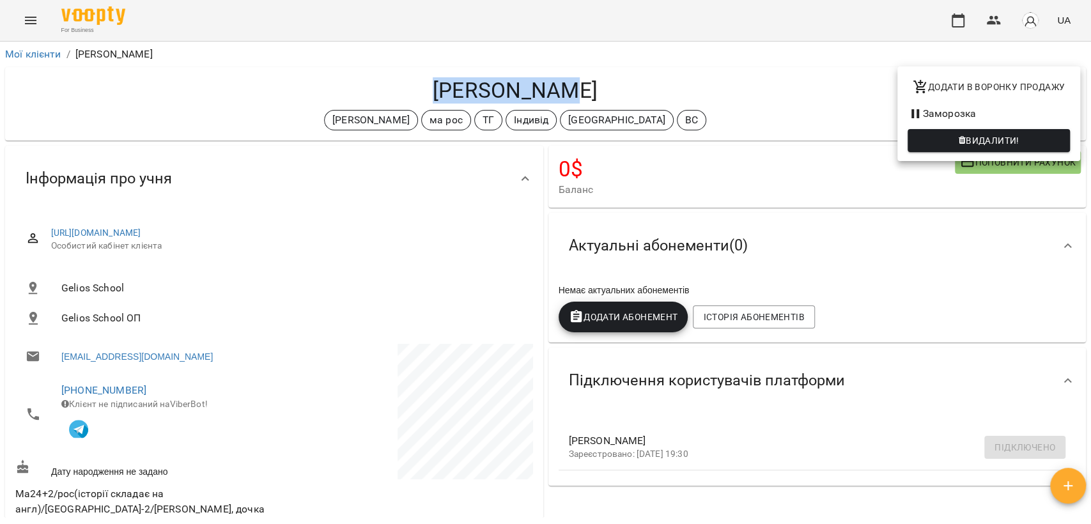
click at [1017, 145] on span "Видалити!" at bounding box center [993, 140] width 54 height 15
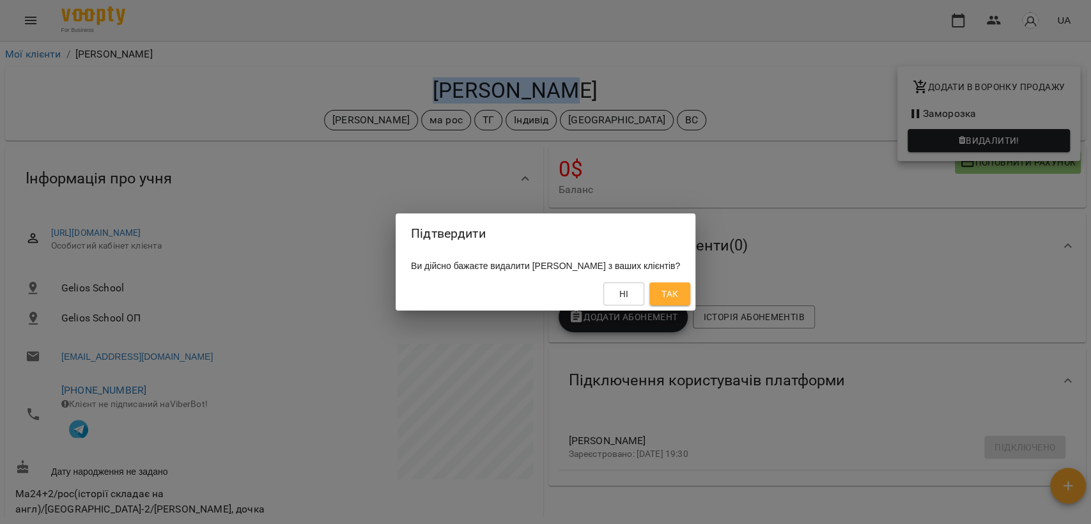
click at [678, 292] on span "Так" at bounding box center [669, 293] width 17 height 15
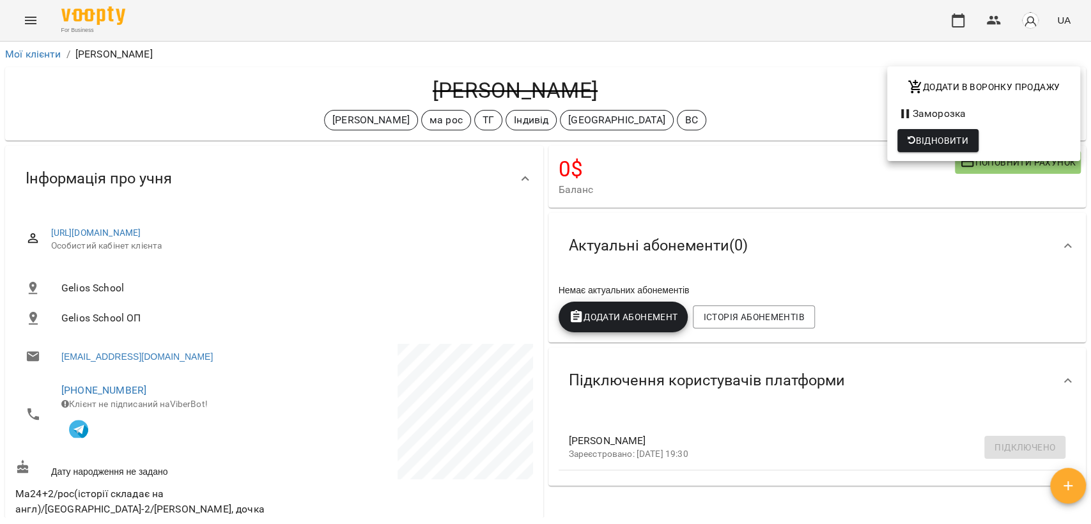
click at [325, 52] on div at bounding box center [545, 262] width 1091 height 524
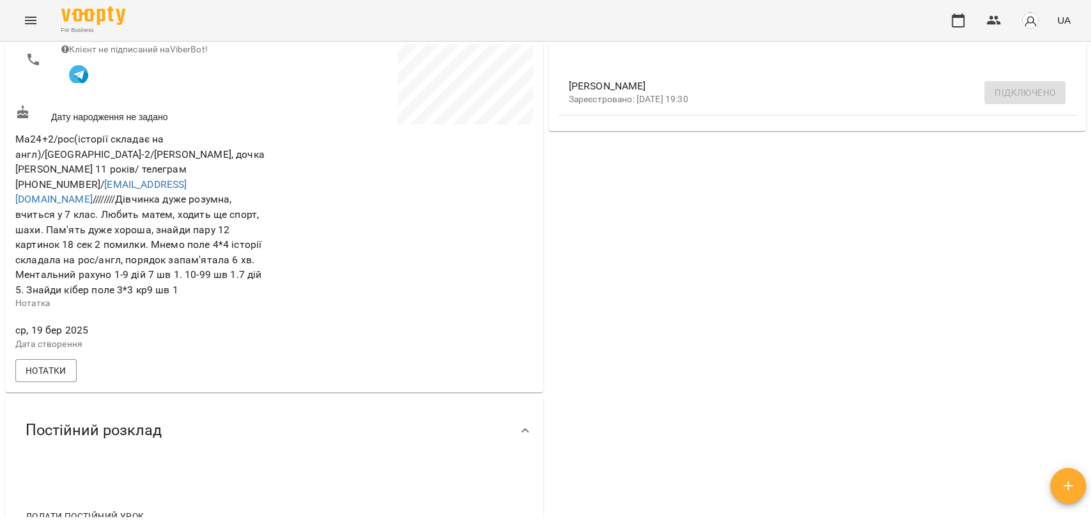
scroll to position [639, 0]
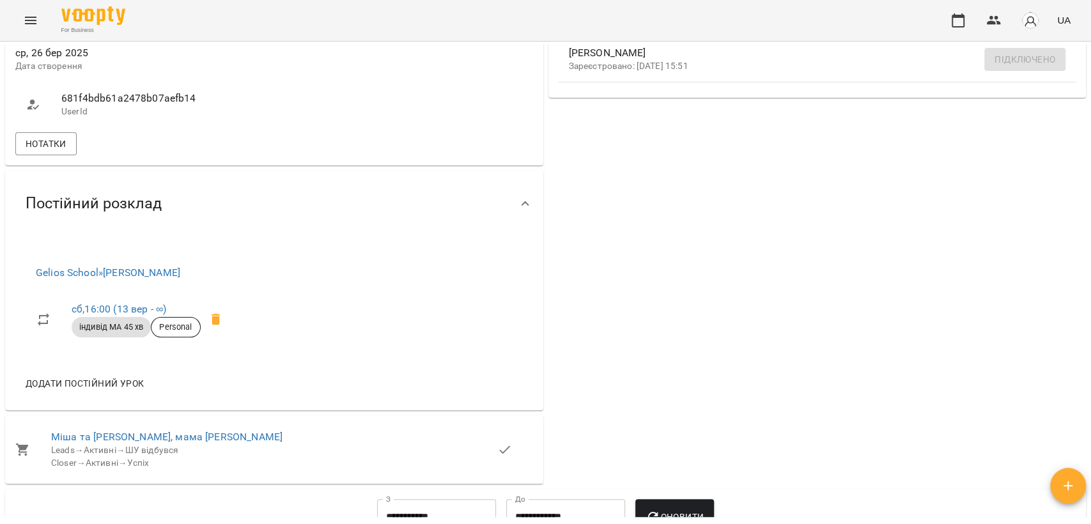
scroll to position [710, 0]
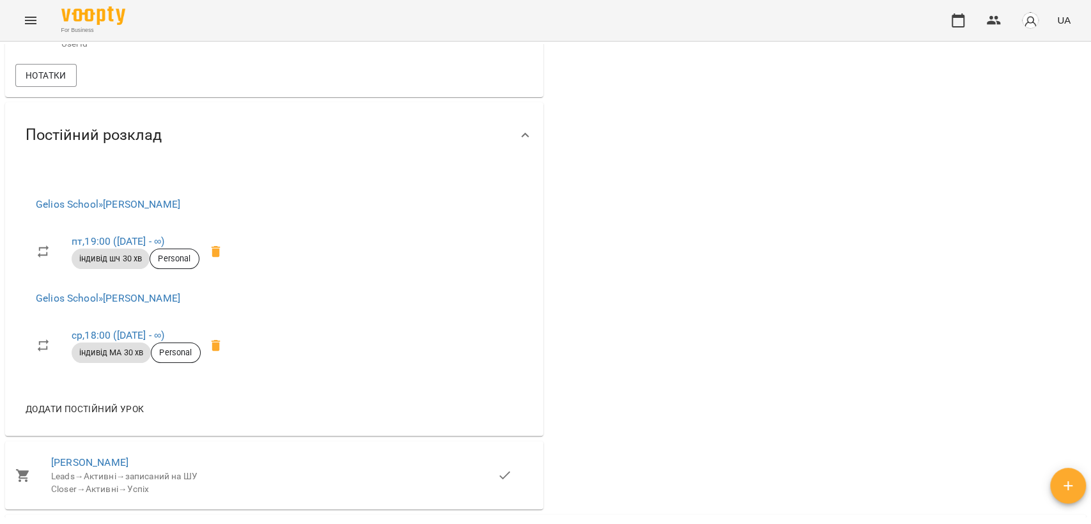
scroll to position [994, 0]
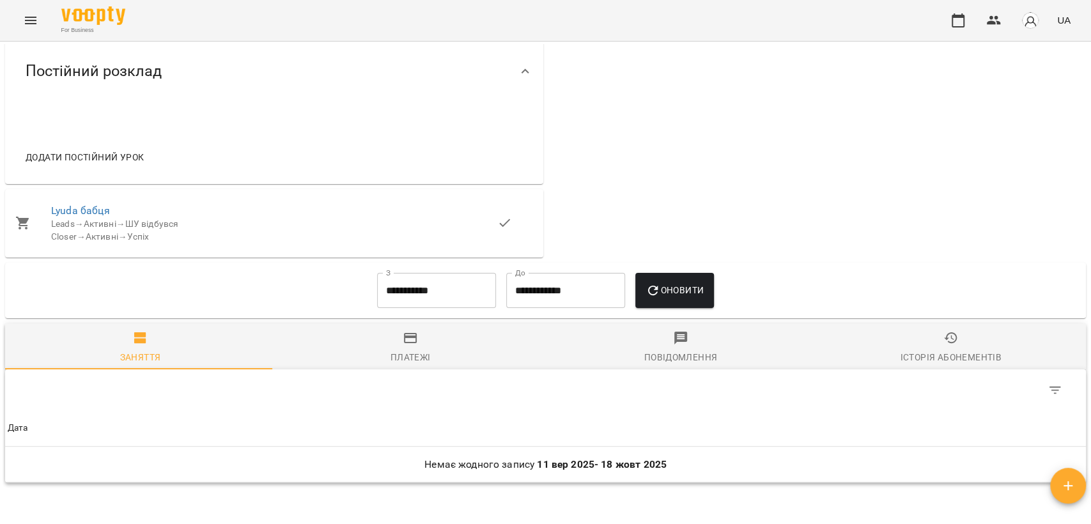
scroll to position [1003, 0]
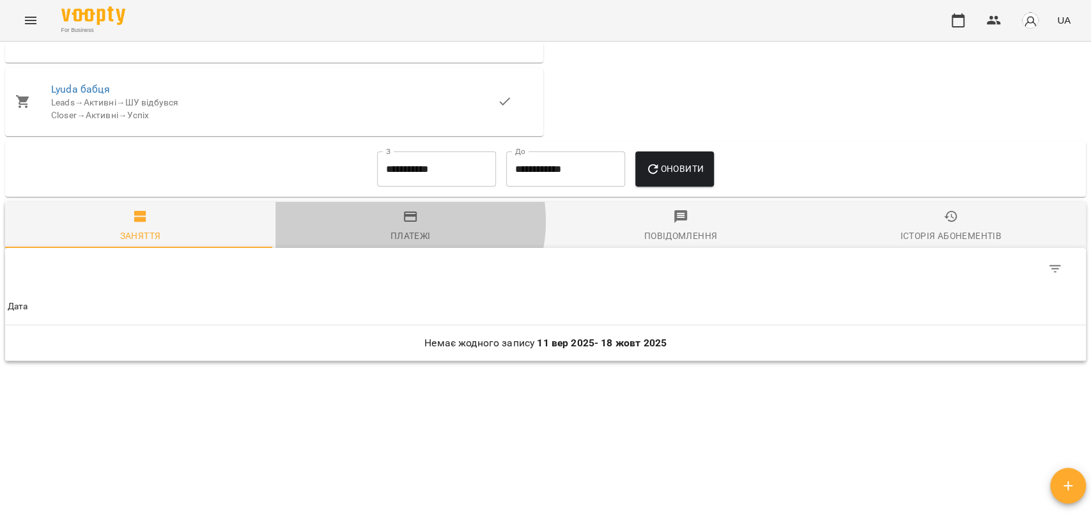
click at [403, 221] on icon "button" at bounding box center [410, 216] width 15 height 15
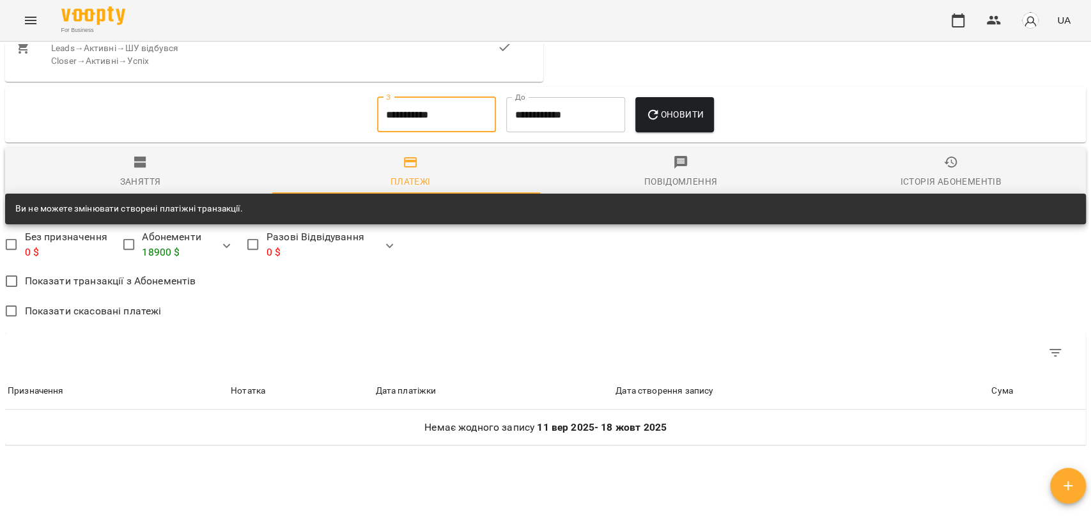
click at [440, 133] on input "**********" at bounding box center [436, 115] width 119 height 36
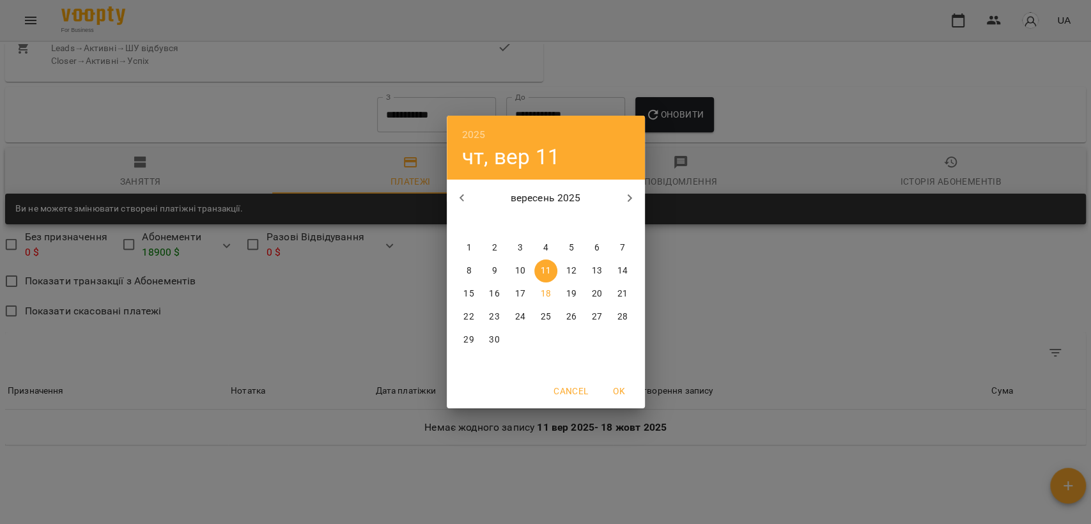
click at [467, 138] on h6 "2025" at bounding box center [474, 135] width 24 height 18
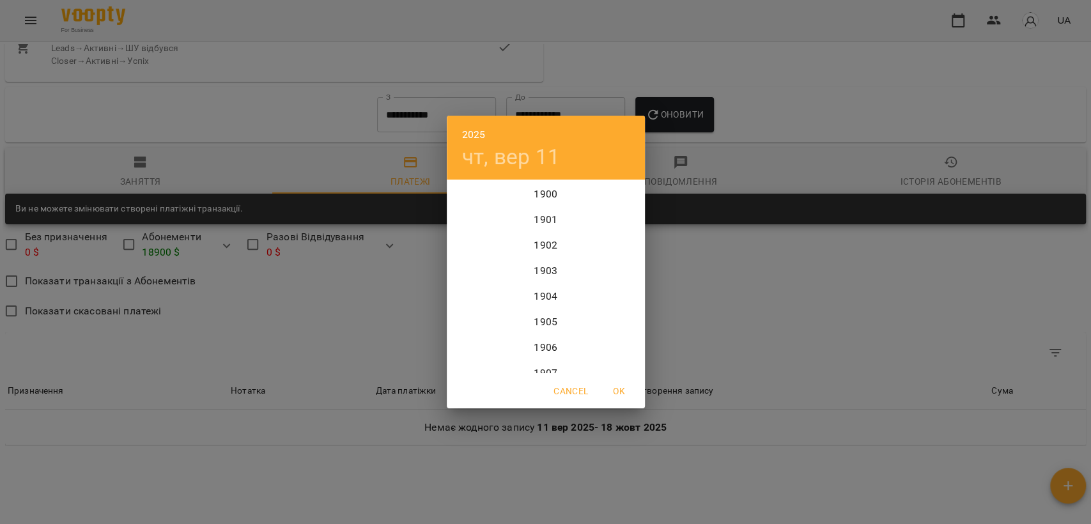
scroll to position [3119, 0]
click at [521, 242] on div "2024" at bounding box center [546, 246] width 198 height 26
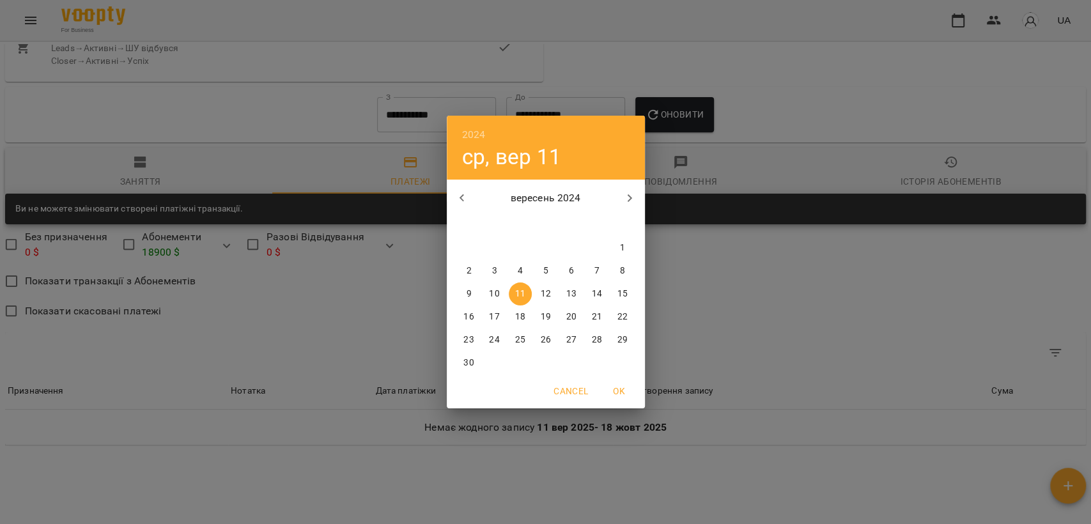
drag, startPoint x: 758, startPoint y: 134, endPoint x: 695, endPoint y: 165, distance: 69.7
click at [758, 134] on div "2024 ср, вер 11 вересень 2024 пн вт ср чт пт сб нд 26 27 28 29 30 31 1 2 3 4 5 …" at bounding box center [545, 262] width 1091 height 524
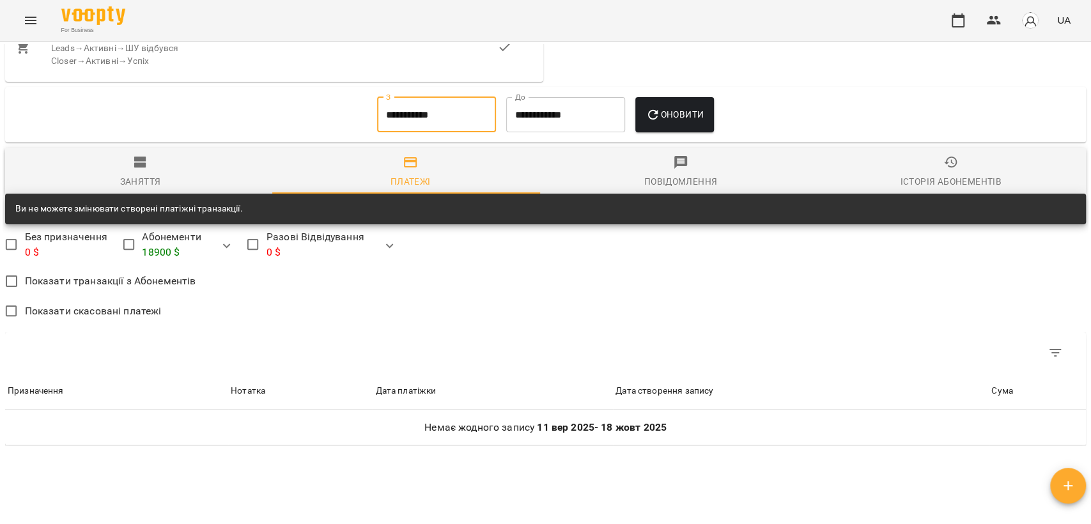
click at [692, 122] on span "Оновити" at bounding box center [674, 114] width 58 height 15
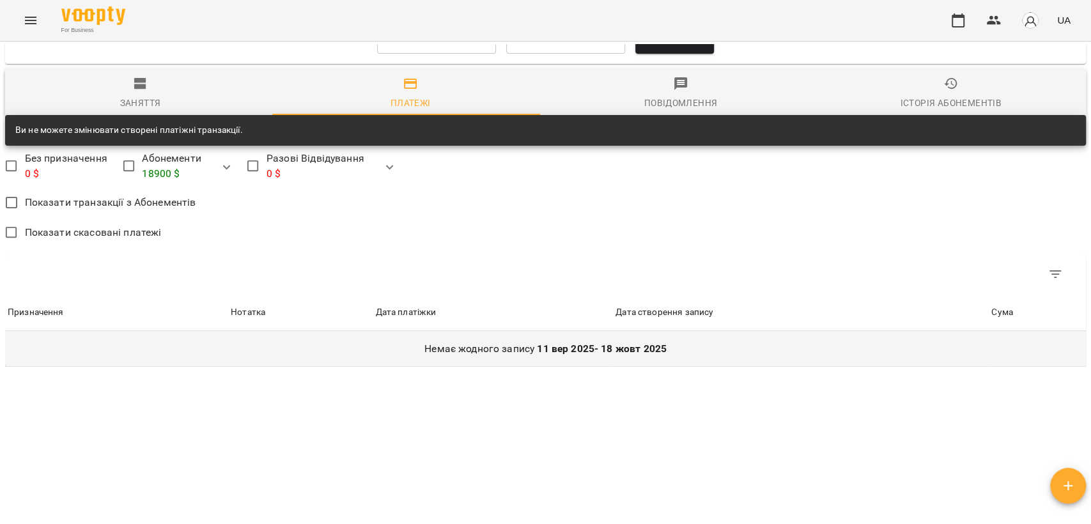
scroll to position [1142, 0]
